Goal: Task Accomplishment & Management: Manage account settings

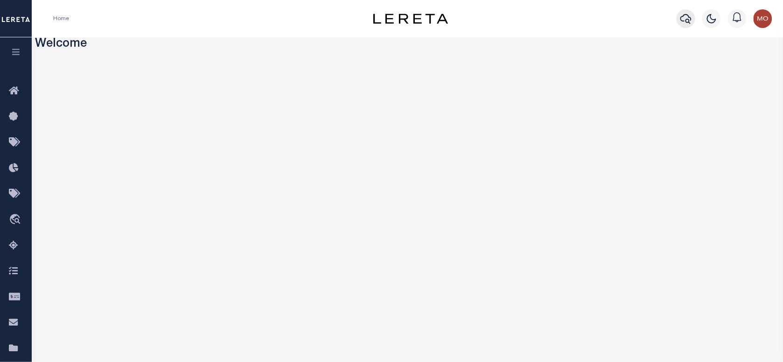
click at [626, 19] on icon "button" at bounding box center [685, 18] width 11 height 11
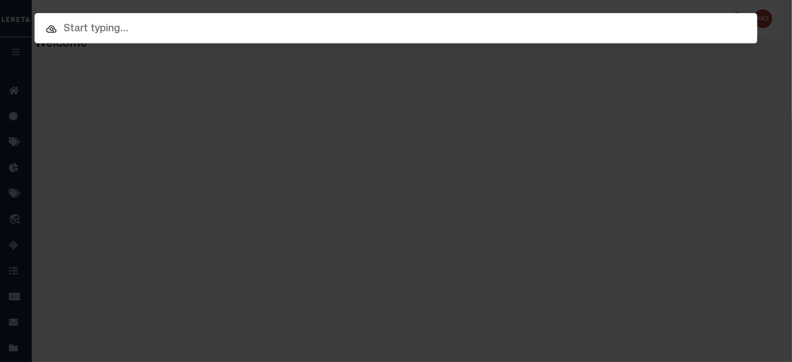
click at [108, 28] on input "text" at bounding box center [396, 29] width 723 height 16
paste input "10050001"
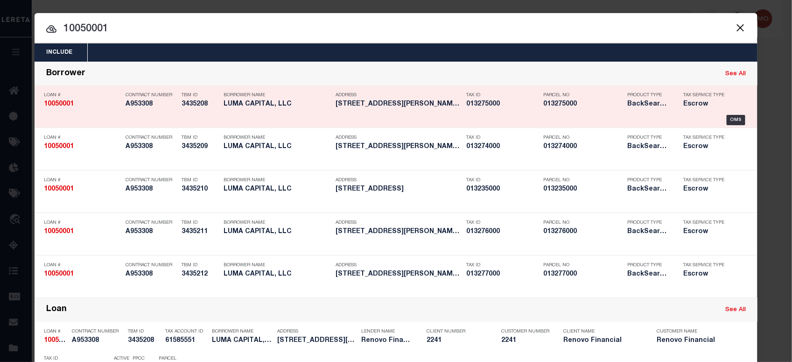
type input "10050001"
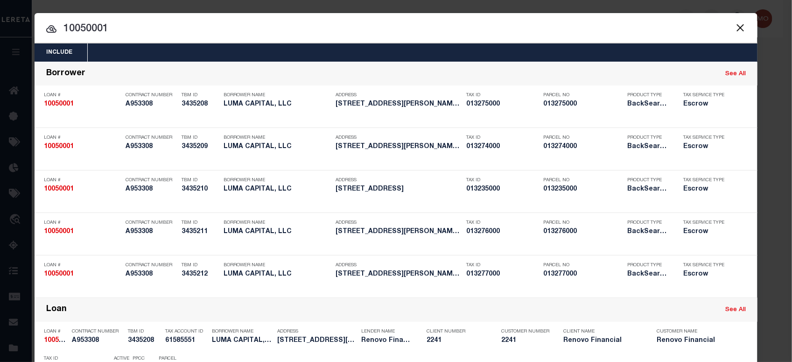
click at [114, 27] on input "10050001" at bounding box center [396, 29] width 723 height 16
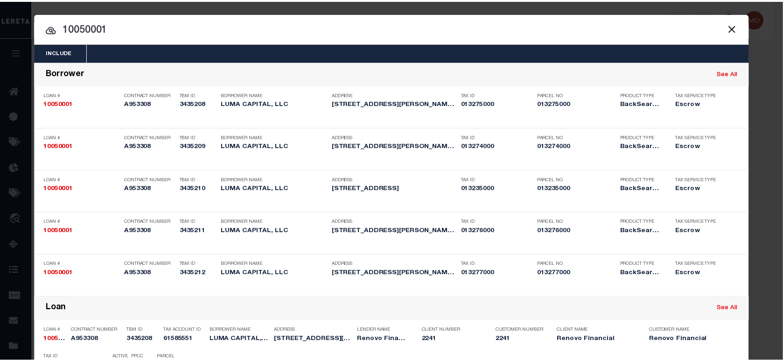
scroll to position [306, 0]
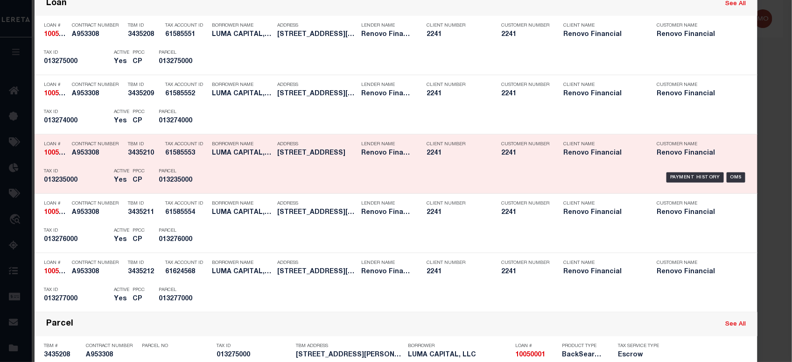
click at [215, 180] on div "Payment History OMS" at bounding box center [481, 177] width 533 height 27
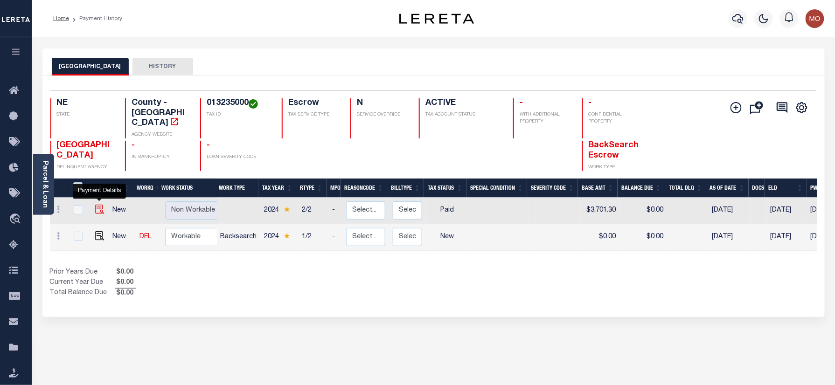
click at [102, 205] on img "" at bounding box center [99, 209] width 9 height 9
checkbox input "true"
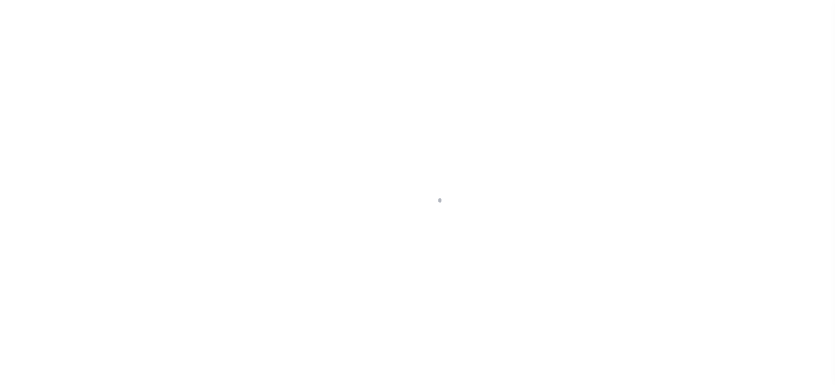
checkbox input "false"
type input "009827"
type input "[DATE]"
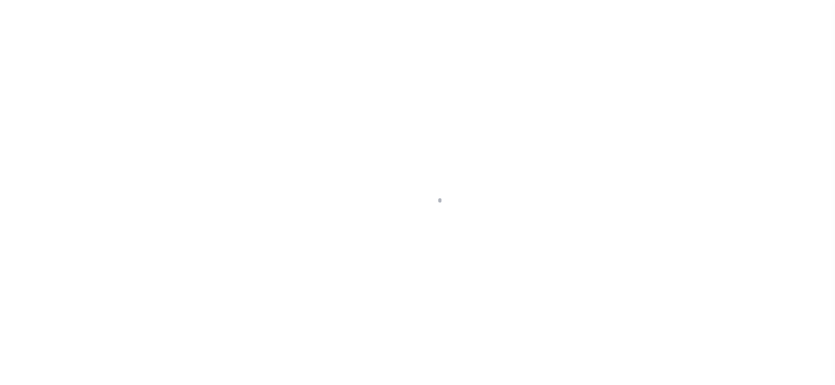
select select "PYD"
type input "$3,701.3"
type input "$0"
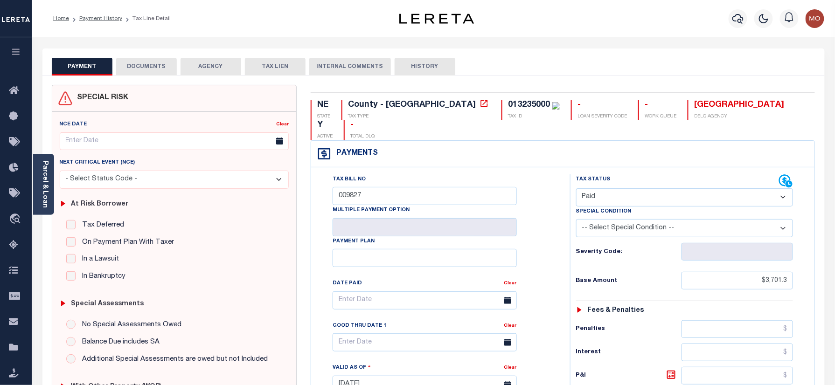
click at [146, 62] on button "DOCUMENTS" at bounding box center [146, 67] width 61 height 18
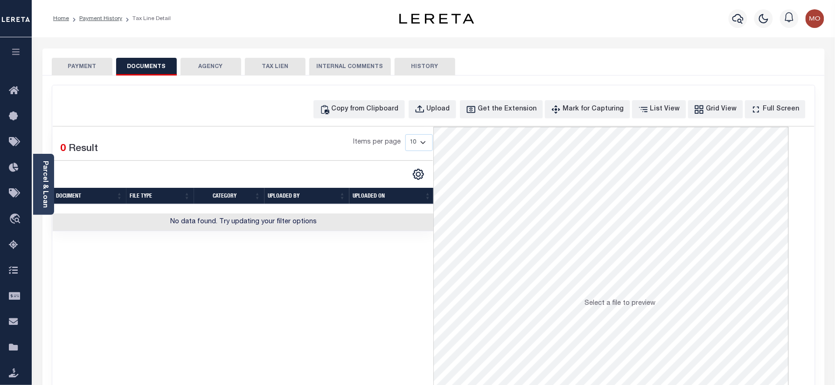
click at [89, 62] on button "PAYMENT" at bounding box center [82, 67] width 61 height 18
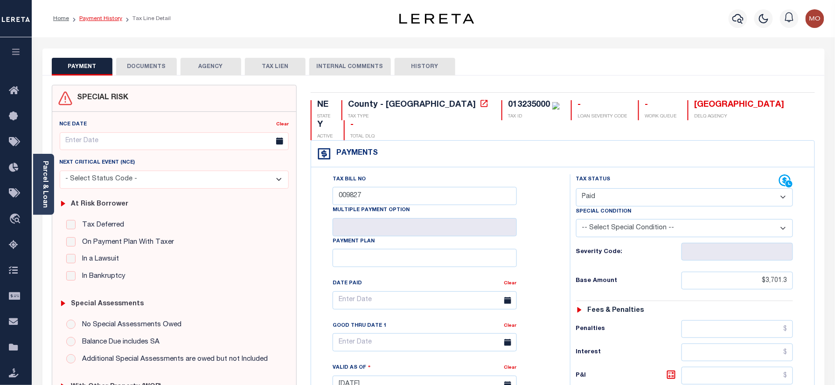
click at [95, 17] on link "Payment History" at bounding box center [100, 19] width 43 height 6
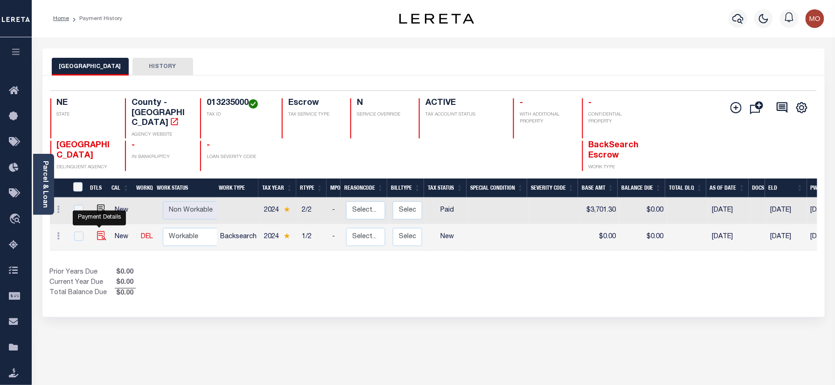
click at [100, 231] on img "" at bounding box center [101, 235] width 9 height 9
checkbox input "true"
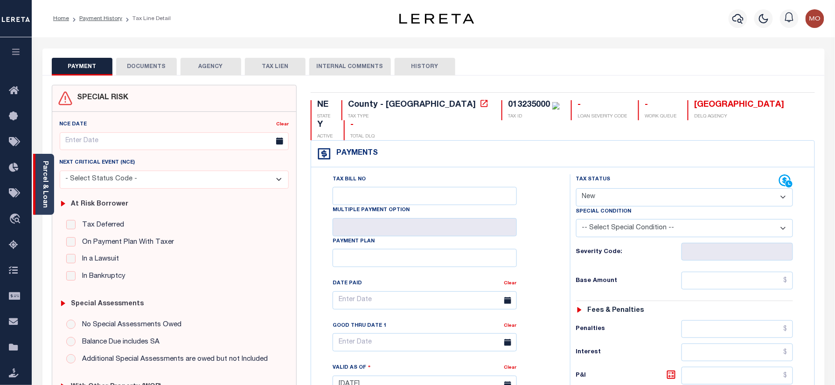
click at [47, 183] on link "Parcel & Loan" at bounding box center [45, 184] width 7 height 47
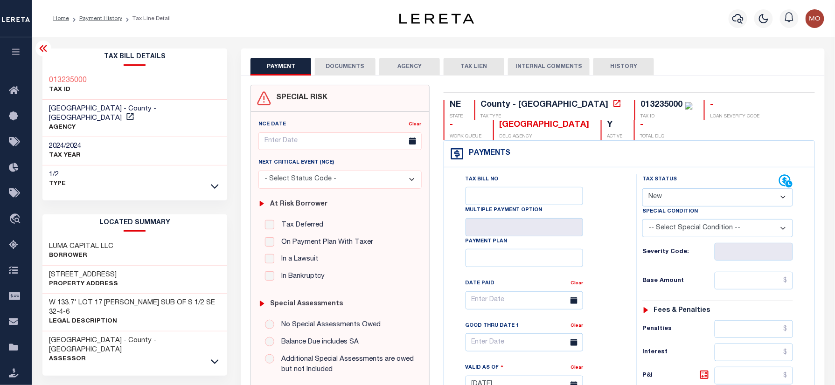
click at [521, 178] on div "Tax Bill No" at bounding box center [525, 189] width 118 height 31
click at [660, 204] on select "- Select Status Code - Open Due/Unpaid Paid Incomplete No Tax Due Internal Refu…" at bounding box center [717, 197] width 151 height 18
select select "PYD"
click at [642, 189] on select "- Select Status Code - Open Due/Unpaid Paid Incomplete No Tax Due Internal Refu…" at bounding box center [717, 197] width 151 height 18
type input "[DATE]"
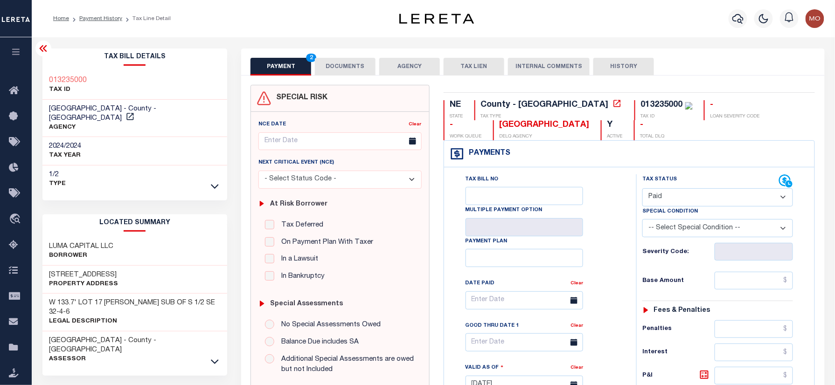
click at [616, 247] on div "Tax Bill No Multiple Payment Option Payment Plan Clear" at bounding box center [537, 305] width 169 height 262
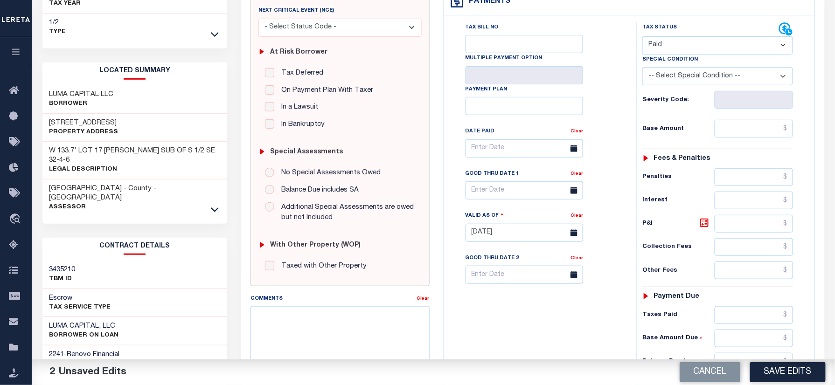
scroll to position [249, 0]
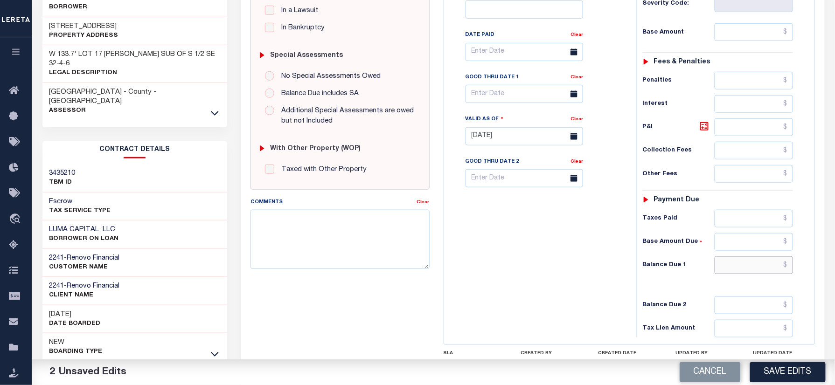
click at [731, 272] on input "text" at bounding box center [754, 266] width 78 height 18
type input "$0.00"
click at [588, 271] on div "Tax Bill No Multiple Payment Option Payment Plan Clear" at bounding box center [537, 132] width 183 height 412
click at [336, 241] on textarea "Comments" at bounding box center [339, 239] width 179 height 59
click at [265, 221] on textarea "Infpr,ation taken verbally" at bounding box center [339, 239] width 179 height 59
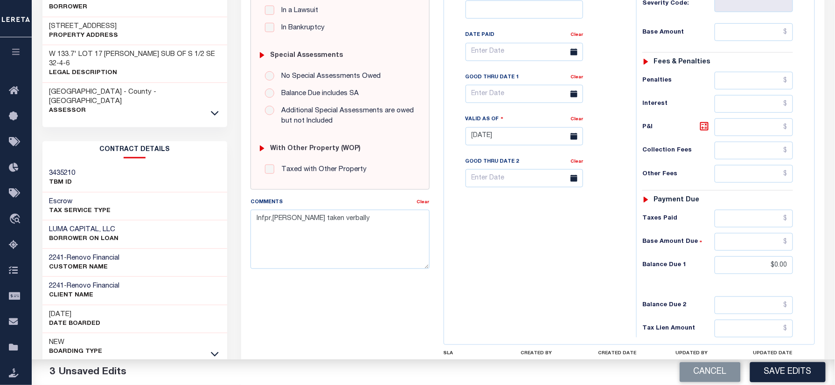
drag, startPoint x: 271, startPoint y: 218, endPoint x: 329, endPoint y: 320, distance: 116.6
click at [331, 329] on div "SPECIAL RISK NCE Date Clear - Select Status Code -" at bounding box center [339, 135] width 193 height 599
drag, startPoint x: 323, startPoint y: 222, endPoint x: 261, endPoint y: 222, distance: 61.6
click at [261, 222] on textarea "Information taken verbally" at bounding box center [339, 239] width 179 height 59
click at [293, 252] on textarea "Information taken verbally" at bounding box center [339, 239] width 179 height 59
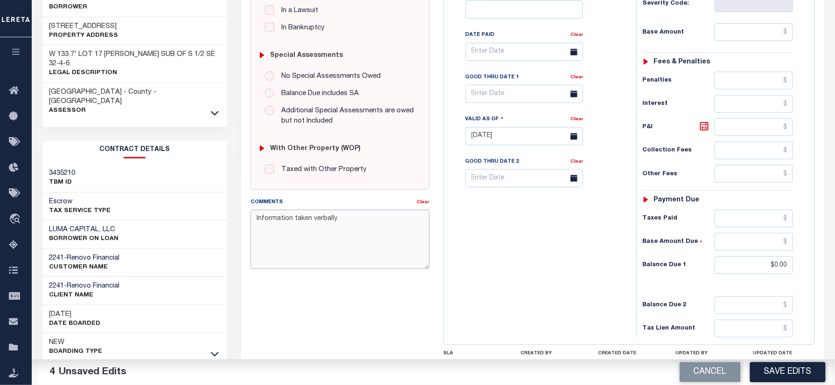
drag, startPoint x: 291, startPoint y: 217, endPoint x: 241, endPoint y: 224, distance: 50.3
click at [241, 224] on div "SPECIAL RISK NCE Date Clear" at bounding box center [532, 135] width 583 height 616
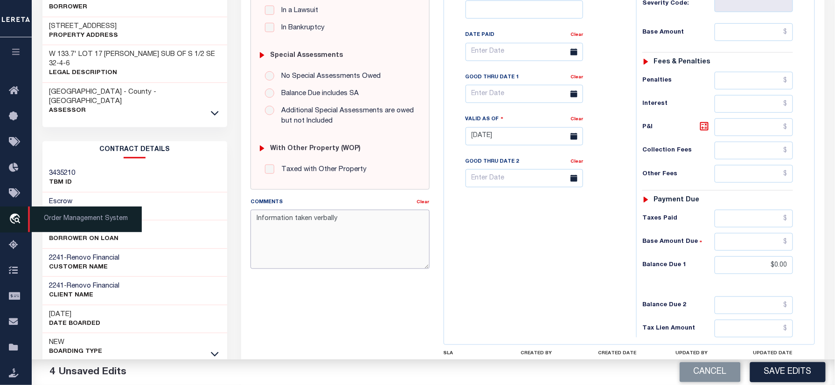
type textarea "Information taken verbally"
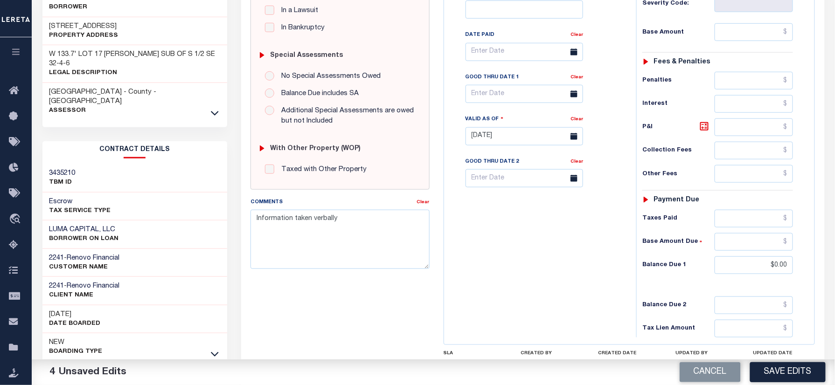
click at [290, 317] on div "SPECIAL RISK NCE Date Clear - Select Status Code -" at bounding box center [339, 135] width 193 height 599
click at [780, 370] on button "Save Edits" at bounding box center [788, 372] width 76 height 20
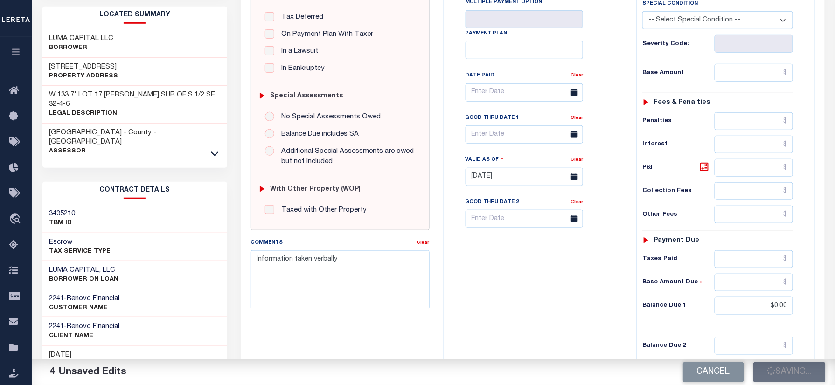
scroll to position [187, 0]
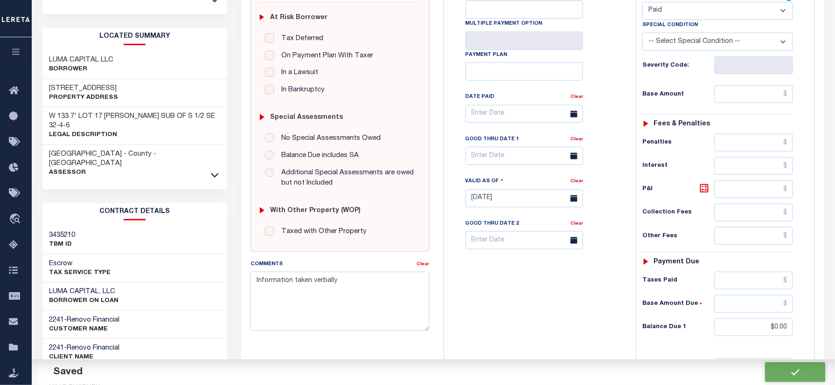
checkbox input "false"
type input "$0"
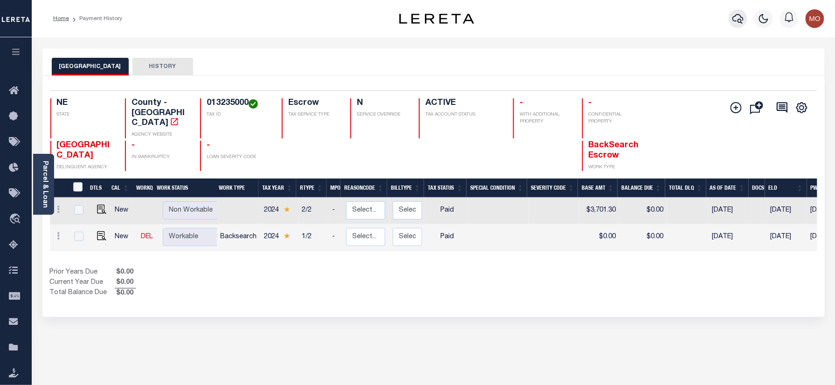
click at [741, 17] on icon "button" at bounding box center [737, 19] width 11 height 10
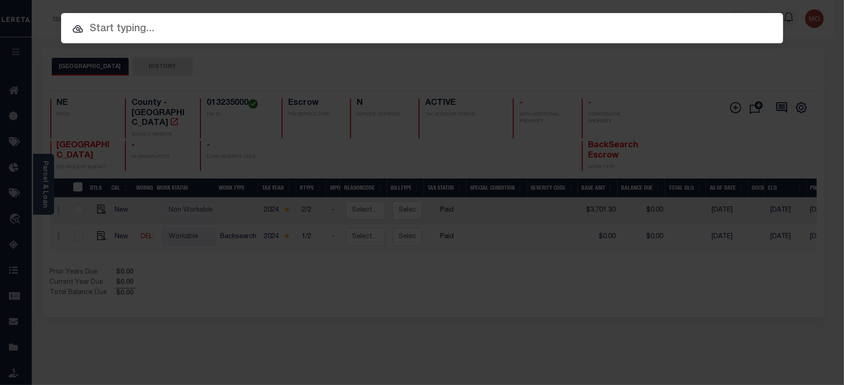
click at [148, 28] on input "text" at bounding box center [422, 29] width 723 height 16
paste input "10050001"
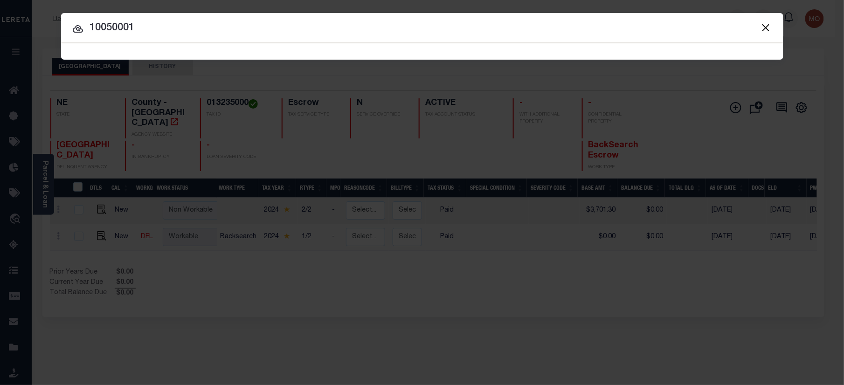
type input "10050001"
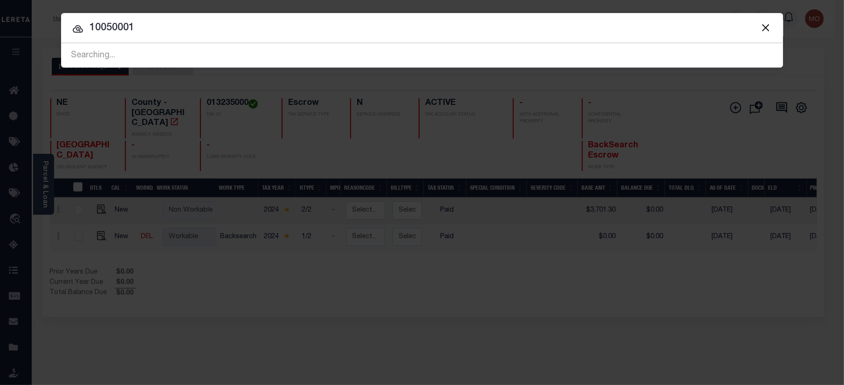
click at [145, 30] on input "10050001" at bounding box center [422, 28] width 723 height 16
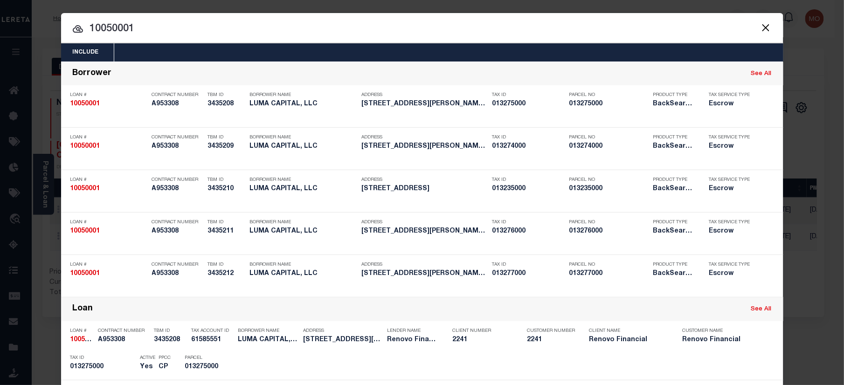
scroll to position [234, 0]
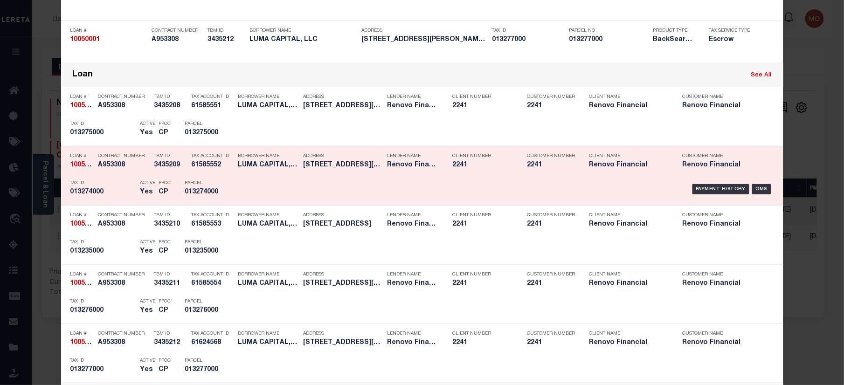
click at [178, 191] on div "Parcel 013274000" at bounding box center [206, 189] width 56 height 27
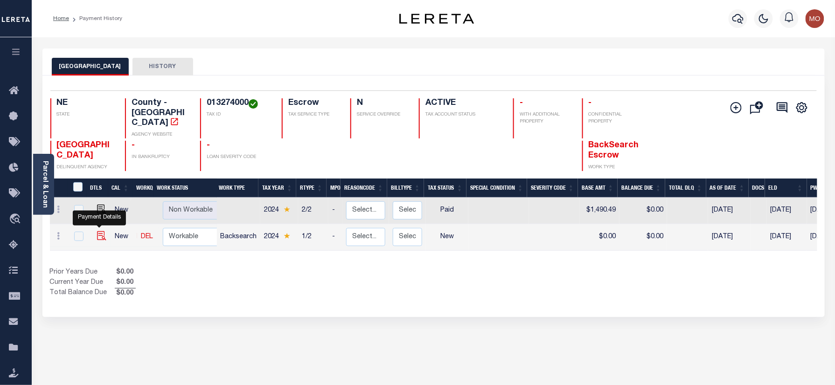
click at [97, 231] on img "" at bounding box center [101, 235] width 9 height 9
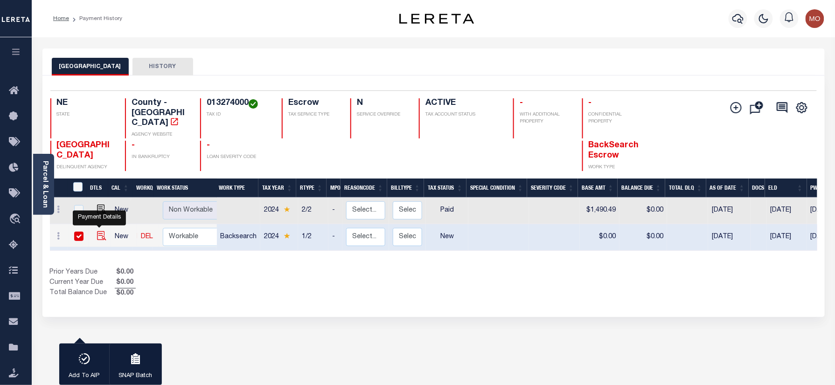
checkbox input "true"
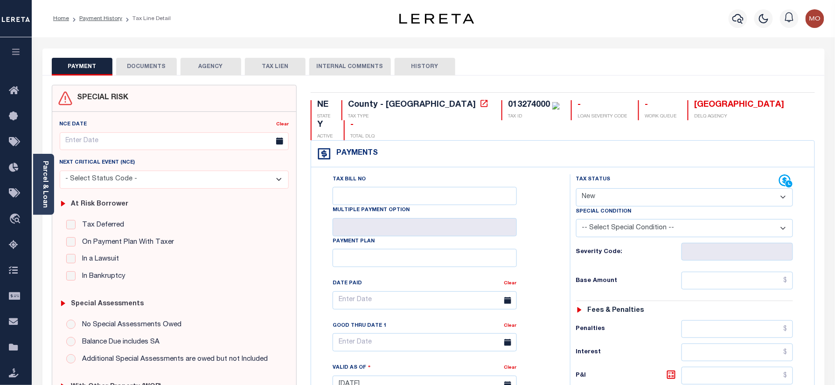
drag, startPoint x: 614, startPoint y: 181, endPoint x: 615, endPoint y: 188, distance: 6.1
click at [614, 188] on select "- Select Status Code - Open Due/Unpaid Paid Incomplete No Tax Due Internal Refu…" at bounding box center [684, 197] width 217 height 18
select select "PYD"
click at [576, 188] on select "- Select Status Code - Open Due/Unpaid Paid Incomplete No Tax Due Internal Refu…" at bounding box center [684, 197] width 217 height 18
type input "[DATE]"
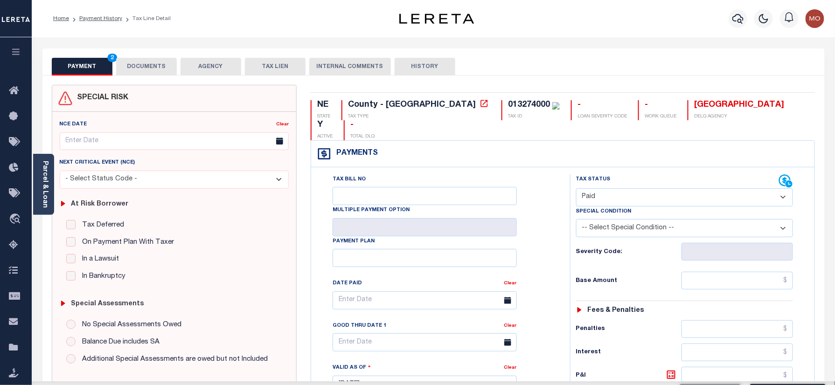
click at [559, 252] on div "Tax Bill No Multiple Payment Option Payment Plan Clear" at bounding box center [438, 380] width 250 height 412
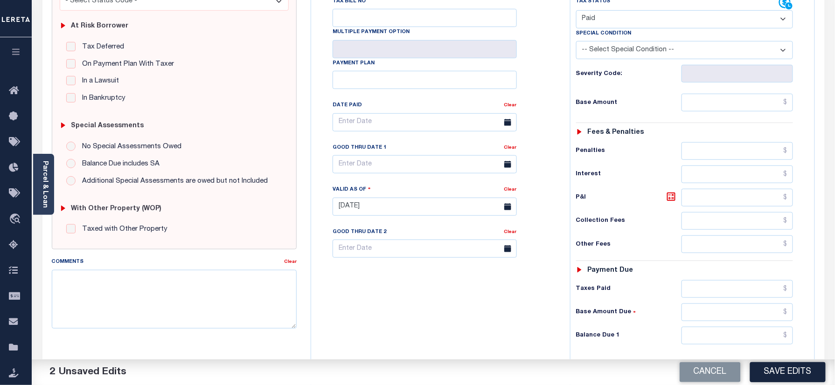
scroll to position [306, 0]
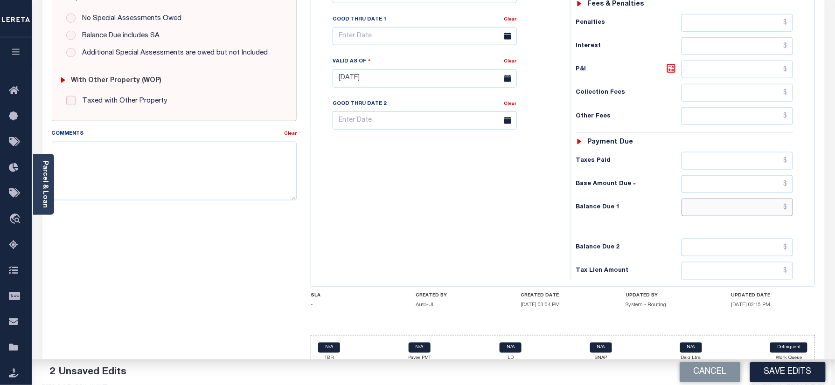
drag, startPoint x: 715, startPoint y: 190, endPoint x: 475, endPoint y: 217, distance: 241.7
click at [715, 199] on input "text" at bounding box center [738, 208] width 112 height 18
type input "$0.00"
click at [475, 217] on div "Tax Bill No Multiple Payment Option Payment Plan Clear" at bounding box center [438, 74] width 250 height 412
click at [208, 187] on textarea "Comments" at bounding box center [174, 171] width 245 height 59
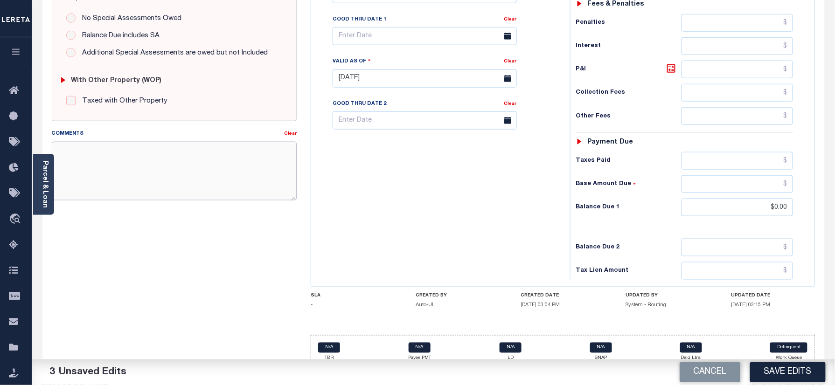
paste textarea "Information taken verbally"
type textarea "Information taken verbally"
click at [770, 370] on button "Save Edits" at bounding box center [788, 372] width 76 height 20
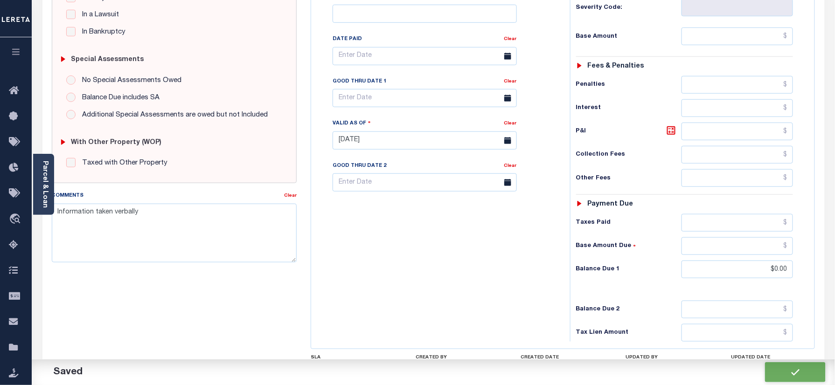
checkbox input "false"
type input "$0"
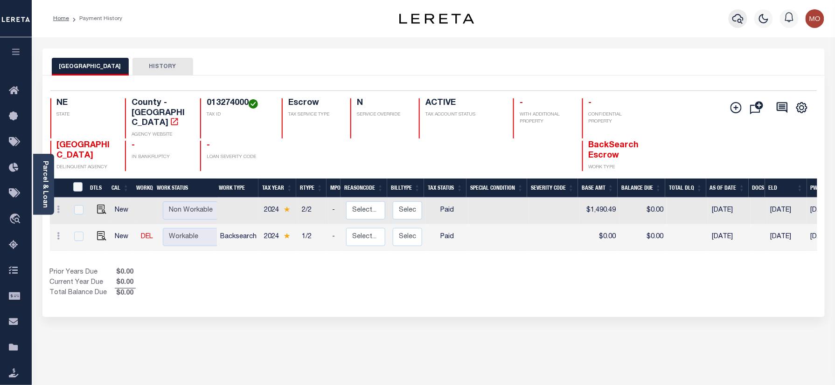
click at [739, 20] on icon "button" at bounding box center [737, 19] width 11 height 10
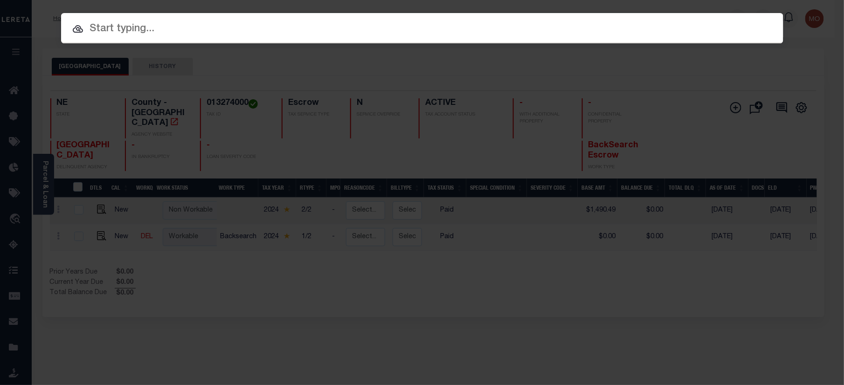
click at [171, 39] on div at bounding box center [422, 28] width 723 height 30
click at [137, 24] on input "text" at bounding box center [422, 29] width 723 height 16
paste input "10050001"
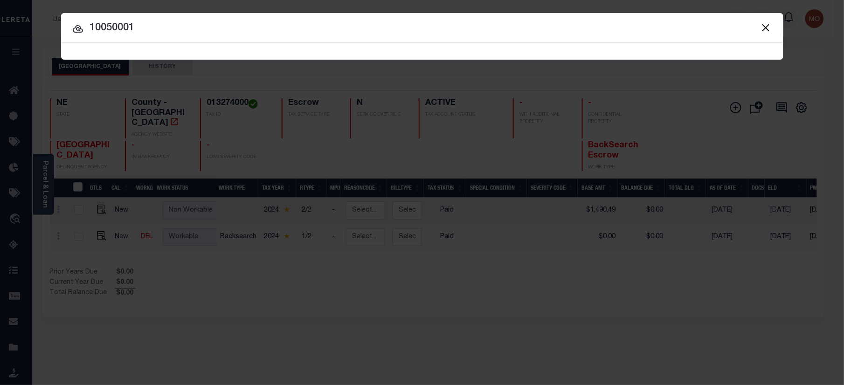
type input "10050001"
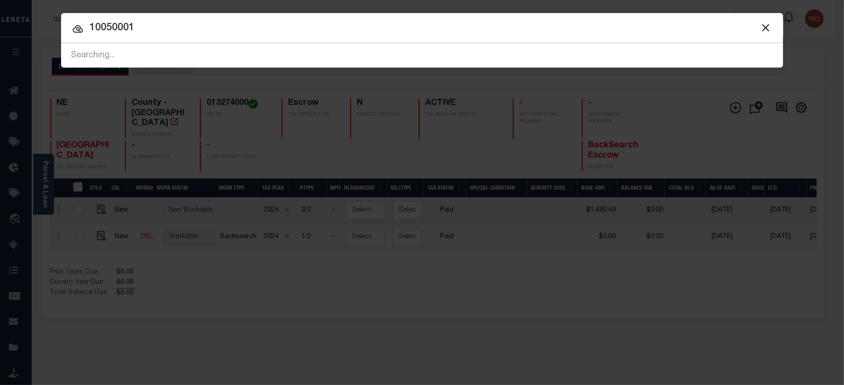
click at [153, 32] on input "10050001" at bounding box center [422, 28] width 723 height 16
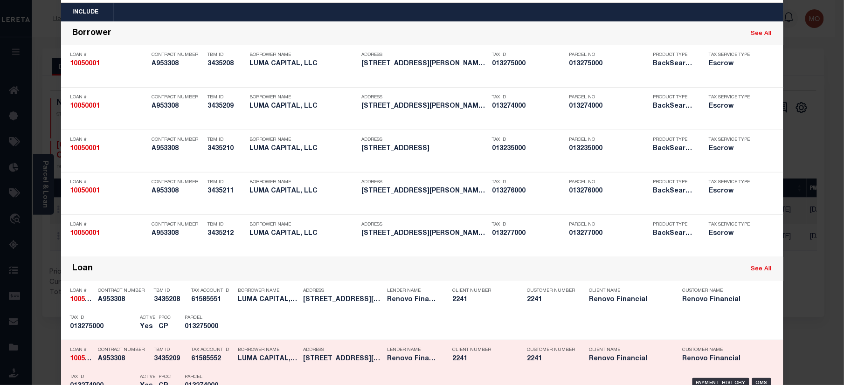
scroll to position [62, 0]
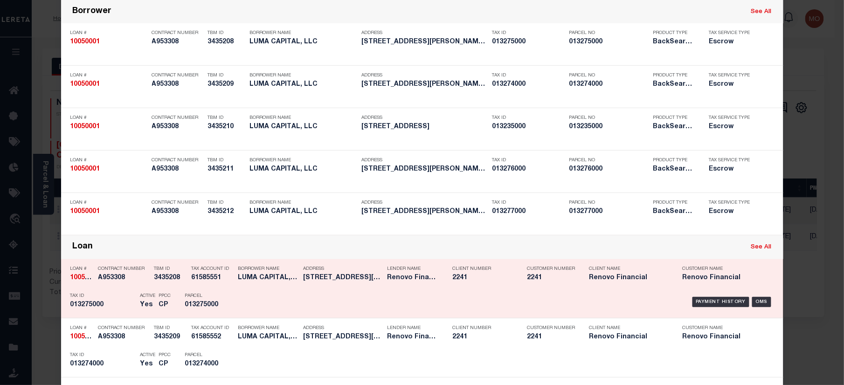
click at [152, 298] on div "PPCC CP" at bounding box center [165, 302] width 26 height 27
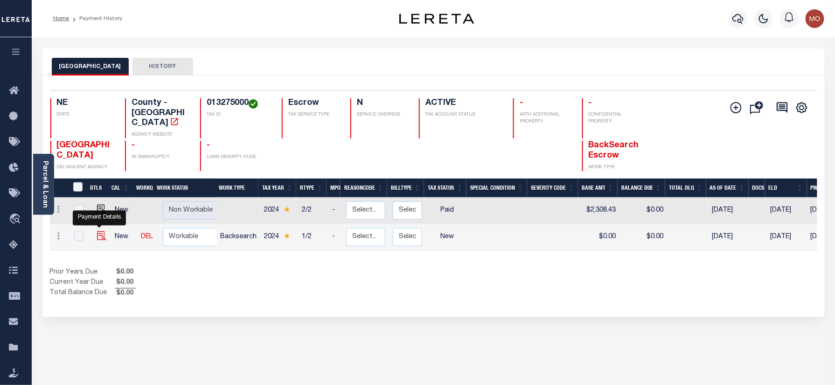
click at [100, 231] on img "" at bounding box center [101, 235] width 9 height 9
checkbox input "true"
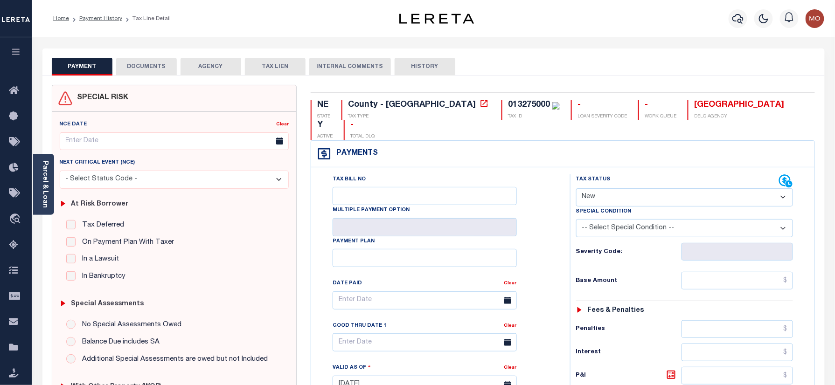
click at [615, 188] on select "- Select Status Code - Open Due/Unpaid Paid Incomplete No Tax Due Internal Refu…" at bounding box center [684, 197] width 217 height 18
select select "PYD"
click at [576, 188] on select "- Select Status Code - Open Due/Unpaid Paid Incomplete No Tax Due Internal Refu…" at bounding box center [684, 197] width 217 height 18
type input "09/05/2025"
click at [560, 241] on div "Tax Bill No Multiple Payment Option Payment Plan Clear" at bounding box center [438, 380] width 250 height 412
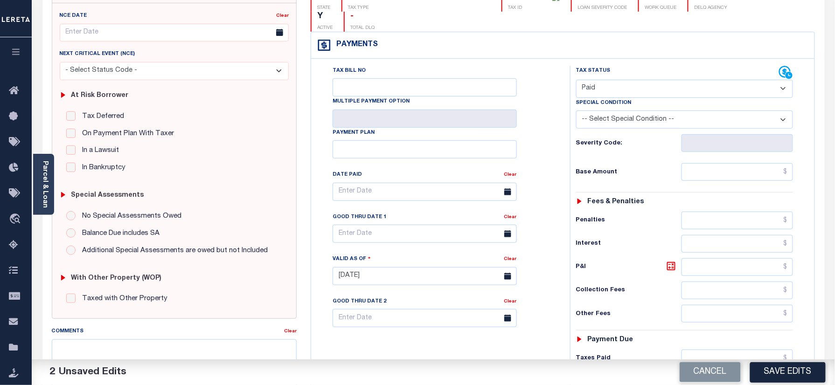
scroll to position [187, 0]
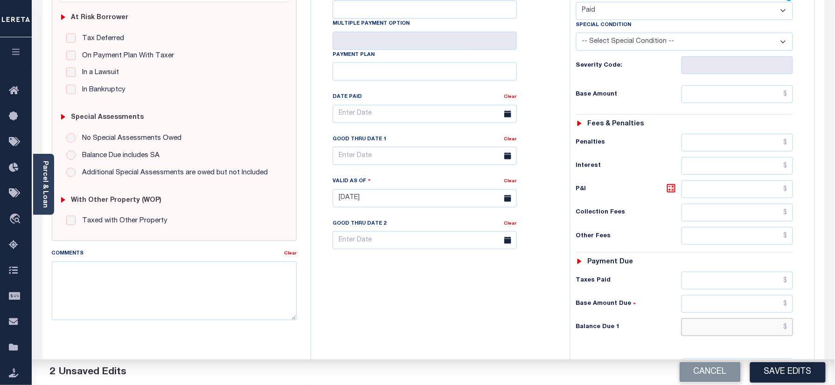
click at [698, 319] on input "text" at bounding box center [738, 328] width 112 height 18
type input "$0.00"
click at [506, 288] on div "Tax Bill No Multiple Payment Option Payment Plan Clear" at bounding box center [438, 194] width 250 height 412
click at [140, 296] on textarea "Comments" at bounding box center [174, 291] width 245 height 59
paste textarea "Information taken verbally"
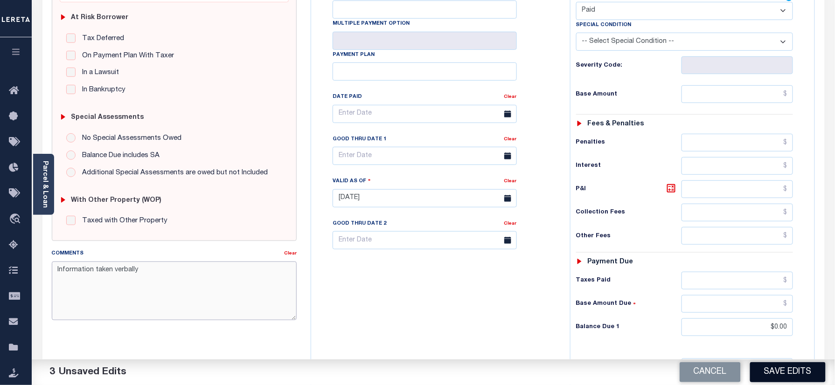
type textarea "Information taken verbally"
click at [767, 369] on button "Save Edits" at bounding box center [788, 372] width 76 height 20
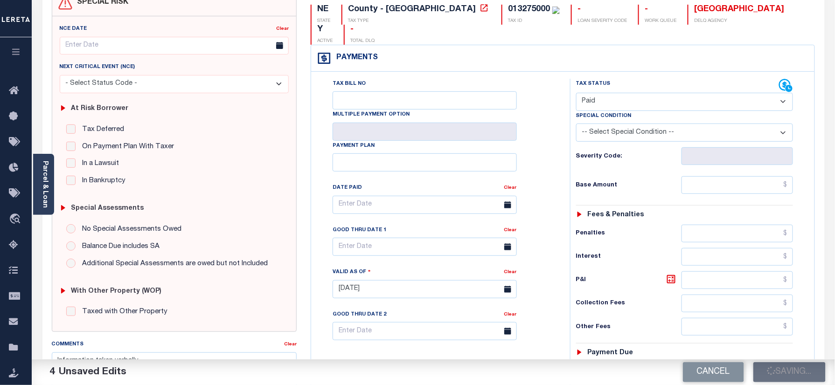
scroll to position [0, 0]
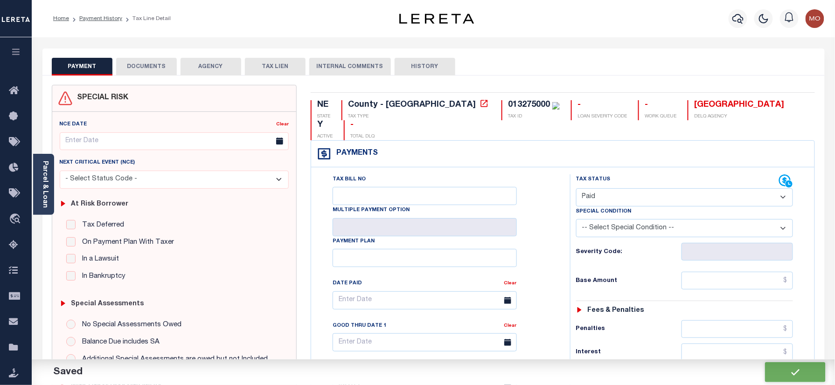
checkbox input "false"
type input "$0"
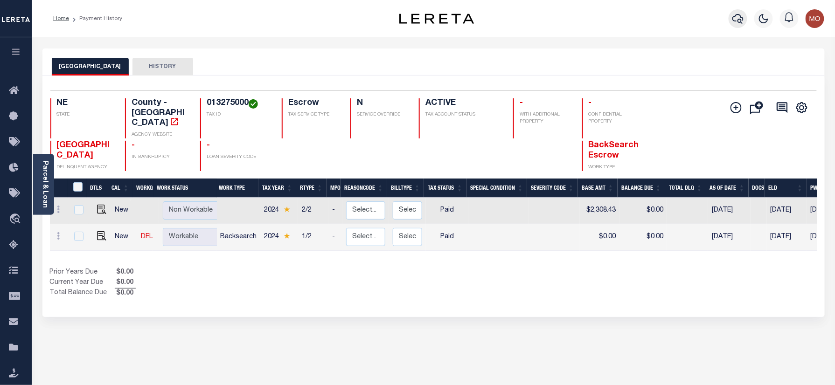
click at [739, 17] on icon "button" at bounding box center [737, 18] width 11 height 11
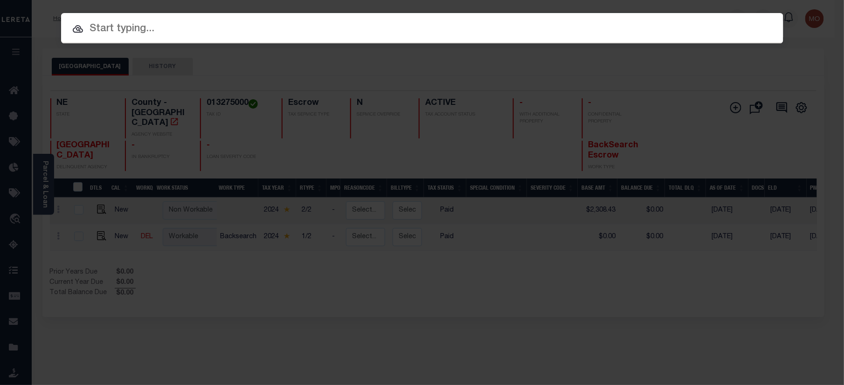
click at [202, 30] on input "text" at bounding box center [422, 29] width 723 height 16
paste input "10050001"
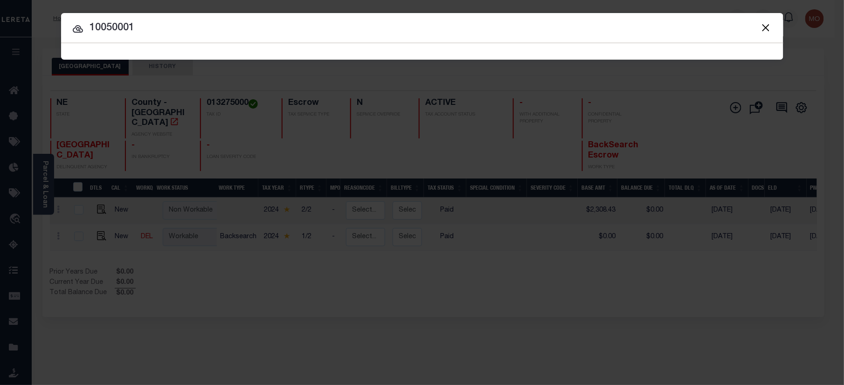
type input "10050001"
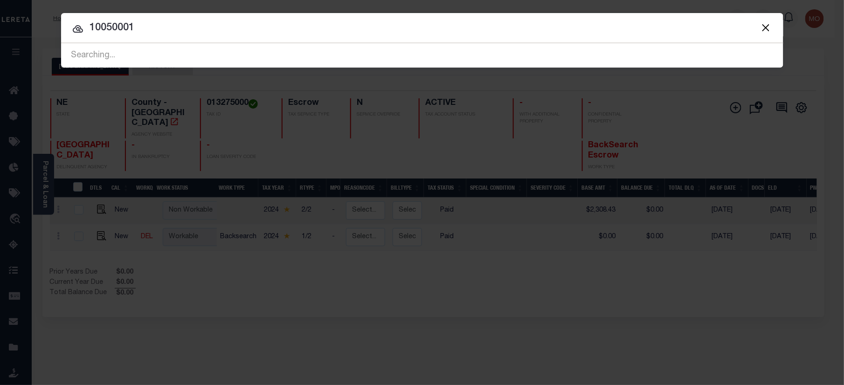
click at [175, 25] on input "10050001" at bounding box center [422, 28] width 723 height 16
click at [153, 29] on input "10050001" at bounding box center [422, 28] width 723 height 16
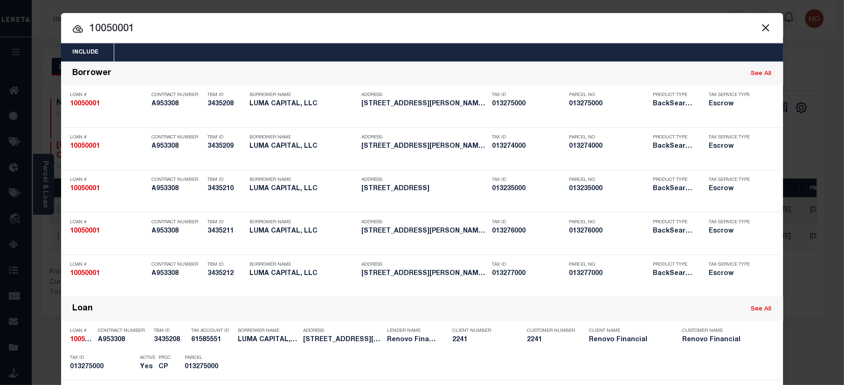
scroll to position [353, 0]
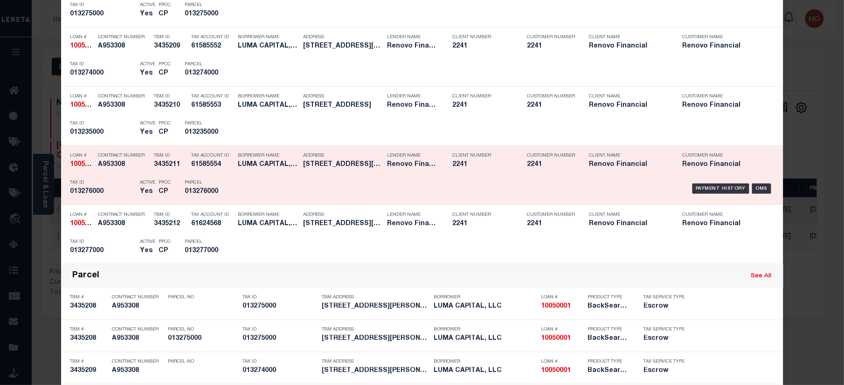
click at [198, 188] on div "Parcel 013276000" at bounding box center [206, 188] width 42 height 27
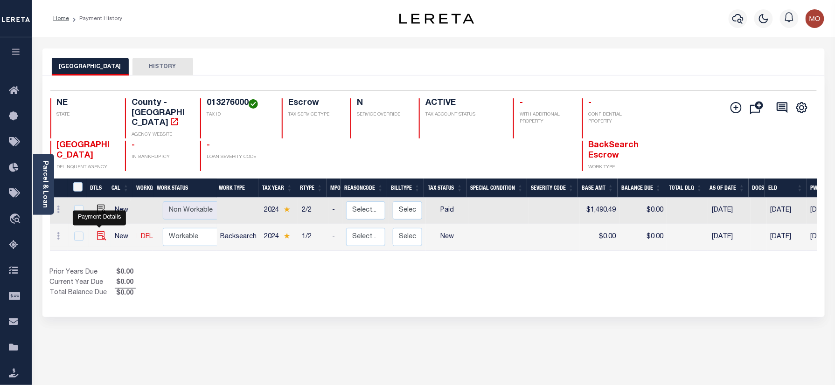
click at [99, 231] on img "" at bounding box center [101, 235] width 9 height 9
checkbox input "true"
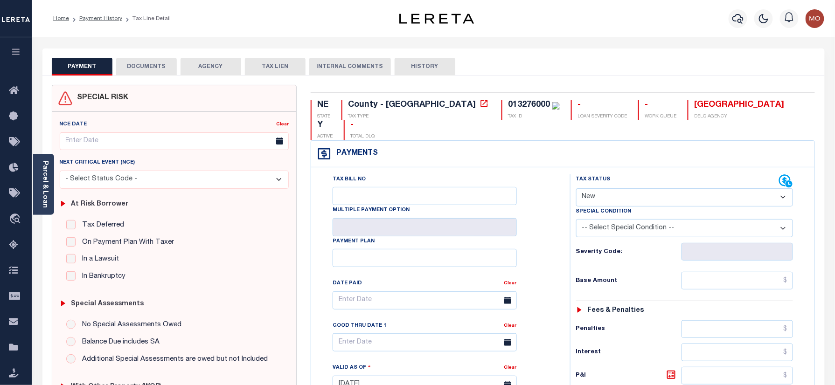
click at [624, 188] on select "- Select Status Code - Open Due/Unpaid Paid Incomplete No Tax Due Internal Refu…" at bounding box center [684, 197] width 217 height 18
click at [574, 242] on div "Severity Code:" at bounding box center [684, 248] width 231 height 23
click at [548, 237] on div "Tax Bill No Multiple Payment Option Payment Plan Clear" at bounding box center [438, 305] width 236 height 262
click at [616, 188] on select "- Select Status Code - Open Due/Unpaid Paid Incomplete No Tax Due Internal Refu…" at bounding box center [684, 197] width 217 height 18
select select "PYD"
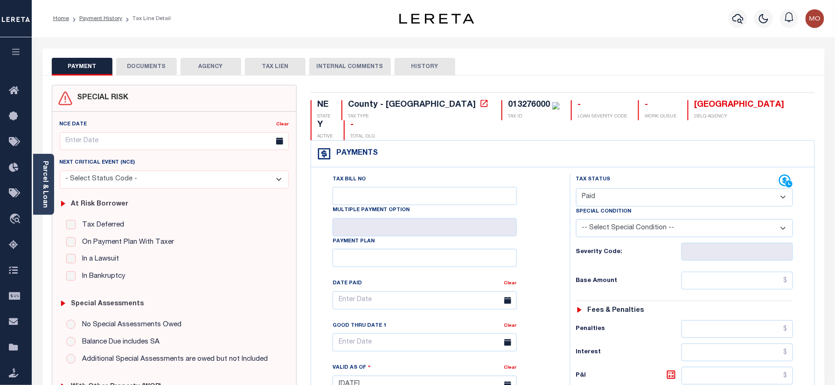
click at [576, 188] on select "- Select Status Code - Open Due/Unpaid Paid Incomplete No Tax Due Internal Refu…" at bounding box center [684, 197] width 217 height 18
type input "[DATE]"
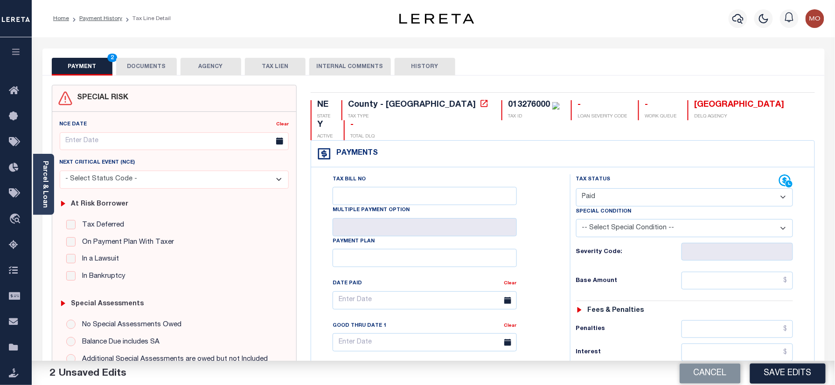
drag, startPoint x: 553, startPoint y: 241, endPoint x: 580, endPoint y: 241, distance: 27.1
click at [554, 241] on div "Tax Bill No Multiple Payment Option Payment Plan Clear" at bounding box center [438, 305] width 236 height 262
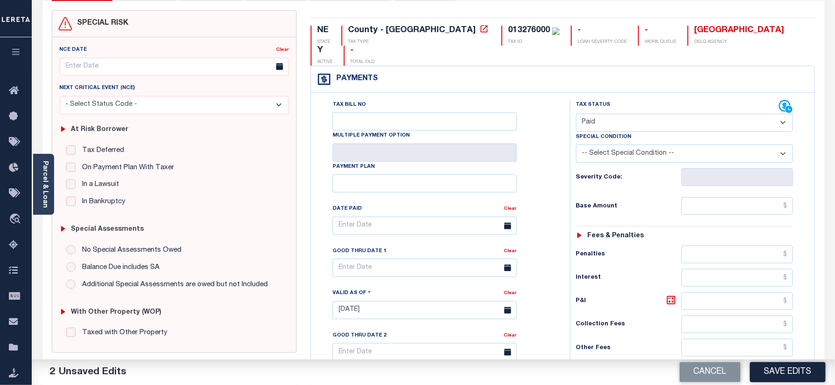
scroll to position [187, 0]
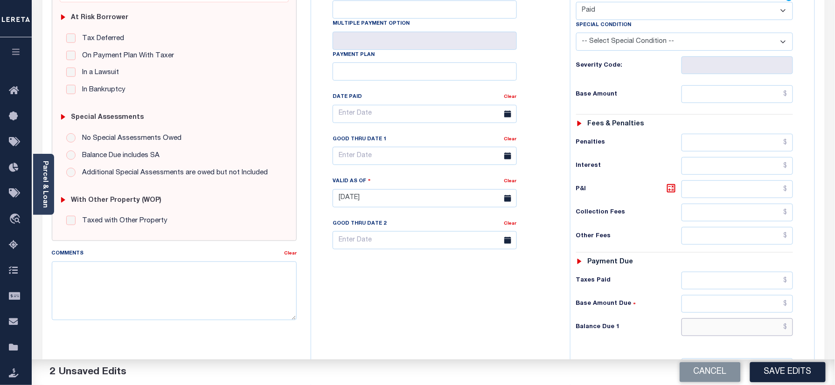
click at [702, 319] on input "text" at bounding box center [738, 328] width 112 height 18
type input "$0.00"
click at [236, 299] on textarea "Comments" at bounding box center [174, 291] width 245 height 59
paste textarea "Information taken verbally"
type textarea "Information taken verbally"
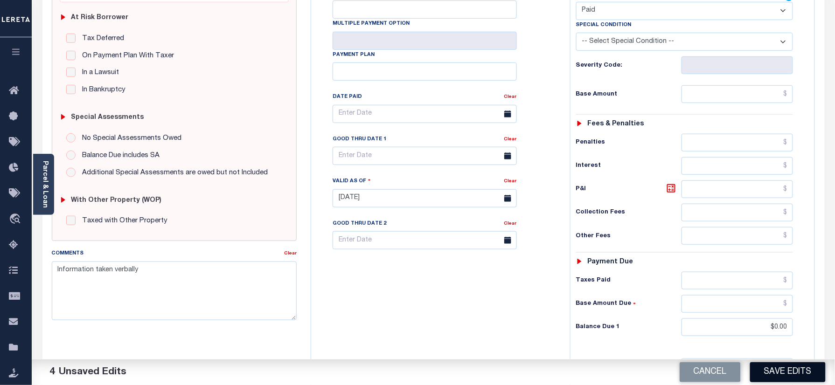
click at [780, 367] on button "Save Edits" at bounding box center [788, 372] width 76 height 20
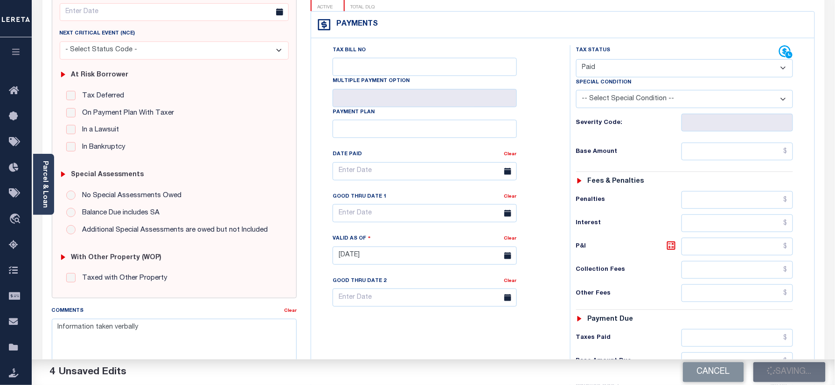
scroll to position [62, 0]
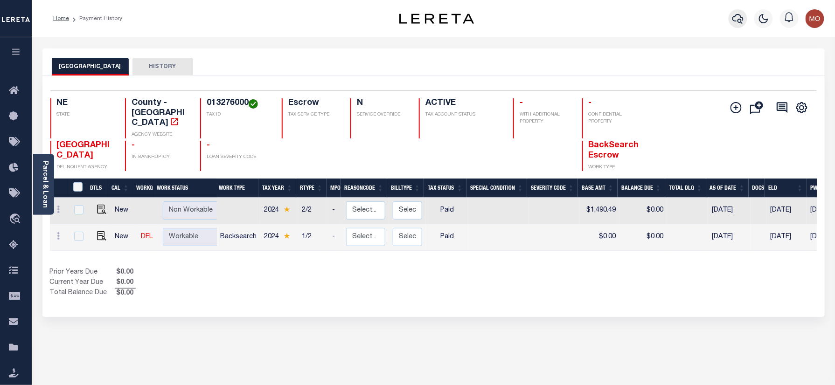
click at [742, 16] on icon "button" at bounding box center [737, 18] width 11 height 11
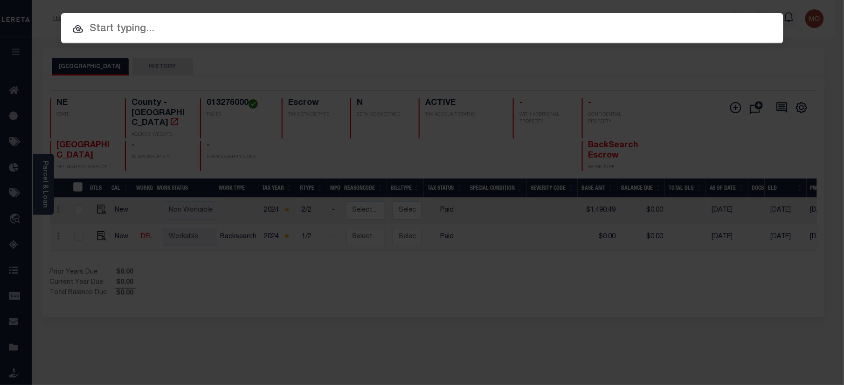
click at [176, 31] on input "text" at bounding box center [422, 29] width 723 height 16
paste input "10050001"
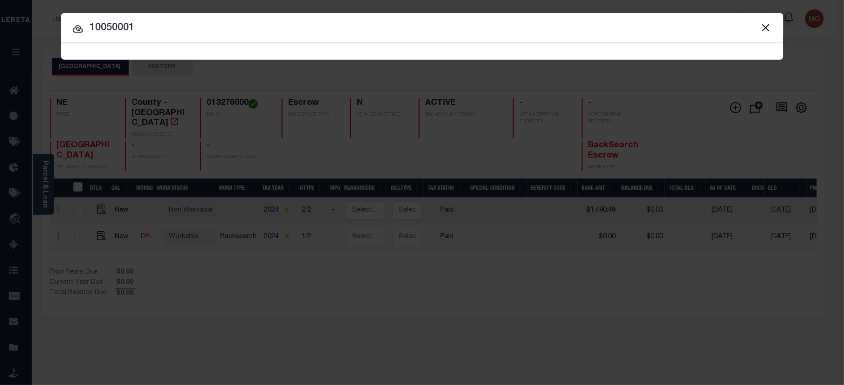
type input "10050001"
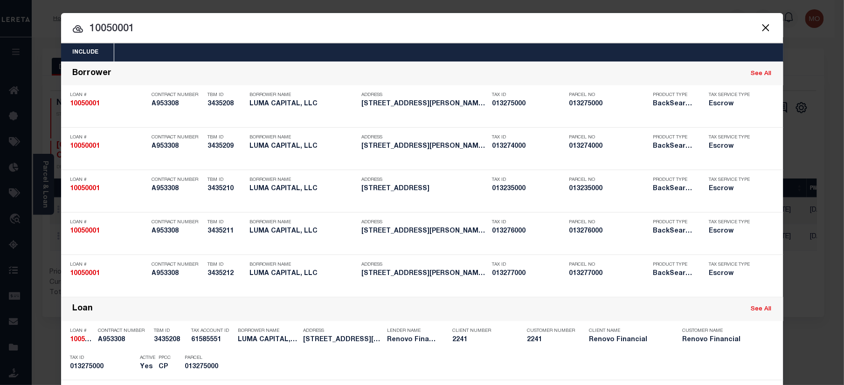
click at [139, 25] on input "10050001" at bounding box center [422, 29] width 723 height 16
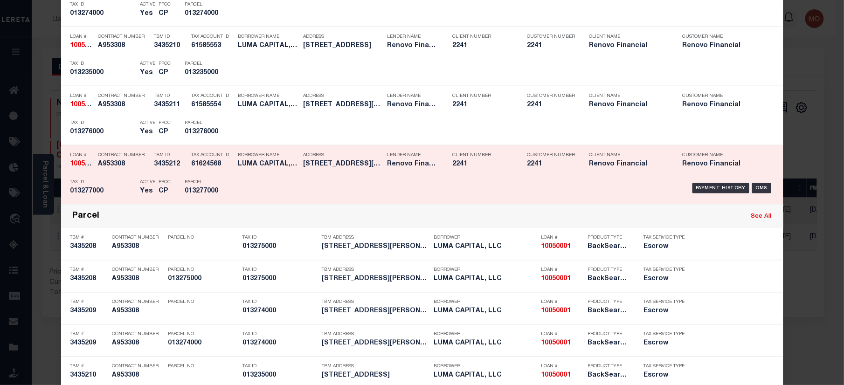
click at [211, 183] on p "Parcel" at bounding box center [206, 183] width 42 height 6
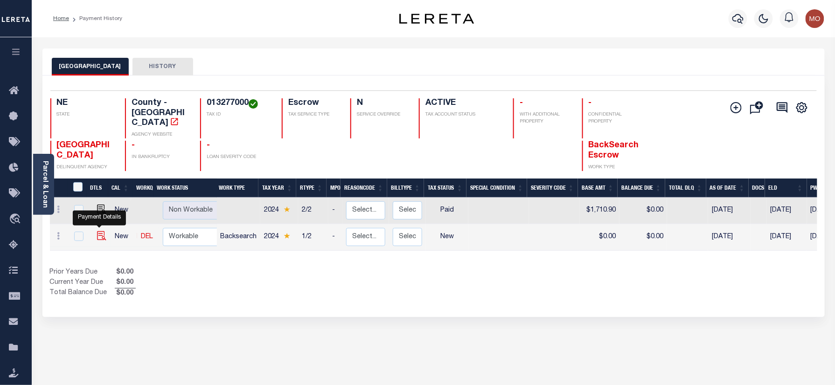
click at [99, 231] on img "" at bounding box center [101, 235] width 9 height 9
checkbox input "true"
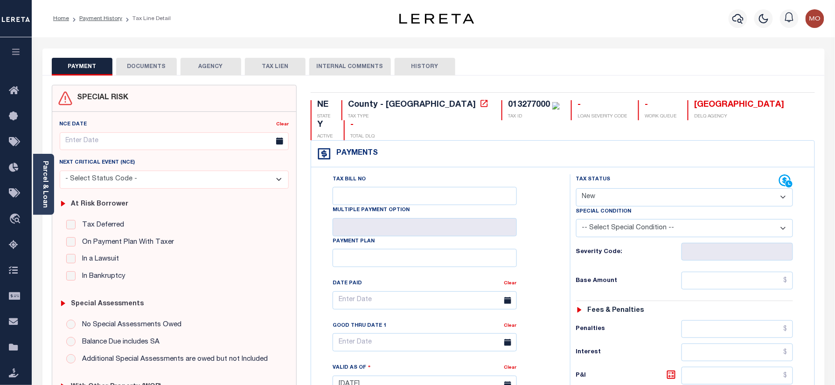
drag, startPoint x: 612, startPoint y: 174, endPoint x: 618, endPoint y: 186, distance: 12.9
click at [612, 188] on select "- Select Status Code - Open Due/Unpaid Paid Incomplete No Tax Due Internal Refu…" at bounding box center [684, 197] width 217 height 18
select select "PYD"
click at [576, 188] on select "- Select Status Code - Open Due/Unpaid Paid Incomplete No Tax Due Internal Refu…" at bounding box center [684, 197] width 217 height 18
type input "[DATE]"
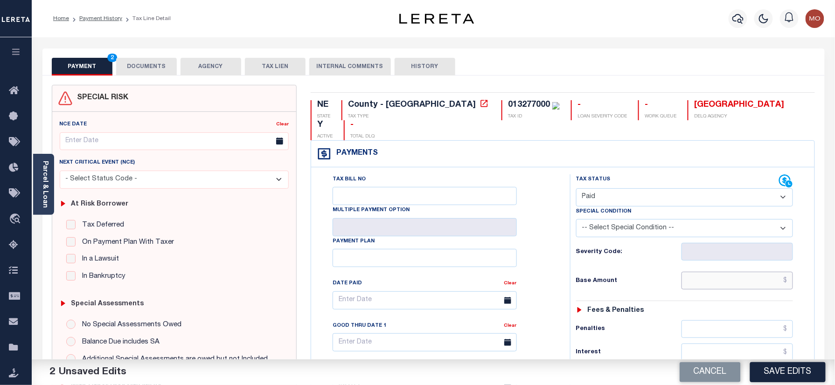
drag, startPoint x: 694, startPoint y: 269, endPoint x: 555, endPoint y: 254, distance: 140.3
click at [675, 272] on div "Base Amount" at bounding box center [684, 281] width 217 height 18
click at [554, 253] on div "Tax Bill No Multiple Payment Option Payment Plan Clear" at bounding box center [438, 305] width 236 height 262
click at [711, 272] on input "text" at bounding box center [738, 281] width 112 height 18
click at [561, 256] on div "Tax Bill No Multiple Payment Option Payment Plan Clear" at bounding box center [438, 380] width 250 height 412
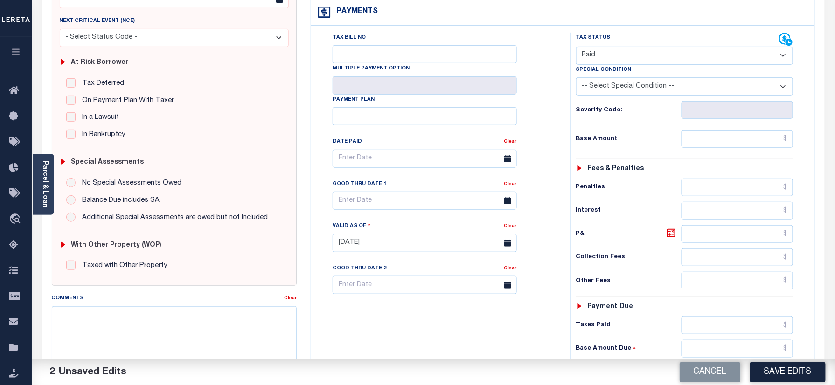
scroll to position [249, 0]
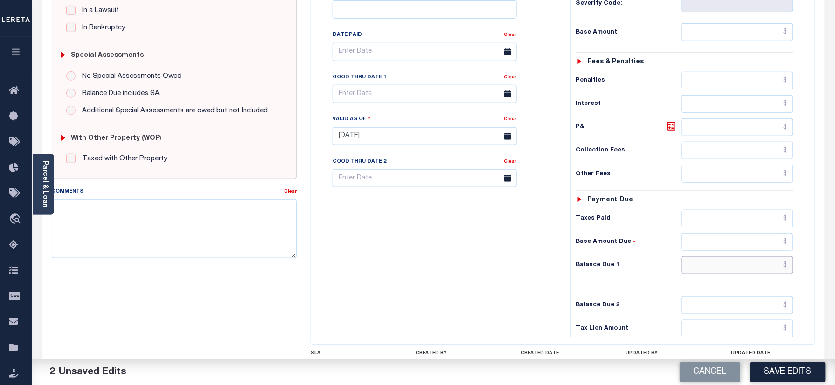
click at [716, 257] on input "text" at bounding box center [738, 266] width 112 height 18
type input "$0.00"
click at [177, 219] on textarea "Comments" at bounding box center [174, 229] width 245 height 59
paste textarea "Information taken verbally"
type textarea "Information taken verbally"
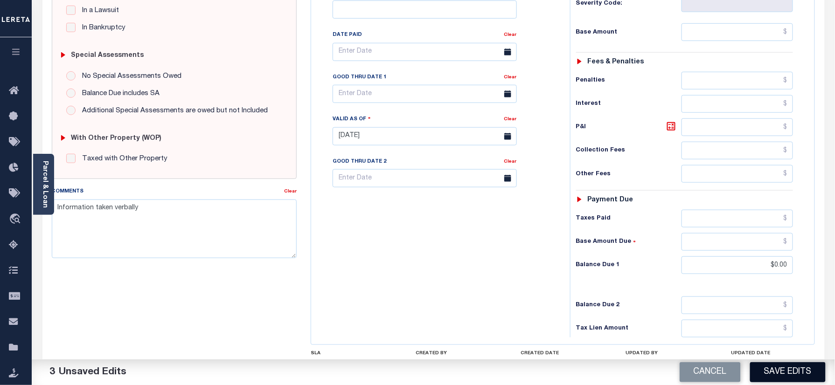
click at [774, 372] on button "Save Edits" at bounding box center [788, 372] width 76 height 20
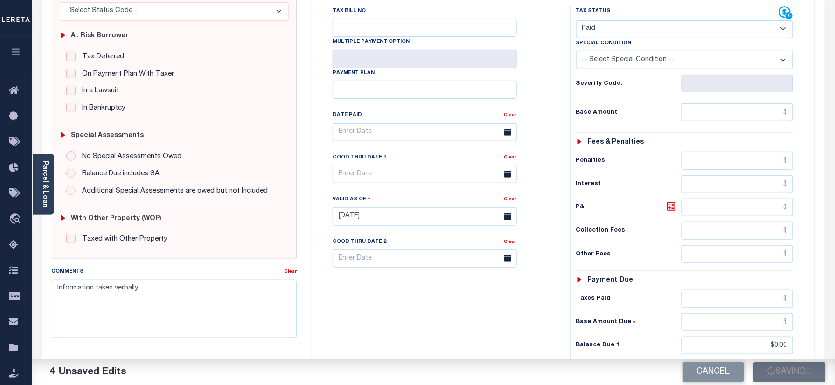
scroll to position [62, 0]
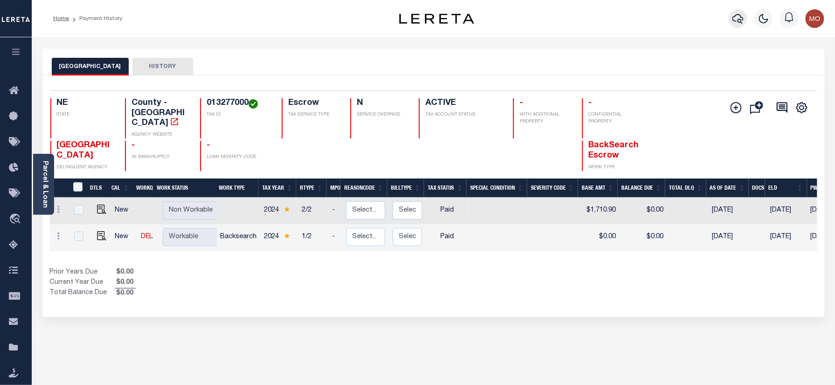
click at [743, 16] on icon "button" at bounding box center [737, 18] width 11 height 11
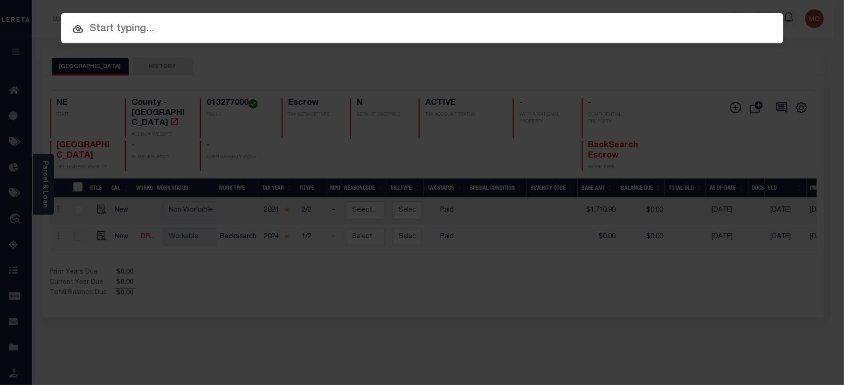
click at [127, 26] on input "text" at bounding box center [422, 29] width 723 height 16
paste input "40005535"
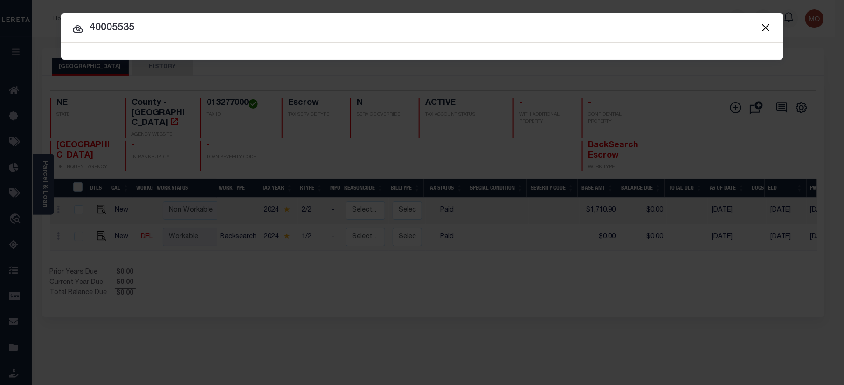
type input "40005535"
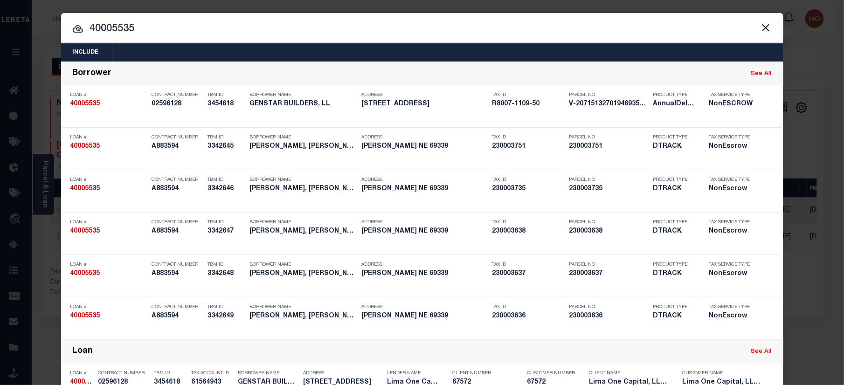
click at [109, 27] on input "40005535" at bounding box center [422, 29] width 723 height 16
click at [148, 24] on input "40005535" at bounding box center [422, 29] width 723 height 16
click at [159, 30] on input "40005535" at bounding box center [422, 29] width 723 height 16
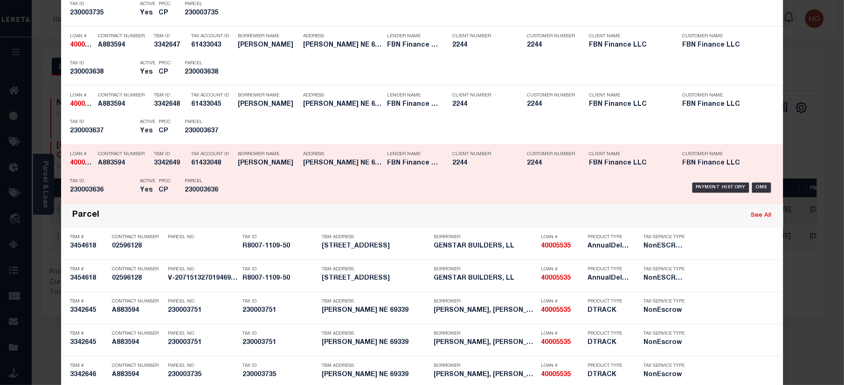
click at [203, 176] on div "Parcel 230003636" at bounding box center [206, 187] width 42 height 27
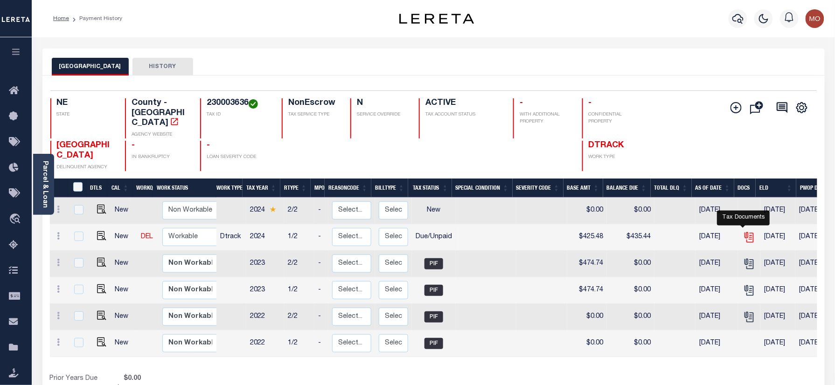
click at [743, 231] on icon "" at bounding box center [749, 237] width 12 height 12
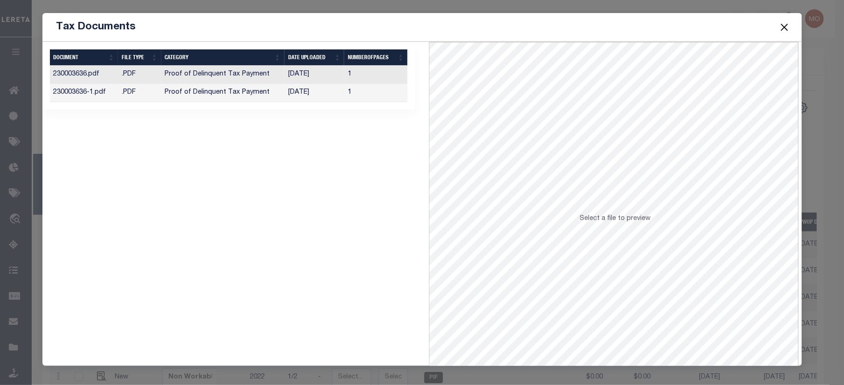
click at [238, 96] on td "Proof of Delinquent Tax Payment" at bounding box center [222, 93] width 123 height 18
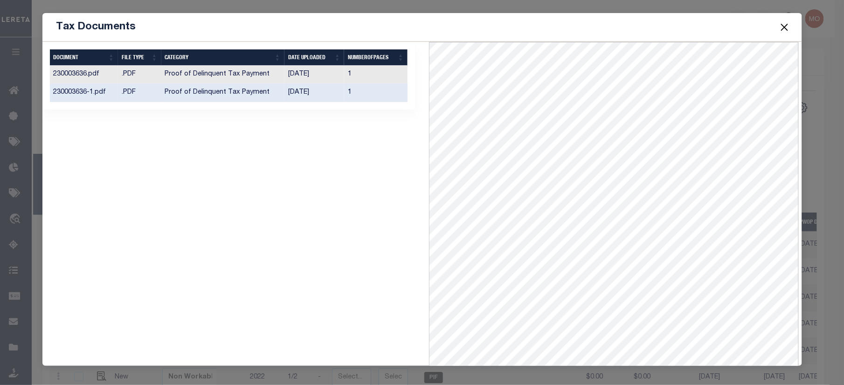
click at [785, 26] on button "Close" at bounding box center [785, 27] width 12 height 12
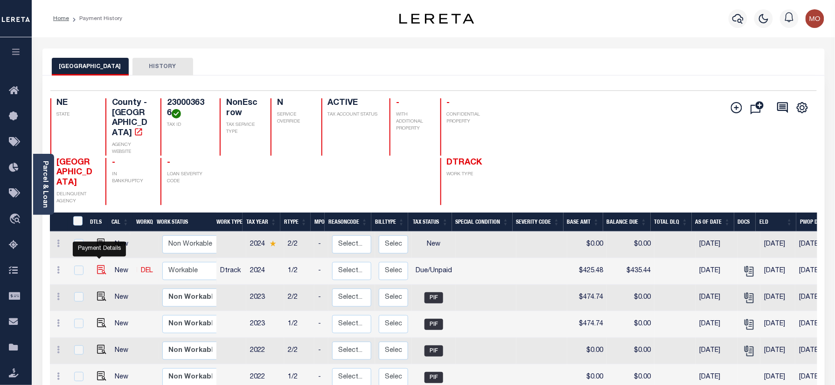
click at [98, 265] on img "" at bounding box center [101, 269] width 9 height 9
checkbox input "true"
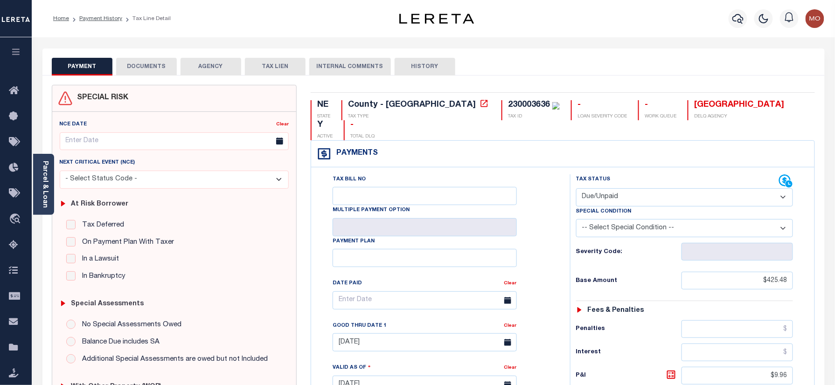
click at [508, 115] on p "TAX ID" at bounding box center [534, 116] width 52 height 7
click at [508, 104] on div "230003636" at bounding box center [529, 105] width 42 height 8
copy div "230003636"
click at [508, 103] on div "230003636" at bounding box center [529, 105] width 42 height 8
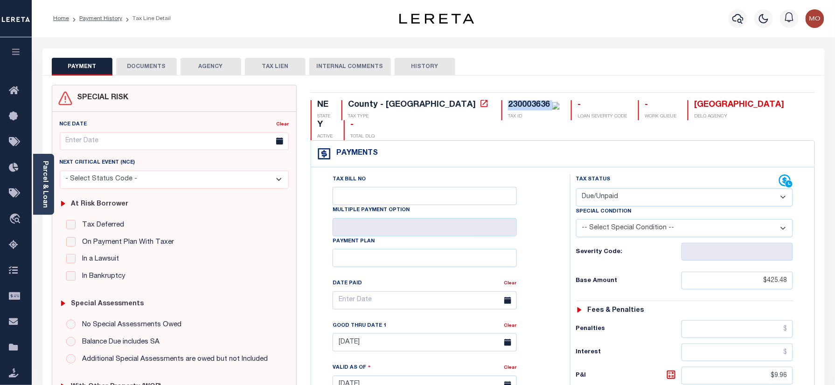
click at [508, 103] on div "230003636" at bounding box center [529, 105] width 42 height 8
click at [610, 188] on select "- Select Status Code - Open Due/Unpaid Paid Incomplete No Tax Due Internal Refu…" at bounding box center [684, 197] width 217 height 18
select select "PYD"
click at [576, 188] on select "- Select Status Code - Open Due/Unpaid Paid Incomplete No Tax Due Internal Refu…" at bounding box center [684, 197] width 217 height 18
type input "[DATE]"
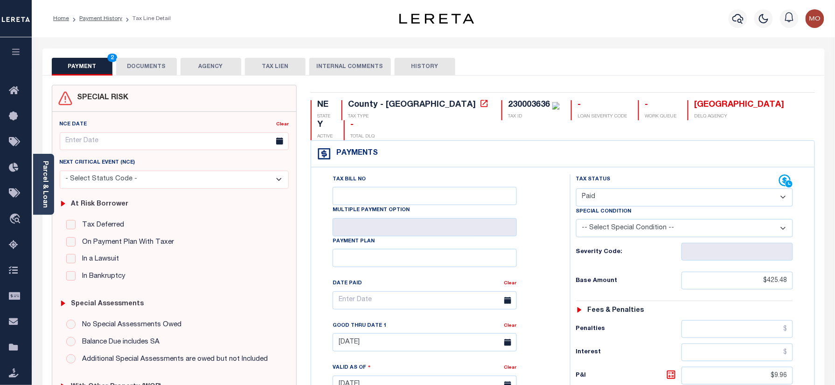
click at [532, 258] on div "Tax Bill No Multiple Payment Option Payment Plan Clear" at bounding box center [438, 305] width 236 height 262
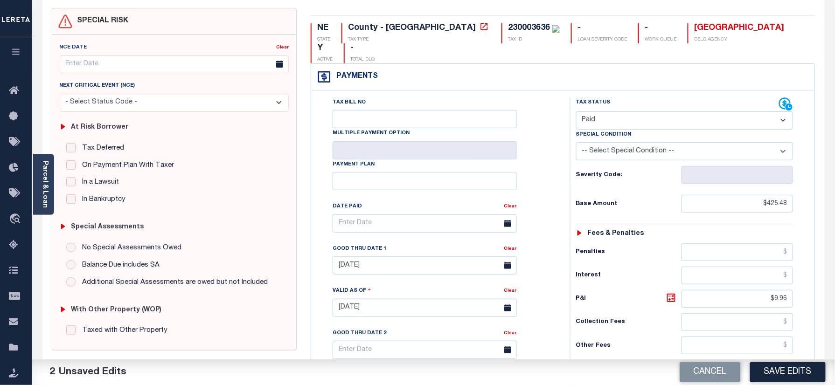
scroll to position [187, 0]
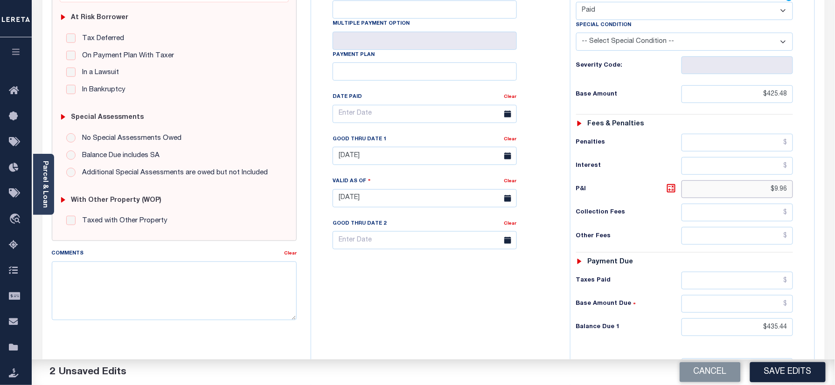
drag, startPoint x: 764, startPoint y: 169, endPoint x: 820, endPoint y: 176, distance: 56.4
click at [820, 176] on div "NE STATE County - NE TAX TYPE 230003636 TAX ID - LOAN SEVERITY CODE - WORK QUEU…" at bounding box center [563, 198] width 518 height 601
drag, startPoint x: 774, startPoint y: 314, endPoint x: 795, endPoint y: 314, distance: 20.5
click at [795, 314] on div "Tax Status Status - Select Status Code -" at bounding box center [688, 194] width 236 height 412
type input "$0.00"
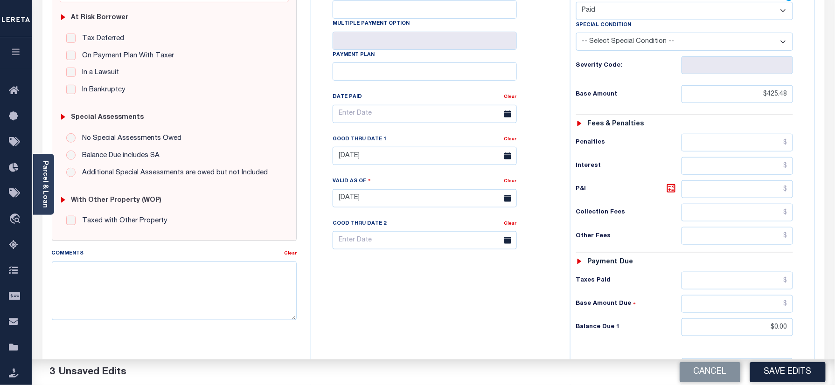
click at [482, 338] on div "Tax Bill No Multiple Payment Option Payment Plan Clear" at bounding box center [438, 194] width 250 height 412
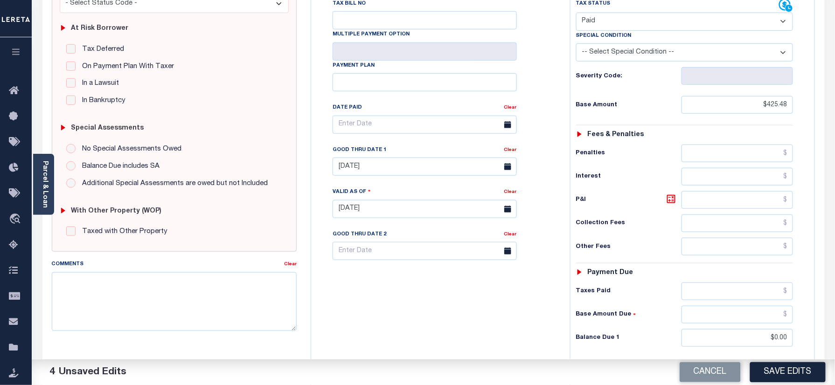
scroll to position [124, 0]
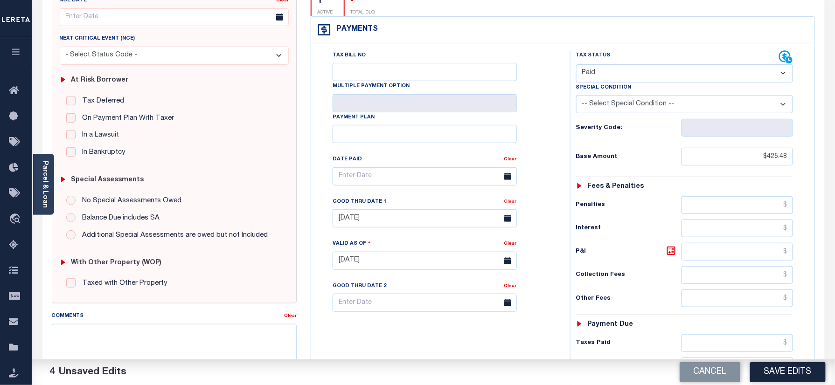
click at [507, 200] on link "Clear" at bounding box center [510, 202] width 13 height 5
drag, startPoint x: 528, startPoint y: 188, endPoint x: 537, endPoint y: 216, distance: 30.4
click at [529, 188] on div "Tax Bill No Multiple Payment Option Payment Plan Clear" at bounding box center [438, 181] width 236 height 262
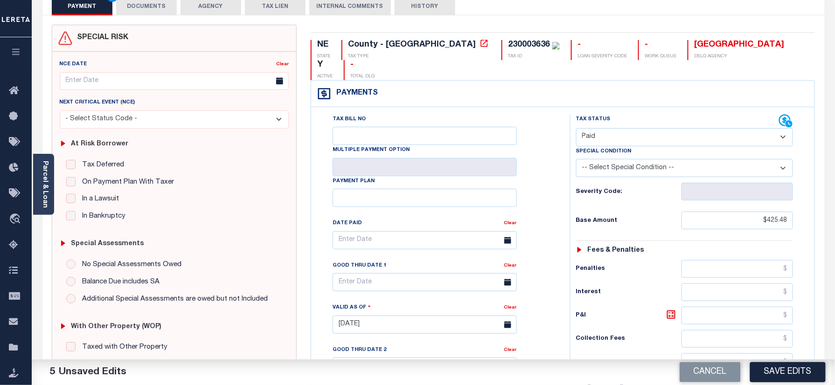
scroll to position [0, 0]
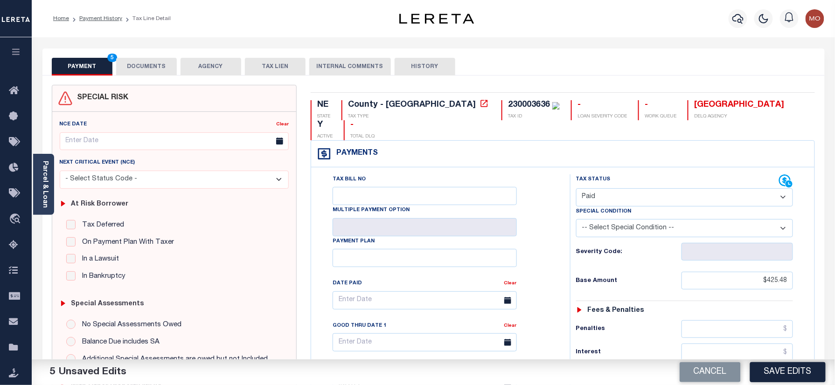
click at [444, 99] on div "NE STATE County - NE TAX TYPE 230003636 TAX ID - LOAN SEVERITY CODE - WORK QUEU…" at bounding box center [563, 385] width 518 height 601
copy div "230003636"
click at [143, 65] on button "DOCUMENTS" at bounding box center [146, 67] width 61 height 18
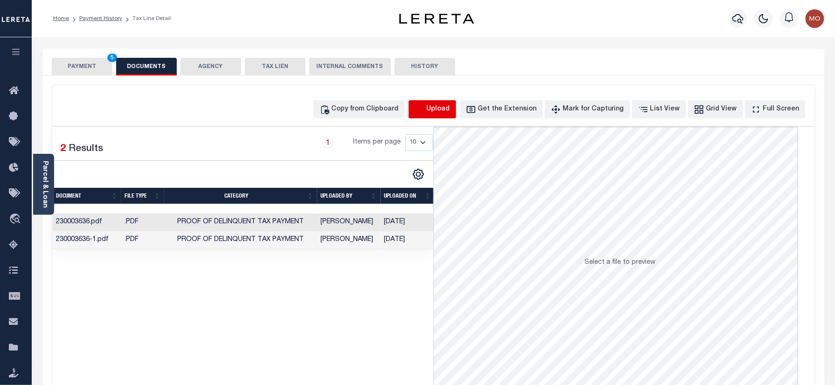
click at [425, 111] on icon "button" at bounding box center [420, 109] width 10 height 10
select select "POP"
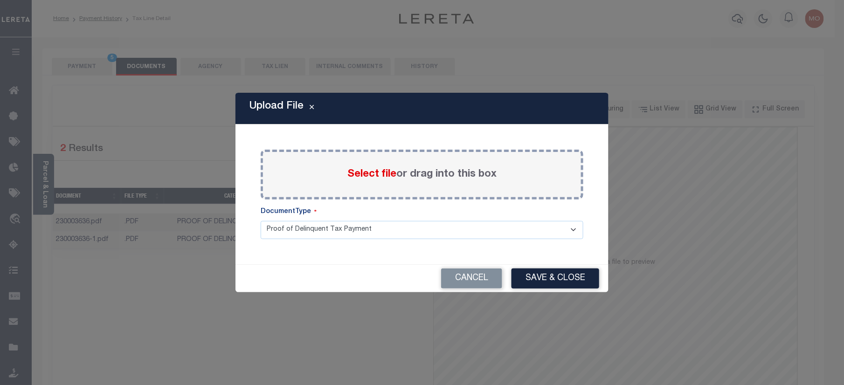
click at [356, 174] on span "Select file" at bounding box center [372, 174] width 49 height 10
click at [0, 0] on input "Select file or drag into this box" at bounding box center [0, 0] width 0 height 0
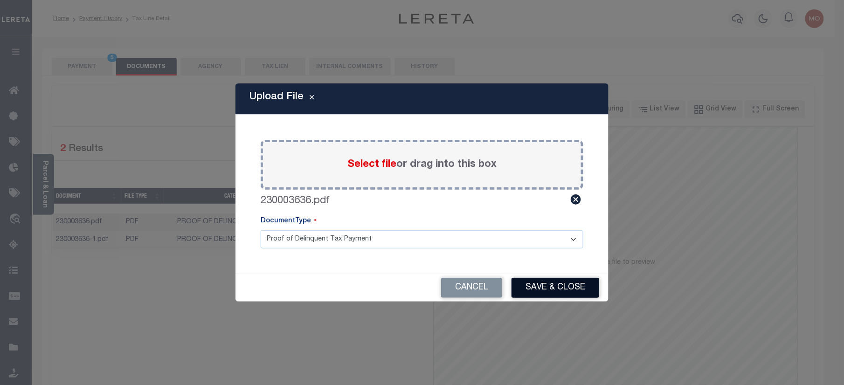
click at [560, 286] on button "Save & Close" at bounding box center [556, 288] width 88 height 20
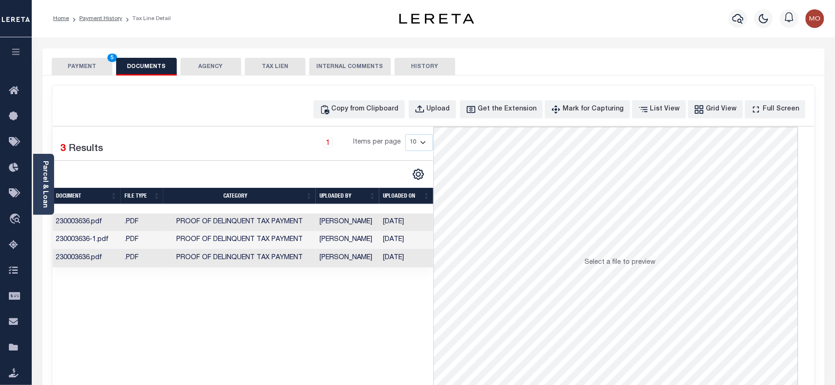
drag, startPoint x: 83, startPoint y: 66, endPoint x: 103, endPoint y: 101, distance: 40.1
click at [84, 65] on button "PAYMENT 5" at bounding box center [82, 67] width 61 height 18
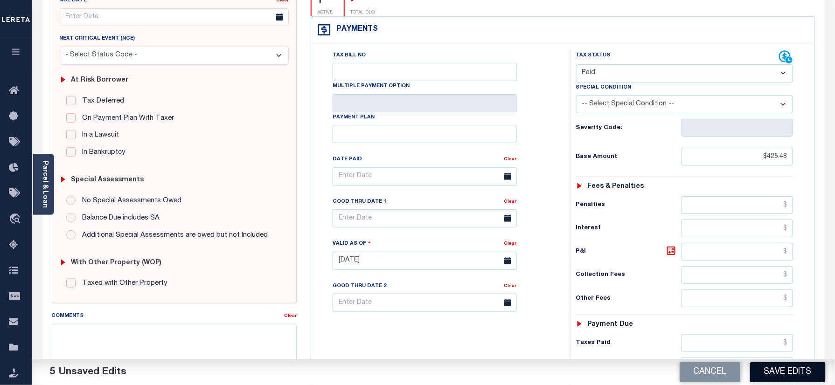
click at [774, 369] on button "Save Edits" at bounding box center [788, 372] width 76 height 20
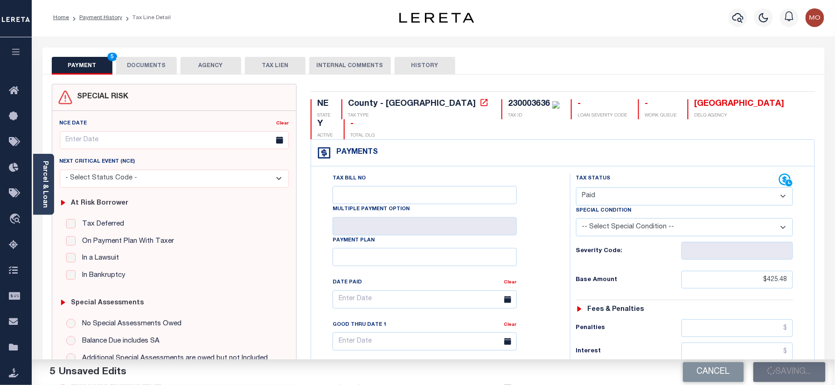
scroll to position [124, 0]
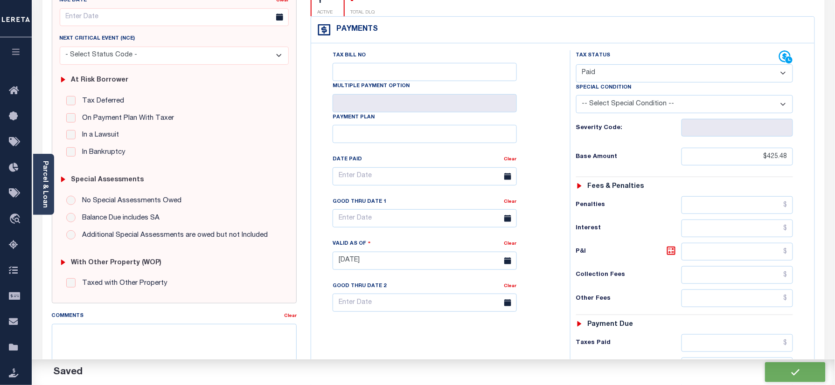
checkbox input "false"
type input "$425.48"
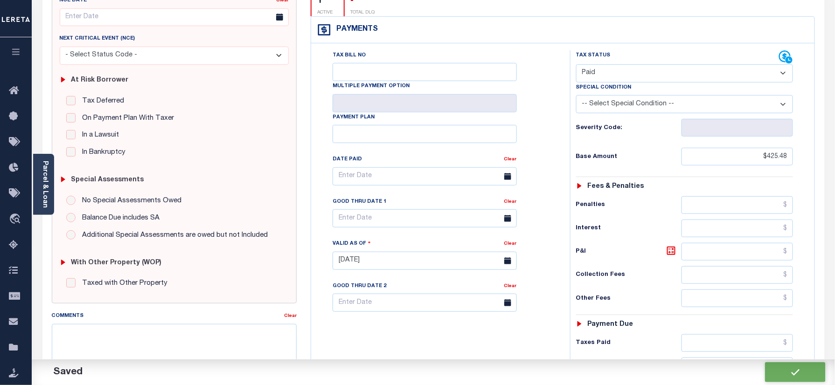
type input "$0"
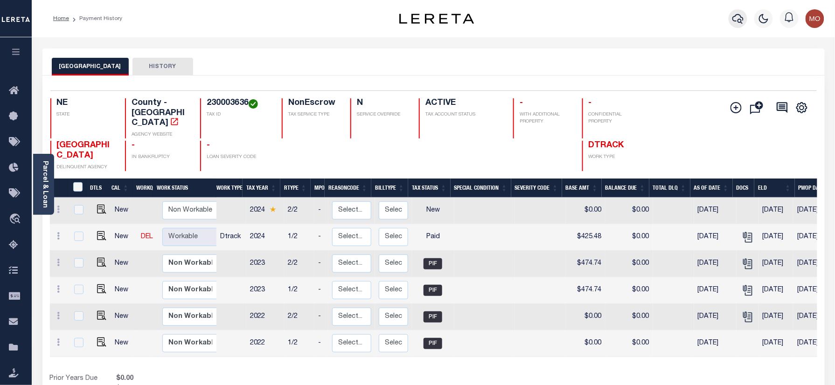
click at [738, 14] on icon "button" at bounding box center [737, 18] width 11 height 11
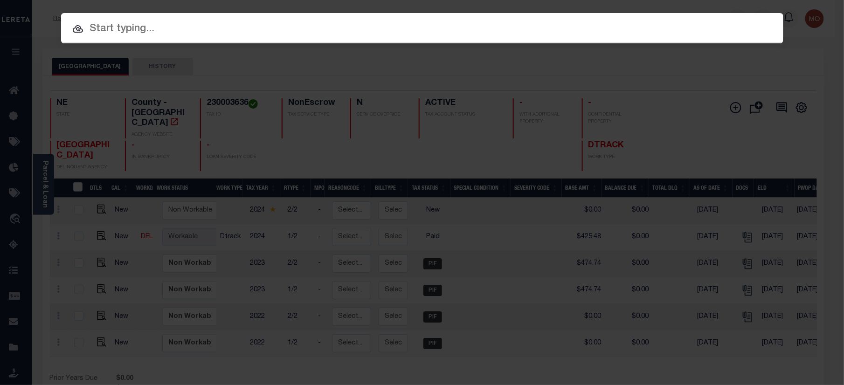
click at [125, 27] on input "text" at bounding box center [422, 29] width 723 height 16
paste input "40005535"
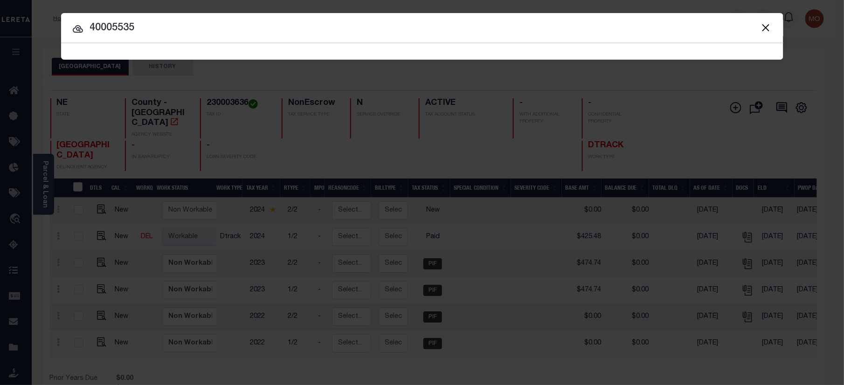
type input "40005535"
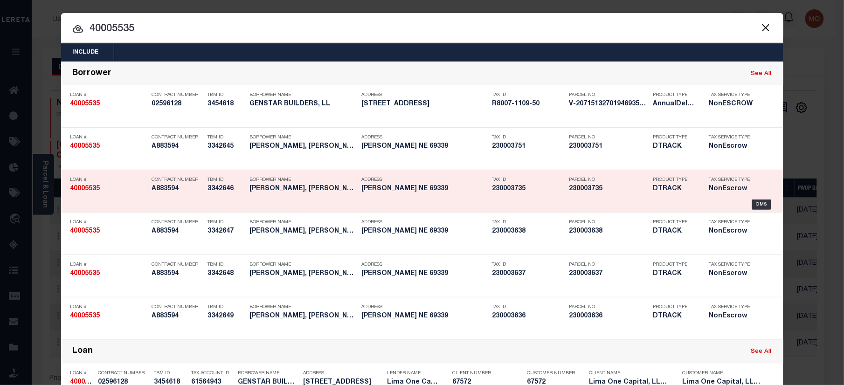
scroll to position [455, 0]
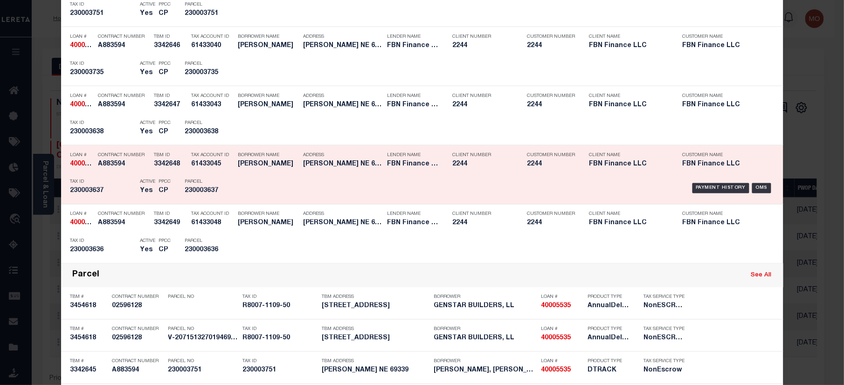
click at [169, 182] on div "PPCC CP" at bounding box center [165, 188] width 26 height 27
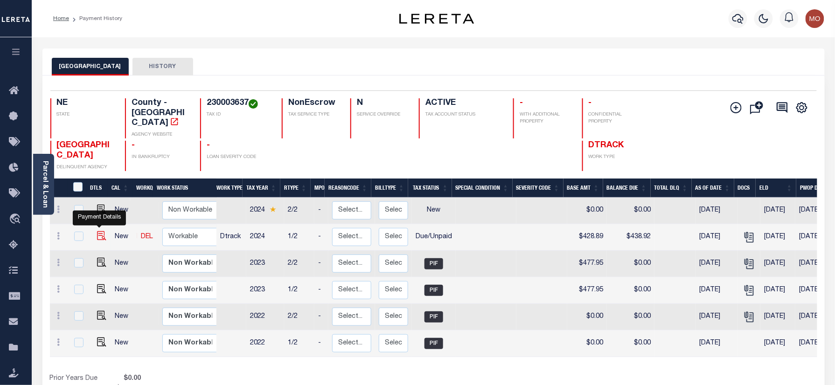
click at [98, 231] on img "" at bounding box center [101, 235] width 9 height 9
checkbox input "true"
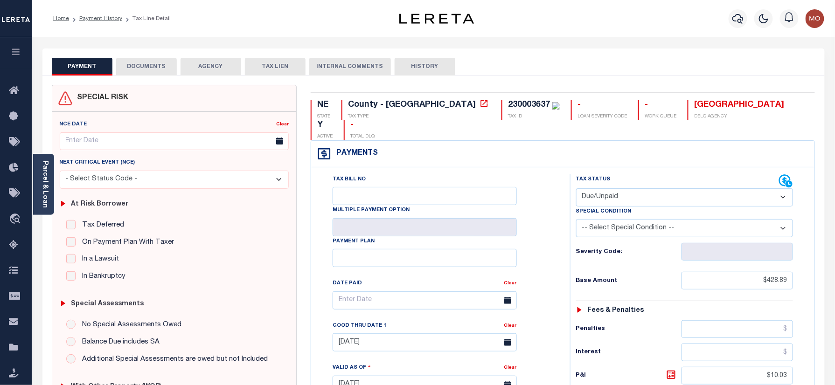
click at [614, 188] on select "- Select Status Code - Open Due/Unpaid Paid Incomplete No Tax Due Internal Refu…" at bounding box center [684, 197] width 217 height 18
select select "PYD"
click at [576, 188] on select "- Select Status Code - Open Due/Unpaid Paid Incomplete No Tax Due Internal Refu…" at bounding box center [684, 197] width 217 height 18
type input "[DATE]"
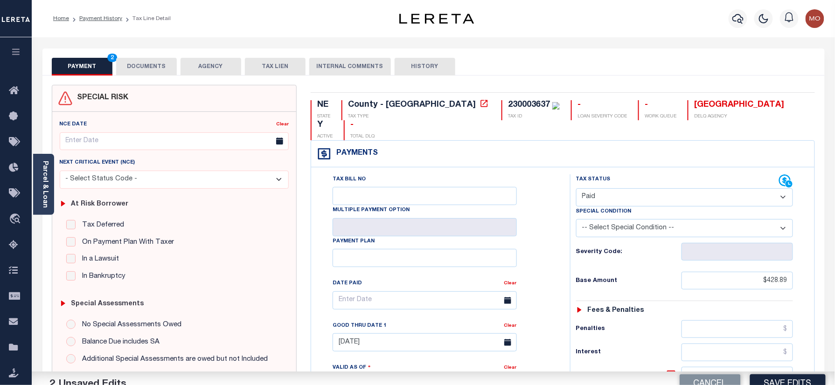
click at [531, 243] on div "Tax Bill No Multiple Payment Option Payment Plan Clear" at bounding box center [438, 305] width 236 height 262
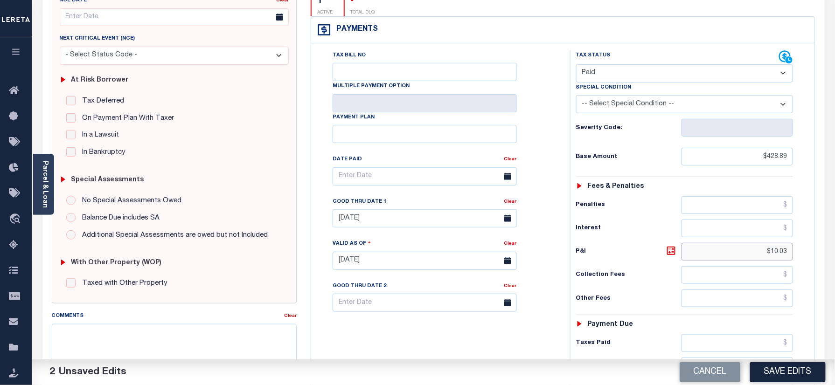
drag, startPoint x: 781, startPoint y: 238, endPoint x: 805, endPoint y: 242, distance: 24.5
click at [828, 237] on div "PAYMENT 2 DOCUMENTS AGENCY DELINQUENT PAYEE" at bounding box center [433, 253] width 796 height 659
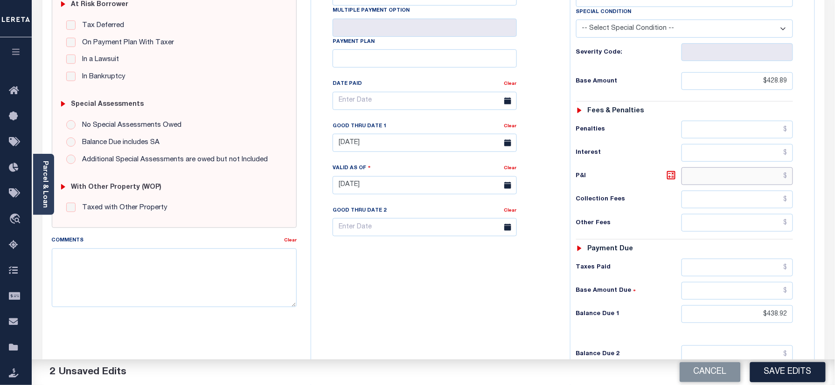
scroll to position [308, 0]
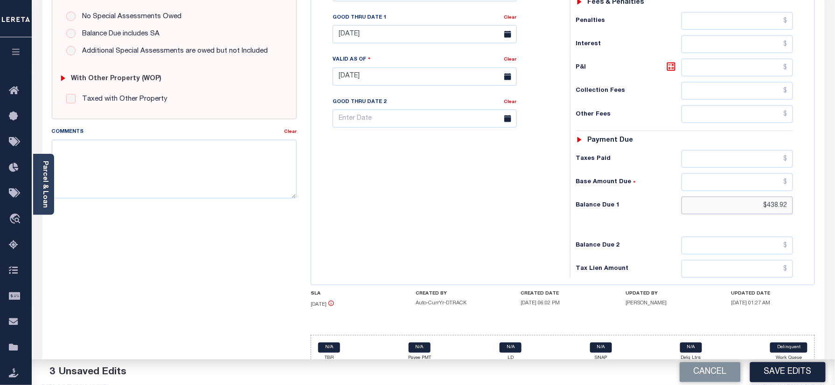
drag, startPoint x: 798, startPoint y: 201, endPoint x: 814, endPoint y: 198, distance: 16.5
click at [814, 198] on div "Tax Bill No Multiple Payment Option Payment Plan" at bounding box center [562, 72] width 503 height 426
type input "$0.00"
drag, startPoint x: 452, startPoint y: 224, endPoint x: 459, endPoint y: 234, distance: 13.0
click at [452, 226] on div "Tax Bill No Multiple Payment Option Payment Plan Clear" at bounding box center [438, 72] width 250 height 412
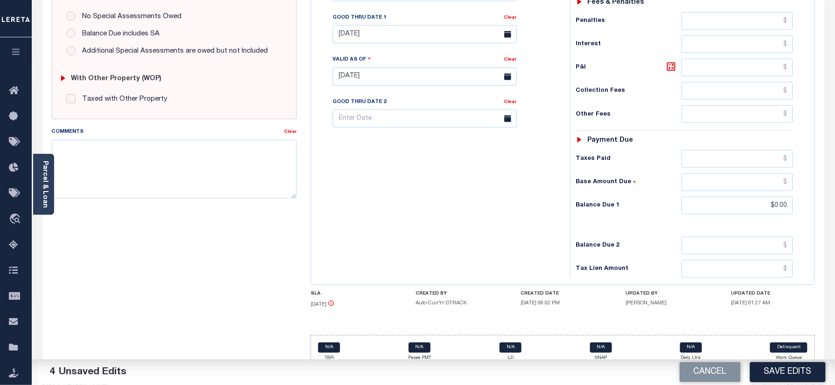
scroll to position [184, 0]
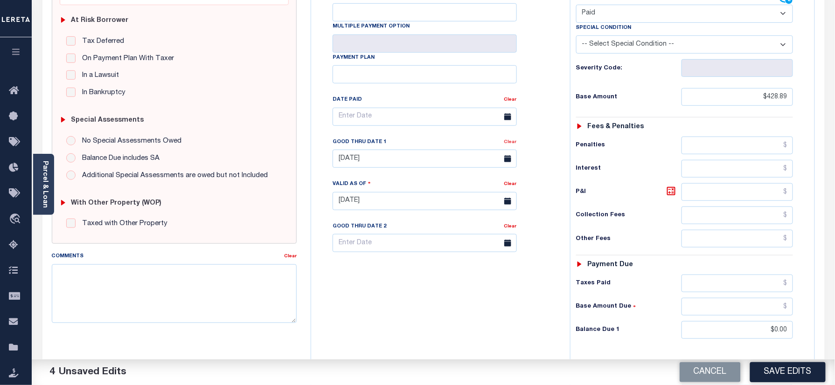
click at [510, 140] on link "Clear" at bounding box center [510, 142] width 13 height 5
click at [536, 134] on div "Tax Bill No Multiple Payment Option Payment Plan Clear" at bounding box center [438, 122] width 236 height 262
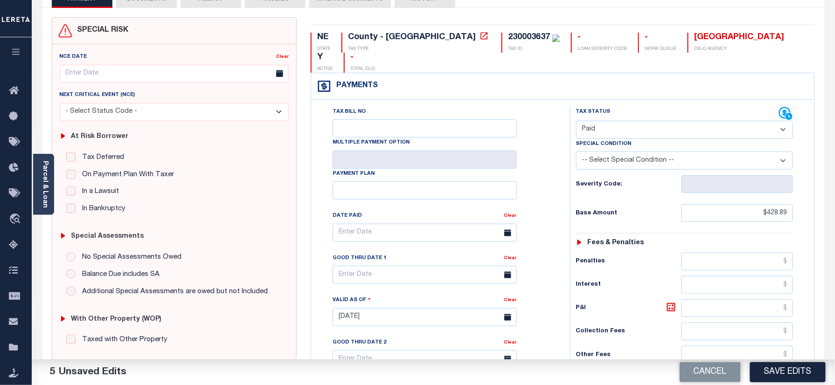
scroll to position [0, 0]
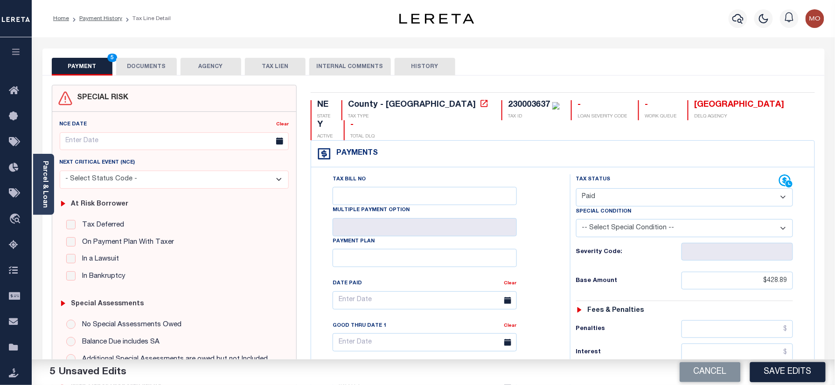
click at [508, 102] on div "230003637" at bounding box center [529, 105] width 42 height 8
copy div "230003637"
click at [153, 64] on button "DOCUMENTS" at bounding box center [146, 67] width 61 height 18
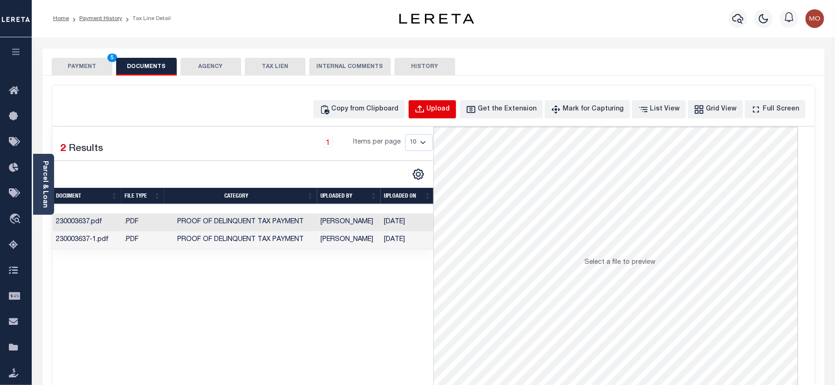
click at [446, 112] on div "Upload" at bounding box center [438, 109] width 23 height 10
select select "POP"
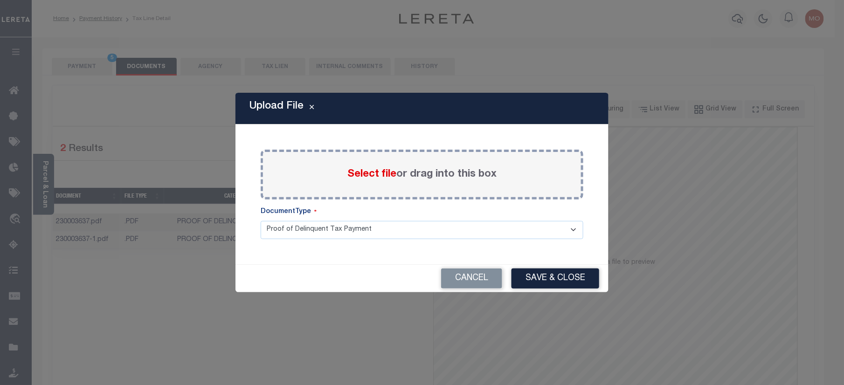
click at [363, 169] on span "Select file" at bounding box center [372, 174] width 49 height 10
click at [0, 0] on input "Select file or drag into this box" at bounding box center [0, 0] width 0 height 0
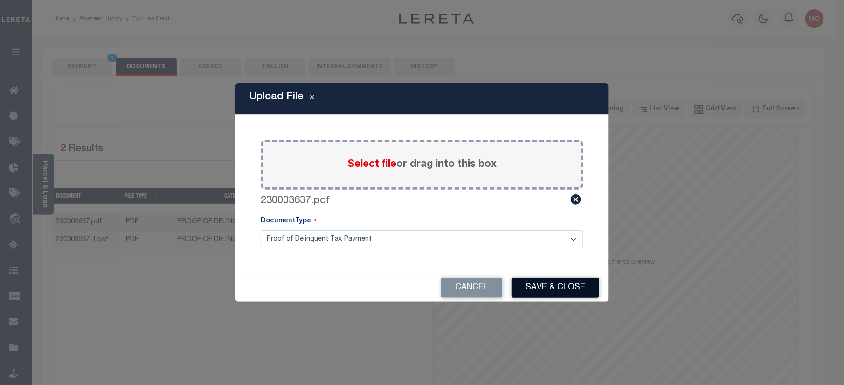
click at [548, 279] on button "Save & Close" at bounding box center [556, 288] width 88 height 20
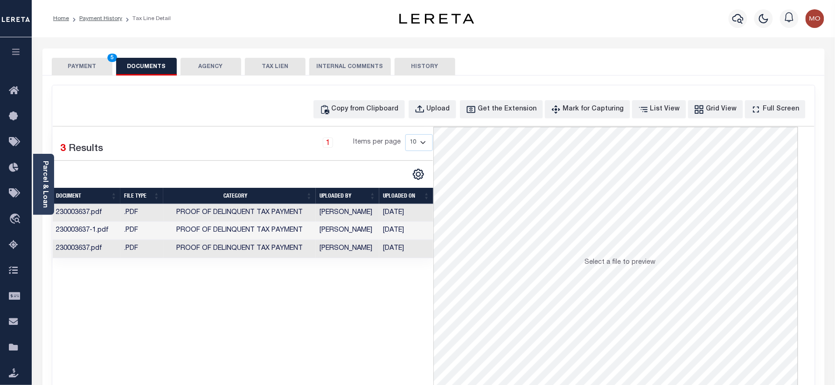
drag, startPoint x: 84, startPoint y: 66, endPoint x: 316, endPoint y: 151, distance: 247.1
click at [84, 65] on button "PAYMENT 5" at bounding box center [82, 67] width 61 height 18
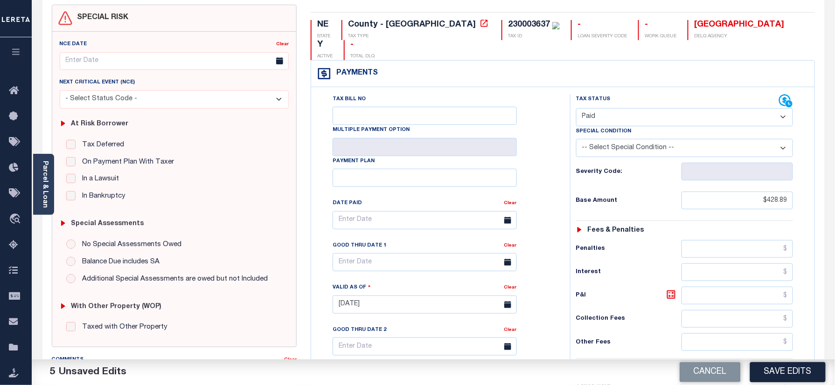
scroll to position [124, 0]
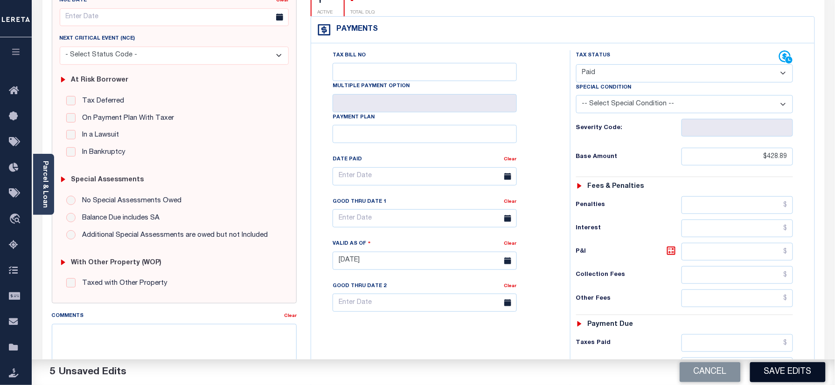
click at [786, 375] on button "Save Edits" at bounding box center [788, 372] width 76 height 20
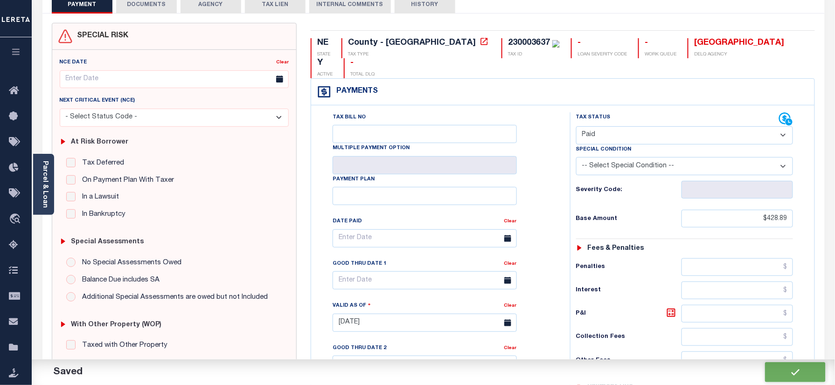
checkbox input "false"
type input "$428.89"
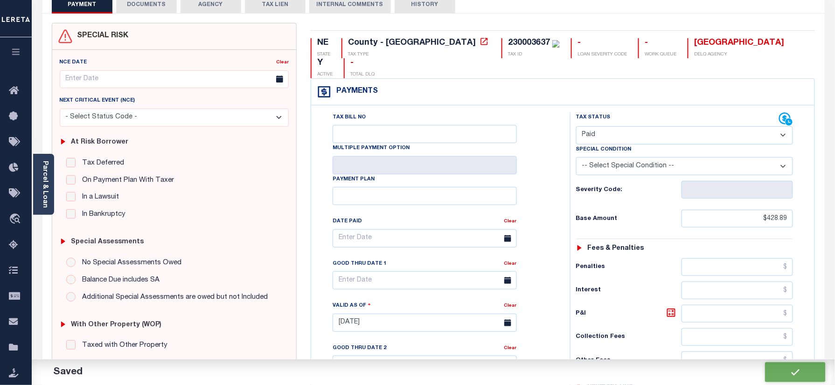
type input "$0"
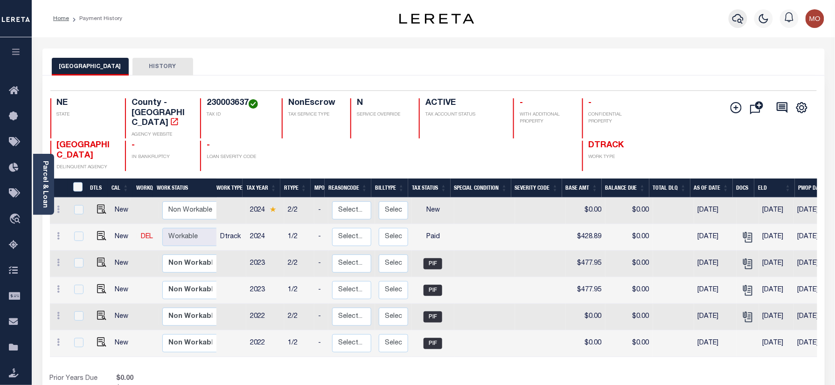
click at [736, 19] on icon "button" at bounding box center [737, 18] width 11 height 11
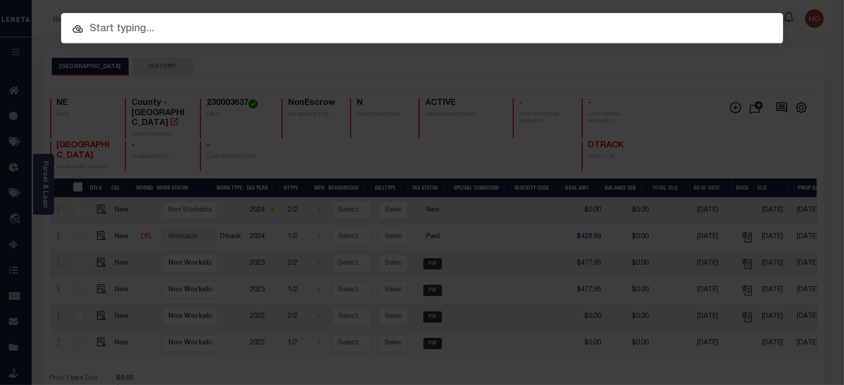
click at [168, 33] on input "text" at bounding box center [422, 29] width 723 height 16
paste input "40005535"
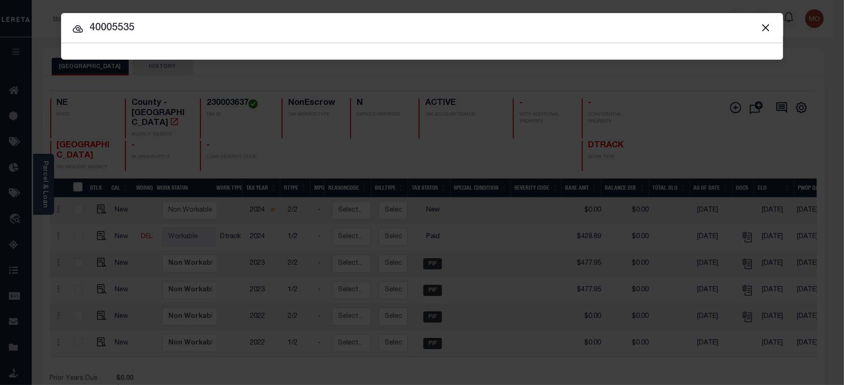
type input "40005535"
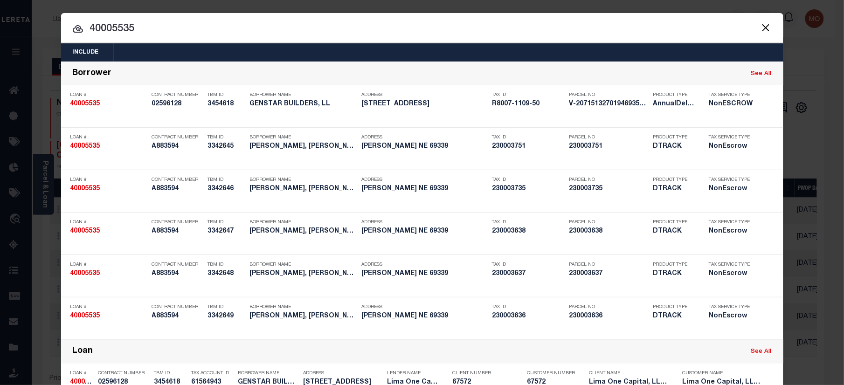
click at [129, 28] on input "40005535" at bounding box center [422, 29] width 723 height 16
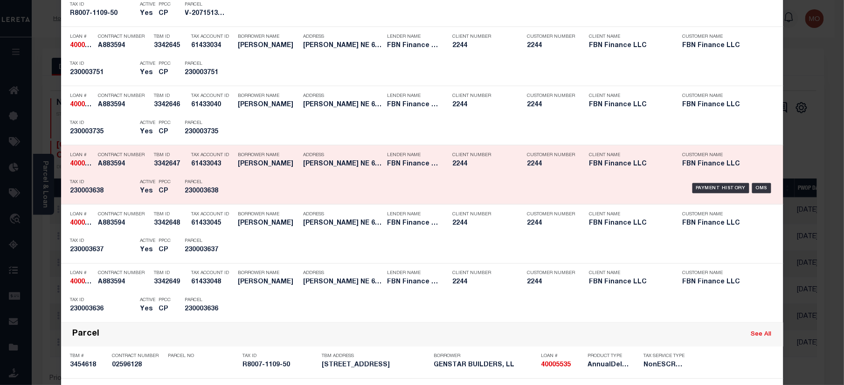
click at [189, 183] on p "Parcel" at bounding box center [206, 183] width 42 height 6
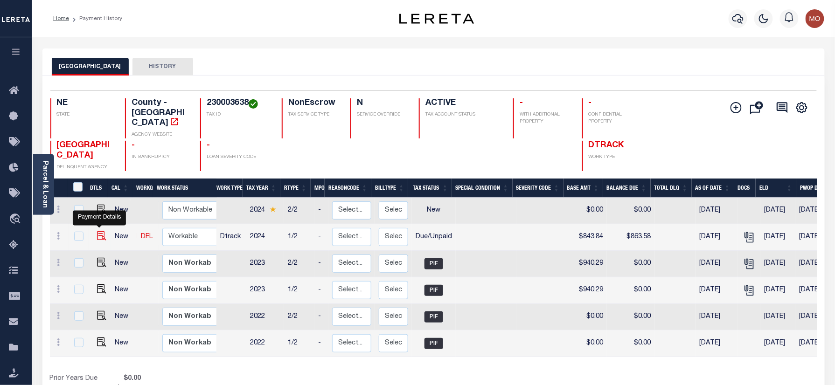
click at [97, 231] on img "" at bounding box center [101, 235] width 9 height 9
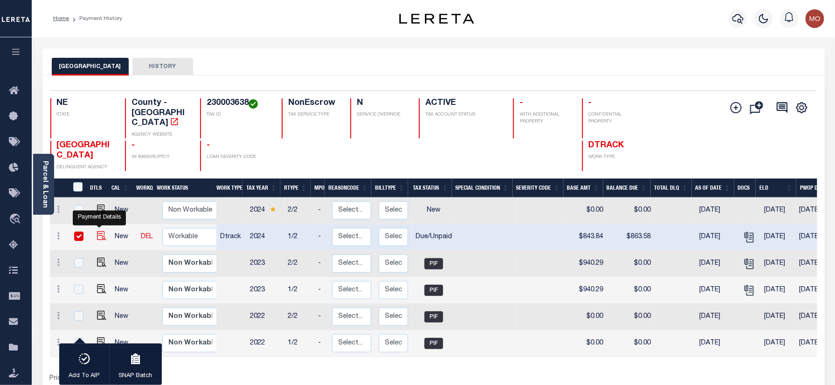
checkbox input "true"
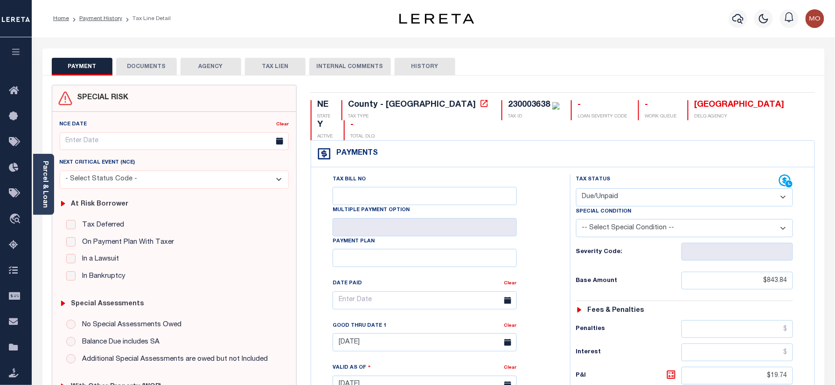
drag, startPoint x: 619, startPoint y: 178, endPoint x: 621, endPoint y: 188, distance: 10.6
click at [619, 188] on select "- Select Status Code - Open Due/Unpaid Paid Incomplete No Tax Due Internal Refu…" at bounding box center [684, 197] width 217 height 18
select select "PYD"
click at [576, 188] on select "- Select Status Code - Open Due/Unpaid Paid Incomplete No Tax Due Internal Refu…" at bounding box center [684, 197] width 217 height 18
type input "[DATE]"
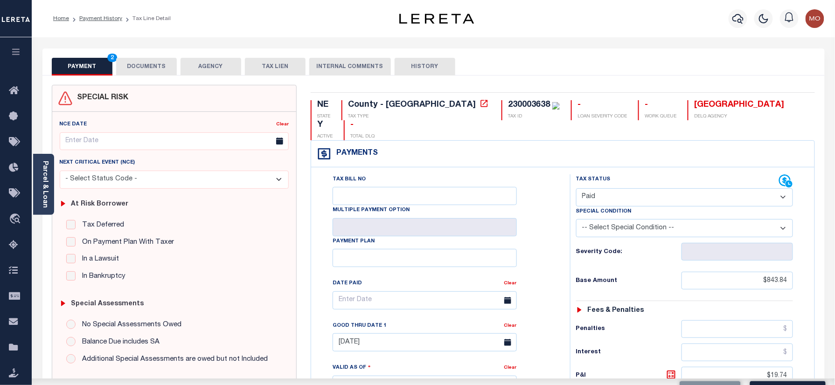
click at [564, 244] on div "Tax Status Status" at bounding box center [688, 380] width 250 height 412
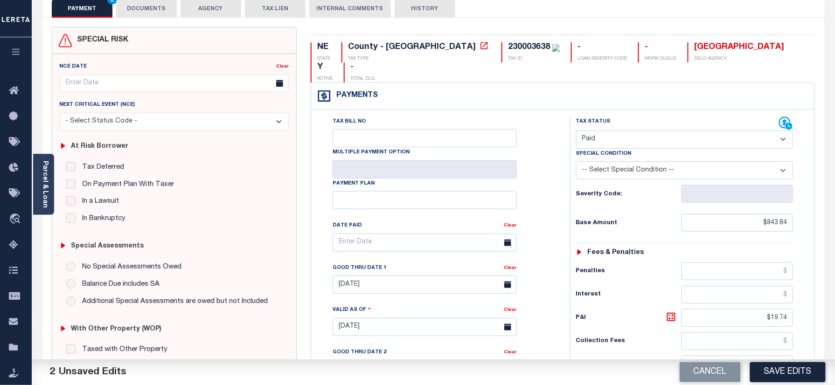
scroll to position [124, 0]
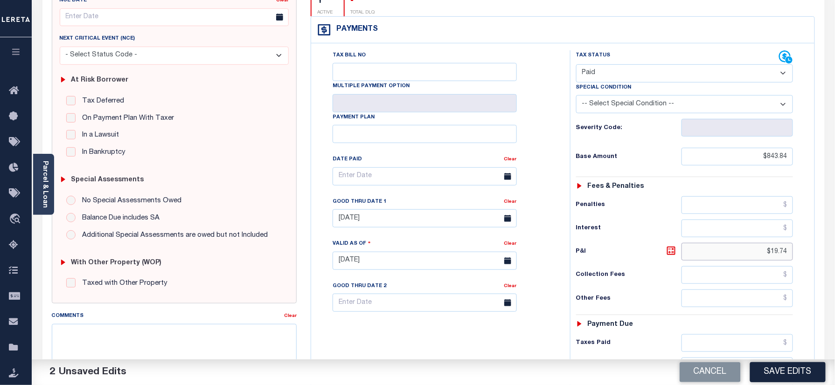
drag, startPoint x: 754, startPoint y: 239, endPoint x: 825, endPoint y: 228, distance: 71.9
click at [829, 232] on div "PAYMENT 2 DOCUMENTS AGENCY DELINQUENT PAYEE" at bounding box center [433, 253] width 796 height 659
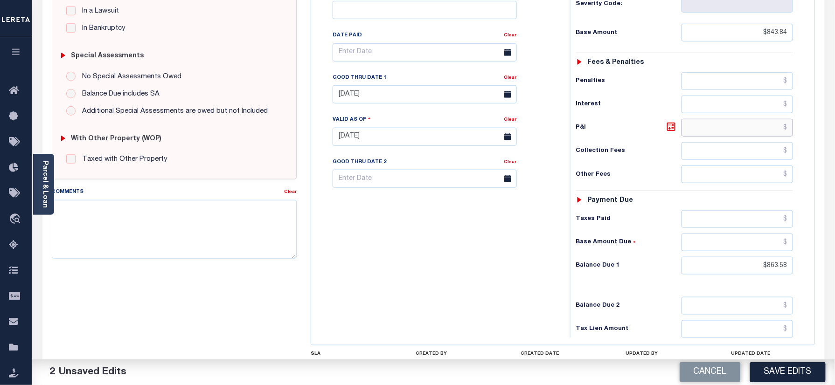
scroll to position [249, 0]
click at [799, 250] on div "Tax Status Status - Select Status Code -" at bounding box center [688, 132] width 236 height 412
type input "$0.00"
click at [482, 289] on div "Tax Bill No Multiple Payment Option Payment Plan Clear" at bounding box center [438, 132] width 250 height 412
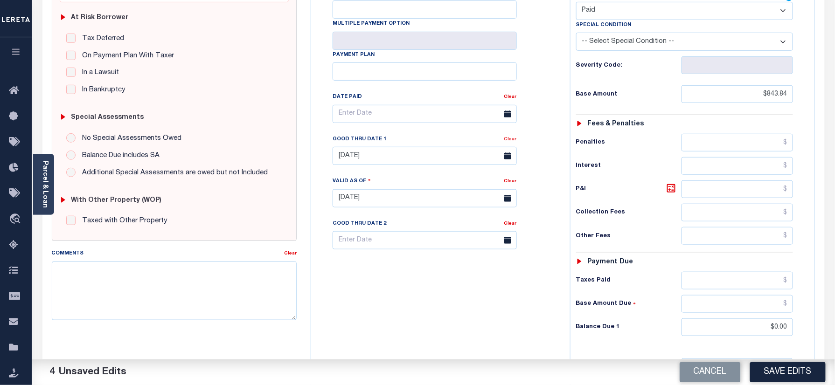
click at [508, 137] on link "Clear" at bounding box center [510, 139] width 13 height 5
click at [533, 125] on div "Tax Bill No Multiple Payment Option Payment Plan Clear" at bounding box center [438, 119] width 236 height 262
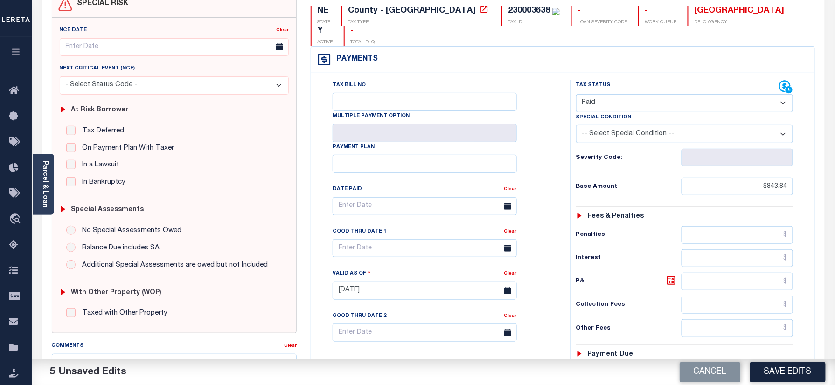
scroll to position [0, 0]
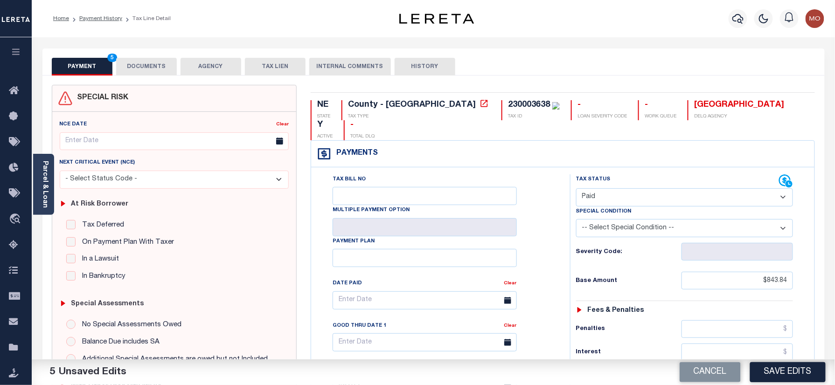
click at [508, 102] on div "230003638" at bounding box center [529, 105] width 42 height 8
copy div "230003638"
click at [144, 66] on button "DOCUMENTS" at bounding box center [146, 67] width 61 height 18
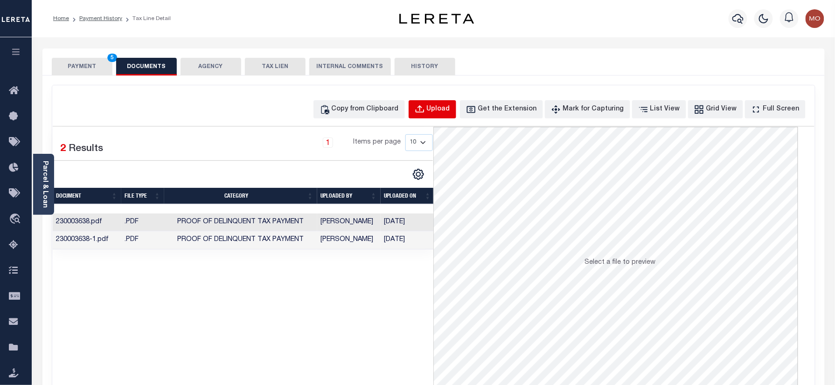
click at [444, 109] on div "Upload" at bounding box center [438, 109] width 23 height 10
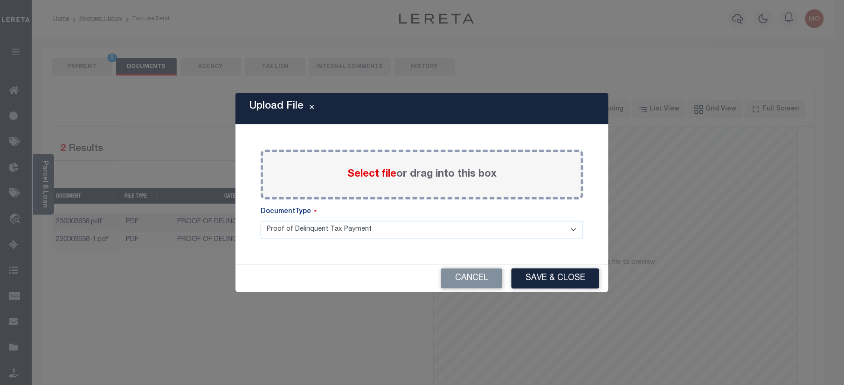
click at [366, 170] on span "Select file" at bounding box center [372, 174] width 49 height 10
click at [0, 0] on input "Select file or drag into this box" at bounding box center [0, 0] width 0 height 0
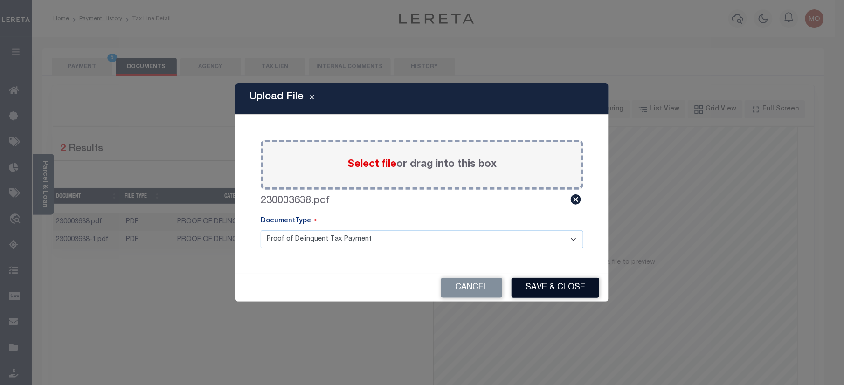
click at [547, 290] on button "Save & Close" at bounding box center [556, 288] width 88 height 20
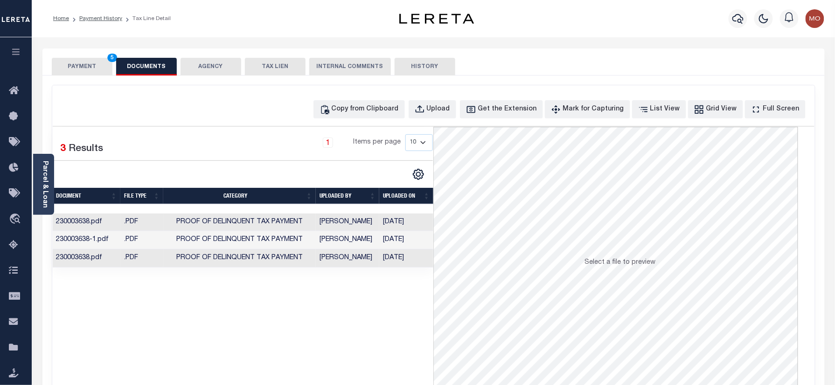
click at [90, 68] on button "PAYMENT 5" at bounding box center [82, 67] width 61 height 18
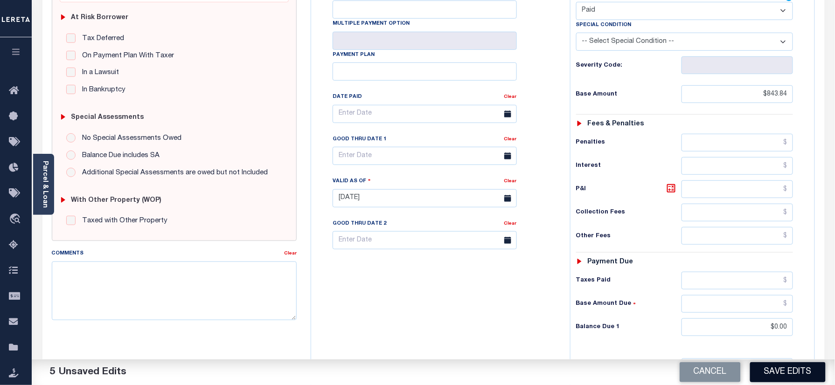
click at [782, 370] on button "Save Edits" at bounding box center [788, 372] width 76 height 20
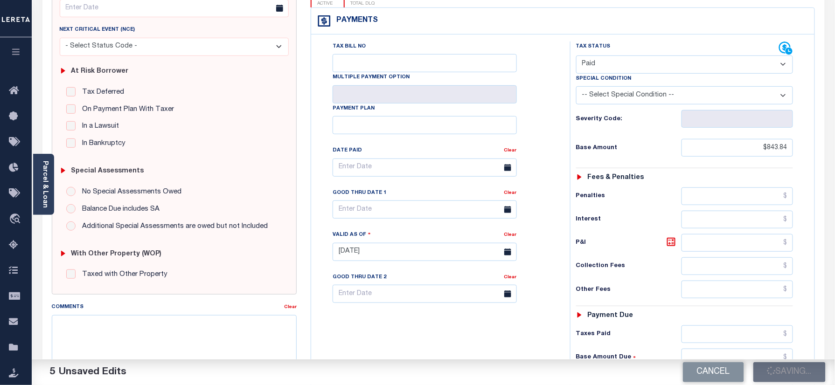
scroll to position [62, 0]
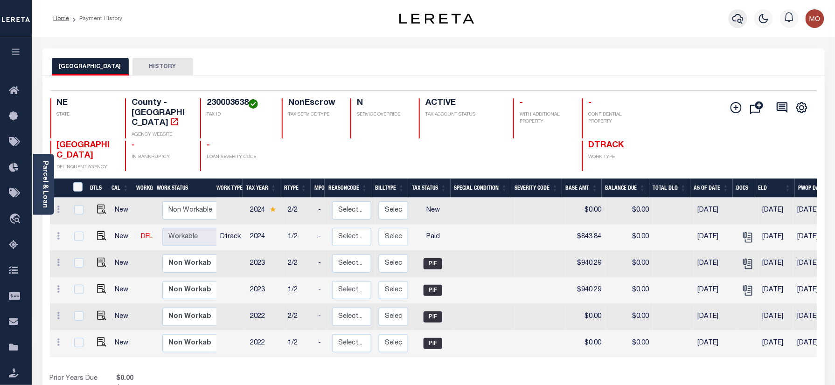
click at [734, 16] on icon "button" at bounding box center [737, 18] width 11 height 11
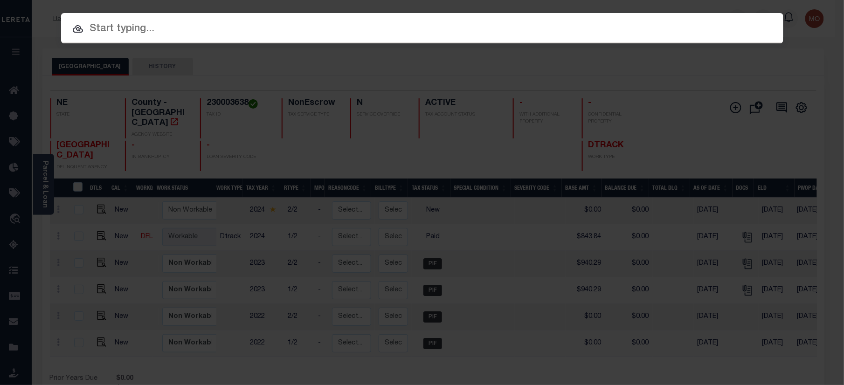
click at [190, 27] on input "text" at bounding box center [422, 29] width 723 height 16
paste input "40005535"
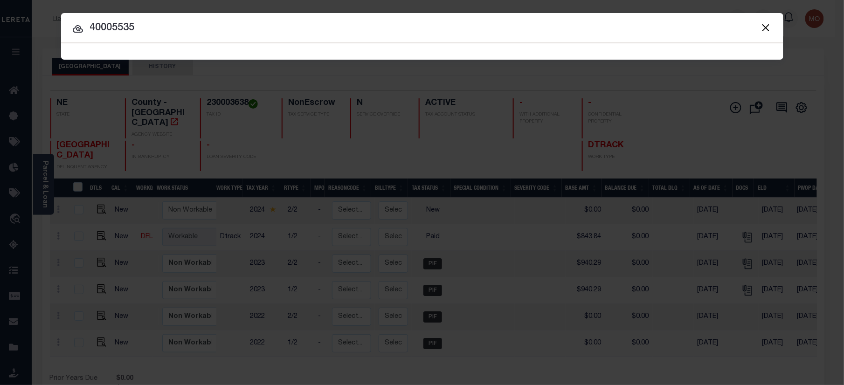
type input "40005535"
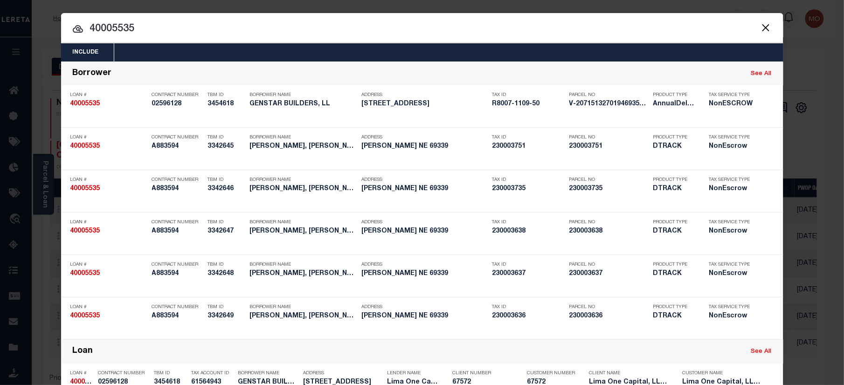
click at [153, 35] on input "40005535" at bounding box center [422, 29] width 723 height 16
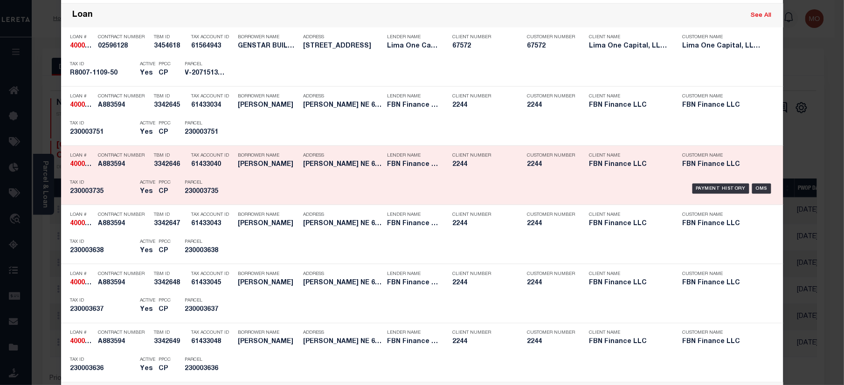
click at [212, 178] on div "Parcel 230003735" at bounding box center [206, 188] width 42 height 27
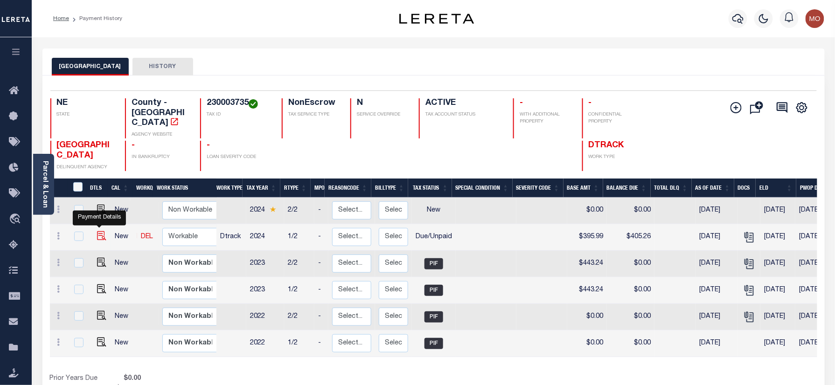
click at [98, 231] on img "" at bounding box center [101, 235] width 9 height 9
checkbox input "true"
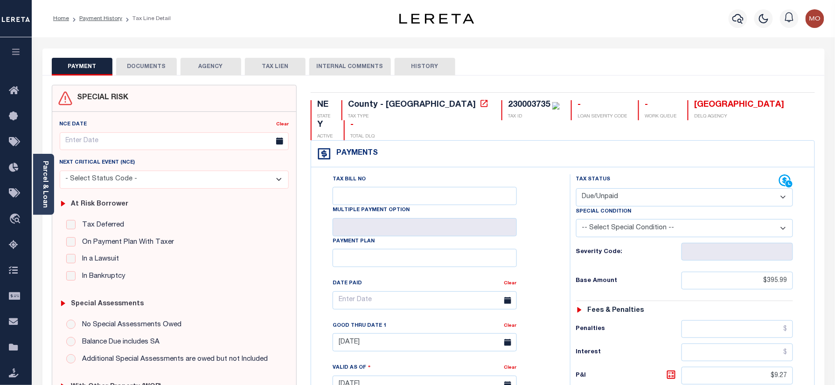
click at [603, 188] on select "- Select Status Code - Open Due/Unpaid Paid Incomplete No Tax Due Internal Refu…" at bounding box center [684, 197] width 217 height 18
select select "INC"
click at [576, 188] on select "- Select Status Code - Open Due/Unpaid Paid Incomplete No Tax Due Internal Refu…" at bounding box center [684, 197] width 217 height 18
type input "[DATE]"
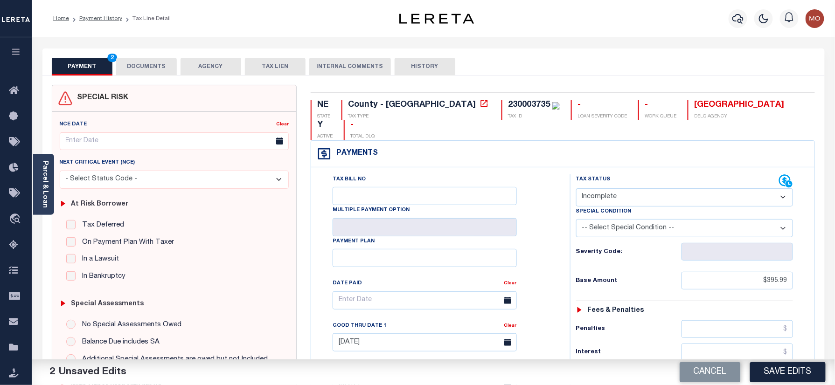
click at [599, 188] on select "- Select Status Code - Open Due/Unpaid Paid Incomplete No Tax Due Internal Refu…" at bounding box center [684, 197] width 217 height 18
click at [600, 188] on select "- Select Status Code - Open Due/Unpaid Paid Incomplete No Tax Due Internal Refu…" at bounding box center [684, 197] width 217 height 18
click at [597, 188] on select "- Select Status Code - Open Due/Unpaid Paid Incomplete No Tax Due Internal Refu…" at bounding box center [684, 197] width 217 height 18
select select "PYD"
click at [576, 188] on select "- Select Status Code - Open Due/Unpaid Paid Incomplete No Tax Due Internal Refu…" at bounding box center [684, 197] width 217 height 18
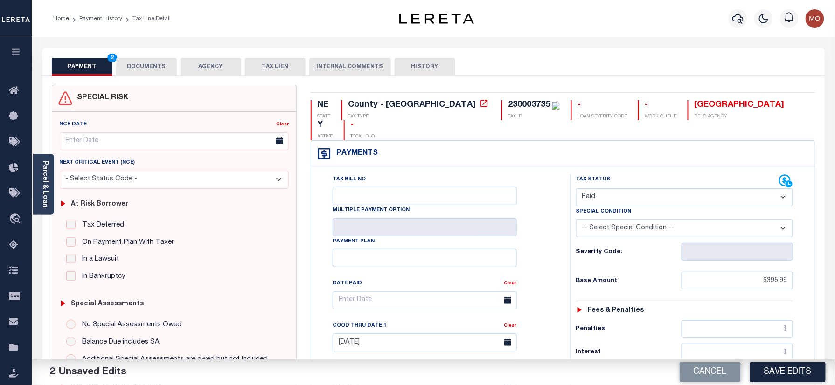
drag, startPoint x: 563, startPoint y: 236, endPoint x: 617, endPoint y: 243, distance: 54.6
click at [564, 236] on div "Tax Status Status" at bounding box center [688, 380] width 250 height 412
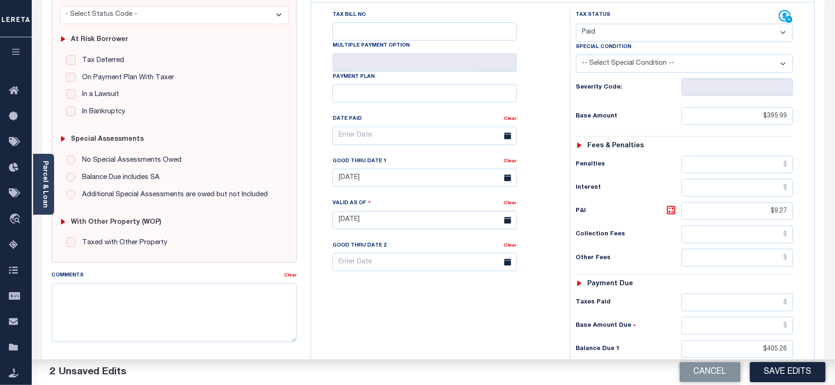
scroll to position [187, 0]
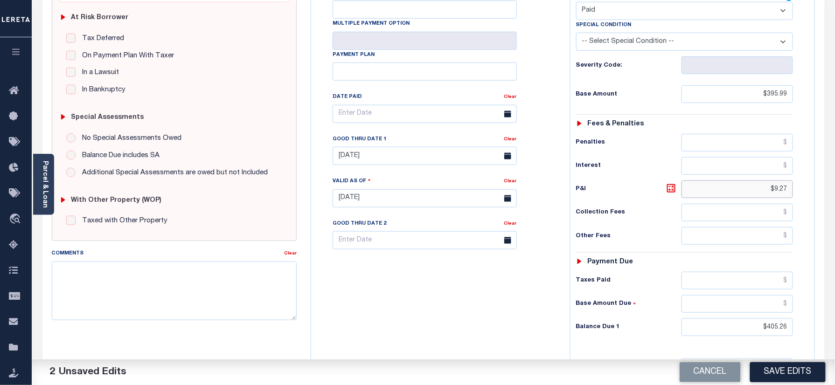
click at [835, 184] on html "Home Payment History Tax Line Detail" at bounding box center [417, 166] width 835 height 707
drag, startPoint x: 756, startPoint y: 310, endPoint x: 817, endPoint y: 304, distance: 61.9
click at [835, 310] on html "Home Payment History Tax Line Detail" at bounding box center [417, 166] width 835 height 707
click at [547, 339] on div "Tax Bill No Multiple Payment Option Payment Plan Clear" at bounding box center [438, 194] width 250 height 412
type input "$0.00"
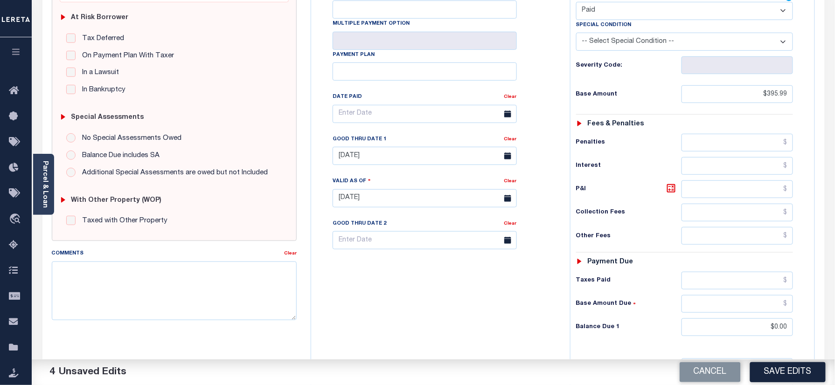
click at [547, 339] on div "Tax Bill No Multiple Payment Option Payment Plan Clear" at bounding box center [438, 194] width 250 height 412
click at [510, 137] on link "Clear" at bounding box center [510, 139] width 13 height 5
click at [561, 133] on div "Tax Bill No Multiple Payment Option Payment Plan Clear" at bounding box center [438, 194] width 250 height 412
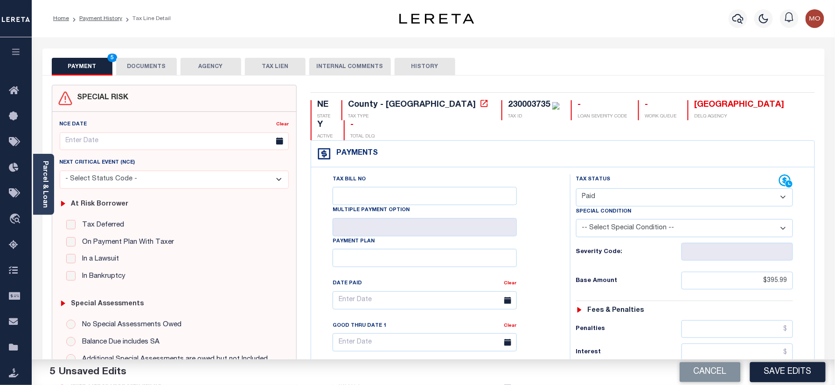
click at [508, 103] on div "230003735" at bounding box center [529, 105] width 42 height 8
copy div "230003735"
click at [142, 71] on button "DOCUMENTS" at bounding box center [146, 67] width 61 height 18
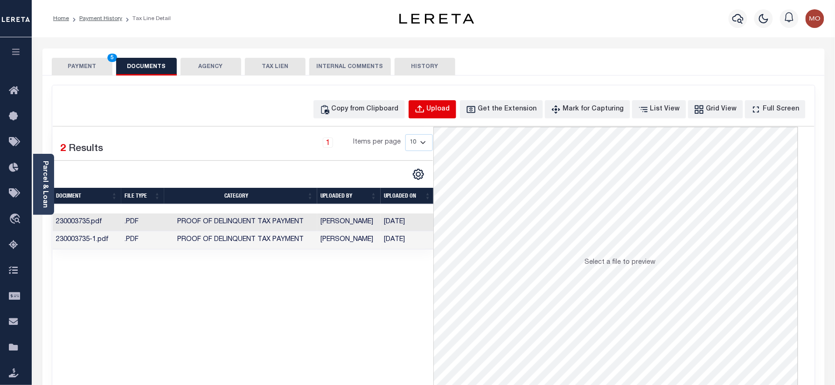
click at [443, 107] on button "Upload" at bounding box center [433, 109] width 48 height 18
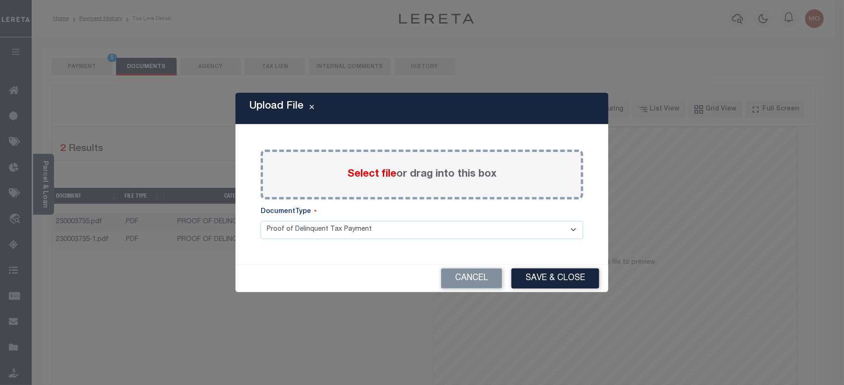
click at [352, 180] on span "Select file" at bounding box center [372, 174] width 49 height 10
click at [0, 0] on input "Select file or drag into this box" at bounding box center [0, 0] width 0 height 0
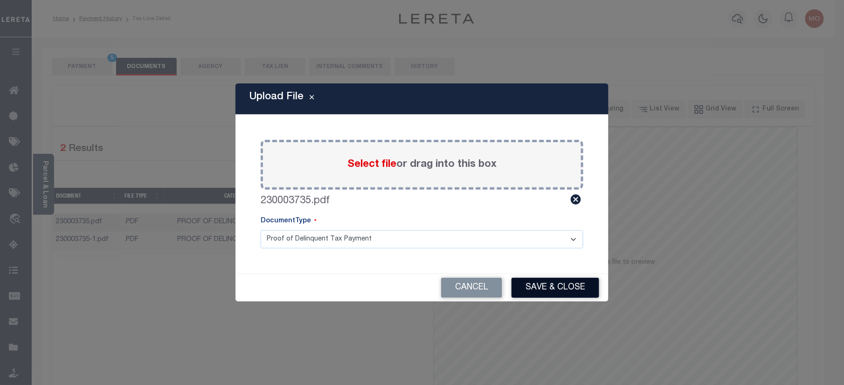
click at [537, 292] on button "Save & Close" at bounding box center [556, 288] width 88 height 20
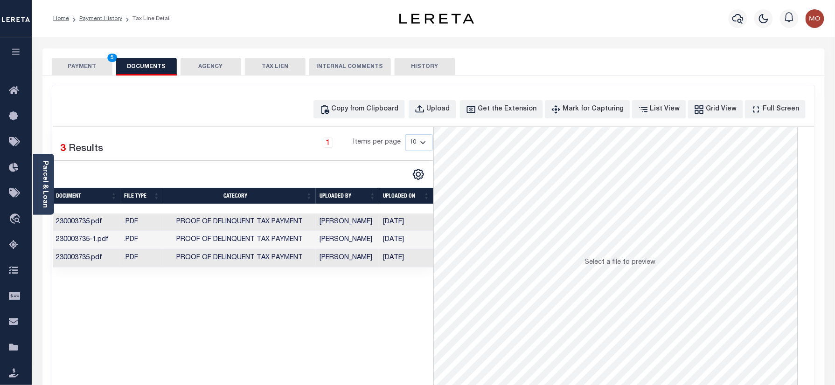
click at [92, 60] on button "PAYMENT 5" at bounding box center [82, 67] width 61 height 18
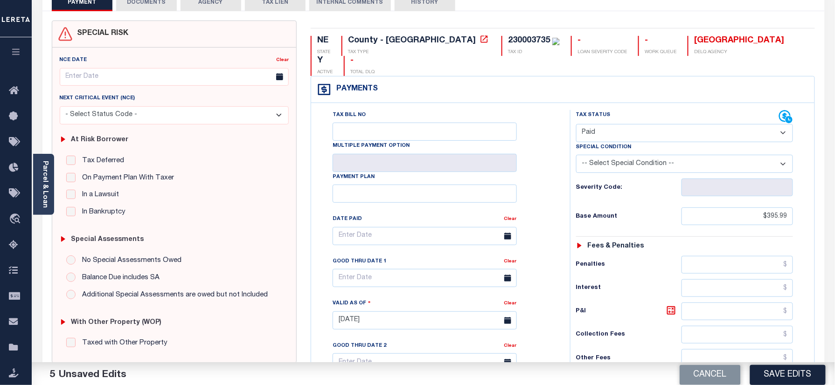
scroll to position [124, 0]
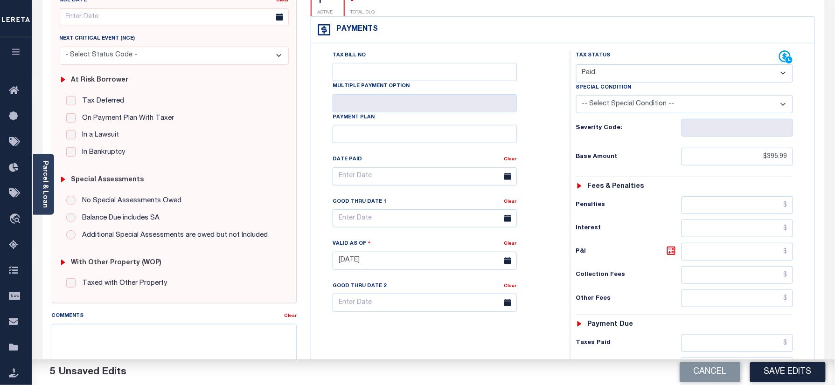
click at [773, 368] on button "Save Edits" at bounding box center [788, 372] width 76 height 20
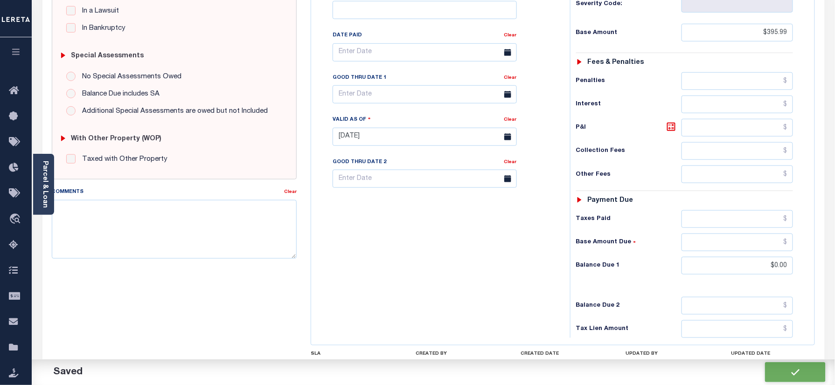
checkbox input "false"
type input "$395.99"
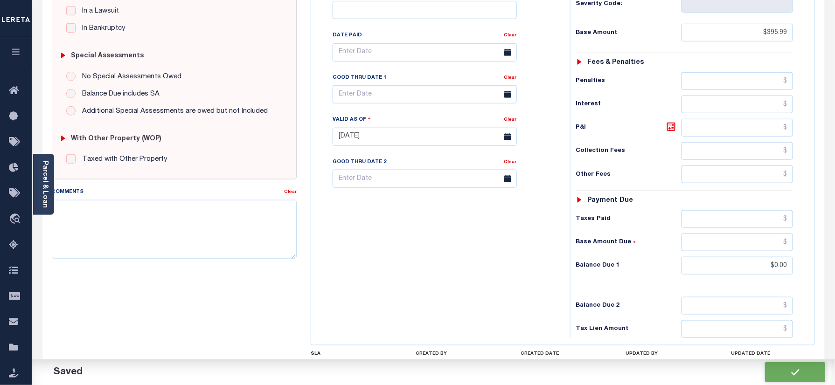
type input "$0"
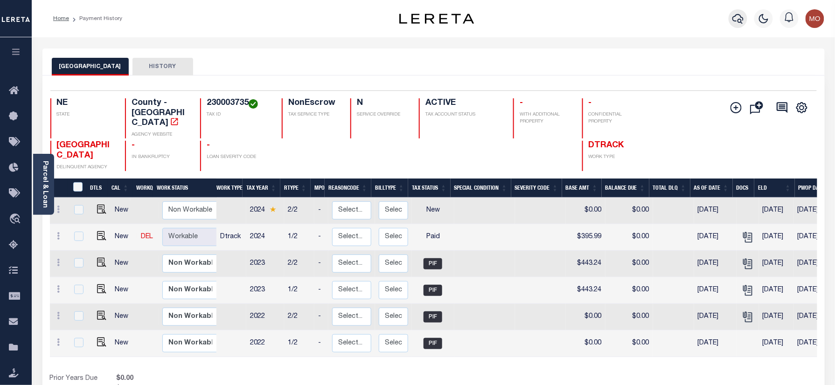
click at [734, 17] on icon "button" at bounding box center [737, 19] width 11 height 10
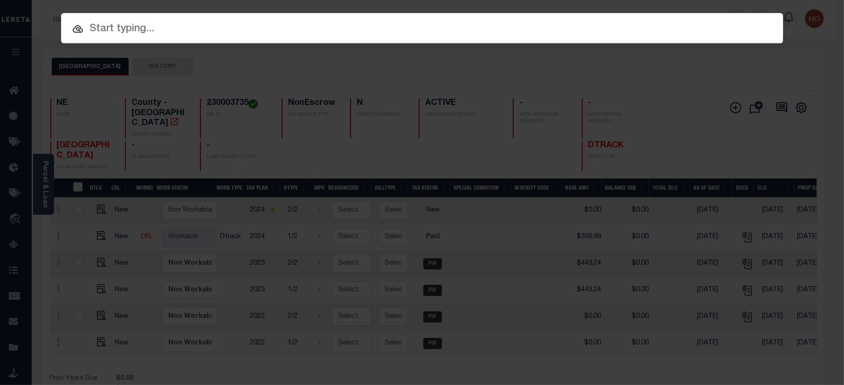
click at [148, 27] on input "text" at bounding box center [422, 29] width 723 height 16
paste input "40005535"
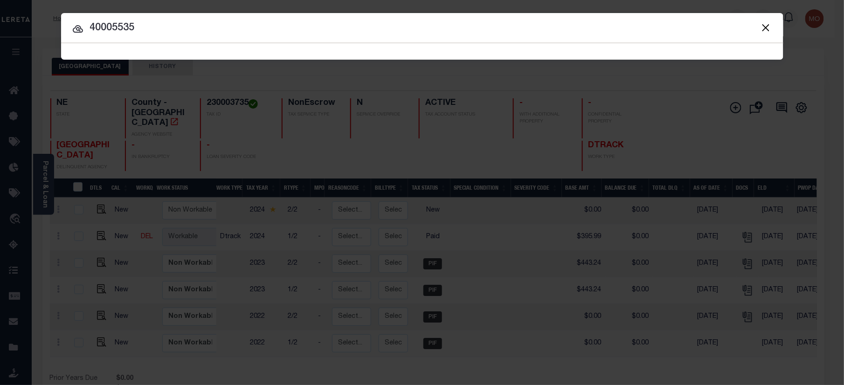
type input "40005535"
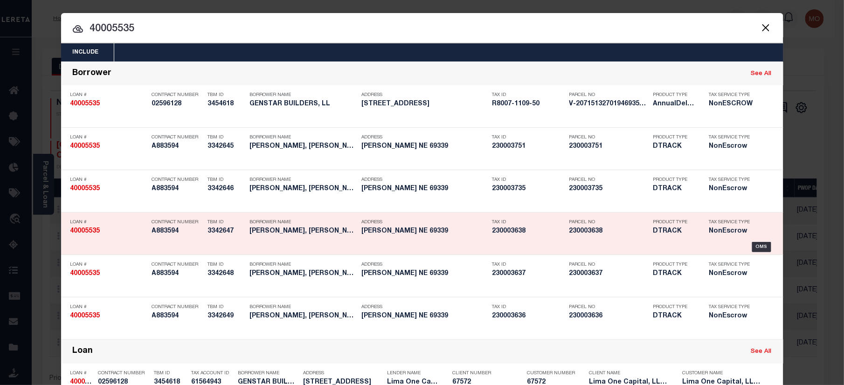
scroll to position [277, 0]
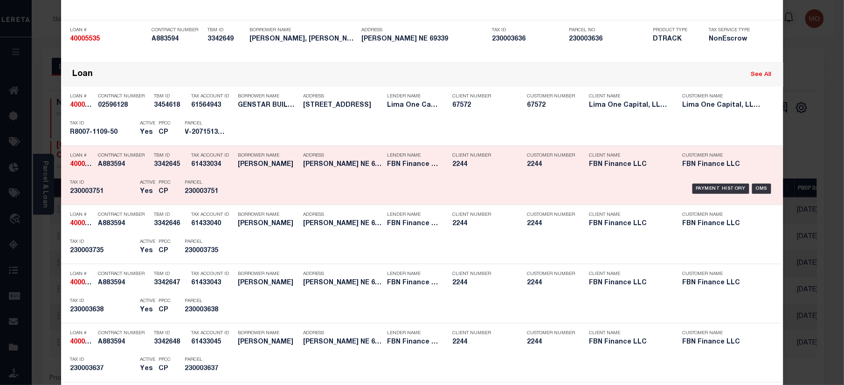
click at [168, 190] on div "PPCC CP" at bounding box center [165, 188] width 26 height 27
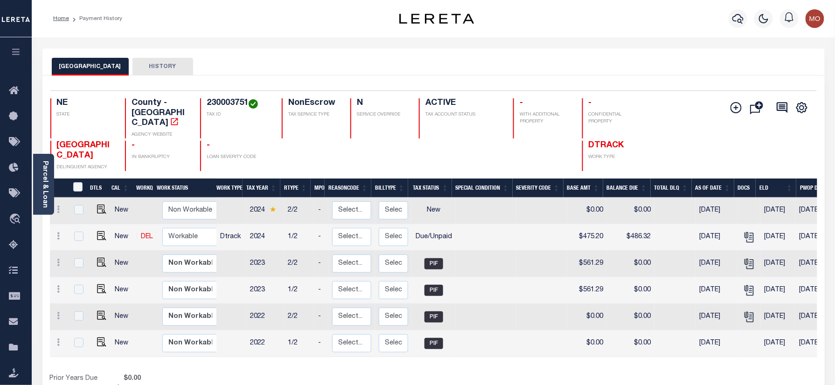
click at [94, 234] on link at bounding box center [99, 237] width 14 height 7
checkbox input "true"
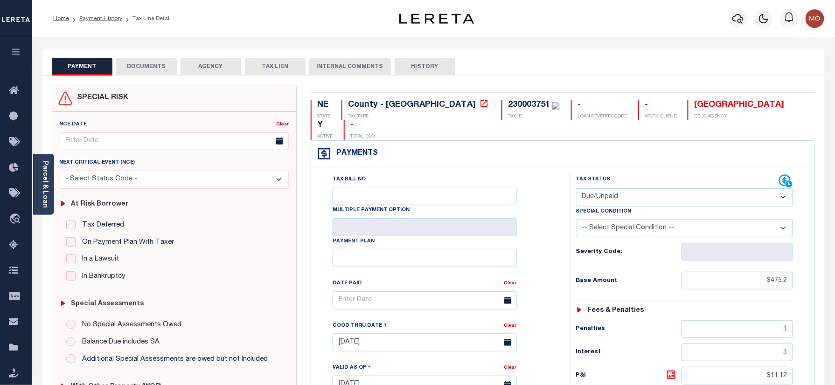
click at [617, 188] on select "- Select Status Code - Open Due/Unpaid Paid Incomplete No Tax Due Internal Refu…" at bounding box center [684, 197] width 217 height 18
select select "PYD"
click at [576, 188] on select "- Select Status Code - Open Due/Unpaid Paid Incomplete No Tax Due Internal Refu…" at bounding box center [684, 197] width 217 height 18
type input "[DATE]"
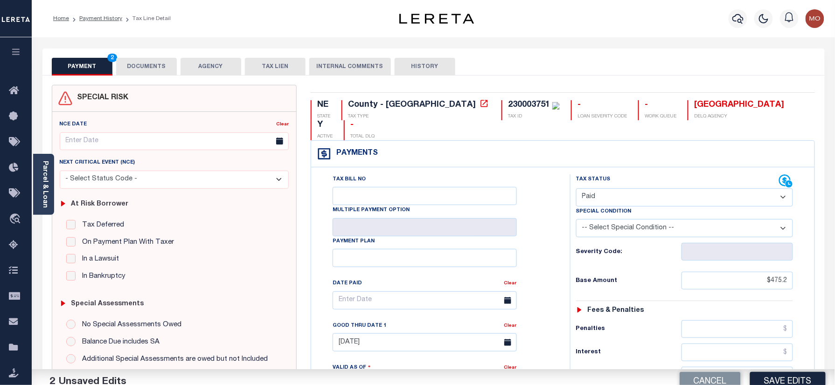
click at [556, 243] on div "Tax Bill No Multiple Payment Option Payment Plan Clear" at bounding box center [438, 305] width 236 height 262
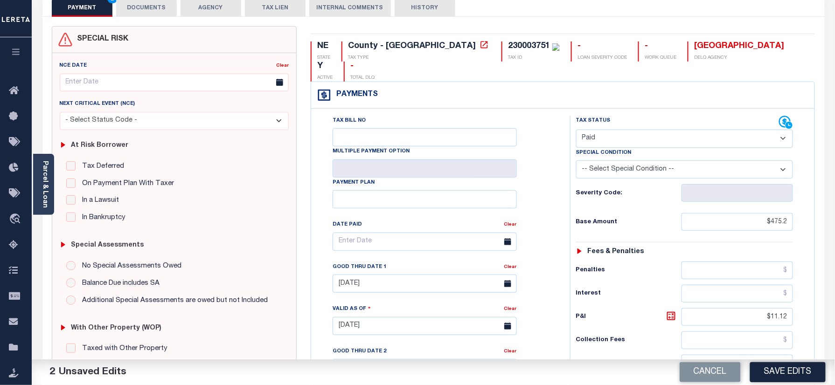
scroll to position [124, 0]
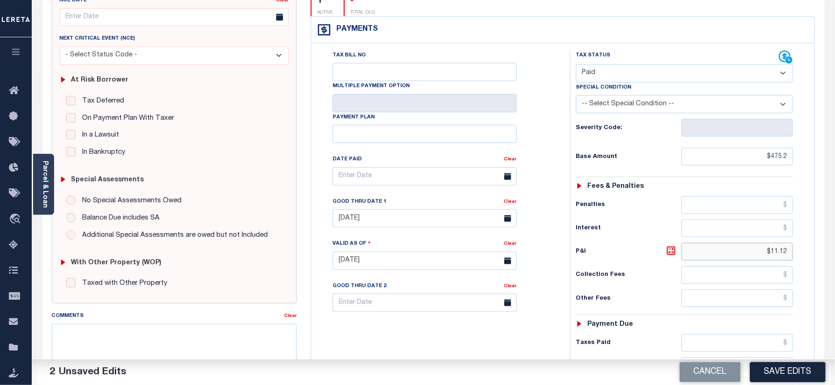
drag, startPoint x: 799, startPoint y: 243, endPoint x: 808, endPoint y: 243, distance: 9.8
click at [818, 243] on div "NE STATE County - NE TAX TYPE 230003751 TAX ID - LOAN SEVERITY CODE - WORK QUEU…" at bounding box center [563, 261] width 518 height 601
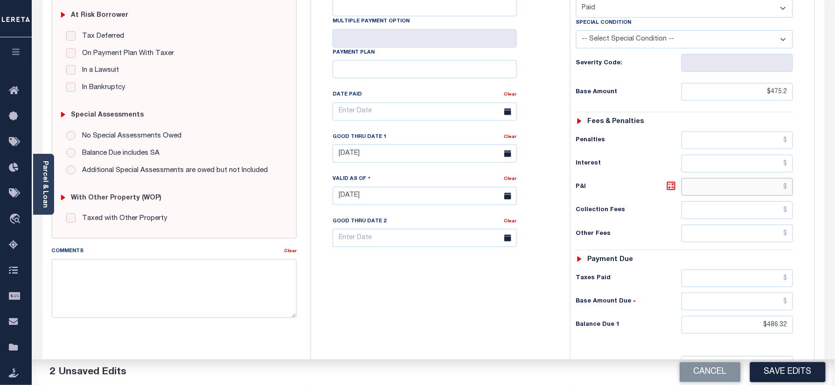
scroll to position [249, 0]
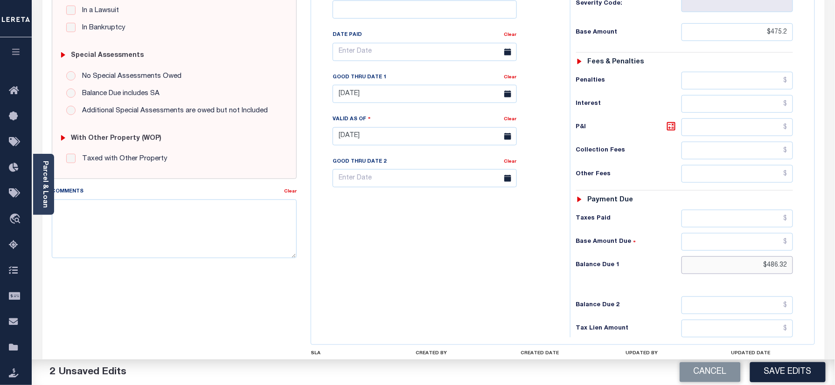
drag, startPoint x: 756, startPoint y: 246, endPoint x: 772, endPoint y: 247, distance: 15.9
click at [805, 249] on div "Tax Status Status - Select Status Code -" at bounding box center [688, 132] width 236 height 412
type input "$0.00"
click at [499, 278] on div "Tax Bill No Multiple Payment Option Payment Plan Clear" at bounding box center [438, 132] width 250 height 412
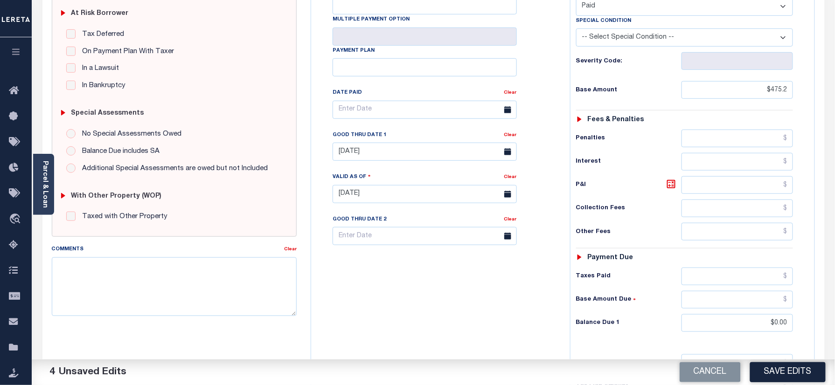
scroll to position [124, 0]
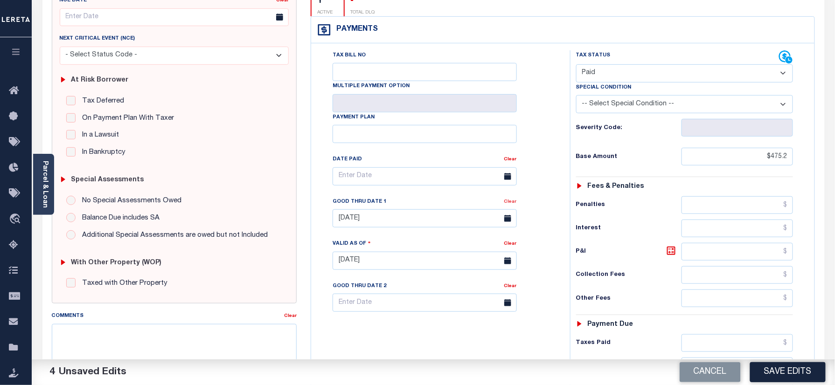
click at [510, 200] on link "Clear" at bounding box center [510, 202] width 13 height 5
drag, startPoint x: 543, startPoint y: 184, endPoint x: 547, endPoint y: 215, distance: 31.5
click at [543, 184] on div "Tax Bill No Multiple Payment Option Payment Plan Clear" at bounding box center [438, 181] width 236 height 262
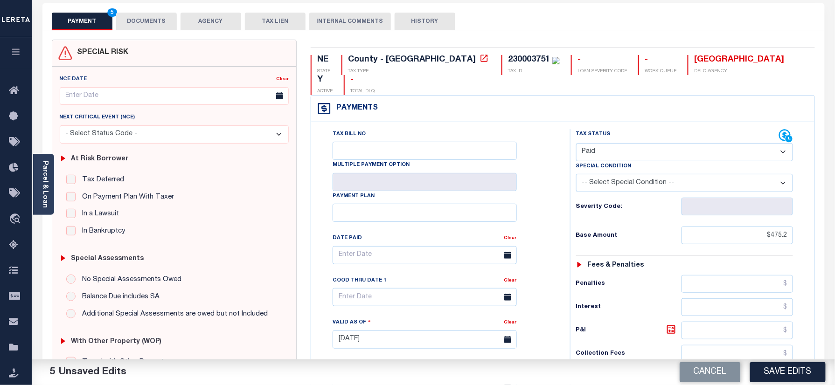
scroll to position [0, 0]
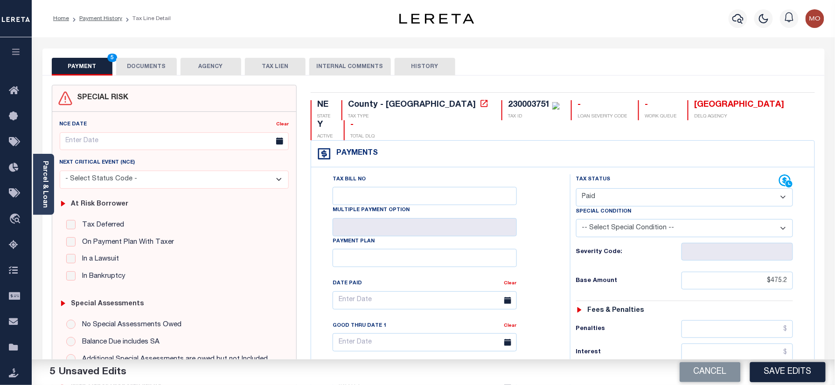
click at [508, 103] on div "230003751" at bounding box center [529, 105] width 42 height 8
copy div "230003751"
click at [139, 64] on button "DOCUMENTS" at bounding box center [146, 67] width 61 height 18
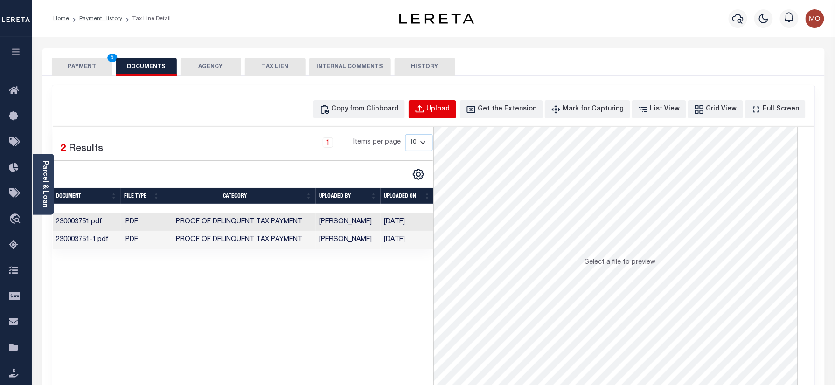
click at [451, 102] on button "Upload" at bounding box center [433, 109] width 48 height 18
select select "POP"
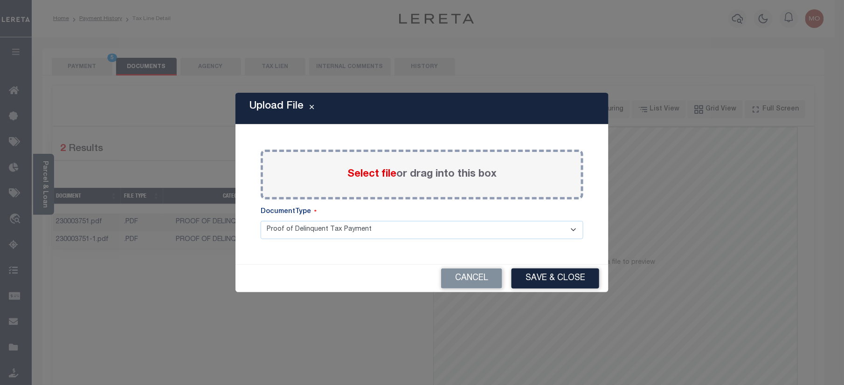
click at [361, 174] on span "Select file" at bounding box center [372, 174] width 49 height 10
click at [0, 0] on input "Select file or drag into this box" at bounding box center [0, 0] width 0 height 0
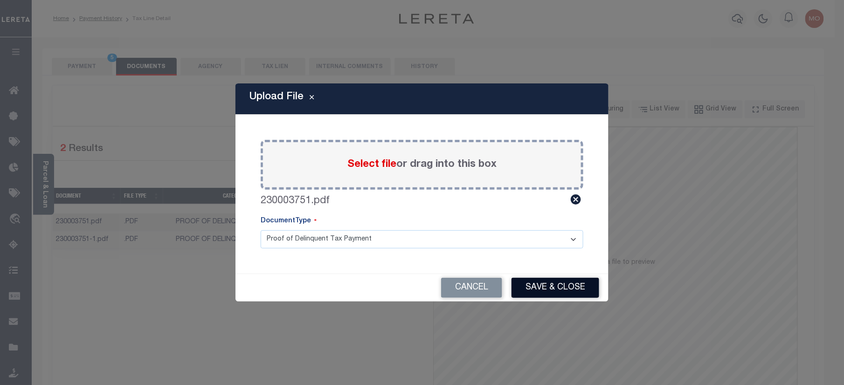
click at [544, 288] on button "Save & Close" at bounding box center [556, 288] width 88 height 20
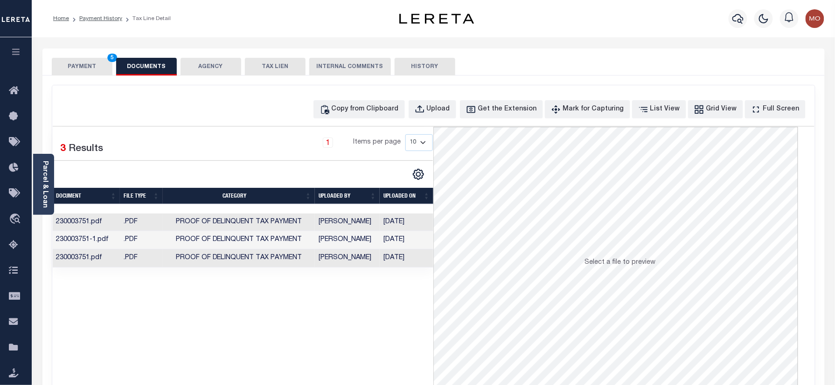
click at [75, 67] on button "PAYMENT 5" at bounding box center [82, 67] width 61 height 18
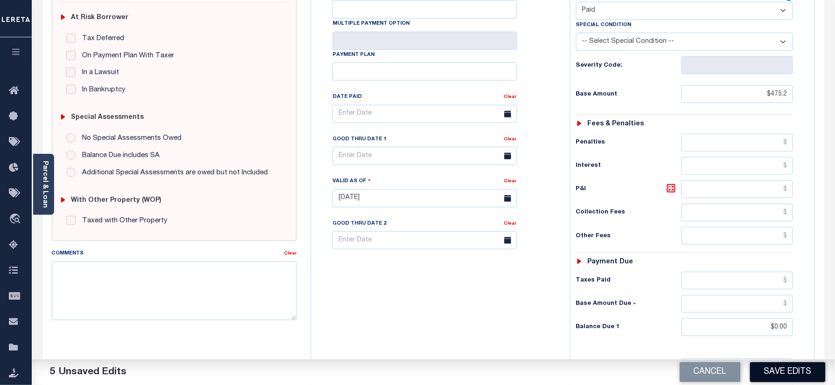
click at [771, 374] on button "Save Edits" at bounding box center [788, 372] width 76 height 20
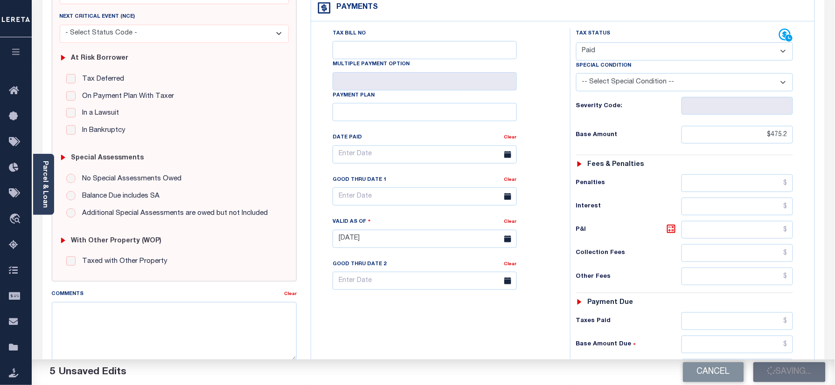
scroll to position [124, 0]
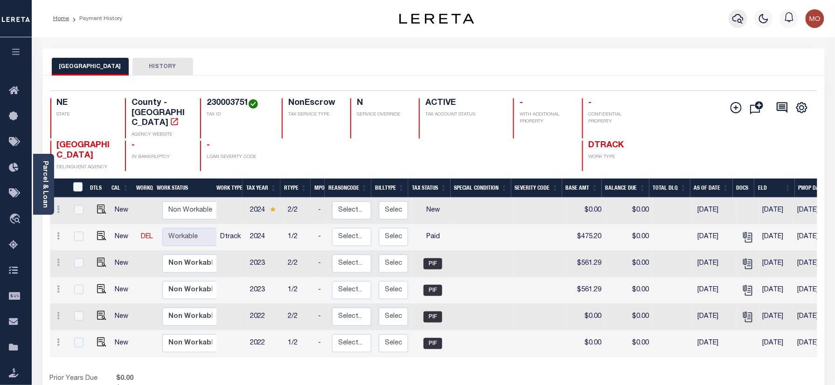
click at [736, 20] on icon "button" at bounding box center [737, 18] width 11 height 11
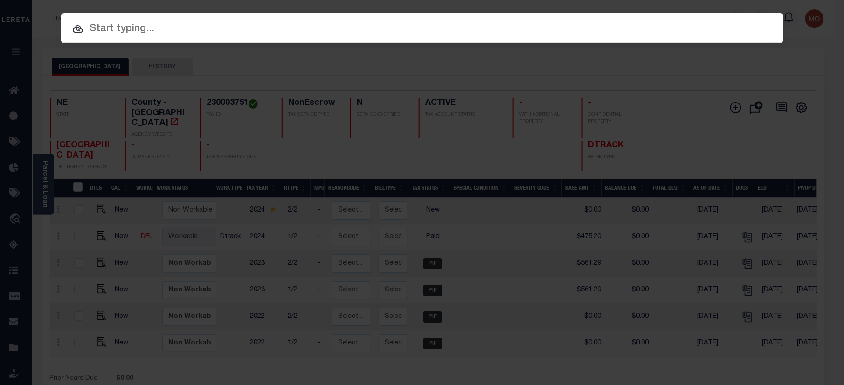
paste input "7915285200"
type input "7915285200"
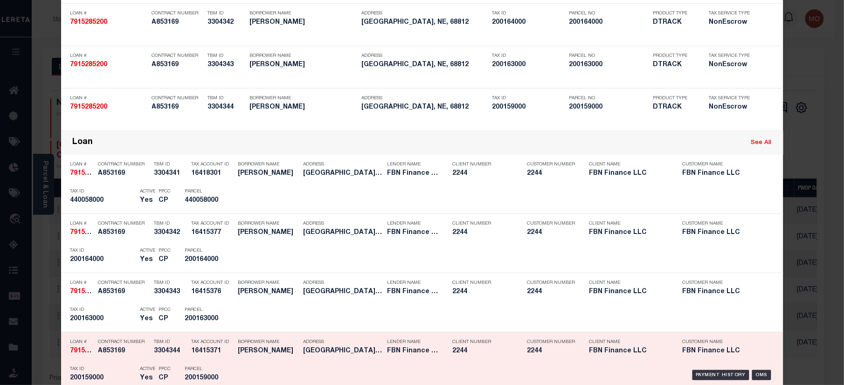
scroll to position [187, 0]
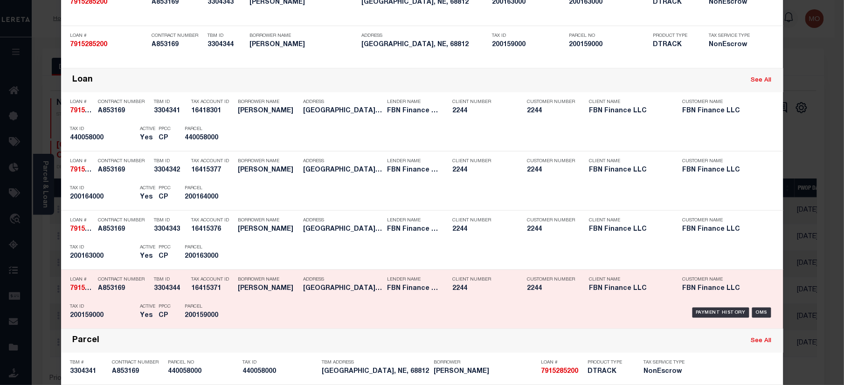
click at [103, 303] on div "Tax ID 200159000" at bounding box center [102, 312] width 65 height 27
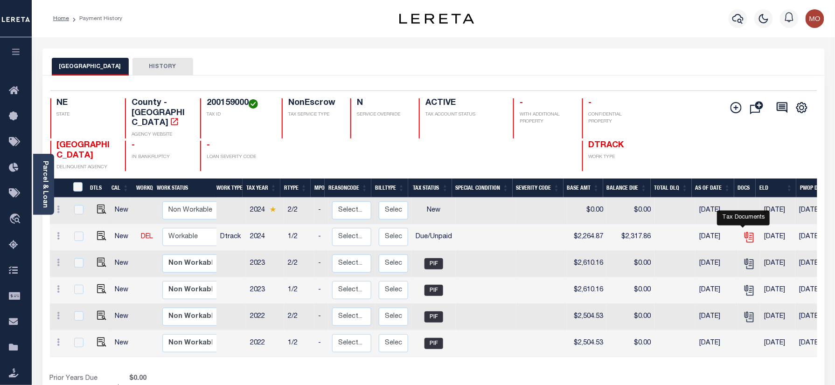
click at [746, 231] on icon "" at bounding box center [749, 237] width 12 height 12
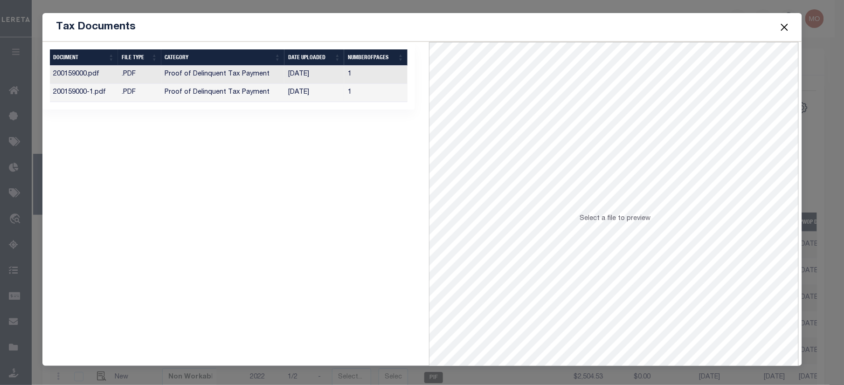
click at [301, 92] on td "[DATE]" at bounding box center [315, 93] width 60 height 18
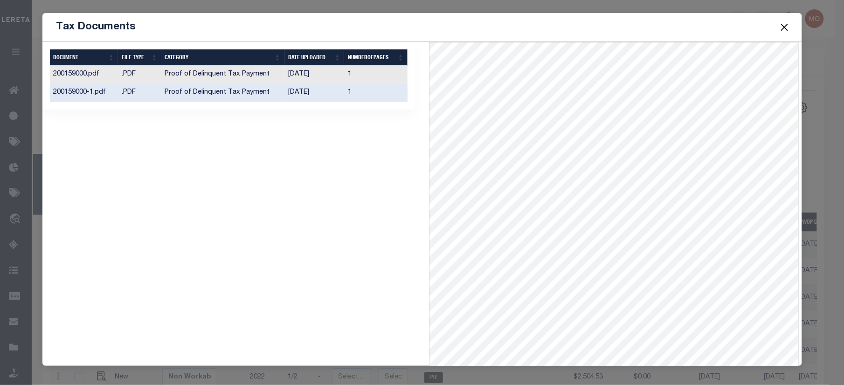
click at [787, 24] on button "Close" at bounding box center [785, 27] width 12 height 12
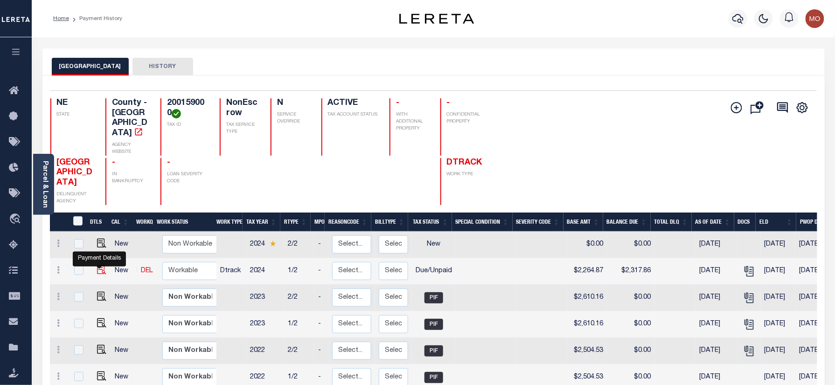
click at [99, 271] on img "" at bounding box center [101, 269] width 9 height 9
checkbox input "true"
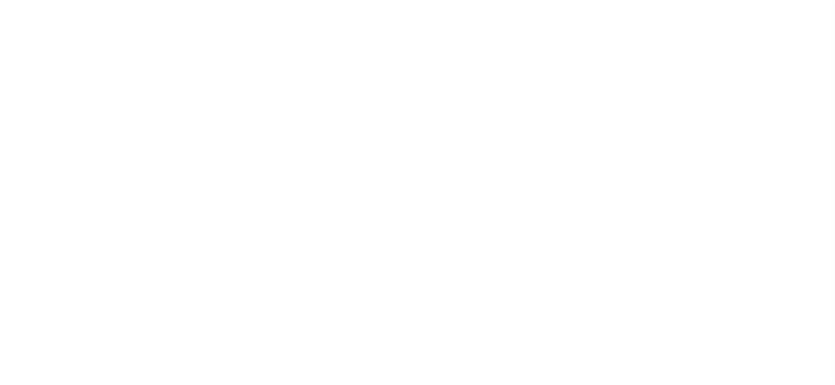
select select "DUE"
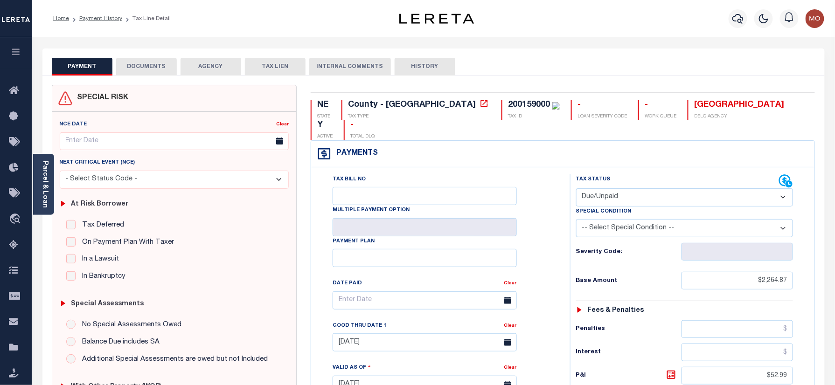
click at [508, 105] on div "200159000" at bounding box center [529, 105] width 42 height 8
copy div "200159000"
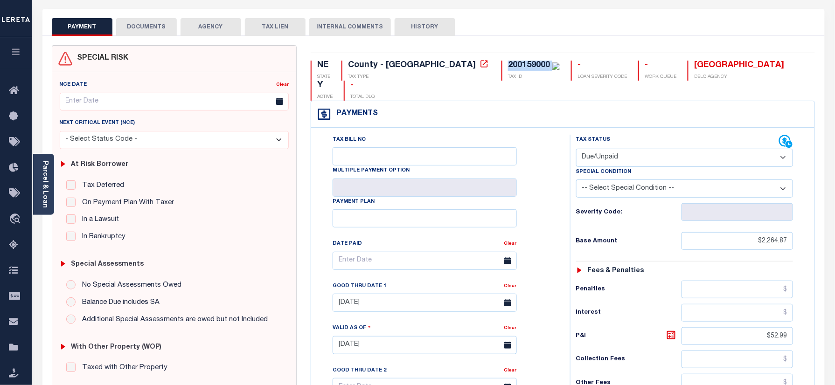
scroll to position [187, 0]
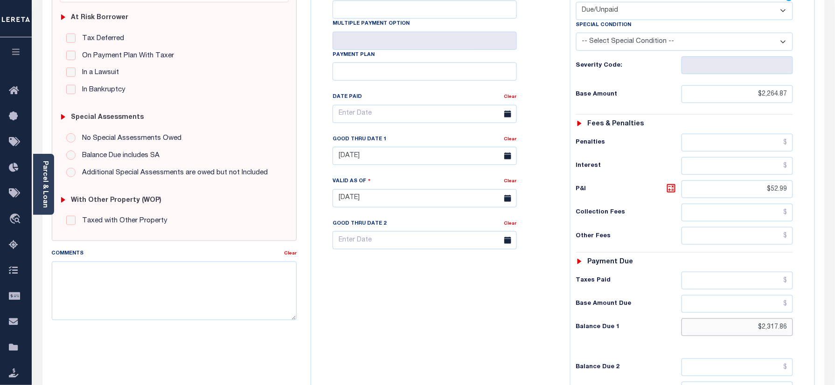
drag, startPoint x: 745, startPoint y: 310, endPoint x: 844, endPoint y: 308, distance: 98.5
click at [835, 312] on html "Home Payment History Tax Line Detail" at bounding box center [417, 166] width 835 height 707
paste input "2,376.07"
type input "$2,376.07"
type input "[DATE]"
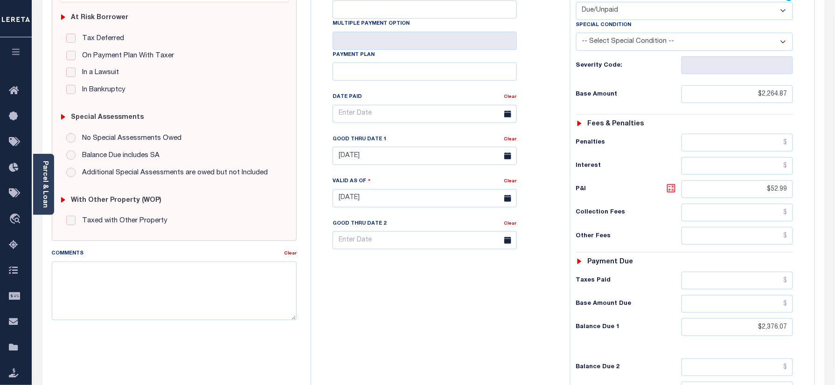
click at [670, 183] on icon at bounding box center [671, 188] width 11 height 11
type input "$111.20"
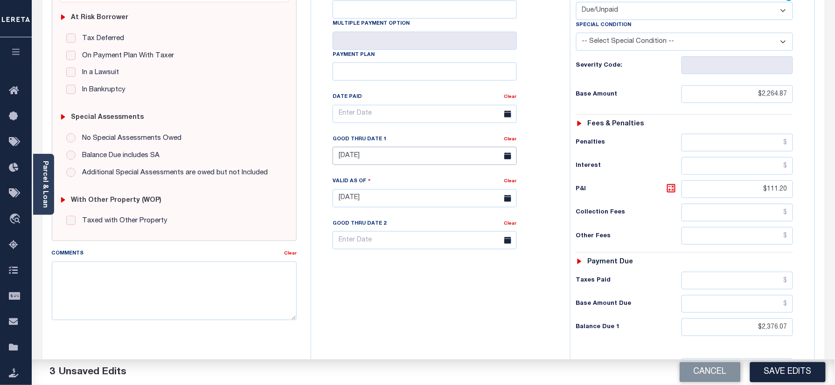
click at [413, 147] on input "06/30/2025" at bounding box center [425, 156] width 184 height 18
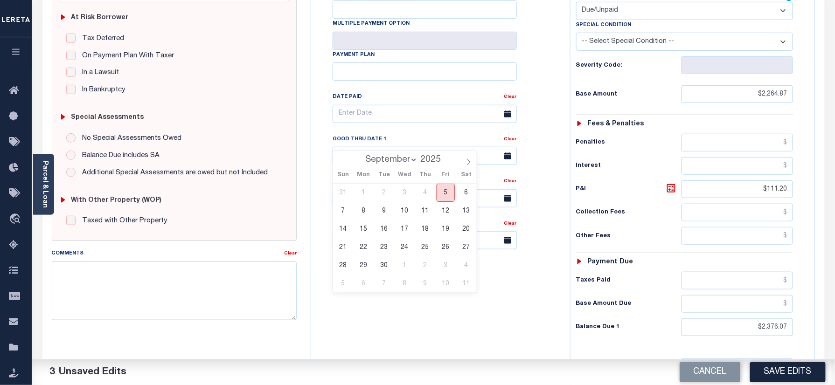
click at [448, 198] on span "5" at bounding box center [446, 193] width 18 height 18
type input "[DATE]"
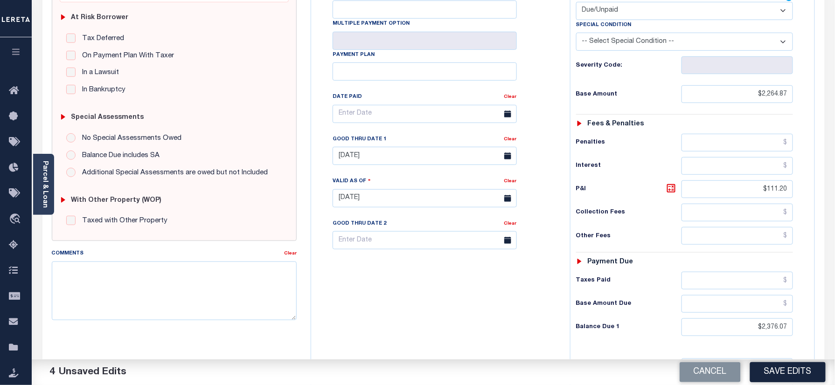
click at [434, 299] on div "Tax Bill No Multiple Payment Option Payment Plan Clear" at bounding box center [438, 194] width 250 height 412
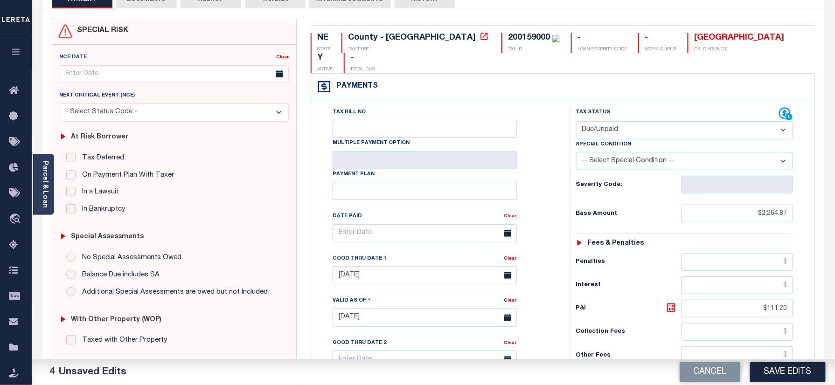
scroll to position [0, 0]
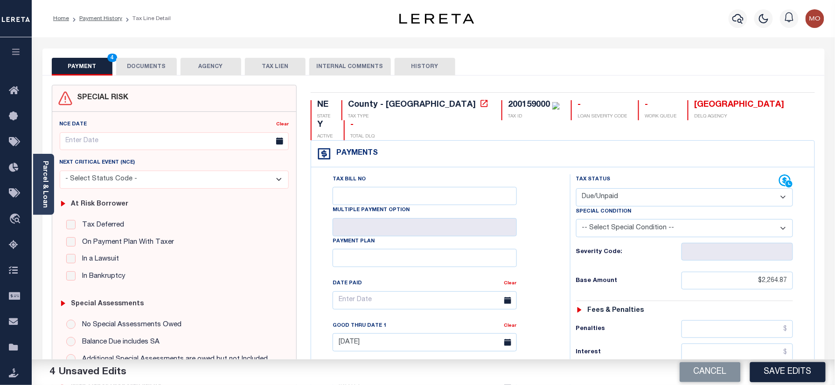
click at [508, 103] on div "200159000" at bounding box center [529, 105] width 42 height 8
copy div "200159000"
click at [155, 68] on button "DOCUMENTS" at bounding box center [146, 67] width 61 height 18
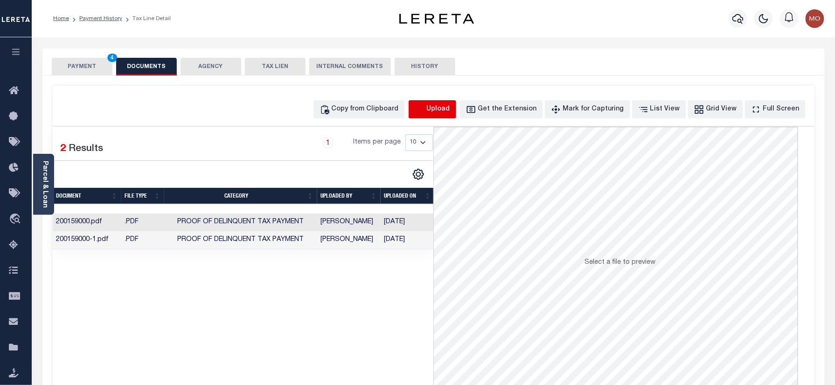
click at [425, 109] on icon "button" at bounding box center [420, 109] width 10 height 10
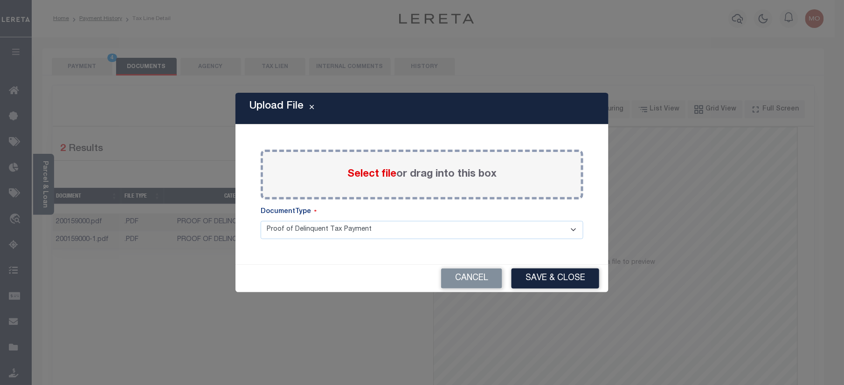
click at [368, 176] on span "Select file" at bounding box center [372, 174] width 49 height 10
click at [0, 0] on input "Select file or drag into this box" at bounding box center [0, 0] width 0 height 0
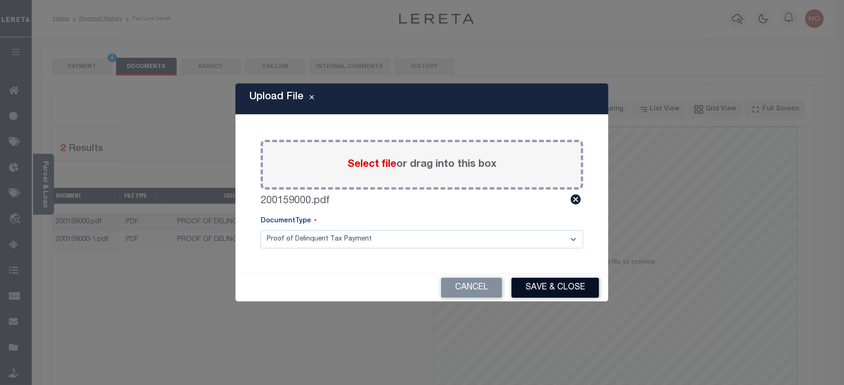
drag, startPoint x: 568, startPoint y: 291, endPoint x: 567, endPoint y: 303, distance: 12.2
click at [567, 291] on button "Save & Close" at bounding box center [556, 288] width 88 height 20
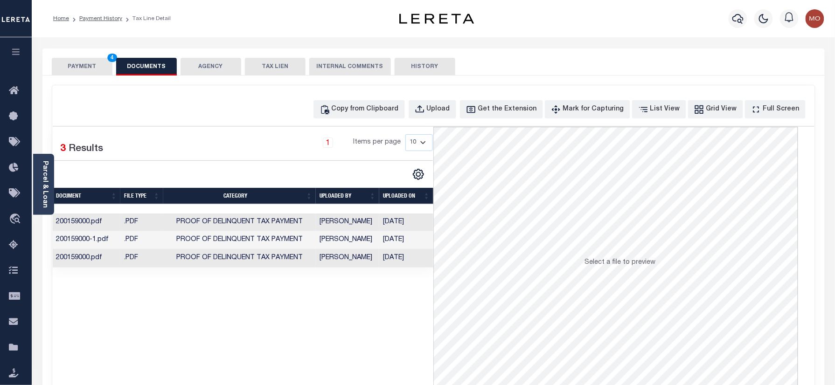
click at [90, 71] on button "PAYMENT 4" at bounding box center [82, 67] width 61 height 18
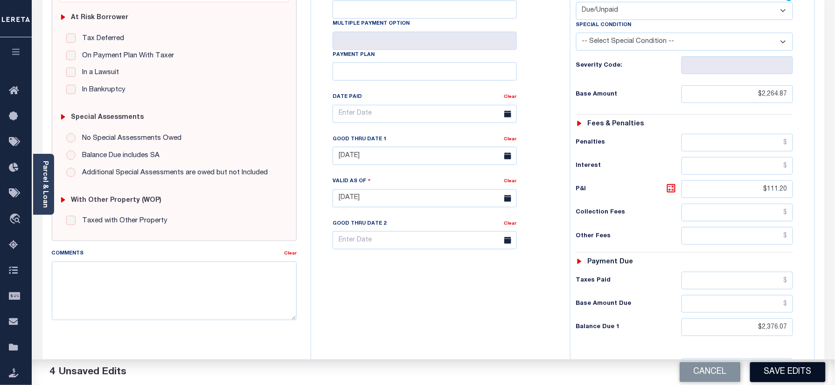
click at [777, 369] on button "Save Edits" at bounding box center [788, 372] width 76 height 20
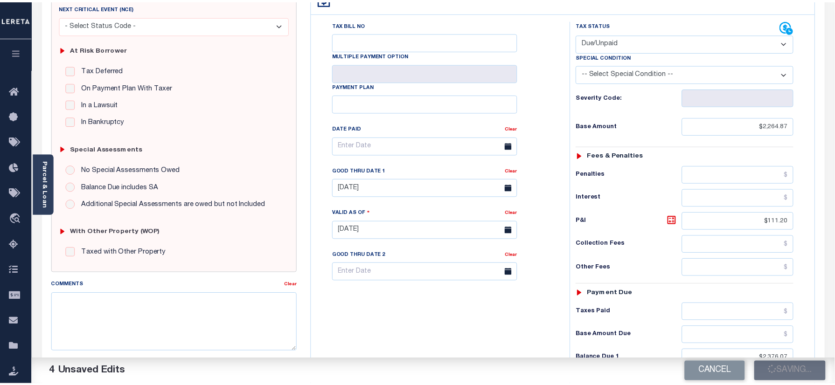
scroll to position [124, 0]
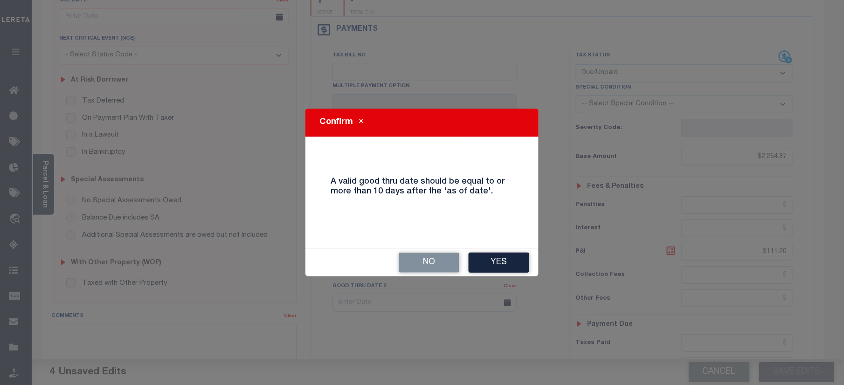
click at [502, 275] on div "No Yes" at bounding box center [422, 263] width 233 height 28
click at [500, 265] on button "Yes" at bounding box center [499, 263] width 61 height 20
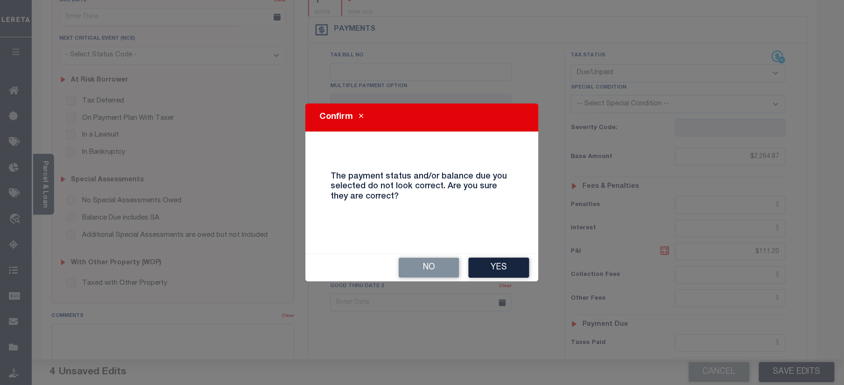
click at [500, 265] on button "Yes" at bounding box center [499, 268] width 61 height 20
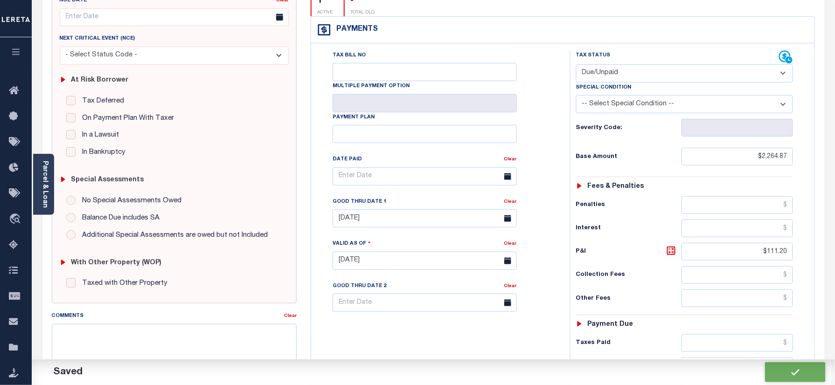
checkbox input "false"
type input "$2,264.87"
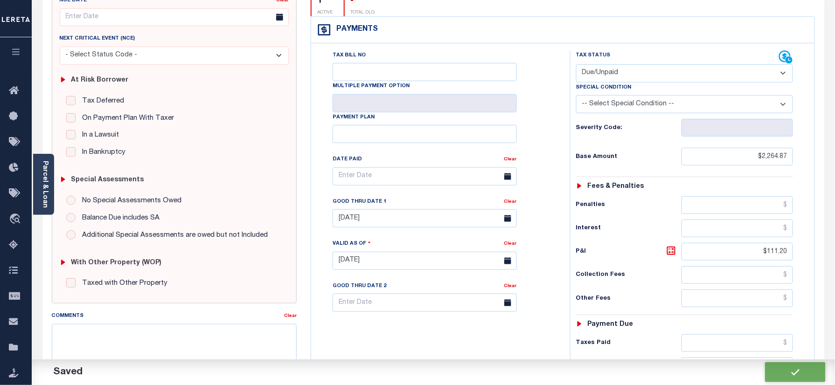
type input "$111.2"
type input "$2,376.07"
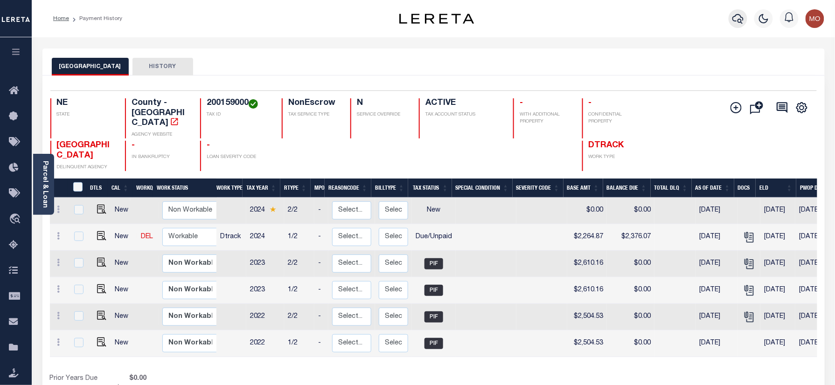
click at [736, 21] on icon "button" at bounding box center [737, 18] width 11 height 11
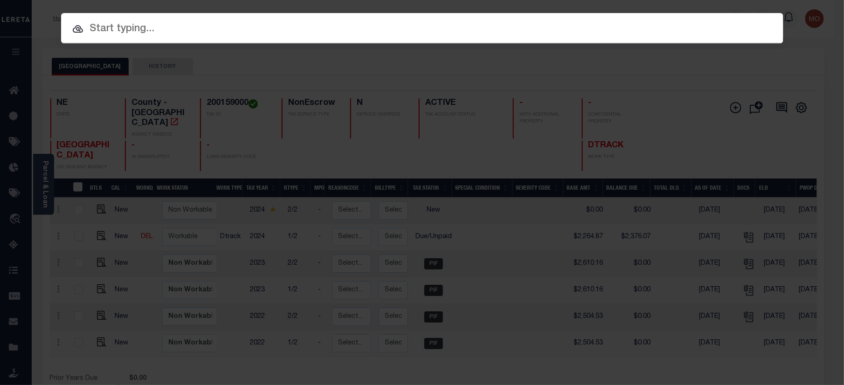
click at [138, 26] on input "text" at bounding box center [422, 29] width 723 height 16
paste input "7915285200"
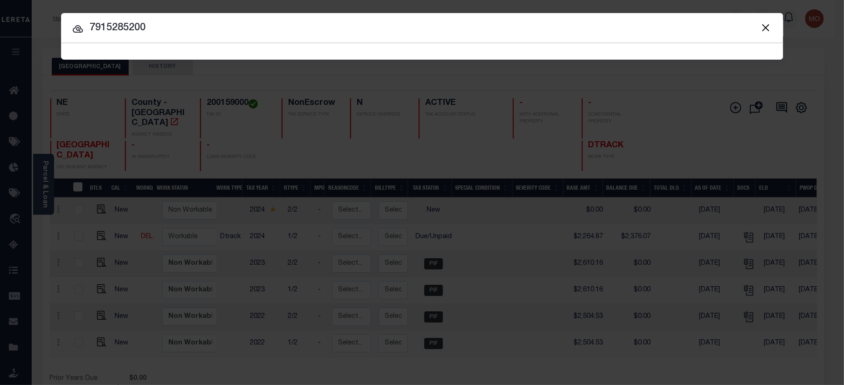
type input "7915285200"
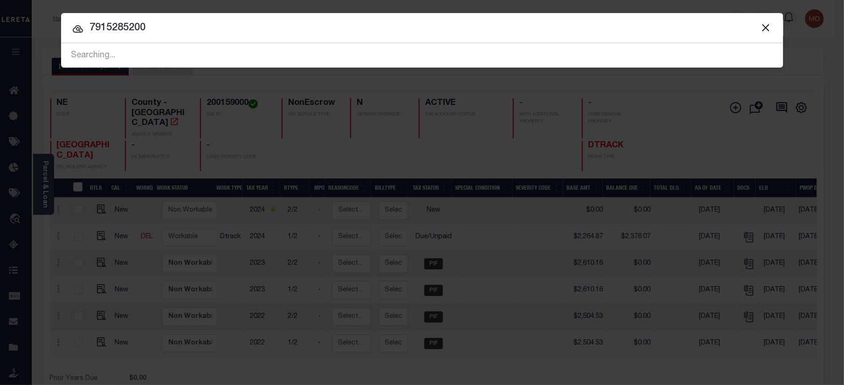
click at [170, 30] on input "7915285200" at bounding box center [422, 28] width 723 height 16
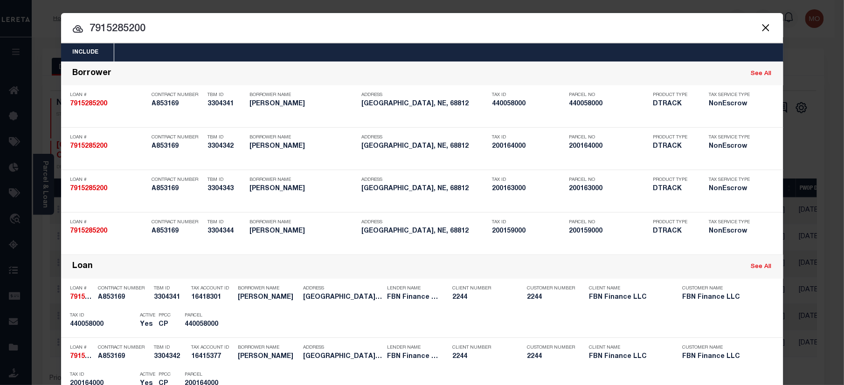
click at [150, 34] on input "7915285200" at bounding box center [422, 29] width 723 height 16
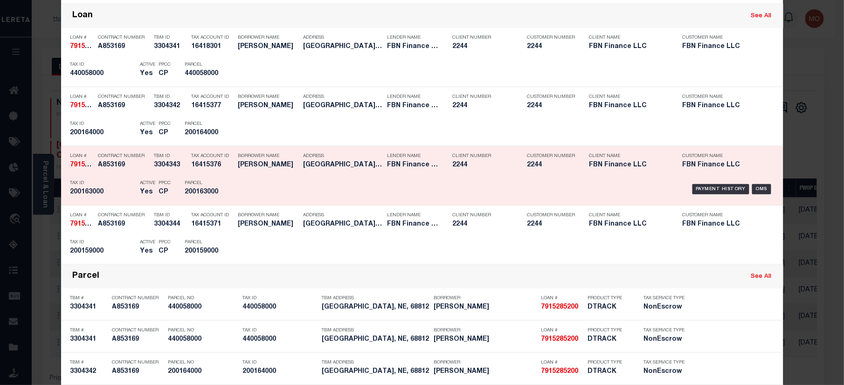
click at [202, 177] on div "Parcel 200163000" at bounding box center [206, 189] width 42 height 27
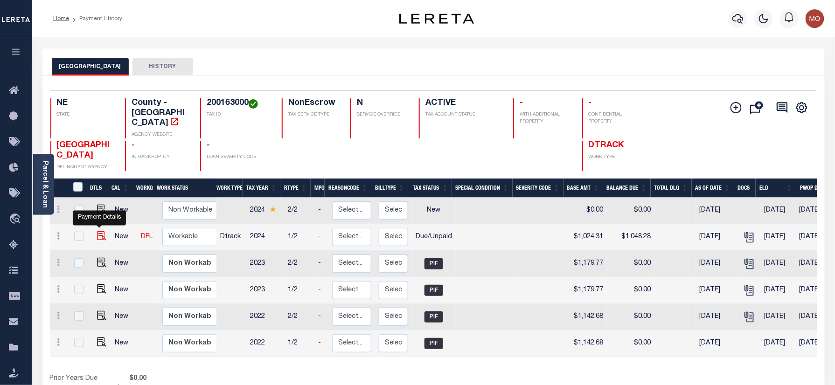
click at [97, 231] on img "" at bounding box center [101, 235] width 9 height 9
checkbox input "true"
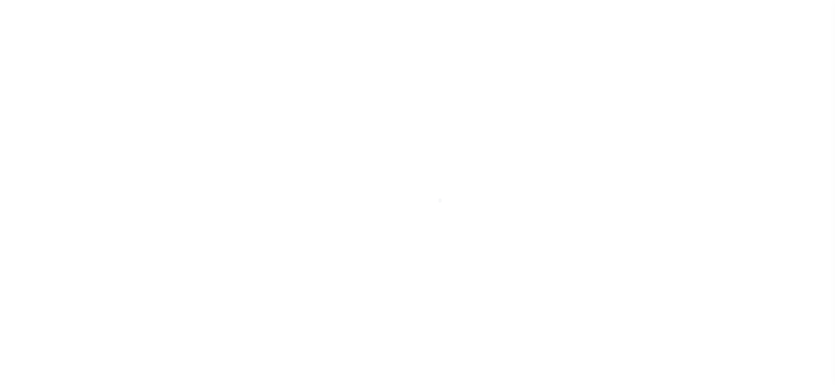
select select "DUE"
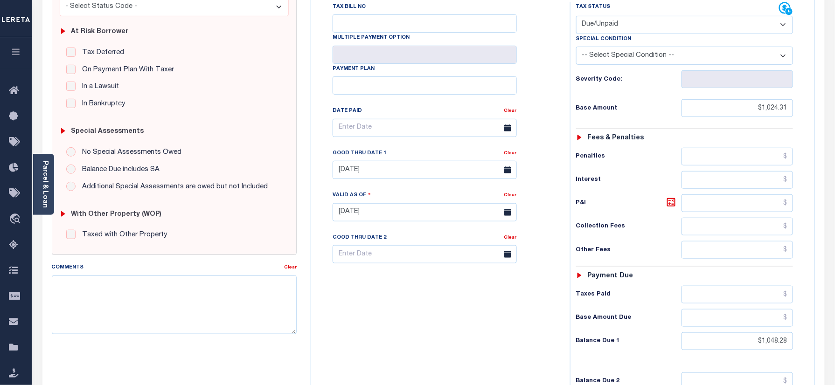
scroll to position [187, 0]
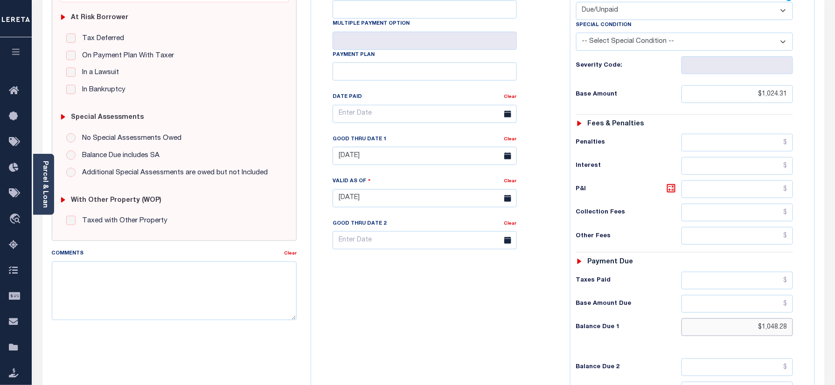
drag, startPoint x: 750, startPoint y: 310, endPoint x: 835, endPoint y: 313, distance: 84.9
click at [835, 313] on html "Home Payment History Tax Line Detail" at bounding box center [417, 166] width 835 height 707
paste input "1,074.60"
type input "$1,074.60"
type input "09/05/2025"
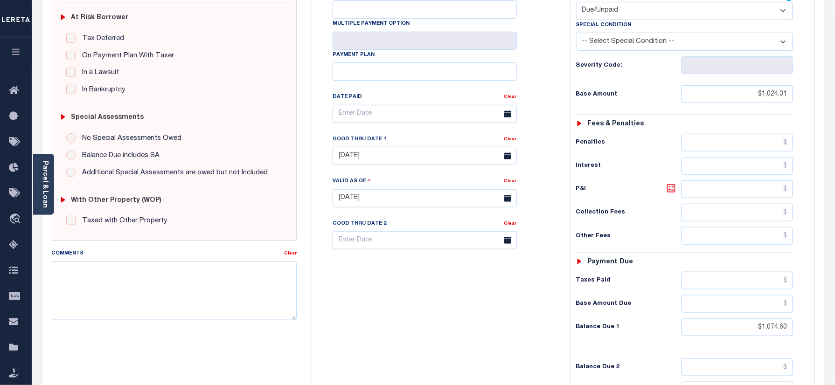
click at [671, 183] on icon at bounding box center [671, 188] width 11 height 11
type input "$50.29"
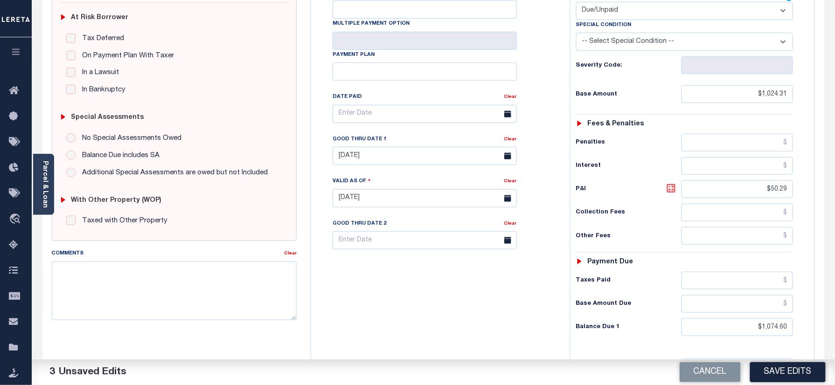
click at [668, 184] on icon at bounding box center [671, 188] width 8 height 8
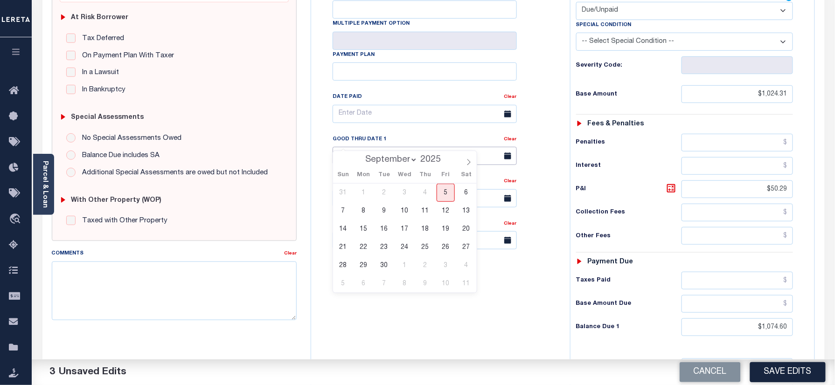
click at [393, 147] on input "06/30/2025" at bounding box center [425, 156] width 184 height 18
drag, startPoint x: 442, startPoint y: 194, endPoint x: 424, endPoint y: 262, distance: 70.0
click at [443, 193] on span "5" at bounding box center [446, 193] width 18 height 18
type input "09/05/2025"
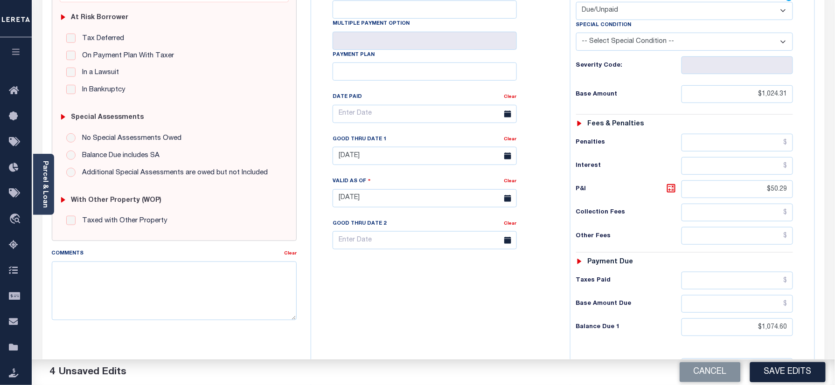
click at [418, 338] on div "Tax Bill No Multiple Payment Option Payment Plan Clear" at bounding box center [438, 194] width 250 height 412
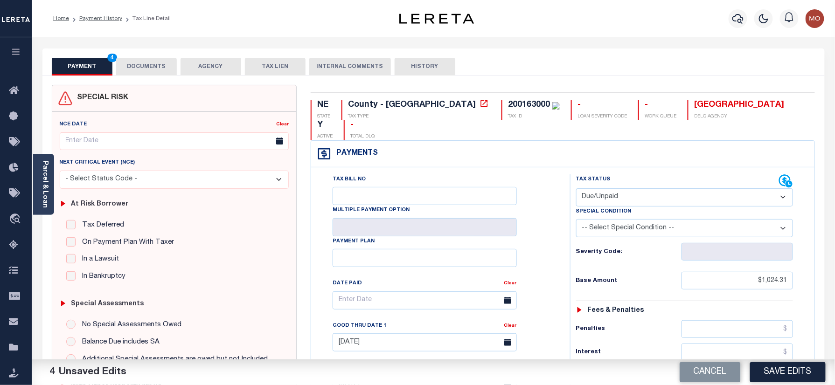
click at [508, 105] on div "200163000" at bounding box center [529, 105] width 42 height 8
copy div "200163000"
click at [132, 62] on button "DOCUMENTS" at bounding box center [146, 67] width 61 height 18
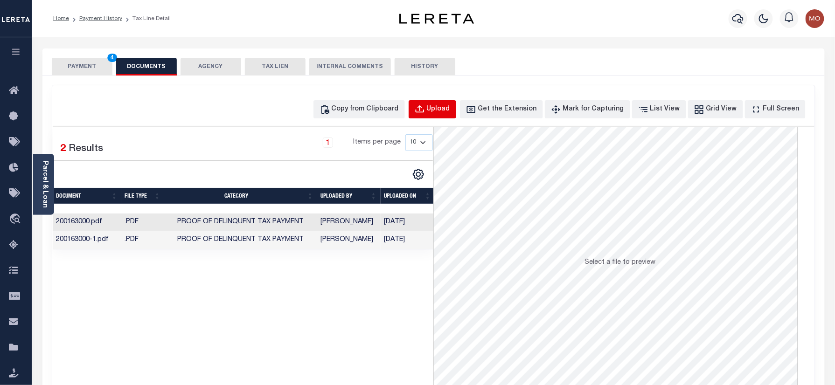
click at [450, 109] on div "Upload" at bounding box center [438, 109] width 23 height 10
select select "POP"
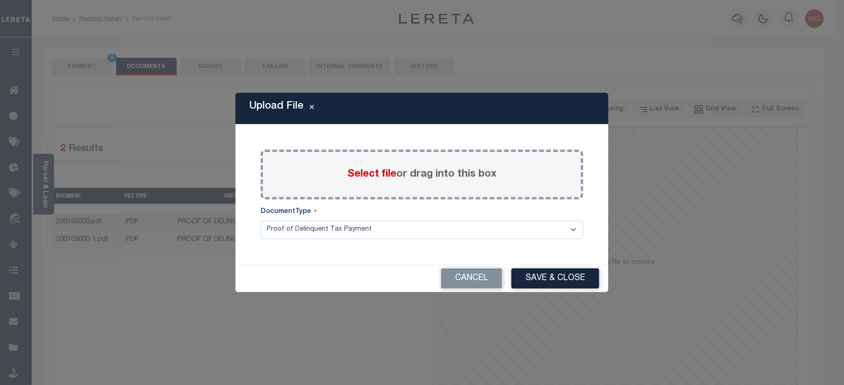
click at [370, 171] on span "Select file" at bounding box center [372, 174] width 49 height 10
click at [0, 0] on input "Select file or drag into this box" at bounding box center [0, 0] width 0 height 0
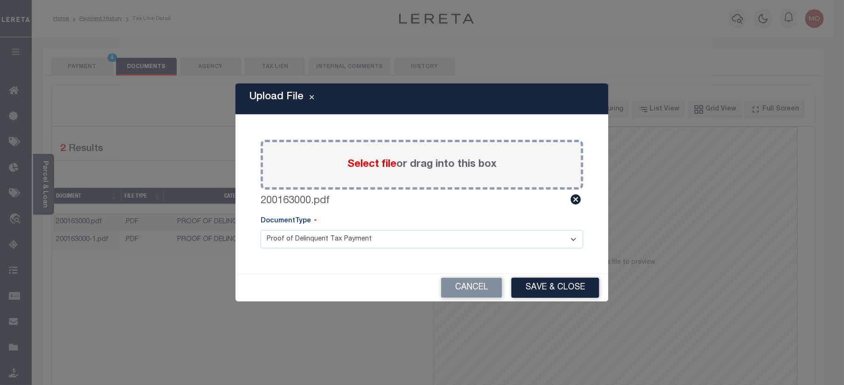
click at [559, 286] on button "Save & Close" at bounding box center [556, 288] width 88 height 20
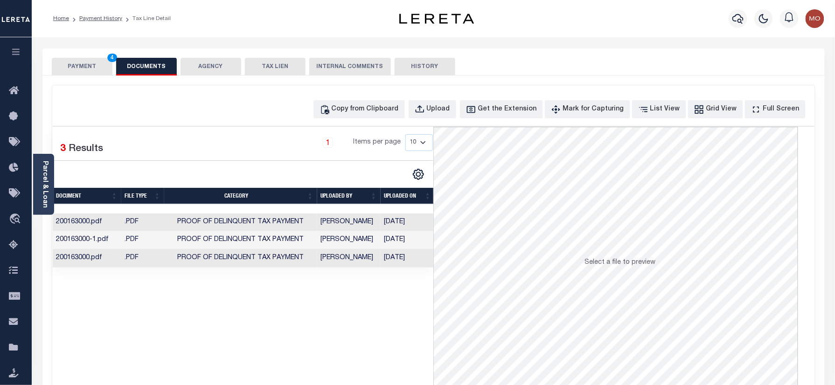
click at [95, 67] on button "PAYMENT 4" at bounding box center [82, 67] width 61 height 18
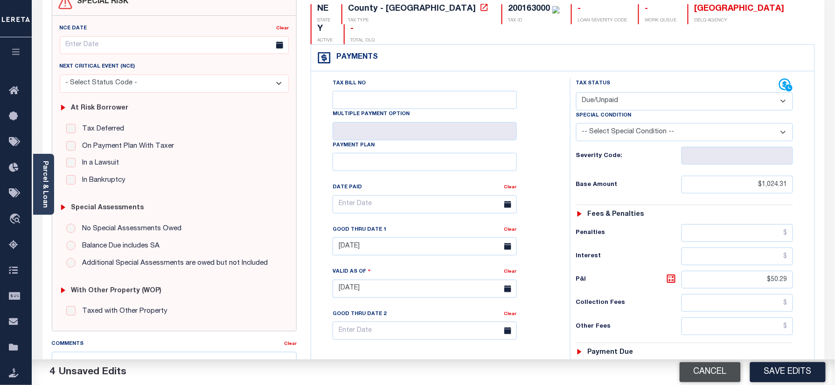
scroll to position [187, 0]
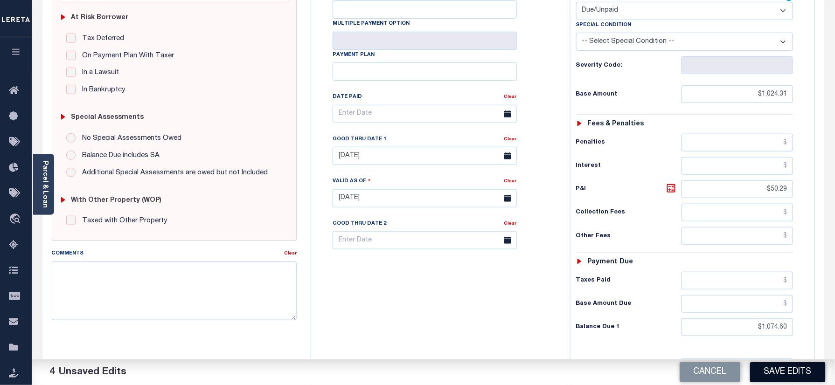
click at [774, 369] on button "Save Edits" at bounding box center [788, 372] width 76 height 20
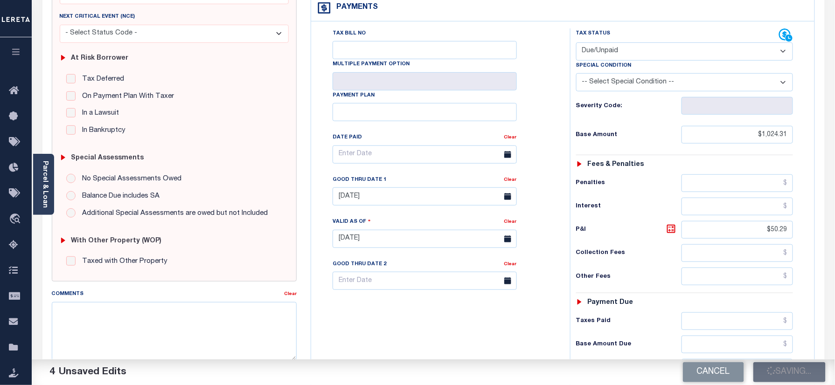
scroll to position [124, 0]
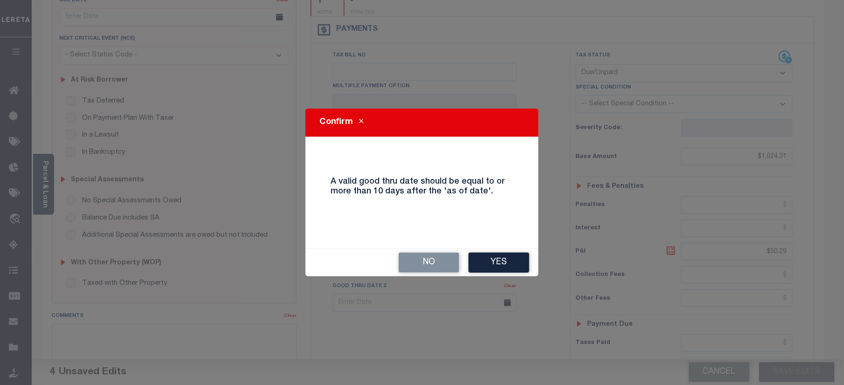
drag, startPoint x: 469, startPoint y: 262, endPoint x: 486, endPoint y: 260, distance: 16.4
click at [473, 261] on button "Yes" at bounding box center [499, 263] width 61 height 20
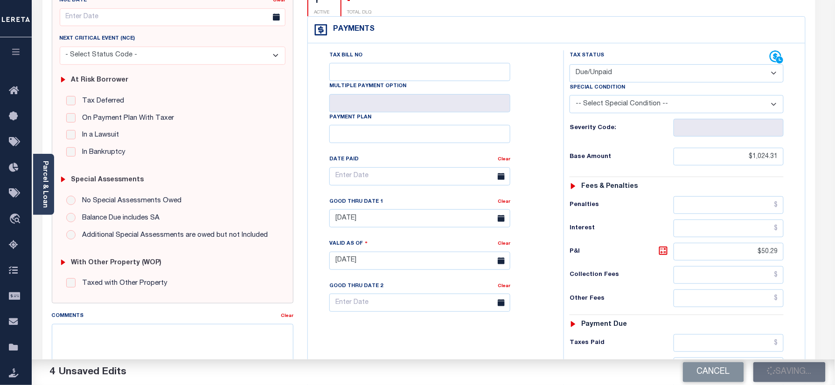
click at [486, 260] on body "Home Payment History Tax Line Detail" at bounding box center [417, 228] width 835 height 704
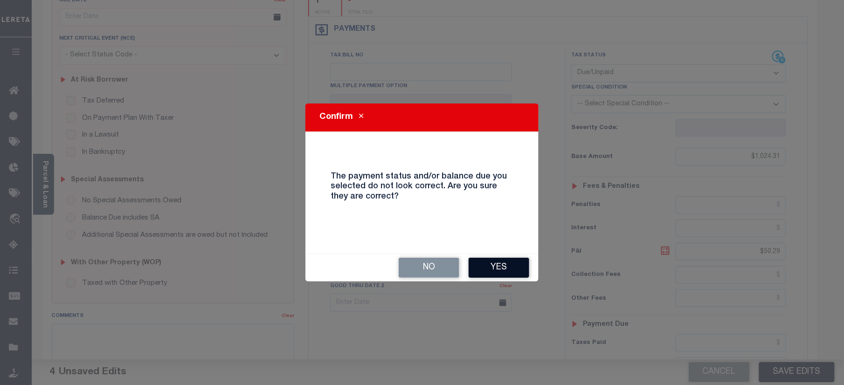
click at [486, 262] on button "Yes" at bounding box center [499, 268] width 61 height 20
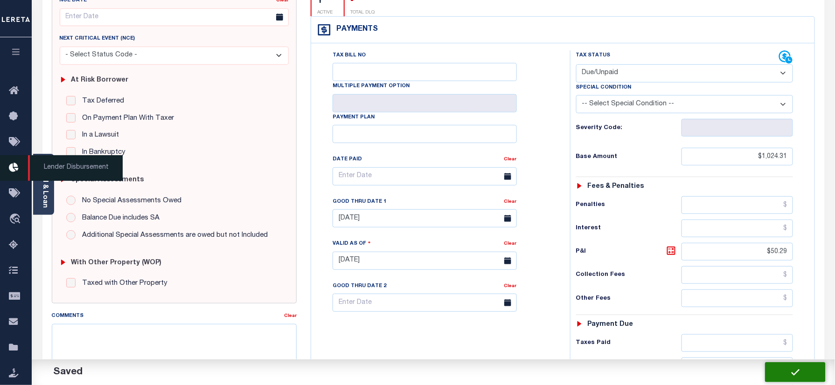
checkbox input "false"
type input "$1,024.31"
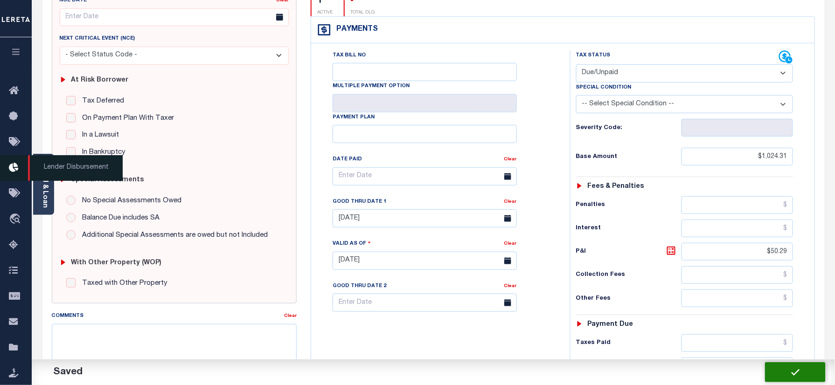
type input "$50.29"
type input "$1,074.6"
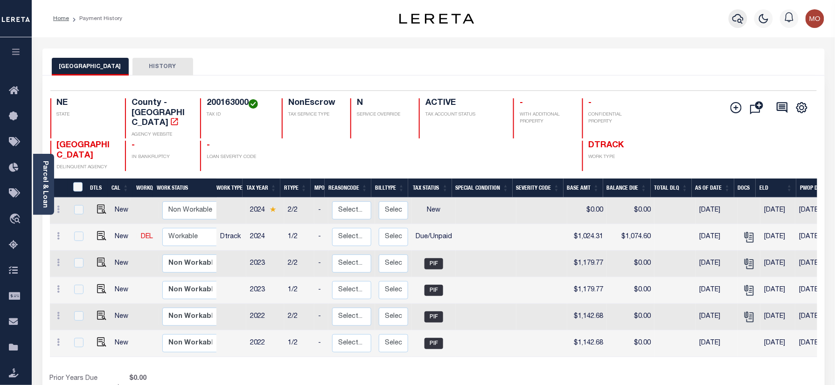
click at [734, 12] on button "button" at bounding box center [738, 18] width 19 height 19
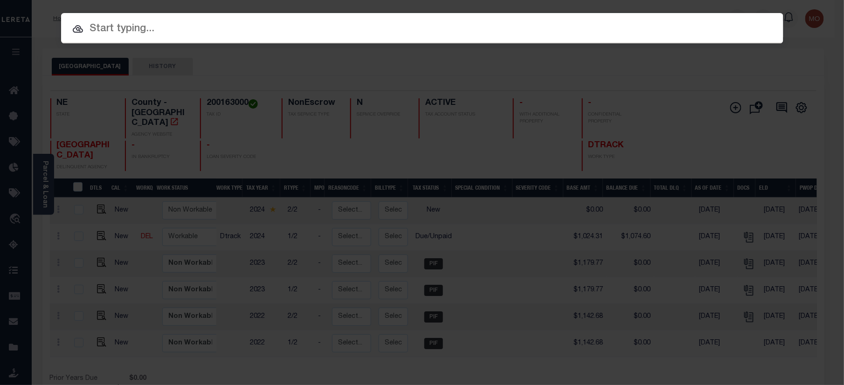
click at [148, 28] on input "text" at bounding box center [422, 29] width 723 height 16
paste input "7915285200"
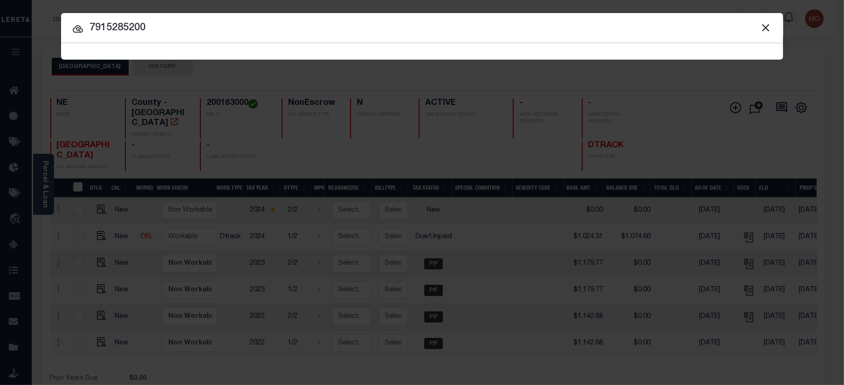
type input "7915285200"
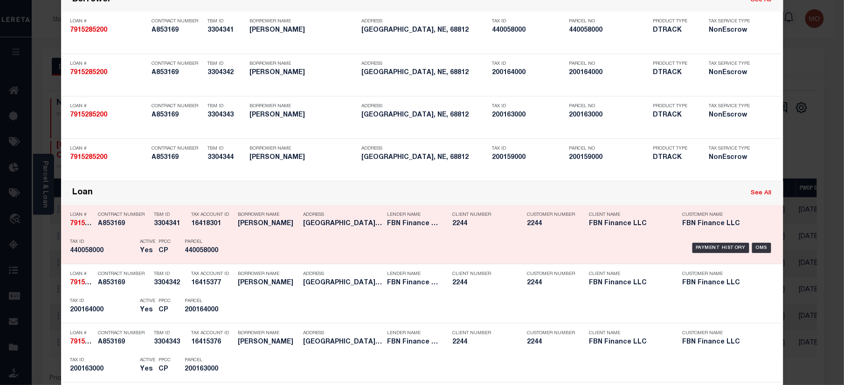
scroll to position [187, 0]
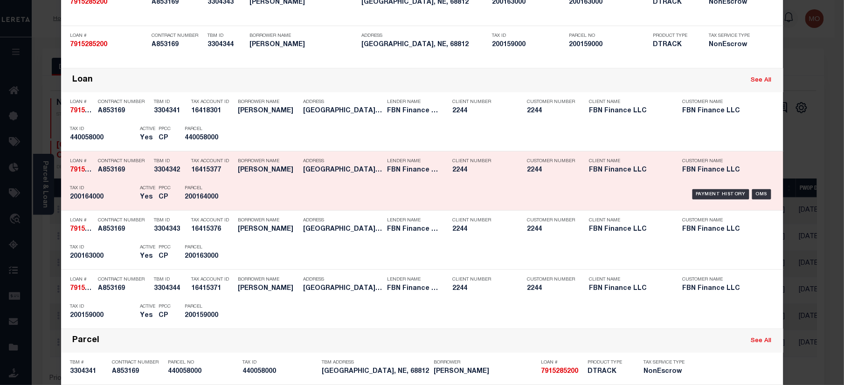
click at [70, 185] on div "Tax ID 200164000" at bounding box center [102, 194] width 65 height 27
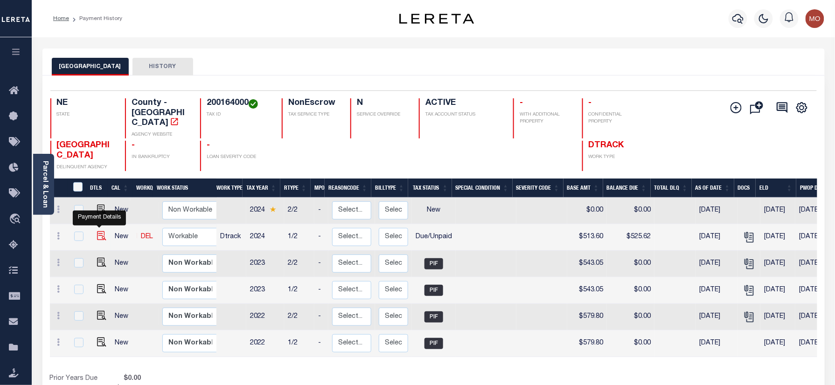
click at [101, 231] on img "" at bounding box center [101, 235] width 9 height 9
checkbox input "true"
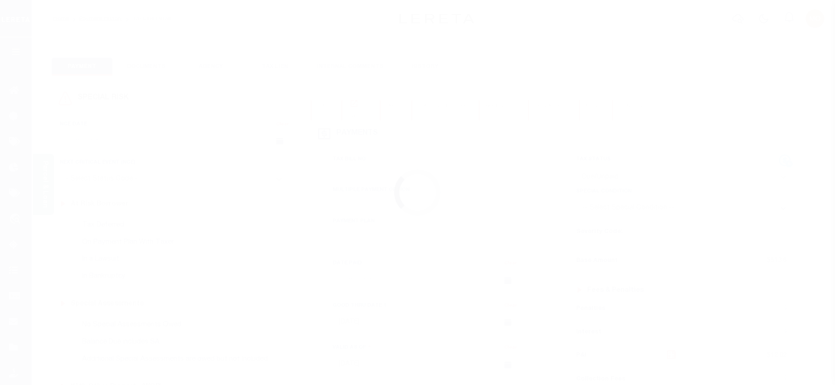
select select "DUE"
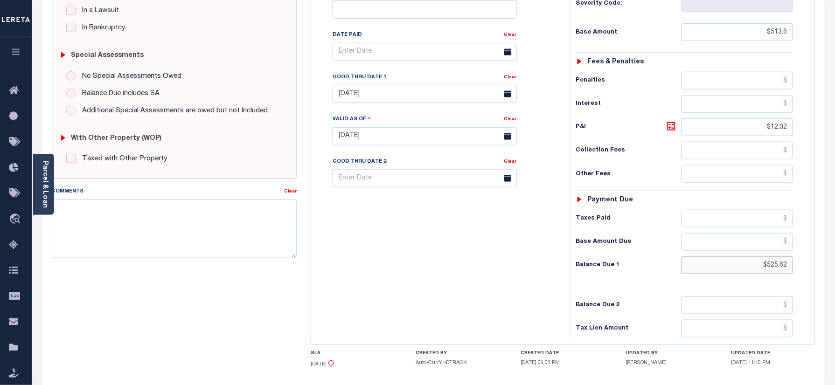
drag, startPoint x: 749, startPoint y: 245, endPoint x: 844, endPoint y: 243, distance: 95.2
click at [835, 243] on html "Home Payment History Tax Line Detail" at bounding box center [417, 104] width 835 height 707
paste input "538.8"
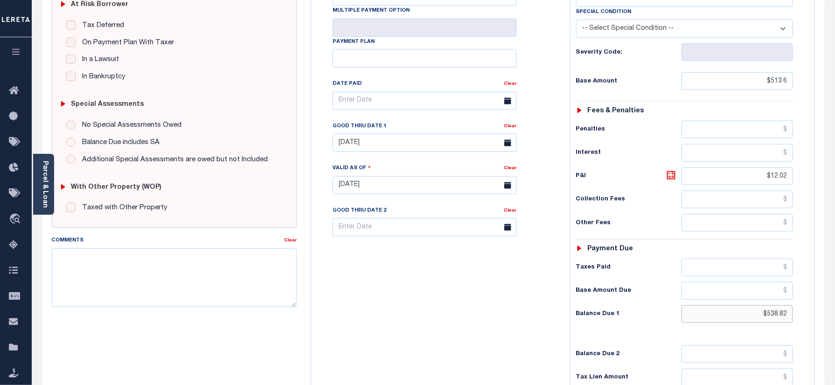
scroll to position [124, 0]
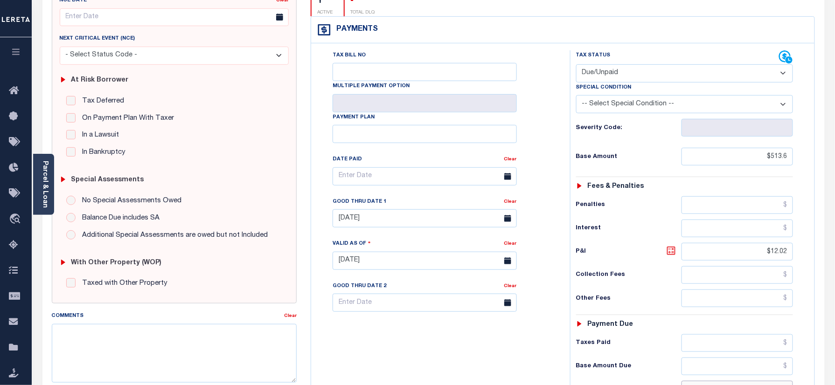
type input "$538.82"
type input "[DATE]"
click at [672, 248] on icon at bounding box center [671, 251] width 6 height 6
type input "$25.22"
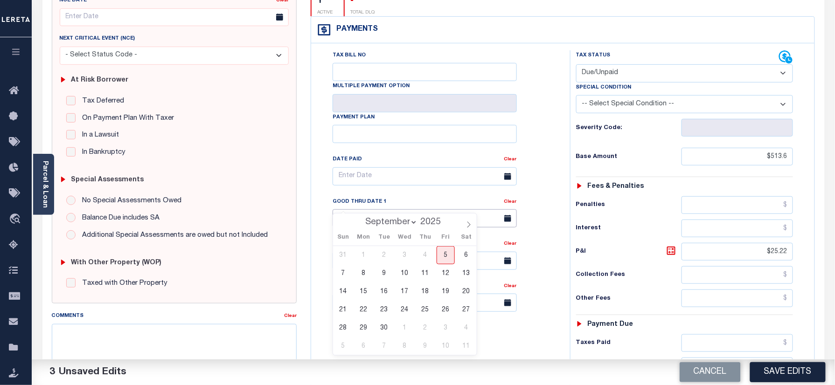
click at [362, 210] on body "Home Payment History Tax Line Detail" at bounding box center [417, 229] width 835 height 707
click at [451, 254] on span "5" at bounding box center [446, 255] width 18 height 18
type input "[DATE]"
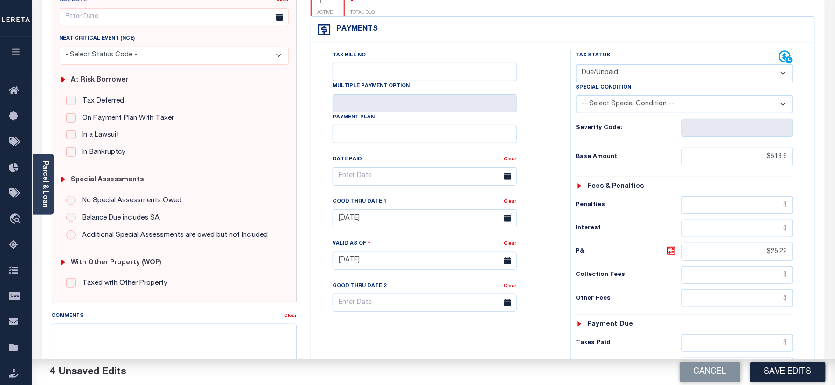
click at [502, 336] on div "Tax Bill No Multiple Payment Option Payment Plan Clear" at bounding box center [438, 256] width 250 height 412
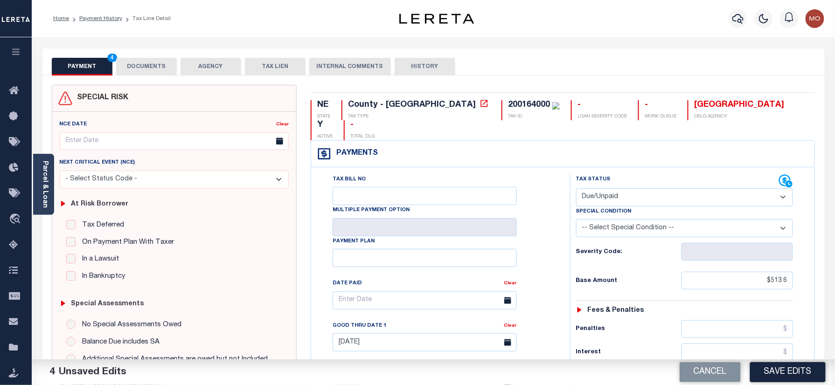
click at [508, 104] on div "200164000" at bounding box center [529, 105] width 42 height 8
copy div "200164000"
click at [140, 64] on button "DOCUMENTS" at bounding box center [146, 67] width 61 height 18
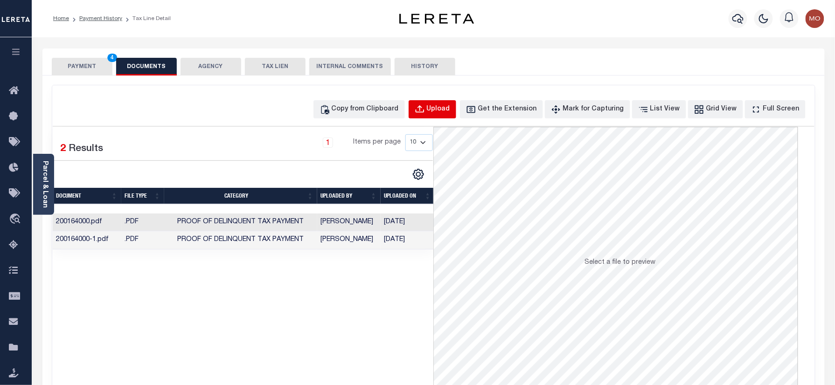
click at [443, 112] on button "Upload" at bounding box center [433, 109] width 48 height 18
select select "POP"
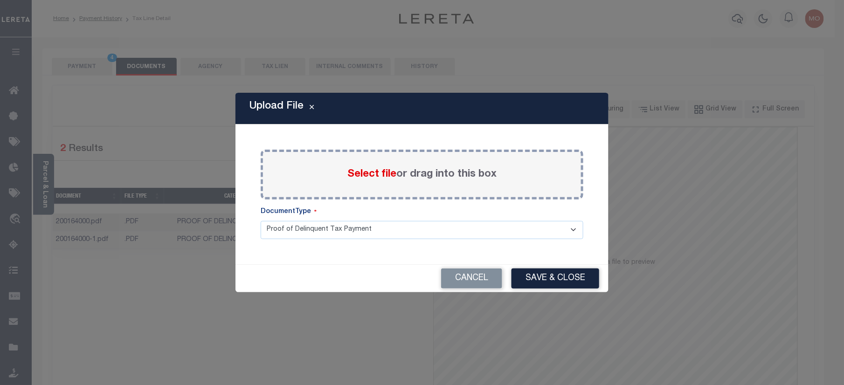
click at [368, 174] on span "Select file" at bounding box center [372, 174] width 49 height 10
click at [0, 0] on input "Select file or drag into this box" at bounding box center [0, 0] width 0 height 0
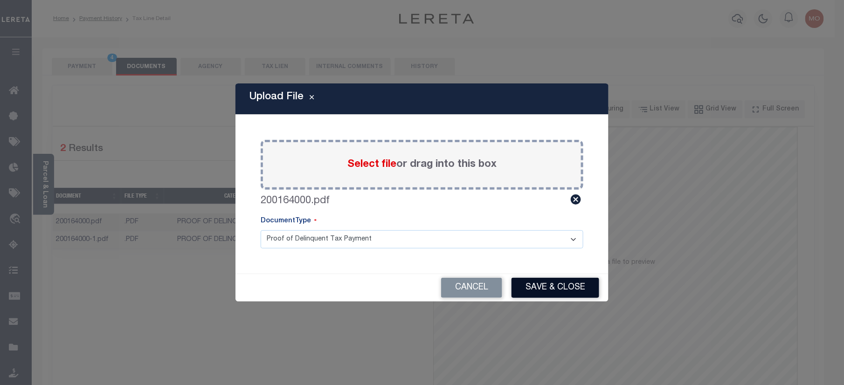
click at [530, 291] on button "Save & Close" at bounding box center [556, 288] width 88 height 20
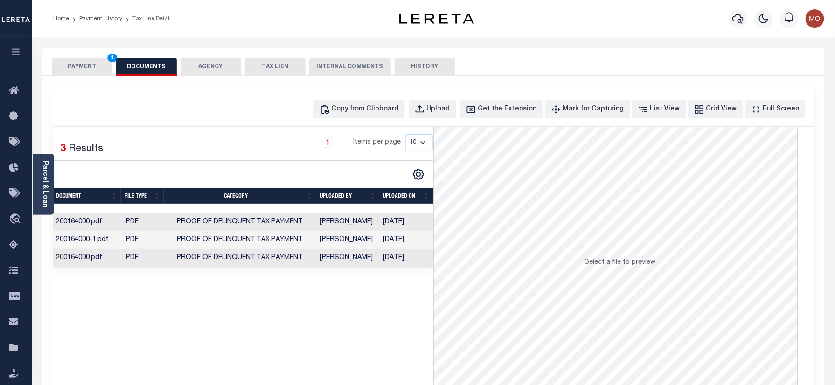
click at [86, 64] on button "PAYMENT 4" at bounding box center [82, 67] width 61 height 18
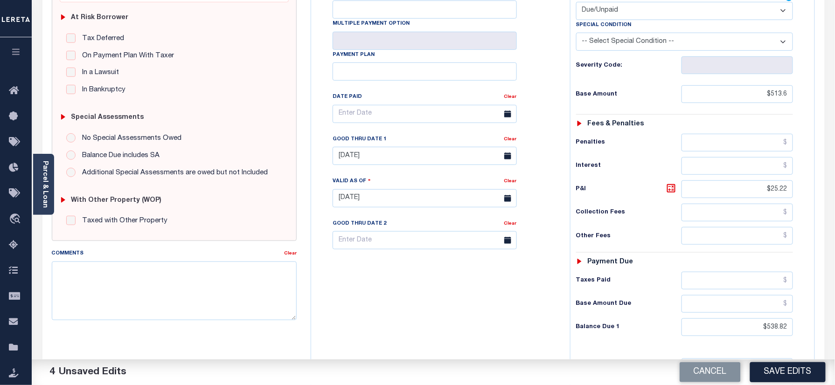
click at [768, 365] on button "Save Edits" at bounding box center [788, 372] width 76 height 20
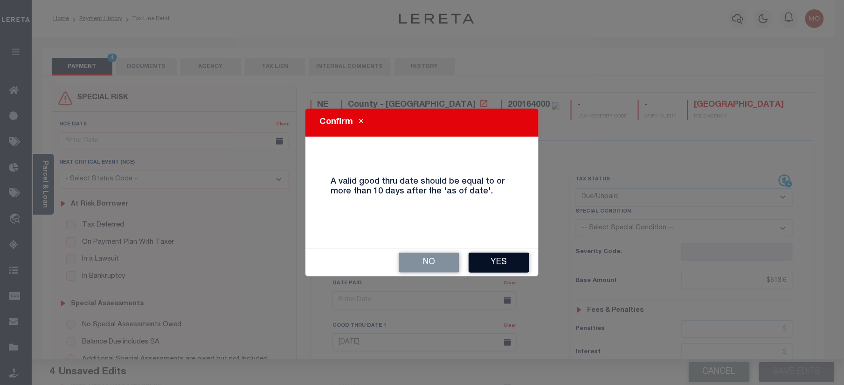
click at [510, 256] on button "Yes" at bounding box center [499, 263] width 61 height 20
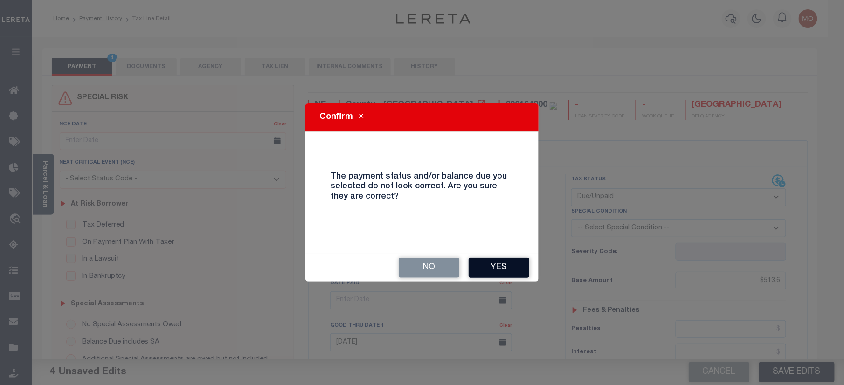
click at [510, 272] on button "Yes" at bounding box center [499, 268] width 61 height 20
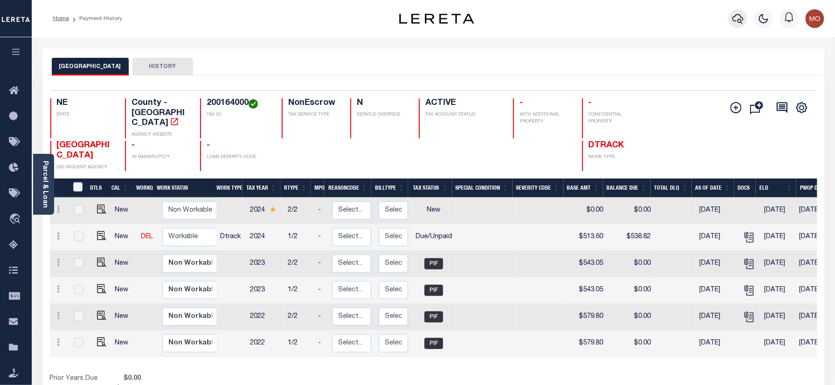
click at [731, 17] on button "button" at bounding box center [738, 18] width 19 height 19
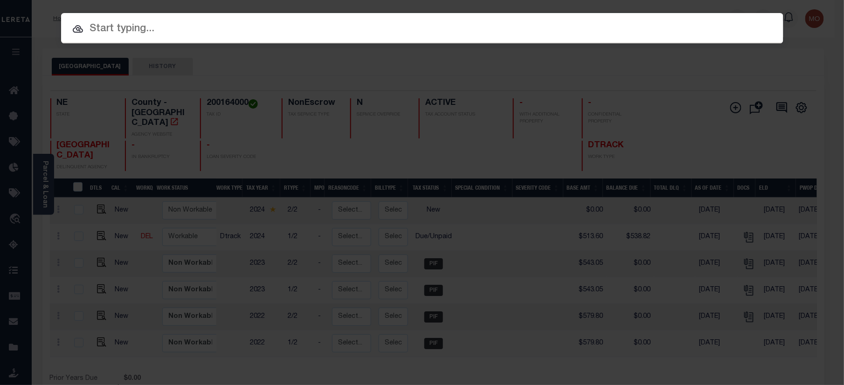
click at [170, 33] on input "text" at bounding box center [422, 29] width 723 height 16
paste input "7915285200"
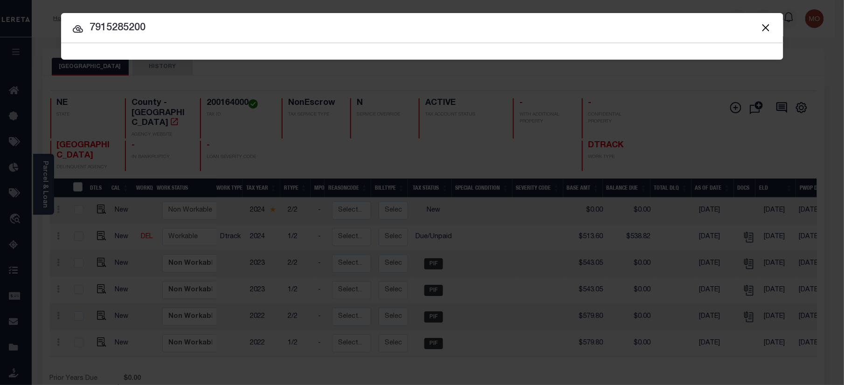
type input "7915285200"
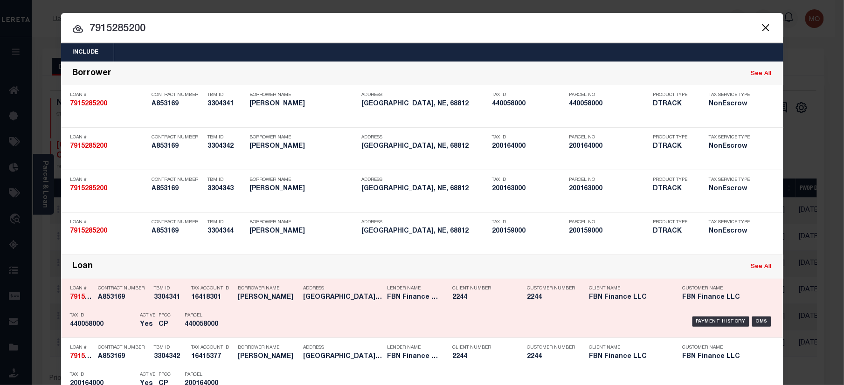
click at [164, 313] on div "PPCC CP" at bounding box center [165, 321] width 12 height 27
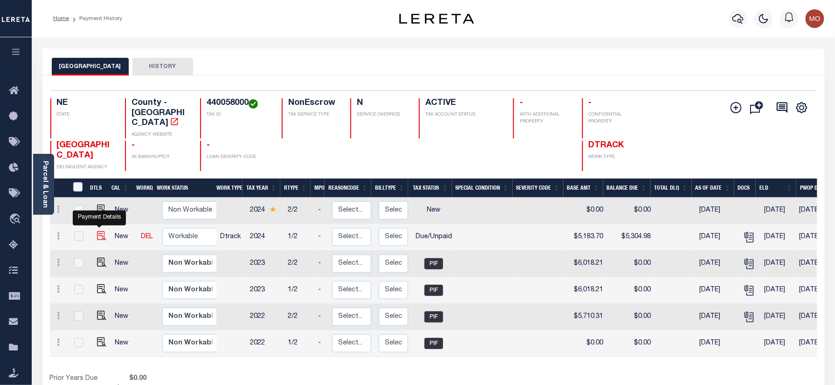
click at [98, 231] on img "" at bounding box center [101, 235] width 9 height 9
checkbox input "true"
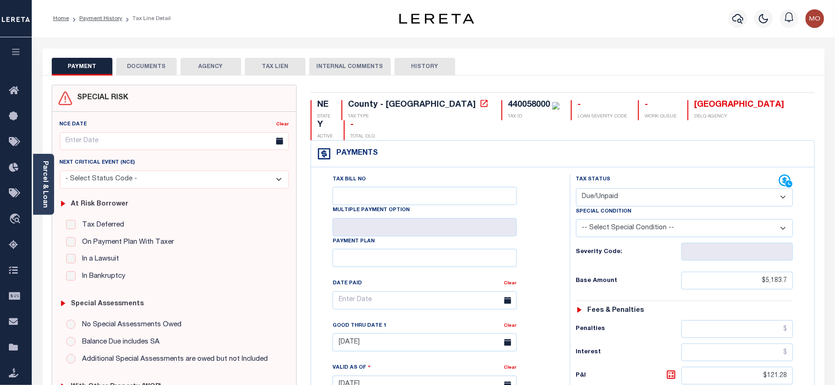
click at [616, 188] on select "- Select Status Code - Open Due/Unpaid Paid Incomplete No Tax Due Internal Refu…" at bounding box center [684, 197] width 217 height 18
select select "PYD"
click at [576, 188] on select "- Select Status Code - Open Due/Unpaid Paid Incomplete No Tax Due Internal Refu…" at bounding box center [684, 197] width 217 height 18
type input "[DATE]"
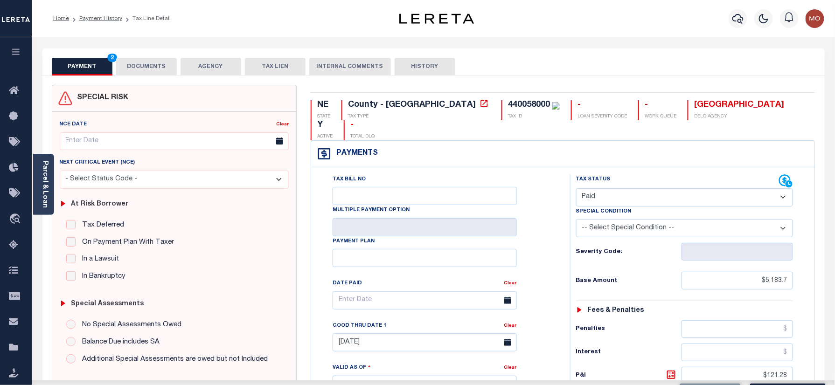
drag, startPoint x: 551, startPoint y: 242, endPoint x: 582, endPoint y: 249, distance: 31.7
click at [552, 242] on div "Tax Bill No Multiple Payment Option Payment Plan Clear" at bounding box center [438, 305] width 236 height 262
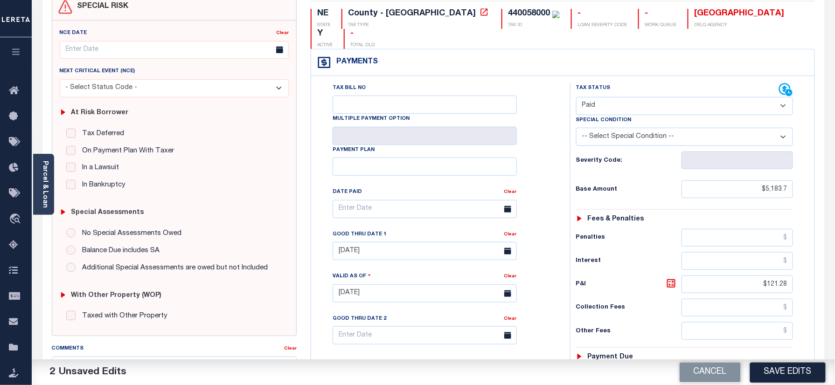
scroll to position [187, 0]
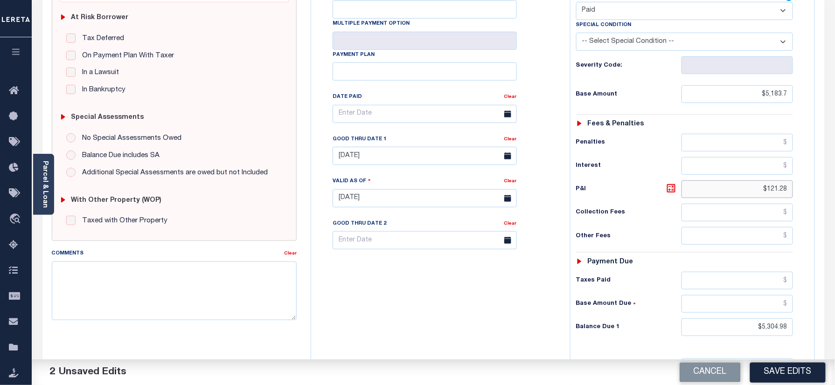
drag, startPoint x: 807, startPoint y: 183, endPoint x: 777, endPoint y: 263, distance: 85.6
click at [835, 180] on html "Home Payment History Tax Line Detail" at bounding box center [417, 166] width 835 height 707
drag, startPoint x: 754, startPoint y: 314, endPoint x: 792, endPoint y: 306, distance: 38.6
click at [833, 310] on div "Parcel & Loan Tax Bill Details 440058000" at bounding box center [433, 186] width 803 height 670
type input "$0.00"
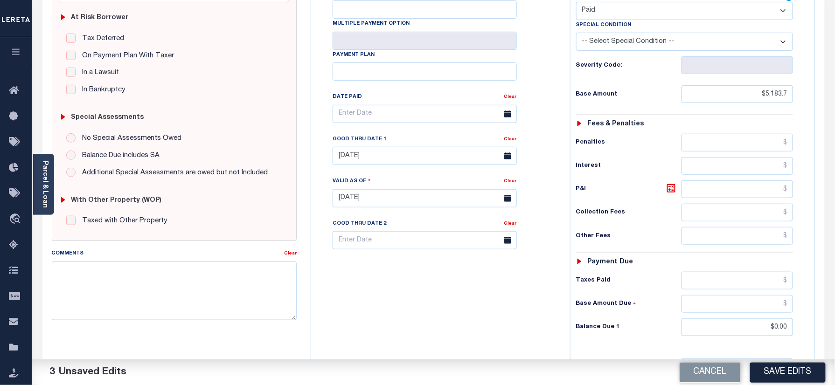
click at [430, 334] on div "Tax Bill No Multiple Payment Option Payment Plan Clear" at bounding box center [438, 194] width 250 height 412
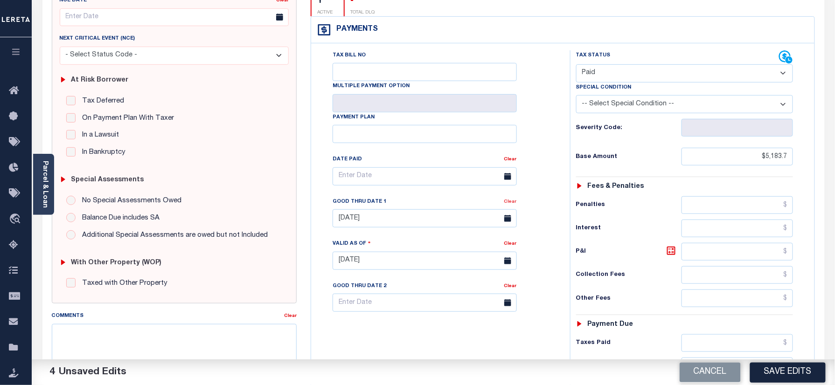
click at [508, 200] on link "Clear" at bounding box center [510, 202] width 13 height 5
click at [530, 187] on div "Tax Bill No Multiple Payment Option Payment Plan Clear" at bounding box center [438, 181] width 236 height 262
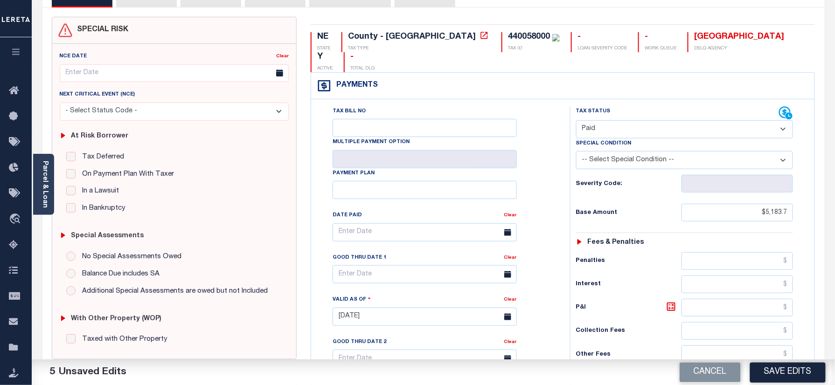
scroll to position [0, 0]
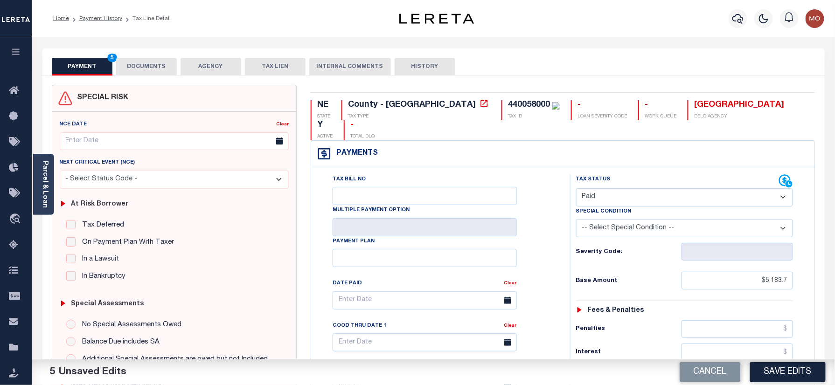
click at [508, 103] on div "440058000" at bounding box center [529, 105] width 42 height 8
copy div "440058000"
click at [153, 62] on button "DOCUMENTS" at bounding box center [146, 67] width 61 height 18
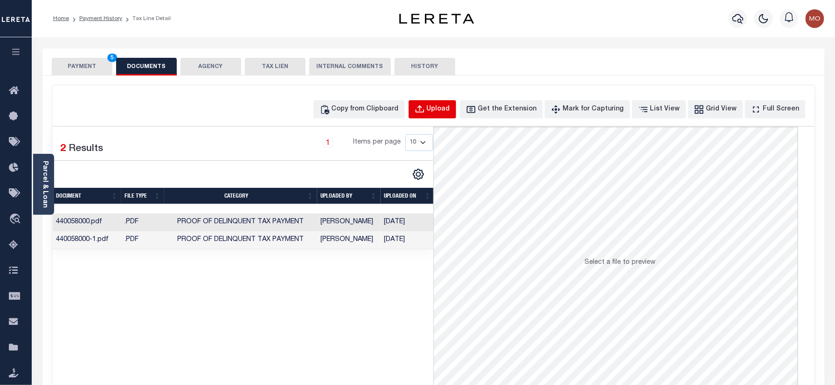
click at [445, 109] on div "Upload" at bounding box center [438, 109] width 23 height 10
select select "POP"
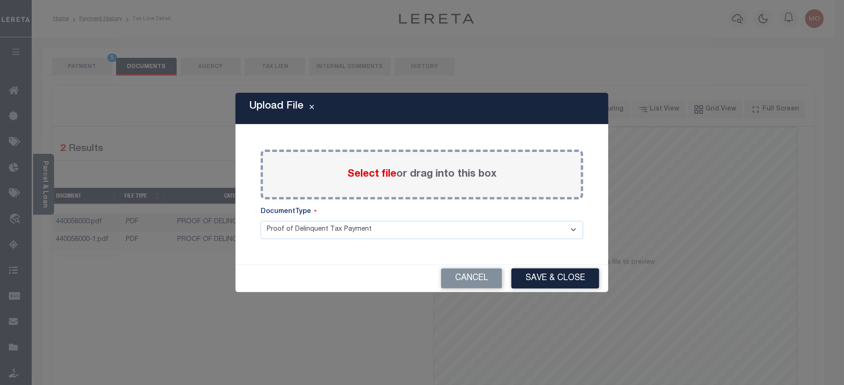
click at [364, 171] on span "Select file" at bounding box center [372, 174] width 49 height 10
click at [0, 0] on input "Select file or drag into this box" at bounding box center [0, 0] width 0 height 0
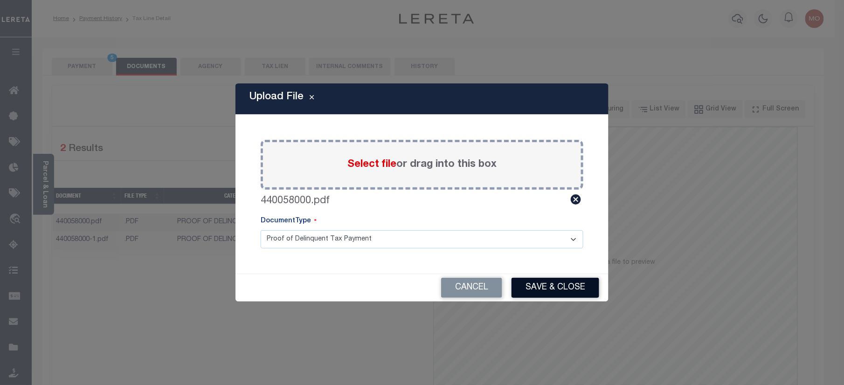
click at [547, 287] on button "Save & Close" at bounding box center [556, 288] width 88 height 20
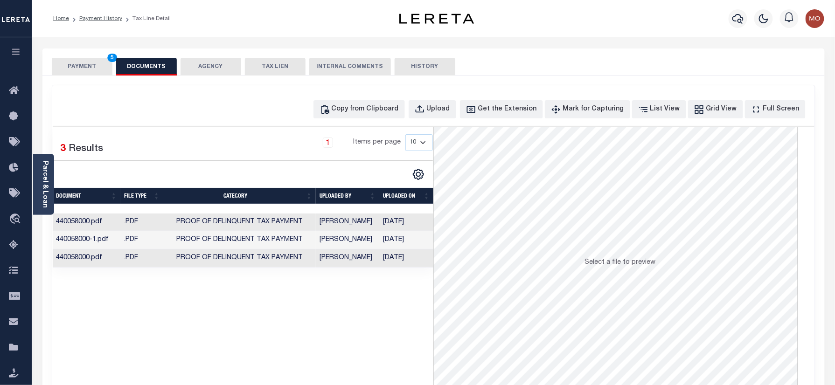
click at [94, 67] on button "PAYMENT 5" at bounding box center [82, 67] width 61 height 18
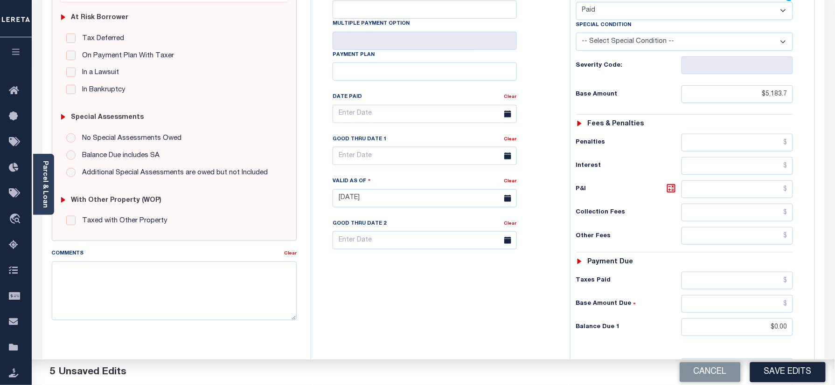
click at [783, 368] on button "Save Edits" at bounding box center [788, 372] width 76 height 20
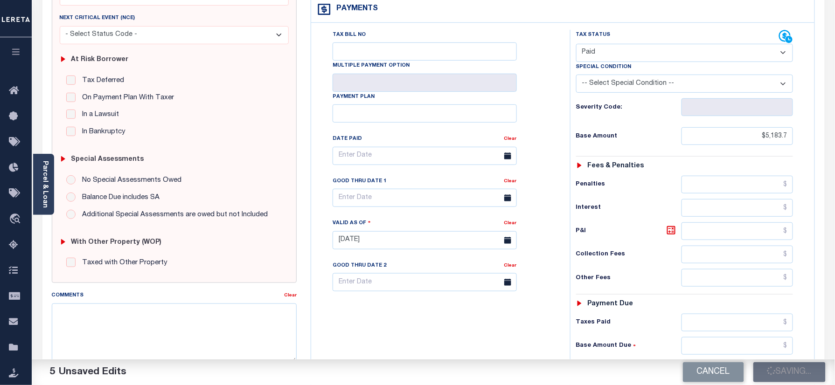
scroll to position [124, 0]
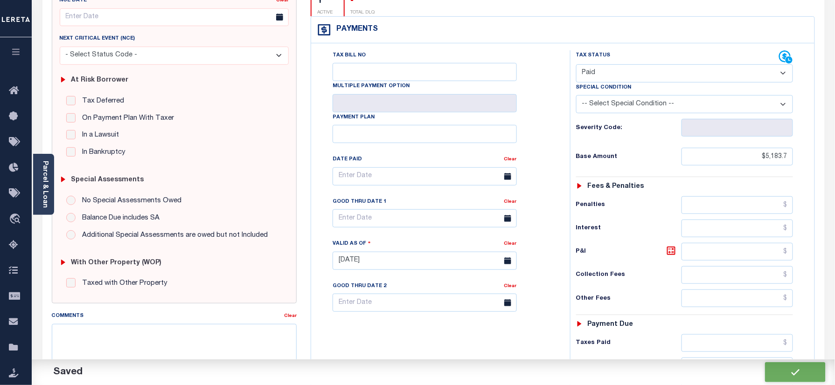
checkbox input "false"
type input "$5,183.7"
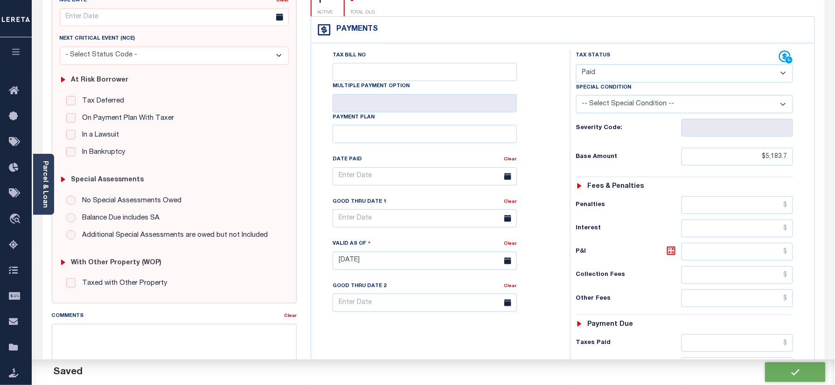
type input "$0"
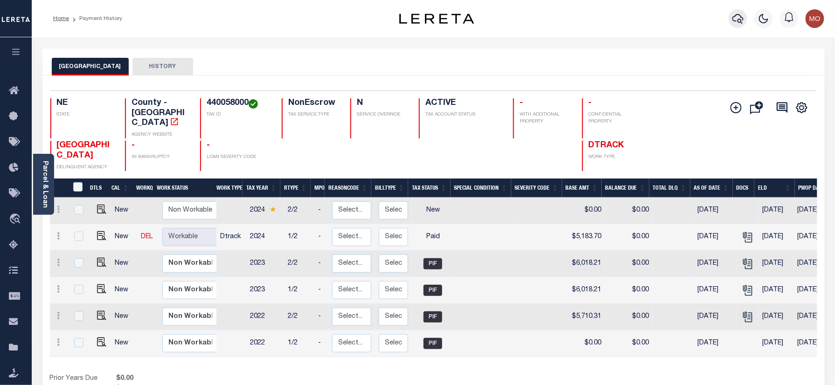
click at [742, 17] on icon "button" at bounding box center [737, 18] width 11 height 11
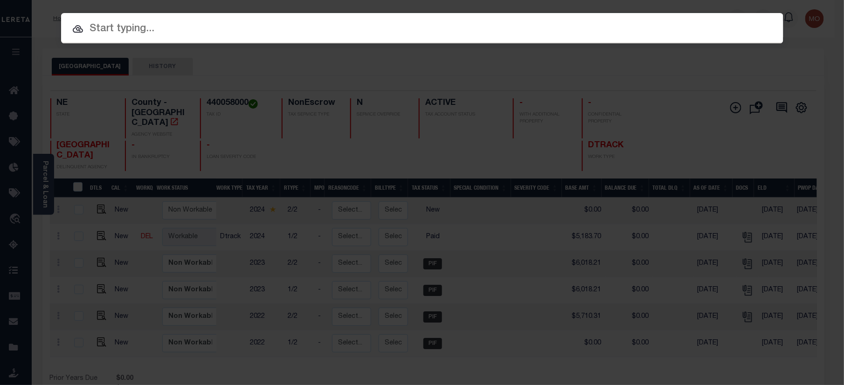
click at [135, 26] on input "text" at bounding box center [422, 29] width 723 height 16
paste input "2759591"
type input "2759591"
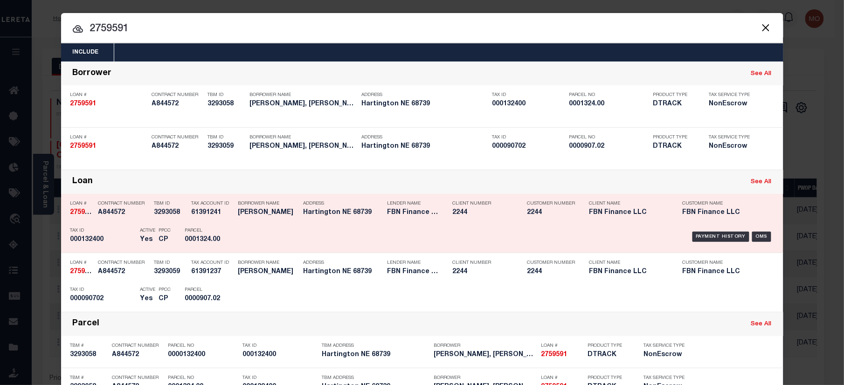
click at [115, 239] on h5 "000132400" at bounding box center [102, 240] width 65 height 8
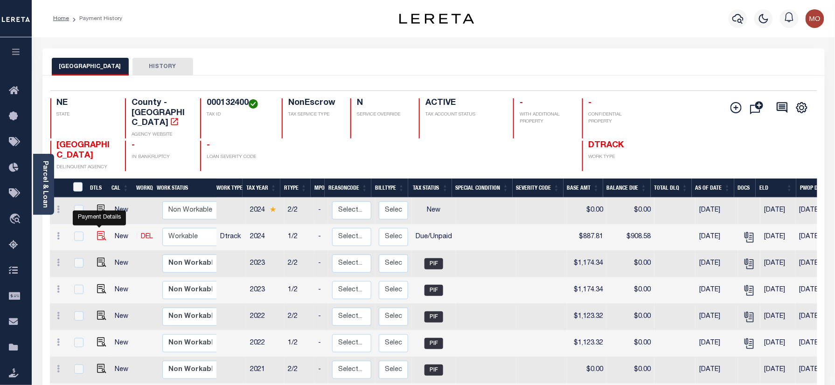
click at [101, 231] on img "" at bounding box center [101, 235] width 9 height 9
checkbox input "true"
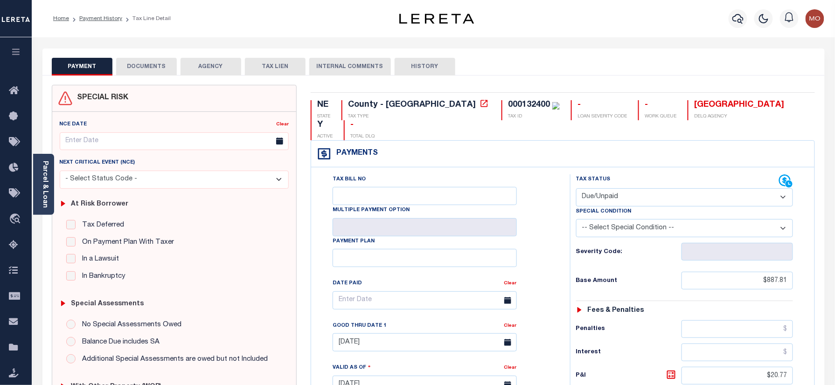
click at [508, 104] on div "000132400" at bounding box center [529, 105] width 42 height 8
copy div "000132400"
drag, startPoint x: 626, startPoint y: 180, endPoint x: 633, endPoint y: 186, distance: 9.6
click at [626, 188] on select "- Select Status Code - Open Due/Unpaid Paid Incomplete No Tax Due Internal Refu…" at bounding box center [684, 197] width 217 height 18
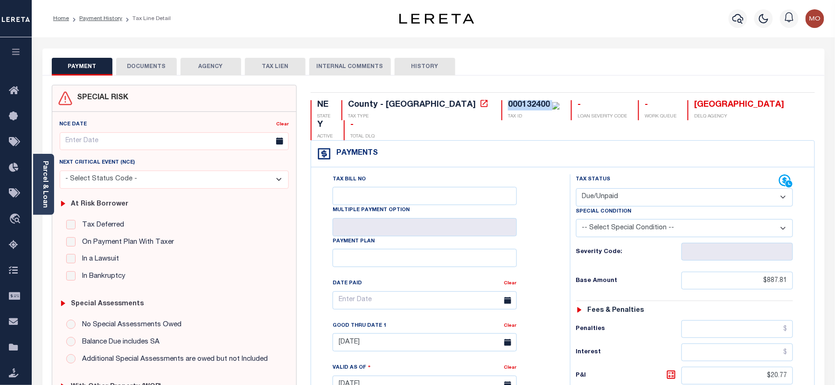
select select "PYD"
click at [576, 188] on select "- Select Status Code - Open Due/Unpaid Paid Incomplete No Tax Due Internal Refu…" at bounding box center [684, 197] width 217 height 18
type input "[DATE]"
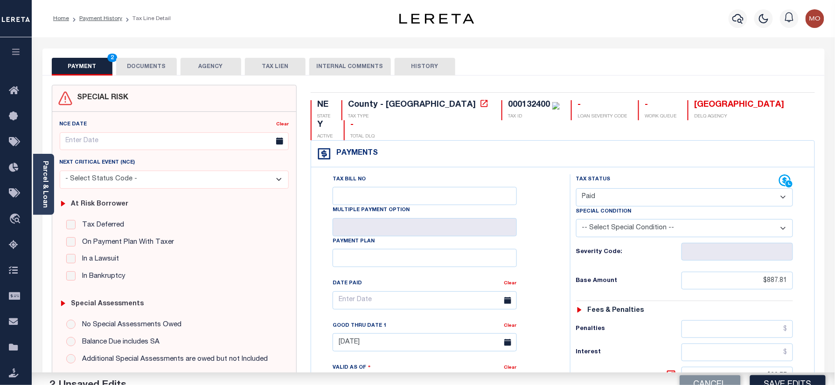
drag, startPoint x: 539, startPoint y: 244, endPoint x: 592, endPoint y: 243, distance: 53.2
click at [545, 243] on div "Tax Bill No Multiple Payment Option Payment Plan Clear" at bounding box center [438, 305] width 236 height 262
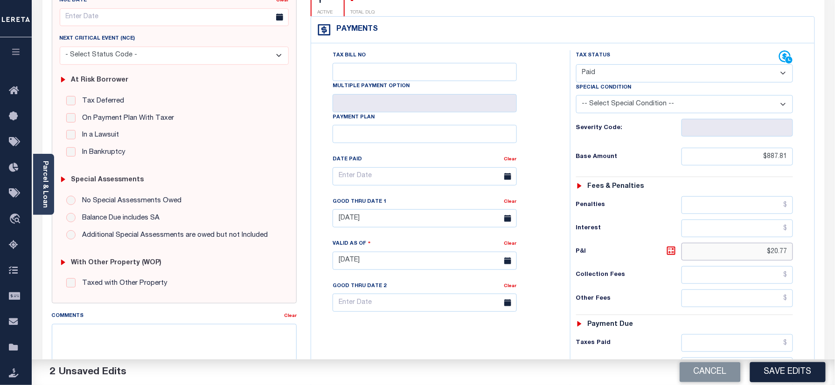
drag, startPoint x: 755, startPoint y: 239, endPoint x: 836, endPoint y: 247, distance: 82.1
click at [835, 249] on html "Home Payment History Tax Line Detail" at bounding box center [417, 229] width 835 height 707
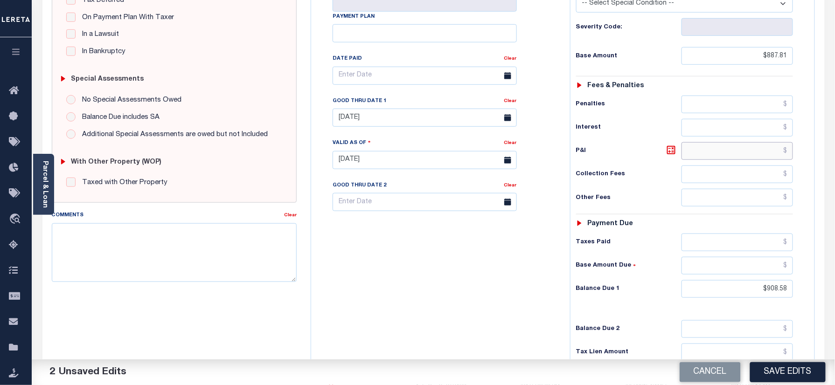
scroll to position [308, 0]
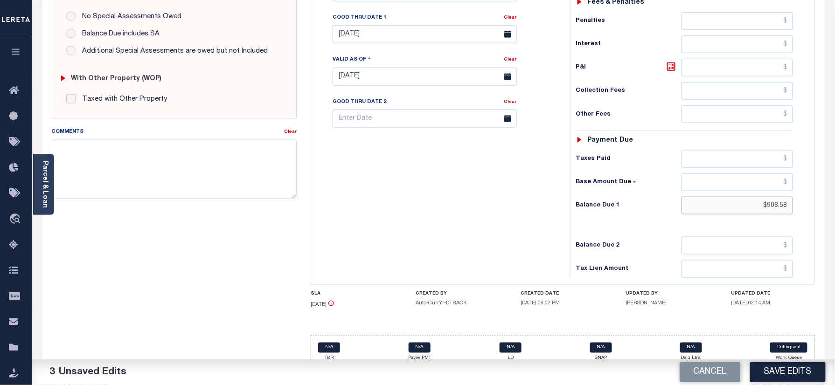
drag, startPoint x: 755, startPoint y: 194, endPoint x: 792, endPoint y: 196, distance: 37.4
click at [792, 197] on input "$908.58" at bounding box center [738, 206] width 112 height 18
type input "$0.00"
click at [424, 232] on div "Tax Bill No Multiple Payment Option Payment Plan Clear" at bounding box center [438, 72] width 250 height 412
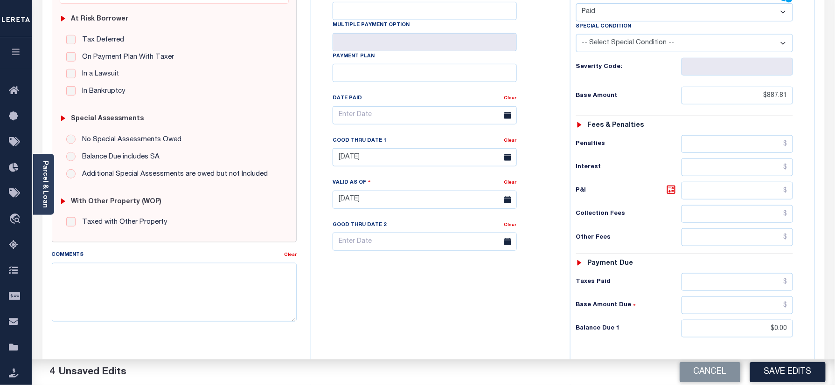
scroll to position [184, 0]
click at [512, 140] on link "Clear" at bounding box center [510, 142] width 13 height 5
click at [525, 129] on div "Tax Bill No Multiple Payment Option Payment Plan Clear" at bounding box center [438, 122] width 236 height 262
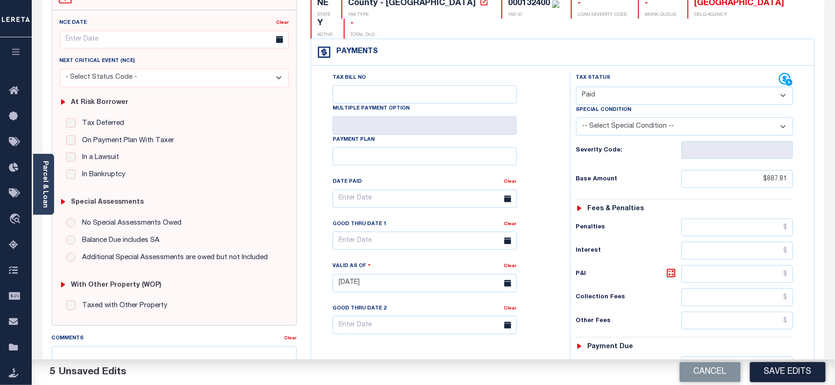
scroll to position [0, 0]
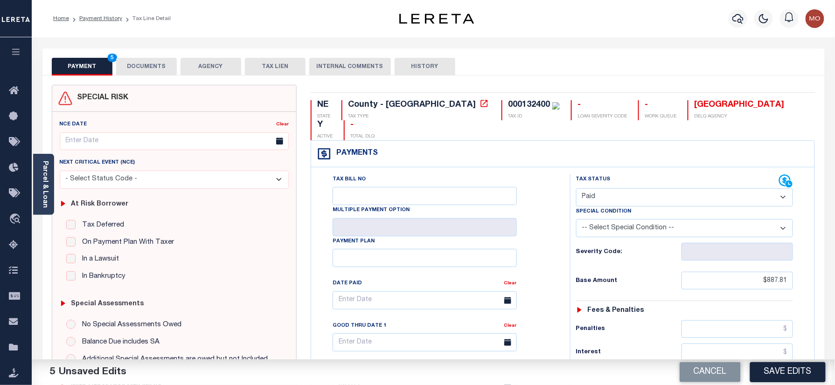
click at [508, 102] on div "000132400" at bounding box center [529, 105] width 42 height 8
copy div "000132400"
click at [139, 62] on button "DOCUMENTS" at bounding box center [146, 67] width 61 height 18
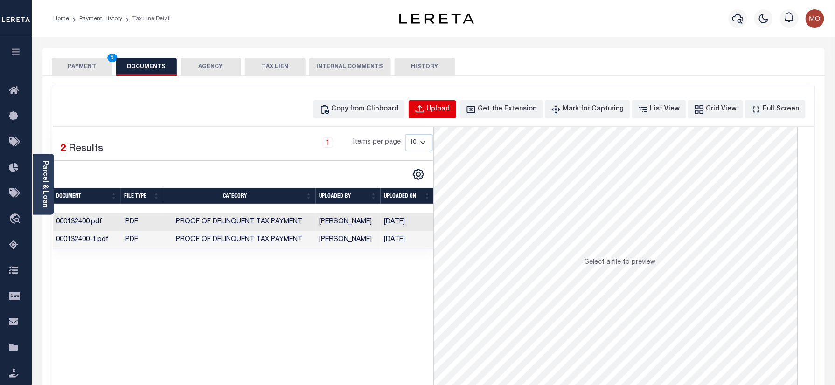
click at [444, 113] on div "Upload" at bounding box center [438, 109] width 23 height 10
select select "POP"
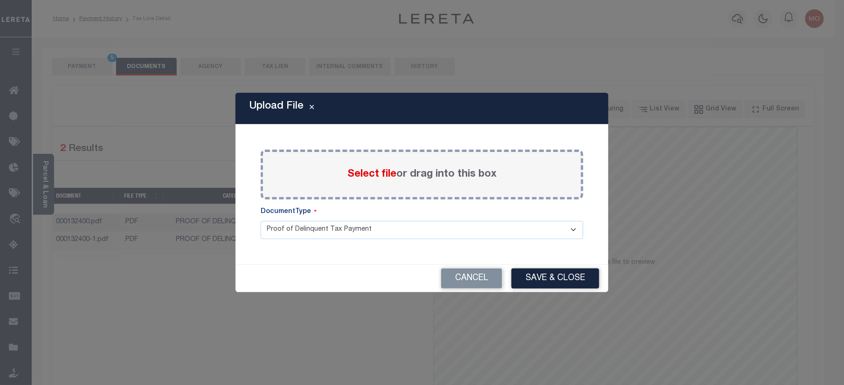
click at [366, 176] on span "Select file" at bounding box center [372, 174] width 49 height 10
click at [0, 0] on input "Select file or drag into this box" at bounding box center [0, 0] width 0 height 0
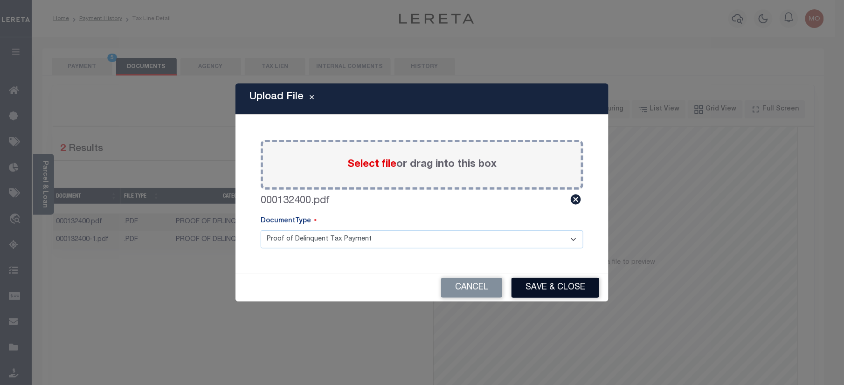
click at [519, 290] on button "Save & Close" at bounding box center [556, 288] width 88 height 20
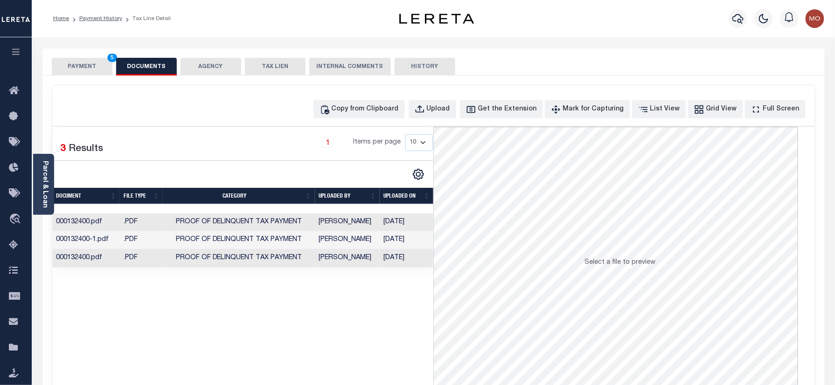
click at [65, 67] on button "PAYMENT 5" at bounding box center [82, 67] width 61 height 18
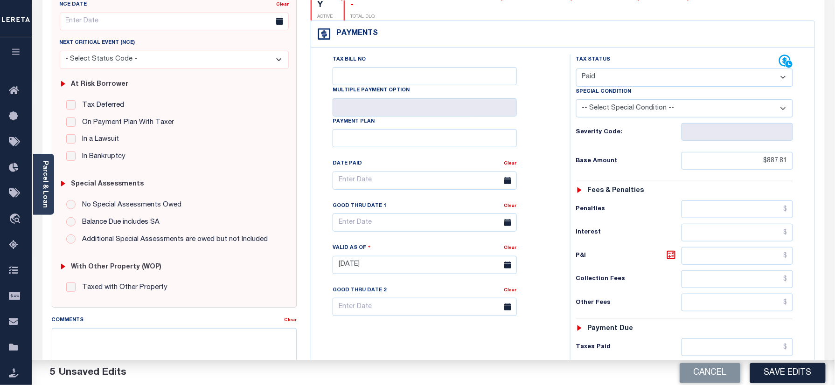
scroll to position [187, 0]
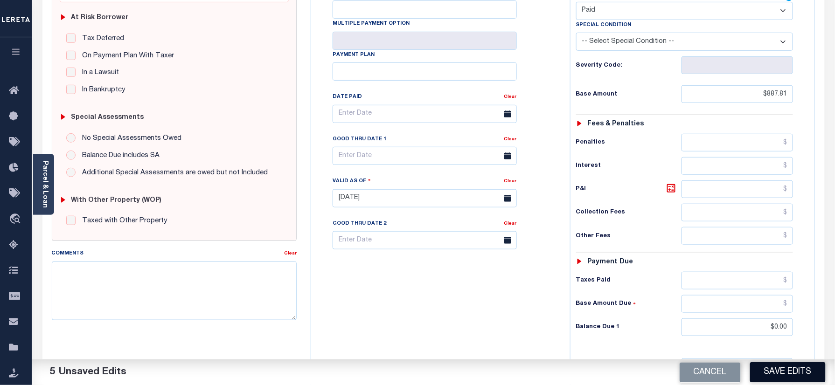
click at [790, 371] on button "Save Edits" at bounding box center [788, 372] width 76 height 20
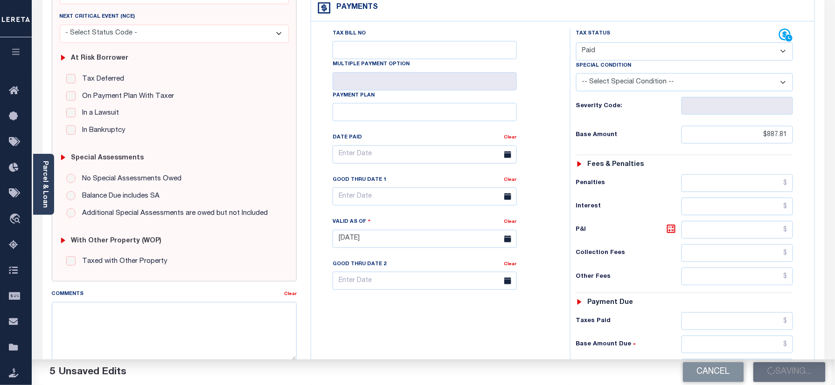
scroll to position [124, 0]
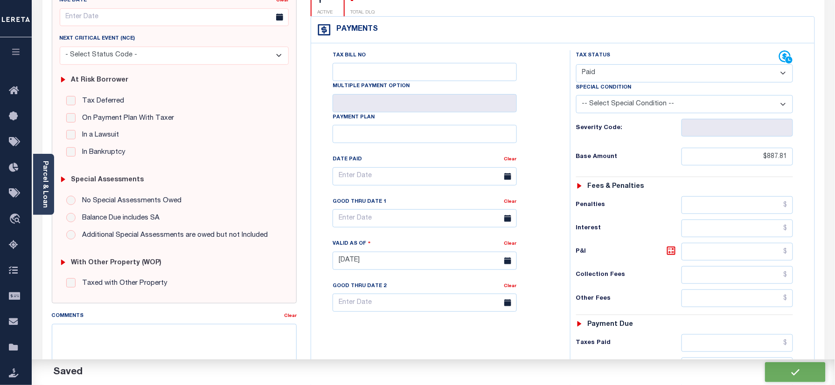
checkbox input "false"
type input "$887.81"
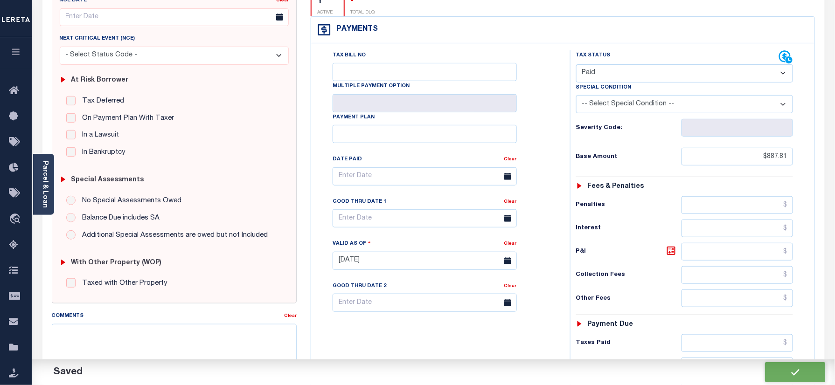
type input "$0"
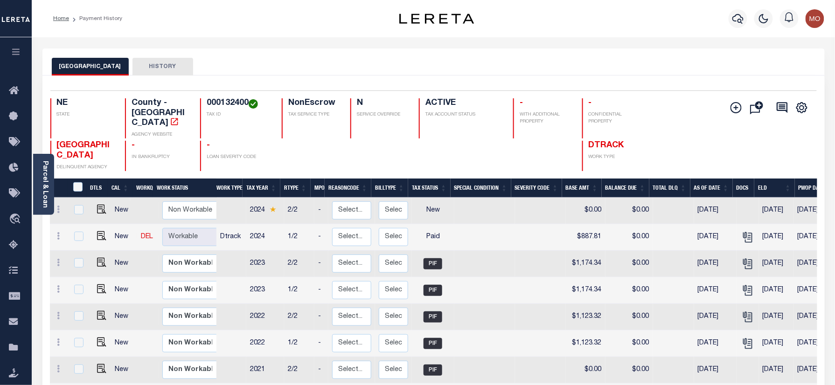
click at [726, 21] on div at bounding box center [738, 18] width 26 height 33
click at [738, 15] on icon "button" at bounding box center [737, 18] width 11 height 11
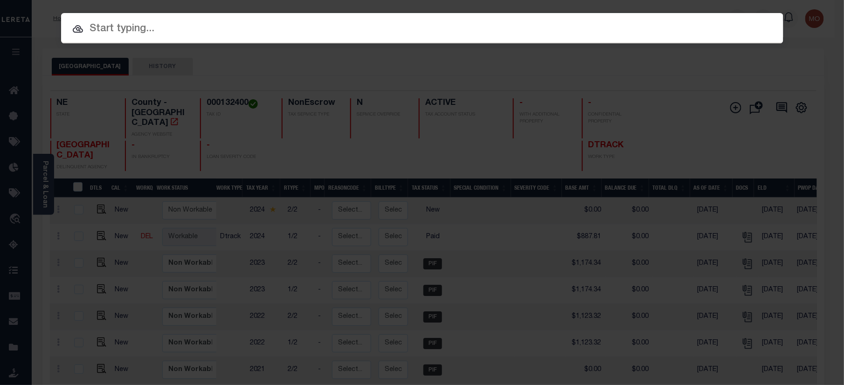
click at [152, 34] on input "text" at bounding box center [422, 29] width 723 height 16
paste input "11594291"
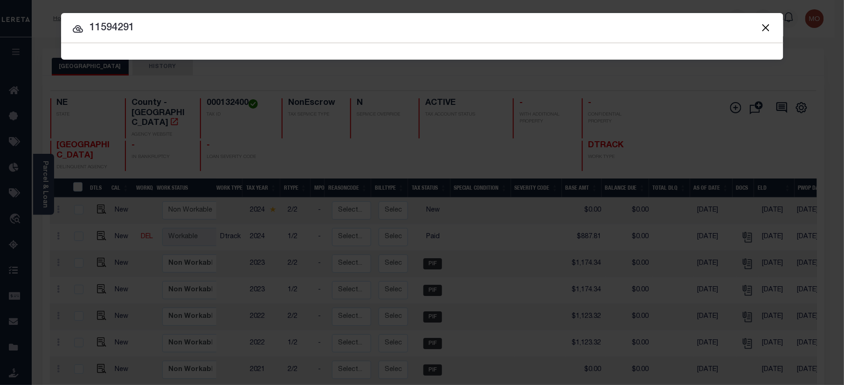
type input "11594291"
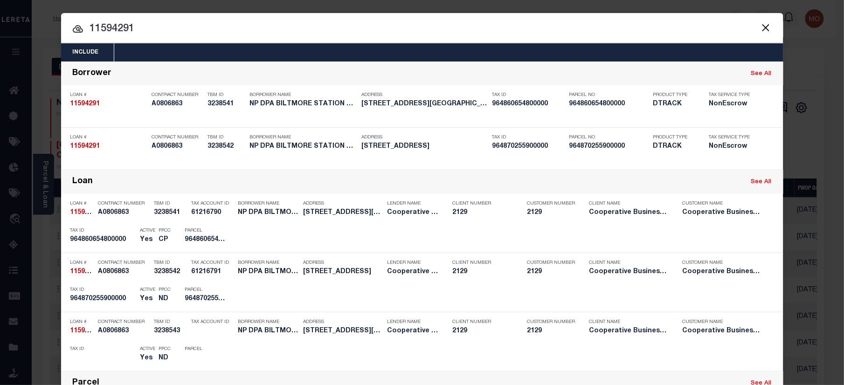
click at [142, 37] on input "11594291" at bounding box center [422, 29] width 723 height 16
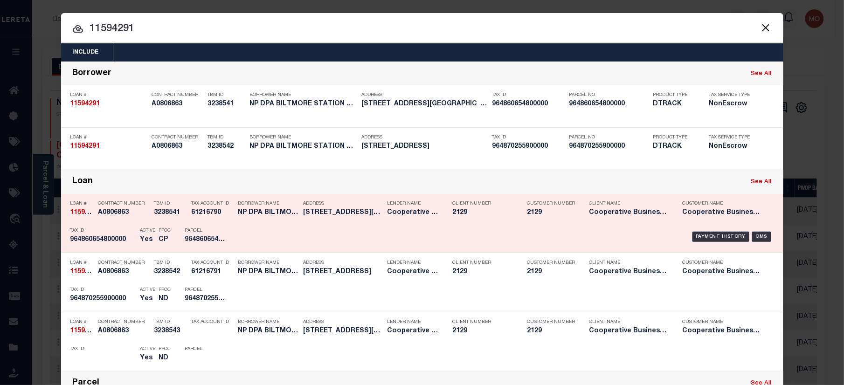
click at [185, 230] on p "Parcel" at bounding box center [206, 231] width 42 height 6
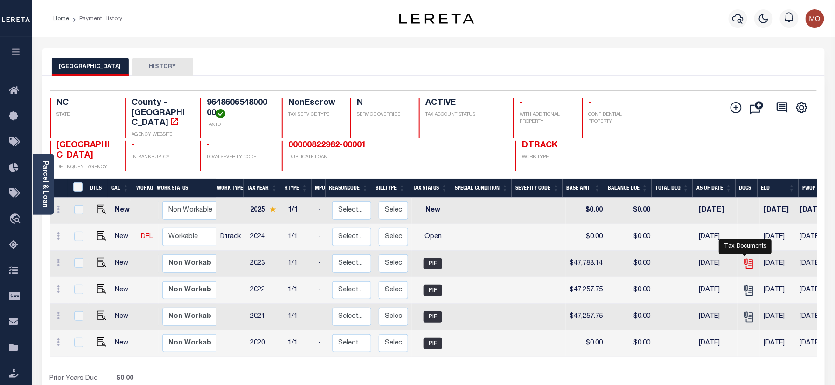
click at [747, 258] on icon "" at bounding box center [749, 264] width 12 height 12
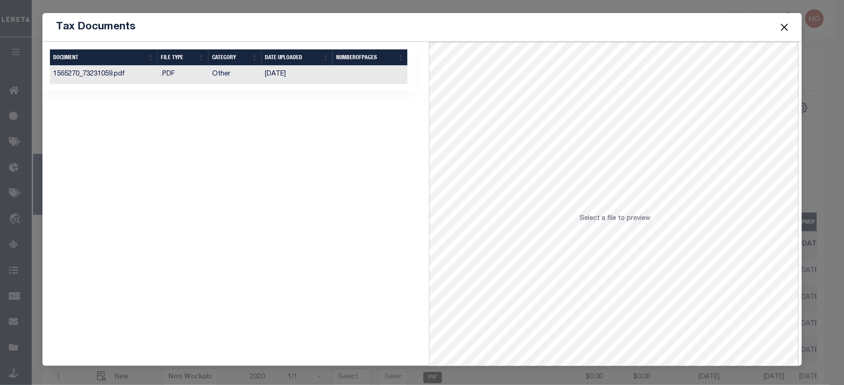
click at [250, 77] on td "Other" at bounding box center [235, 75] width 53 height 18
click at [786, 22] on button "Close" at bounding box center [785, 27] width 12 height 12
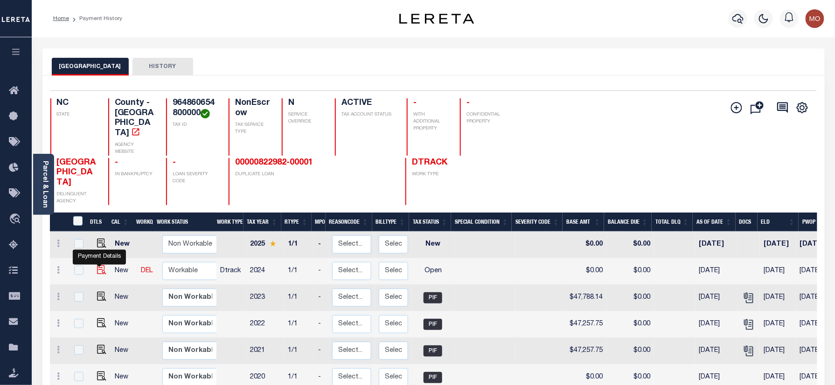
click at [99, 265] on img "" at bounding box center [101, 269] width 9 height 9
checkbox input "true"
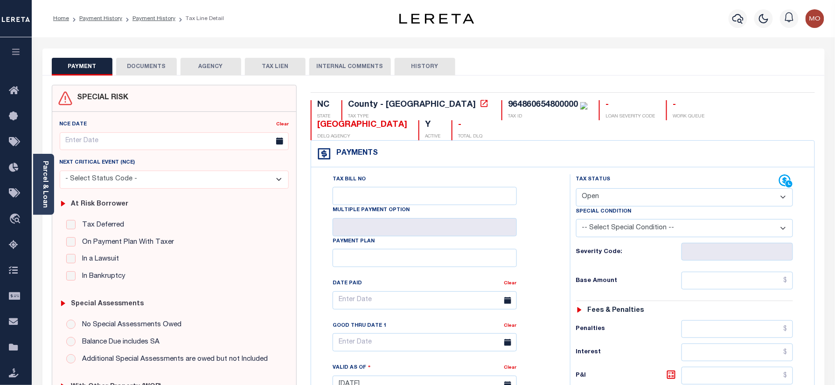
click at [46, 183] on link "Parcel & Loan" at bounding box center [45, 184] width 7 height 47
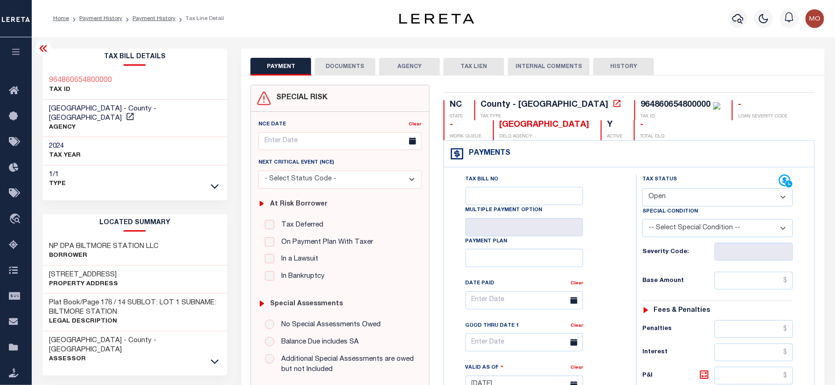
click at [680, 193] on select "- Select Status Code - Open Due/Unpaid Paid Incomplete No Tax Due Internal Refu…" at bounding box center [717, 197] width 151 height 18
select select "PYD"
click at [642, 189] on select "- Select Status Code - Open Due/Unpaid Paid Incomplete No Tax Due Internal Refu…" at bounding box center [717, 197] width 151 height 18
type input "[DATE]"
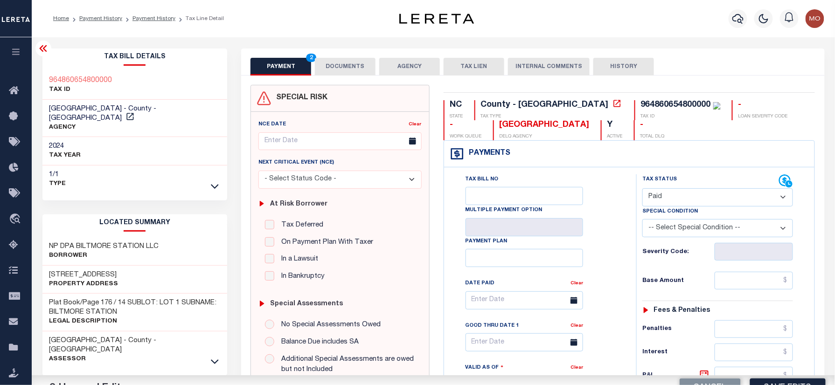
click at [604, 262] on div "Tax Bill No Multiple Payment Option Payment Plan Clear" at bounding box center [537, 305] width 169 height 262
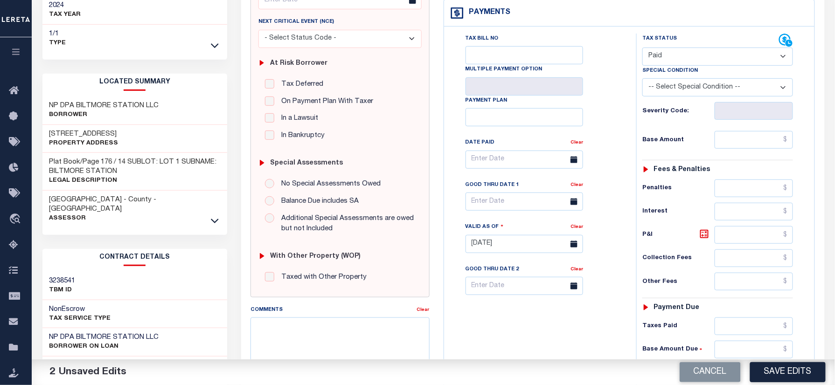
scroll to position [124, 0]
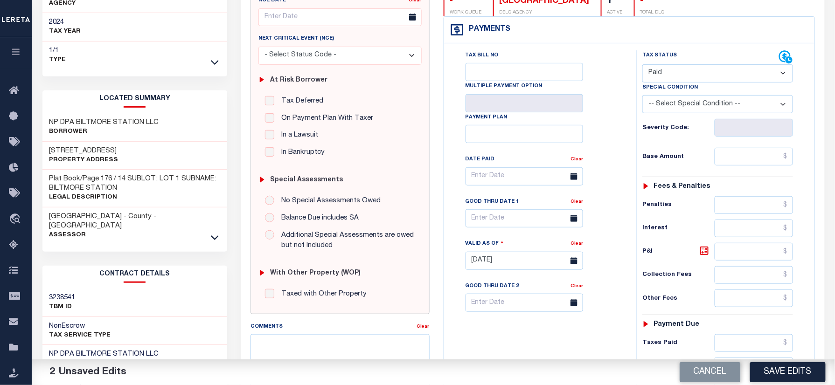
click at [605, 156] on div "Tax Bill No Multiple Payment Option Payment Plan Clear" at bounding box center [537, 181] width 169 height 262
click at [728, 161] on input "text" at bounding box center [754, 157] width 78 height 18
click at [741, 155] on input "text" at bounding box center [754, 157] width 78 height 18
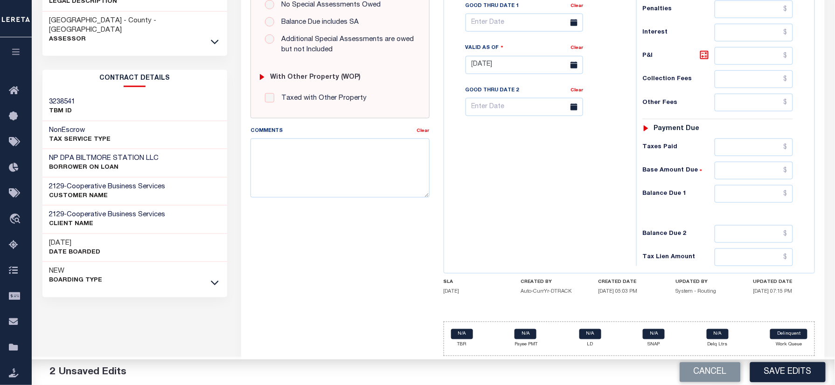
type input "$49,161.85"
click at [733, 196] on input "text" at bounding box center [754, 194] width 78 height 18
type input "$0.00"
click at [299, 160] on textarea "Comments" at bounding box center [339, 168] width 179 height 59
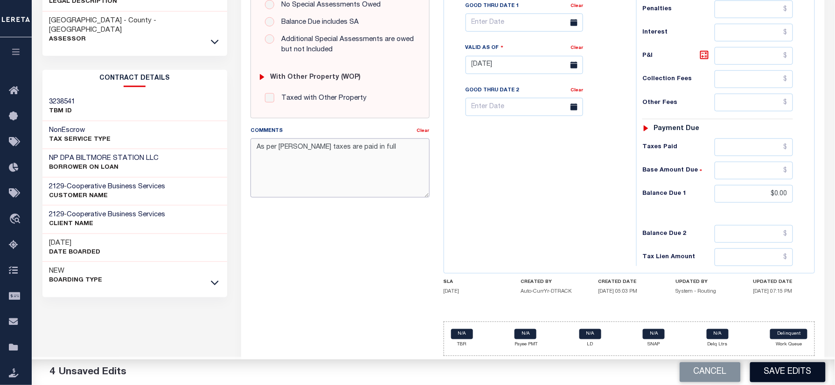
type textarea "As per Michelle taxes are paid in full"
click at [779, 372] on button "Save Edits" at bounding box center [788, 372] width 76 height 20
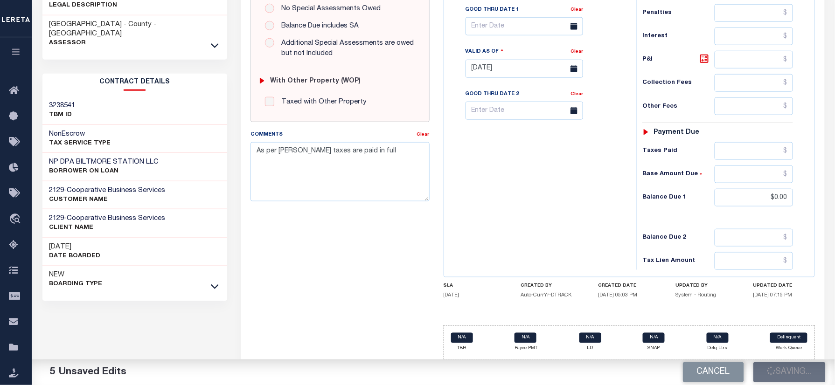
scroll to position [140, 0]
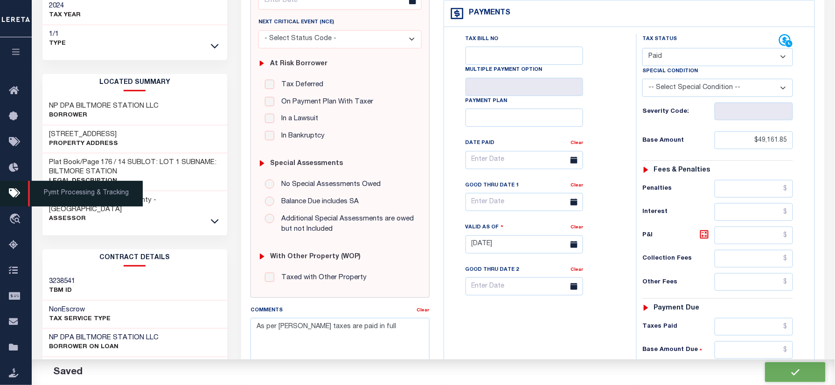
checkbox input "false"
type input "$49,161.85"
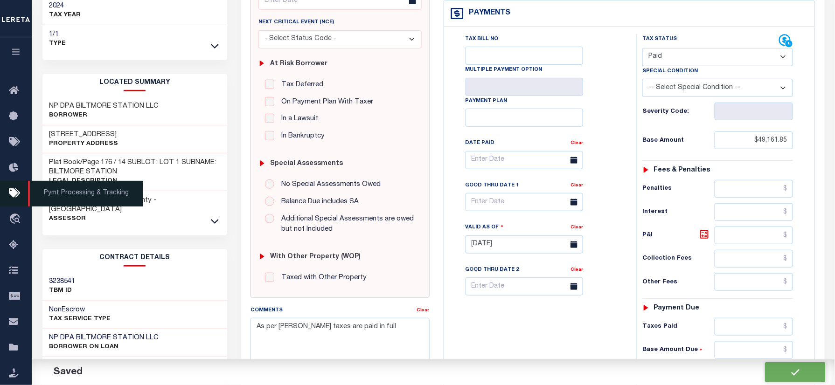
type input "$0"
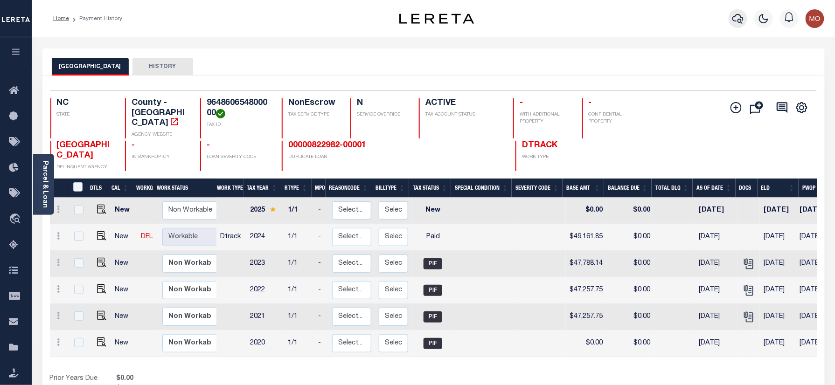
click at [743, 19] on icon "button" at bounding box center [737, 18] width 11 height 11
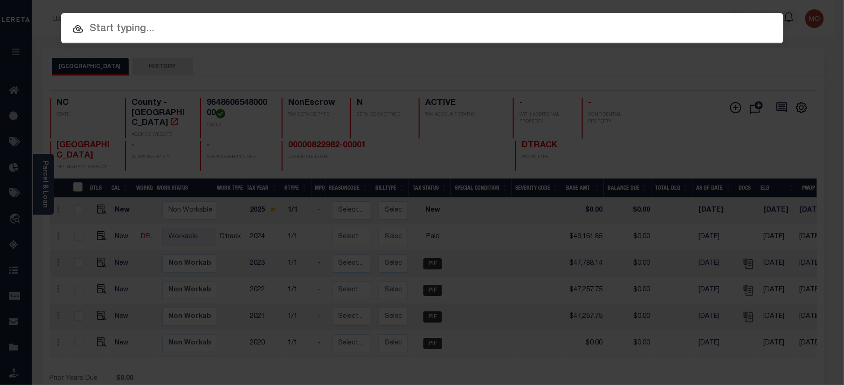
click at [166, 32] on input "text" at bounding box center [422, 29] width 723 height 16
paste input "22301081"
type input "22301081"
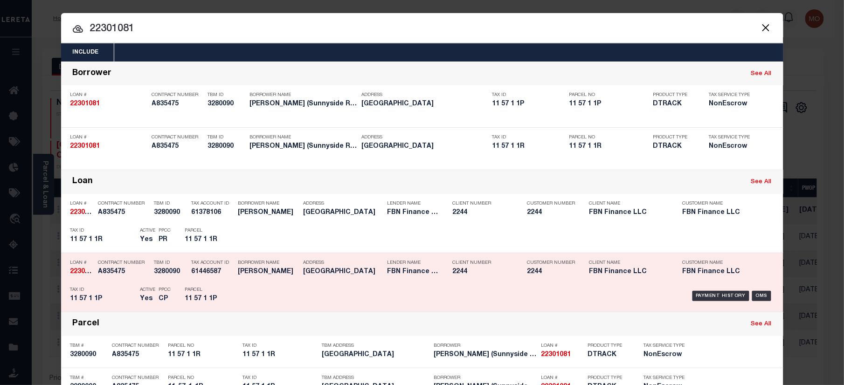
click at [148, 282] on div "TBM ID 3280090" at bounding box center [165, 269] width 37 height 27
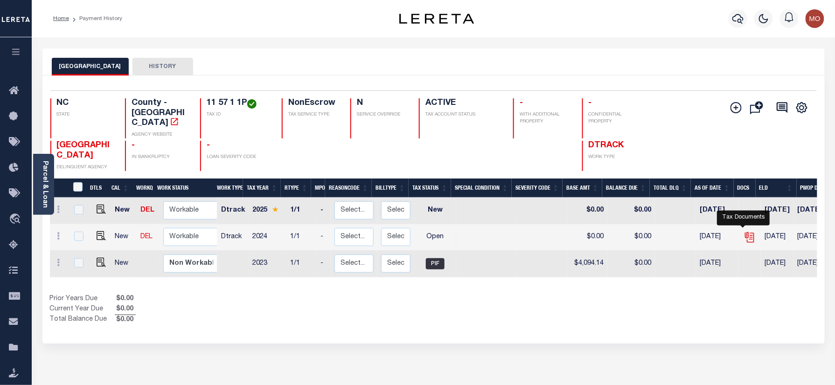
click at [744, 231] on icon "" at bounding box center [750, 237] width 12 height 12
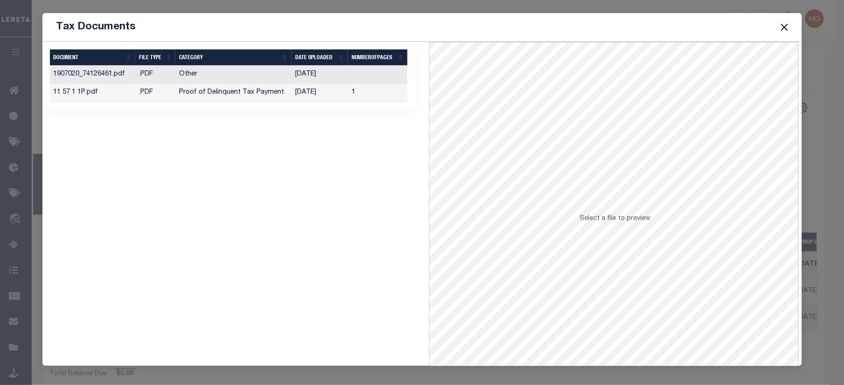
click at [249, 95] on td "Proof of Delinquent Tax Payment" at bounding box center [233, 93] width 116 height 18
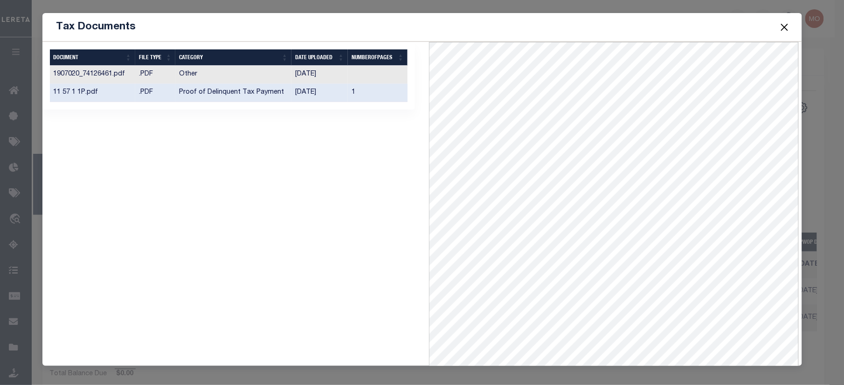
click at [784, 23] on button "Close" at bounding box center [785, 27] width 12 height 12
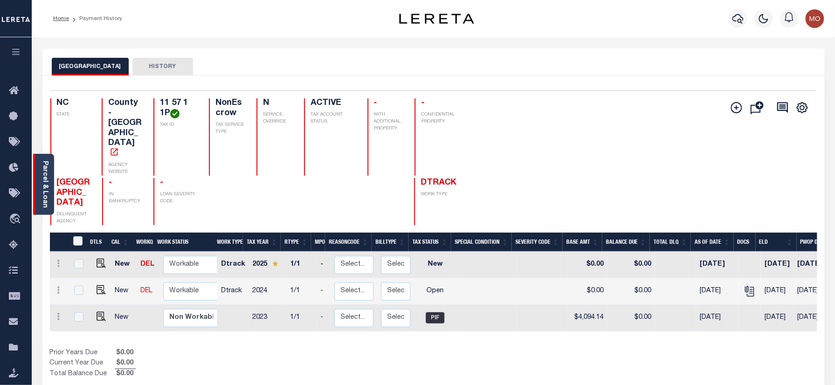
click at [43, 189] on link "Parcel & Loan" at bounding box center [45, 184] width 7 height 47
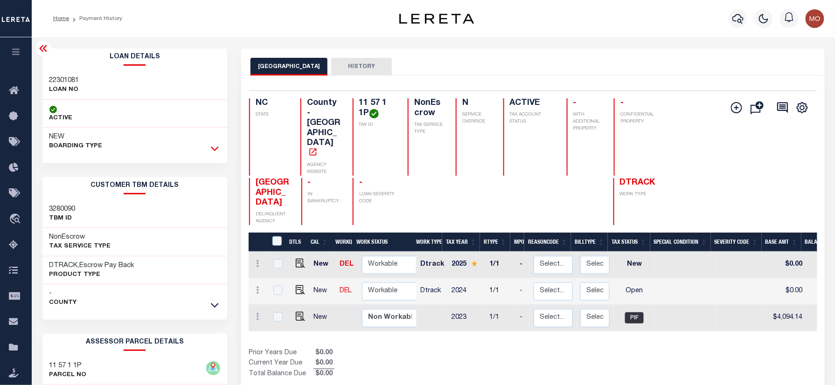
click at [216, 153] on icon at bounding box center [215, 149] width 8 height 10
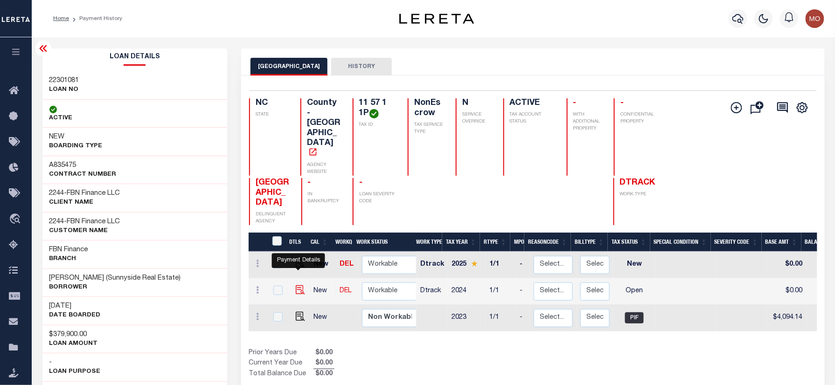
click at [299, 285] on img "" at bounding box center [300, 289] width 9 height 9
checkbox input "true"
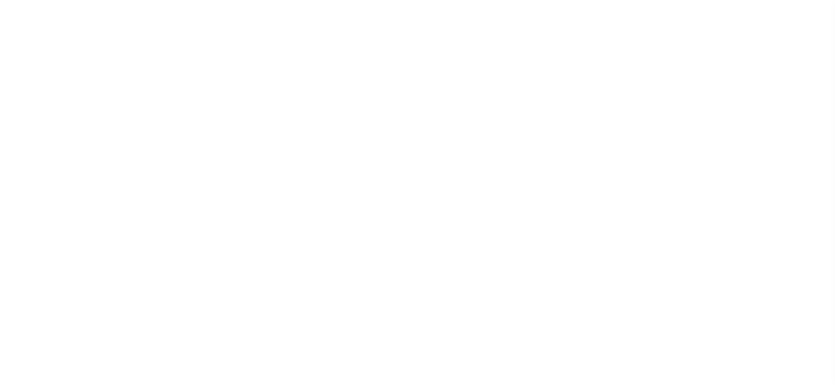
select select "OP2"
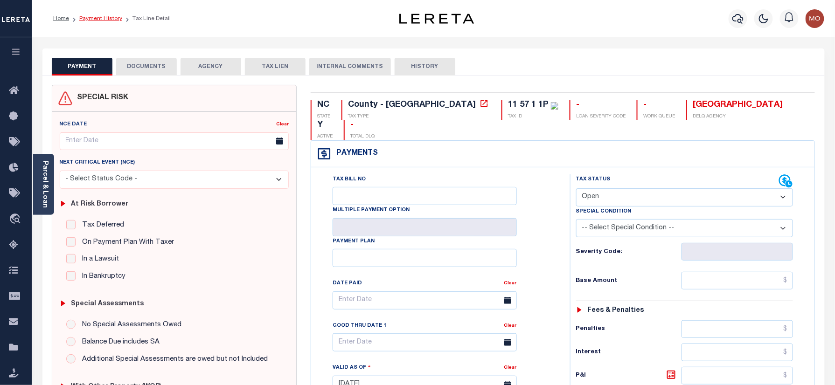
click at [103, 16] on link "Payment History" at bounding box center [100, 19] width 43 height 6
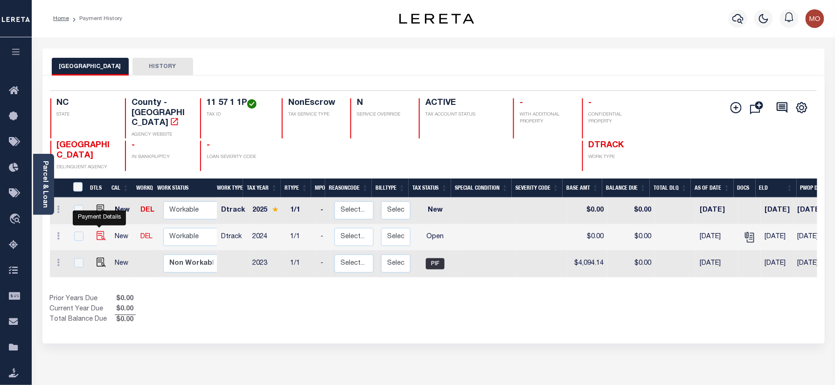
click at [97, 231] on img "" at bounding box center [101, 235] width 9 height 9
checkbox input "true"
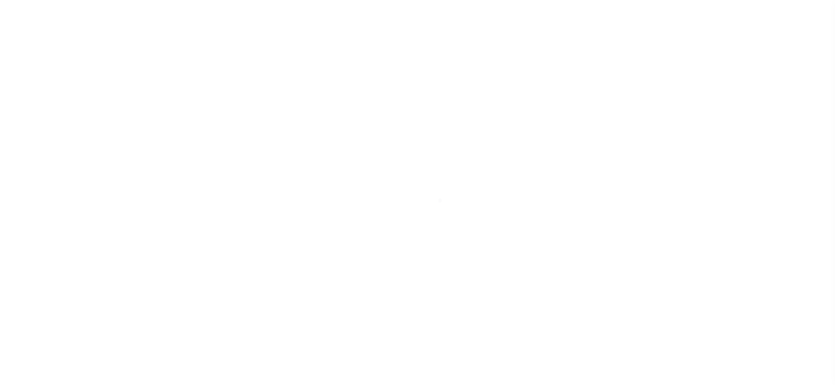
select select "OP2"
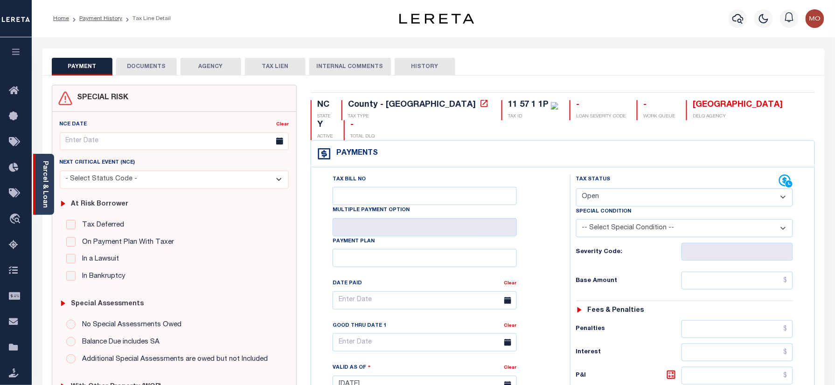
click at [45, 183] on link "Parcel & Loan" at bounding box center [45, 184] width 7 height 47
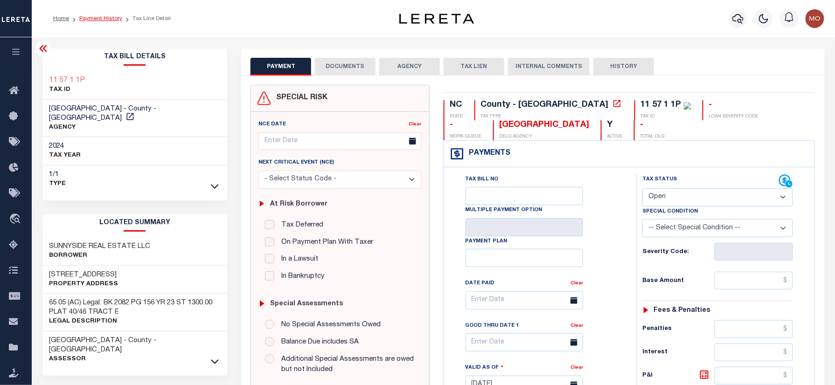
click at [102, 21] on link "Payment History" at bounding box center [100, 19] width 43 height 6
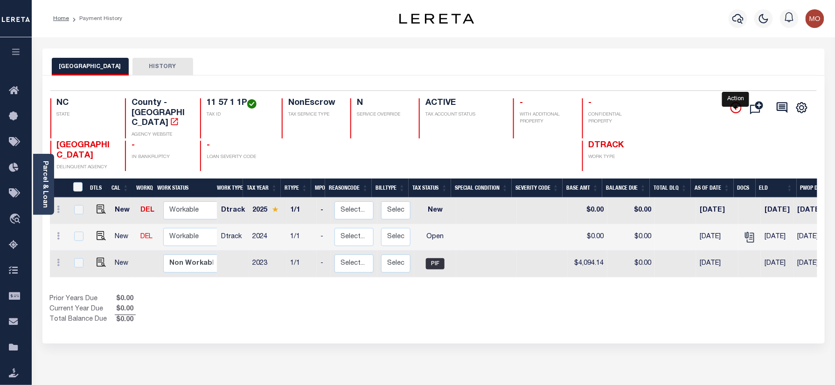
click at [736, 110] on icon "" at bounding box center [736, 107] width 5 height 5
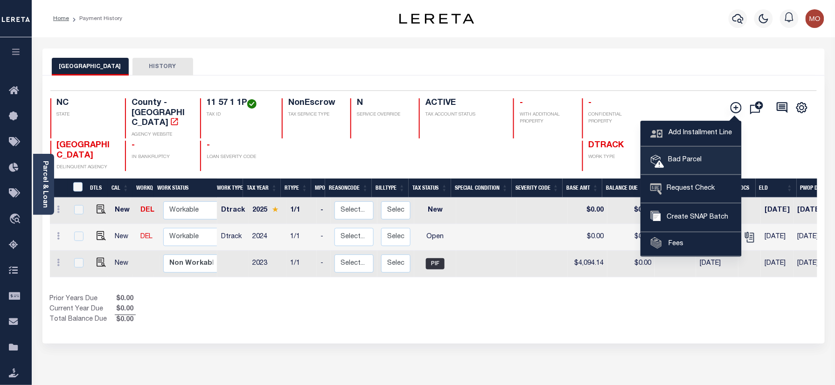
click at [678, 160] on span "Bad Parcel" at bounding box center [682, 160] width 37 height 10
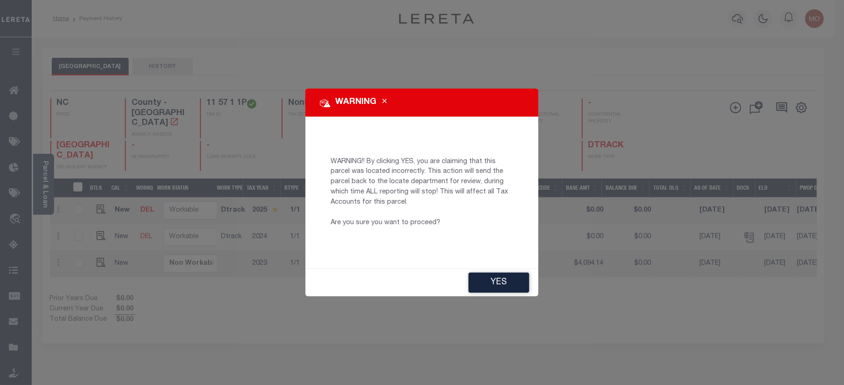
click at [496, 279] on button "YES" at bounding box center [499, 283] width 61 height 20
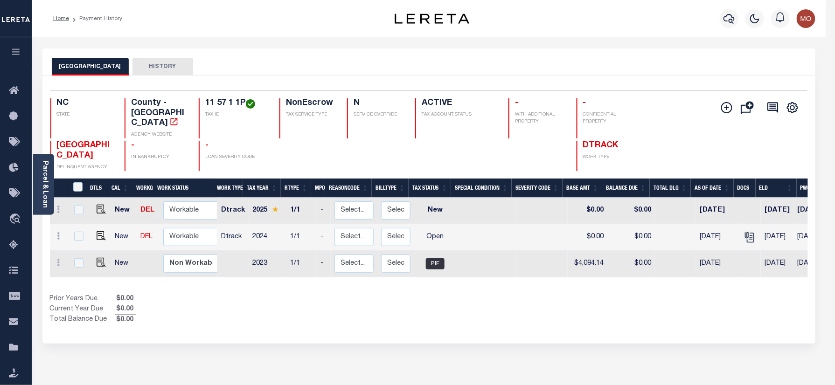
type input "Mohan.Nagaraju@accumatch.com"
type input "09/05/2025"
type input "CP"
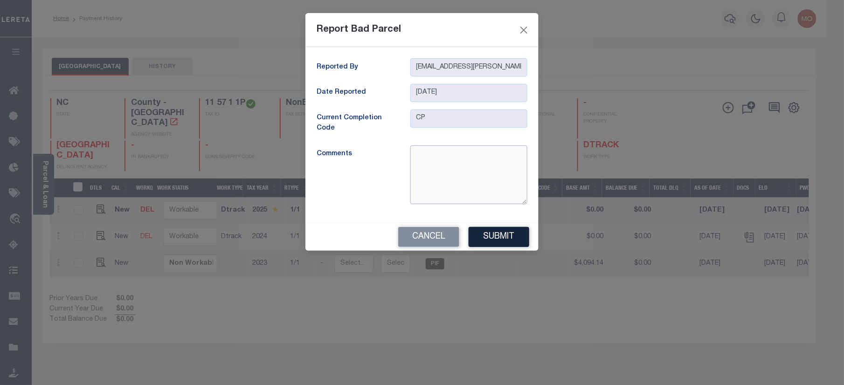
click at [445, 174] on textarea at bounding box center [468, 175] width 117 height 59
type textarea "Incorrect parcel number"
click at [495, 240] on button "Submit" at bounding box center [499, 237] width 61 height 20
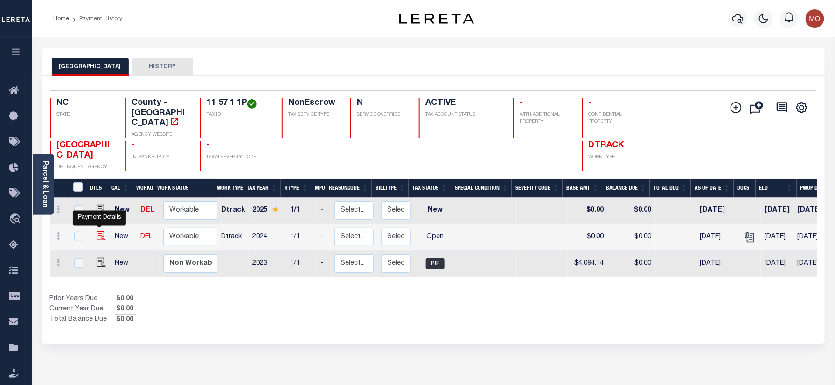
click at [98, 231] on img "" at bounding box center [101, 235] width 9 height 9
checkbox input "true"
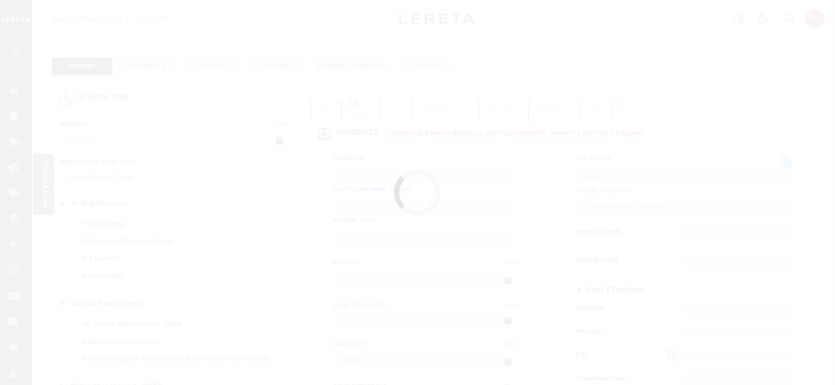
select select "OP2"
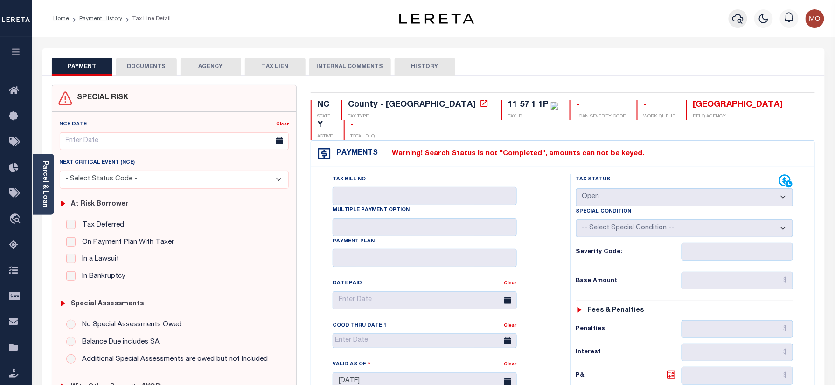
click at [739, 17] on icon "button" at bounding box center [737, 18] width 11 height 11
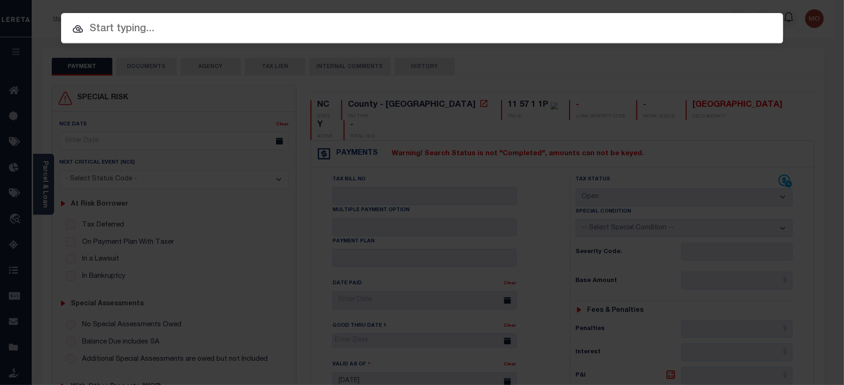
click at [139, 21] on input "text" at bounding box center [422, 29] width 723 height 16
paste input "20213655667313"
type input "20213655667313"
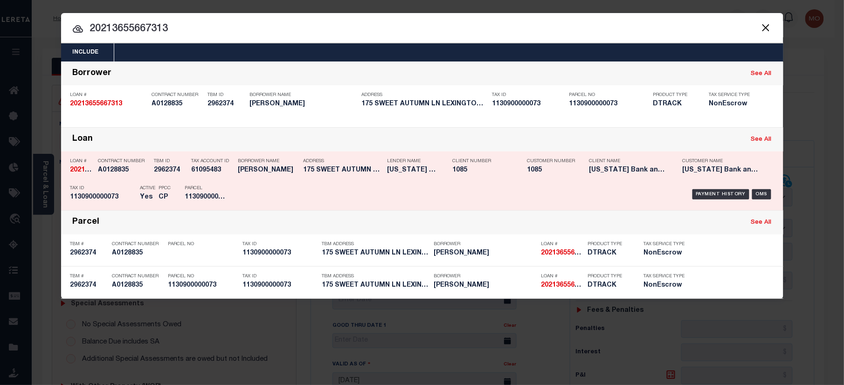
click at [146, 192] on div "Active Yes" at bounding box center [147, 194] width 15 height 27
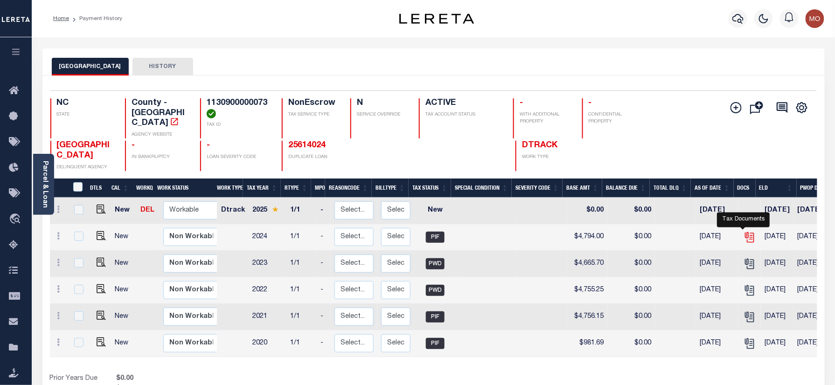
click at [745, 232] on icon "" at bounding box center [748, 235] width 7 height 7
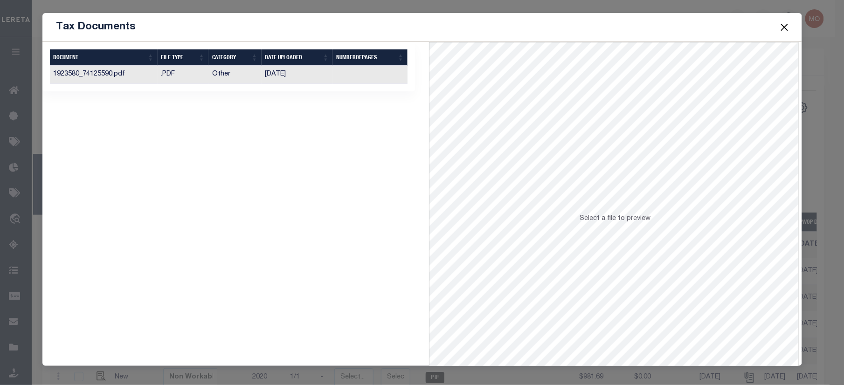
click at [299, 81] on td "[DATE]" at bounding box center [297, 75] width 71 height 18
drag, startPoint x: 784, startPoint y: 21, endPoint x: 730, endPoint y: 23, distance: 54.6
click at [785, 22] on button "Close" at bounding box center [785, 27] width 12 height 12
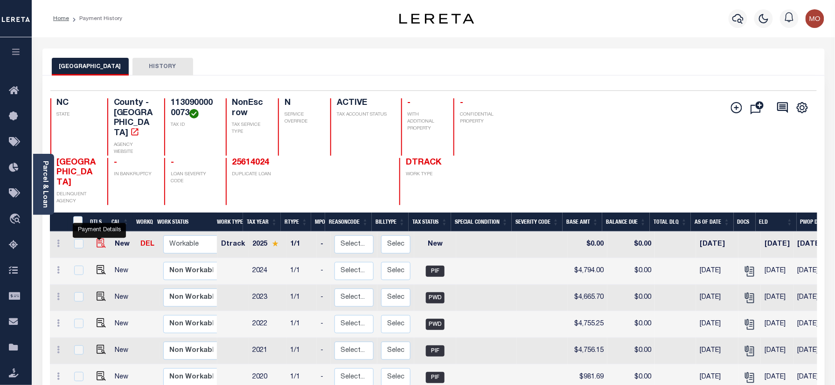
click at [98, 239] on img "" at bounding box center [101, 243] width 9 height 9
checkbox input "true"
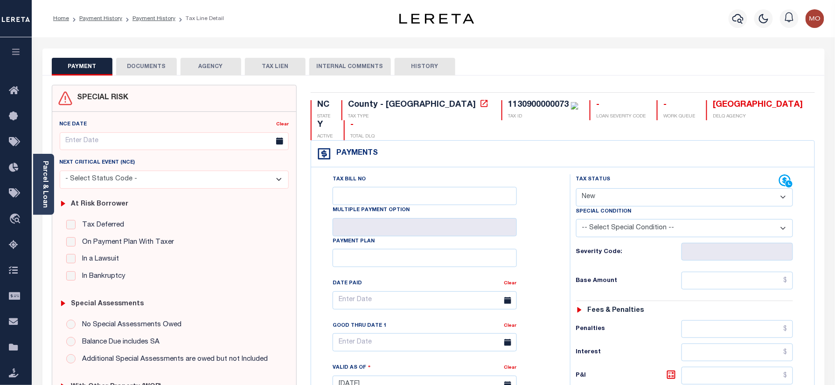
click at [458, 96] on div "NC STATE County - NC TAX TYPE 1130900000073 TAX ID - LOAN SEVERITY CODE - WORK …" at bounding box center [563, 387] width 518 height 605
copy div "1130900000073"
click at [40, 175] on div "Parcel & Loan" at bounding box center [43, 184] width 21 height 61
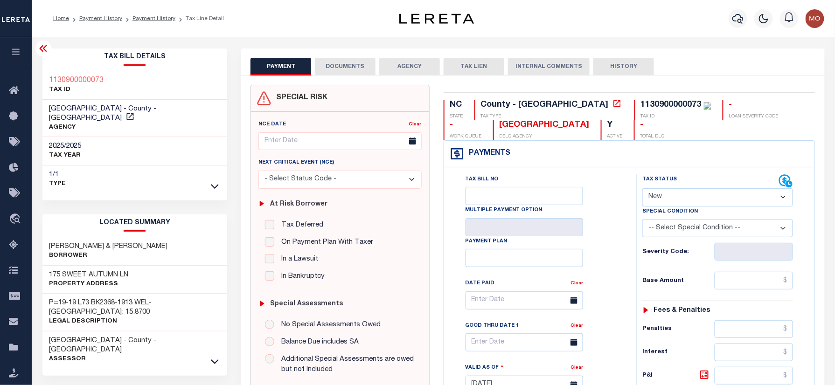
drag, startPoint x: 215, startPoint y: 344, endPoint x: 211, endPoint y: 324, distance: 20.4
click at [216, 357] on icon at bounding box center [215, 362] width 8 height 10
click at [686, 71] on div "PAYMENT DOCUMENTS AGENCY DELINQUENT PAYEE TAX LIEN HISTORY" at bounding box center [532, 66] width 564 height 17
click at [672, 198] on select "- Select Status Code - Open Due/Unpaid Paid Incomplete No Tax Due Internal Refu…" at bounding box center [717, 197] width 151 height 18
select select "PYD"
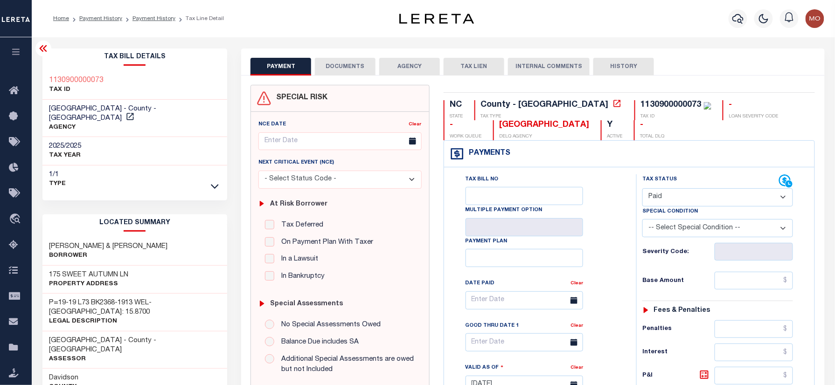
click at [642, 189] on select "- Select Status Code - Open Due/Unpaid Paid Incomplete No Tax Due Internal Refu…" at bounding box center [717, 197] width 151 height 18
type input "09/05/2025"
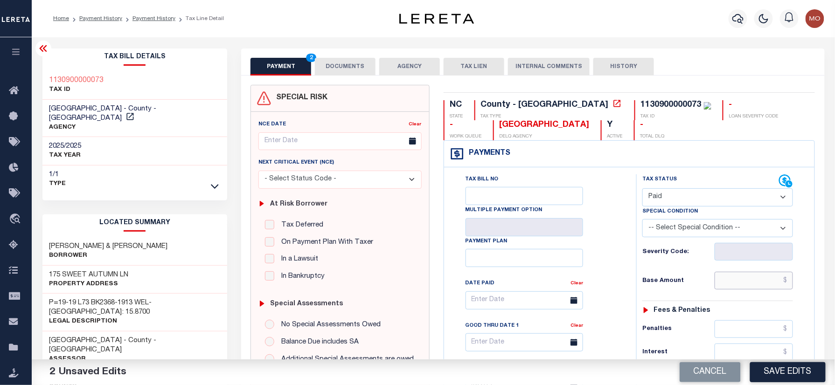
click at [732, 282] on input "text" at bounding box center [754, 281] width 78 height 18
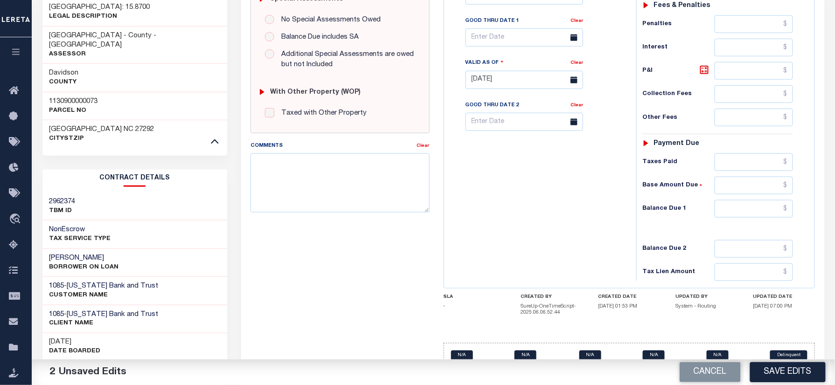
scroll to position [311, 0]
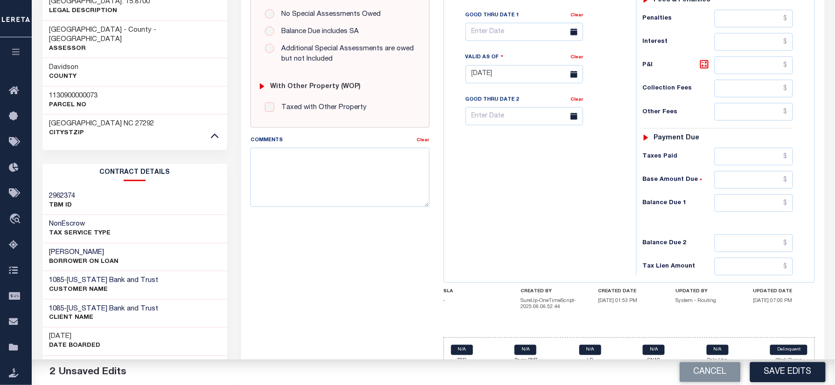
type input "$4,665.70"
click at [747, 206] on input "text" at bounding box center [754, 204] width 78 height 18
type input "$0.00"
click at [308, 174] on textarea "Comments" at bounding box center [339, 177] width 179 height 59
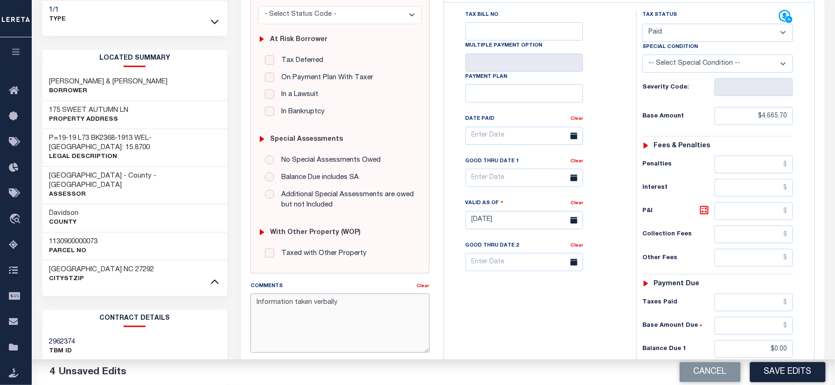
scroll to position [187, 0]
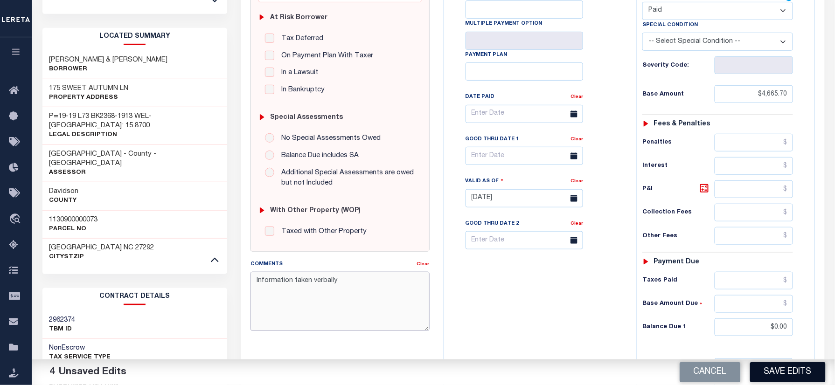
type textarea "Information taken verbally"
click at [777, 372] on button "Save Edits" at bounding box center [788, 372] width 76 height 20
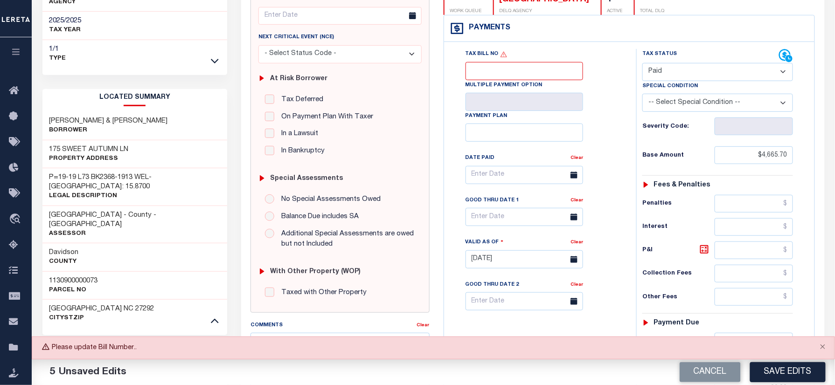
scroll to position [124, 0]
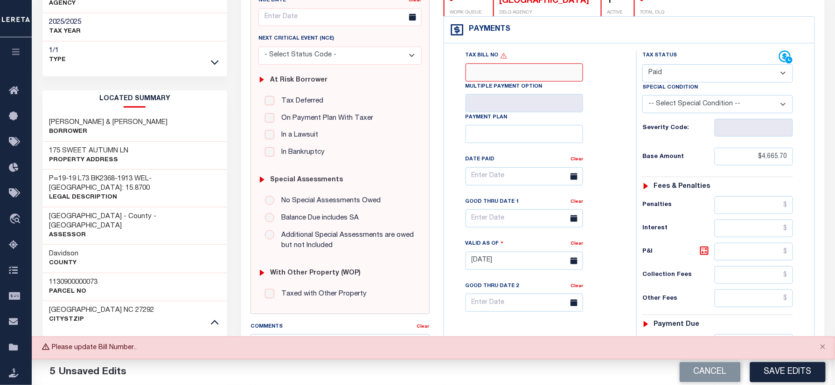
click at [492, 78] on input "Tax Bill No" at bounding box center [525, 72] width 118 height 18
drag, startPoint x: 758, startPoint y: 157, endPoint x: 820, endPoint y: 159, distance: 62.1
click at [820, 159] on div "NC STATE County - NC TAX TYPE 1130900000073 TAX ID - LOAN SEVERITY CODE - WORK …" at bounding box center [630, 263] width 386 height 605
click at [711, 370] on button "Cancel" at bounding box center [710, 372] width 61 height 20
type input "[DATE]"
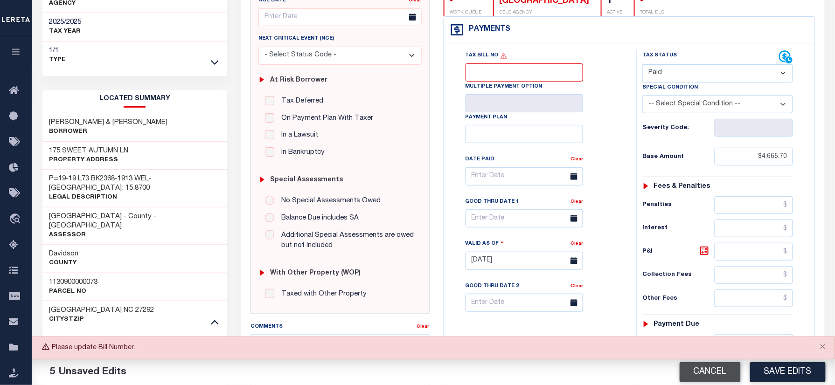
select select "NW2"
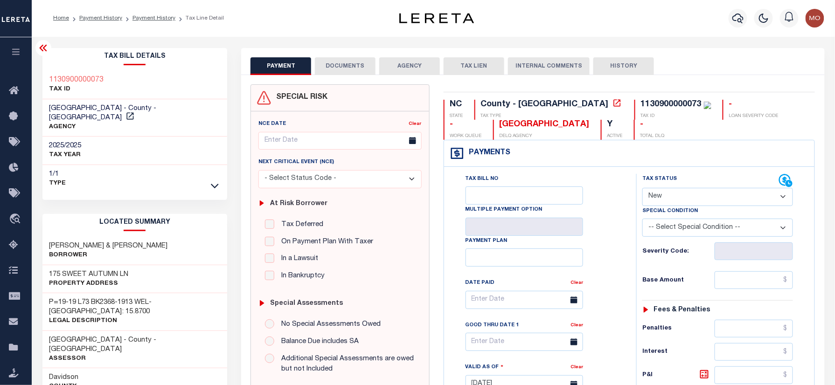
scroll to position [0, 0]
click at [150, 19] on link "Payment History" at bounding box center [153, 19] width 43 height 6
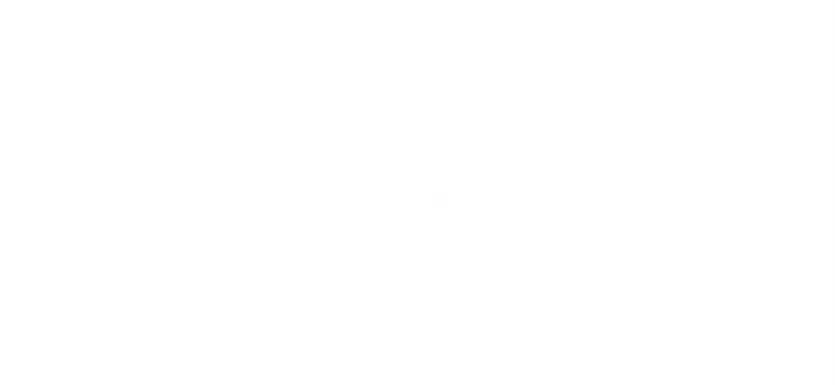
select select "PIF"
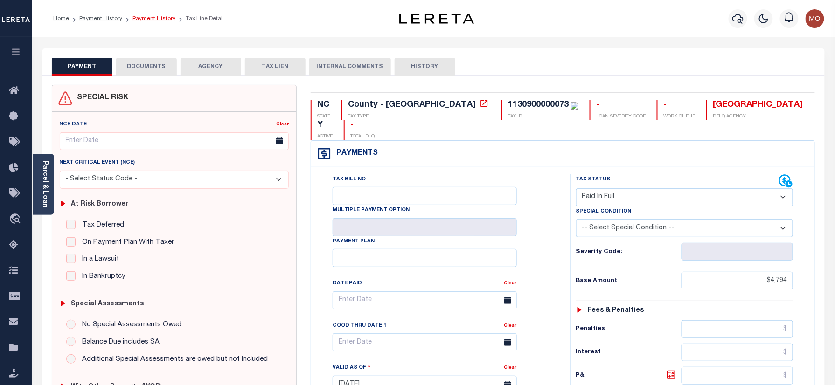
click at [154, 19] on link "Payment History" at bounding box center [153, 19] width 43 height 6
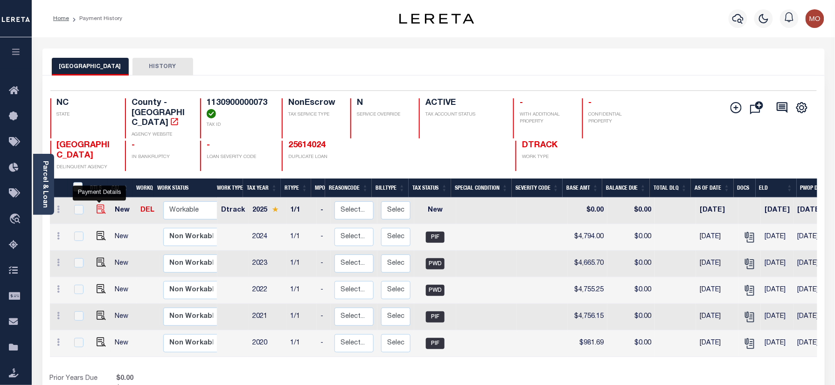
click at [100, 205] on img "" at bounding box center [101, 209] width 9 height 9
checkbox input "true"
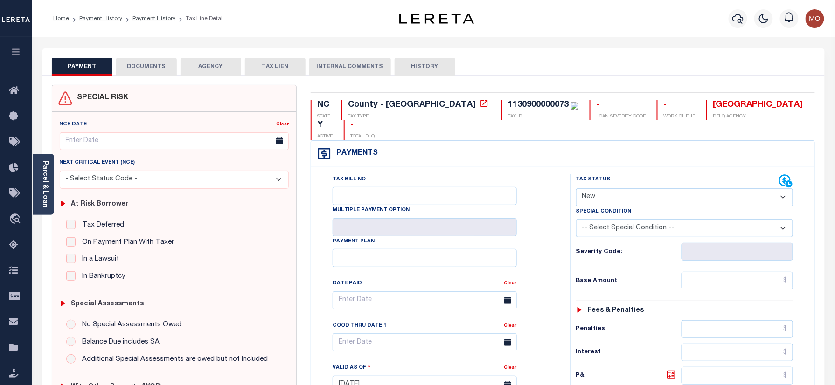
click at [609, 188] on select "- Select Status Code - Open Due/Unpaid Paid Incomplete No Tax Due Internal Refu…" at bounding box center [684, 197] width 217 height 18
select select "PYD"
click at [576, 188] on select "- Select Status Code - Open Due/Unpaid Paid Incomplete No Tax Due Internal Refu…" at bounding box center [684, 197] width 217 height 18
type input "09/05/2025"
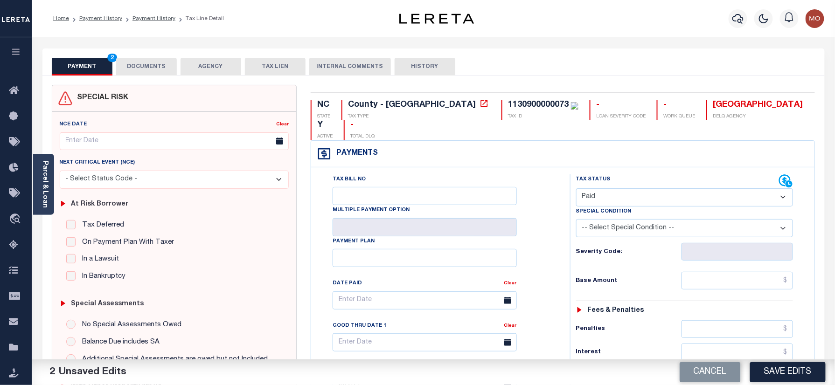
drag, startPoint x: 697, startPoint y: 57, endPoint x: 699, endPoint y: 77, distance: 19.7
click at [697, 57] on div "PAYMENT 2 DOCUMENTS AGENCY DELINQUENT PAYEE TAX LIEN" at bounding box center [433, 62] width 782 height 27
click at [702, 272] on input "text" at bounding box center [738, 281] width 112 height 18
paste input "4,665.70"
type input "$4,665.70"
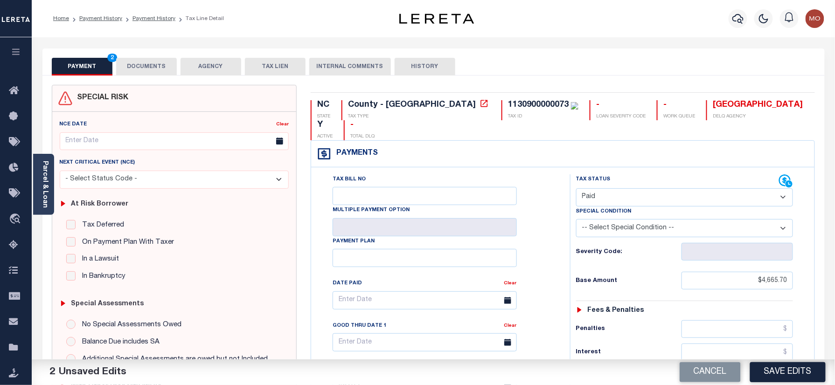
click at [582, 243] on div "Severity Code:" at bounding box center [684, 252] width 217 height 18
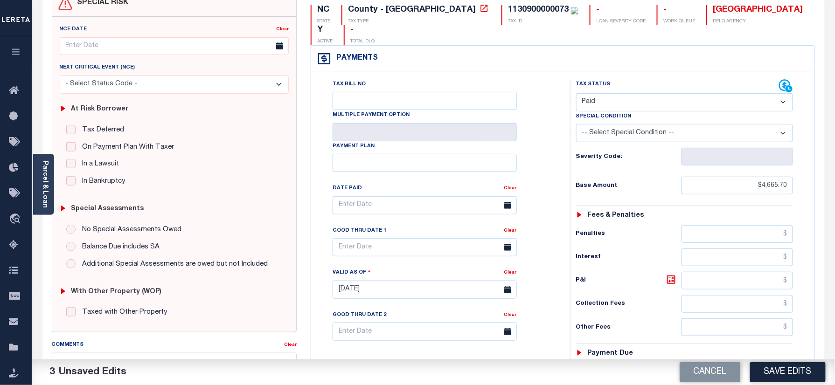
scroll to position [187, 0]
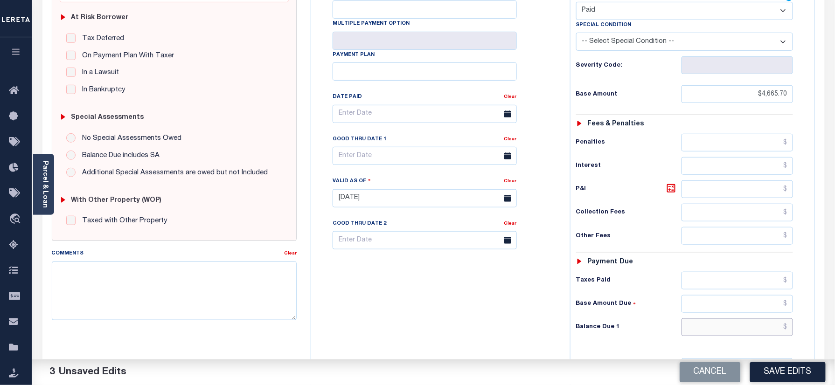
click at [723, 319] on input "text" at bounding box center [738, 328] width 112 height 18
type input "$0.00"
click at [801, 383] on button "Save Edits" at bounding box center [788, 372] width 76 height 20
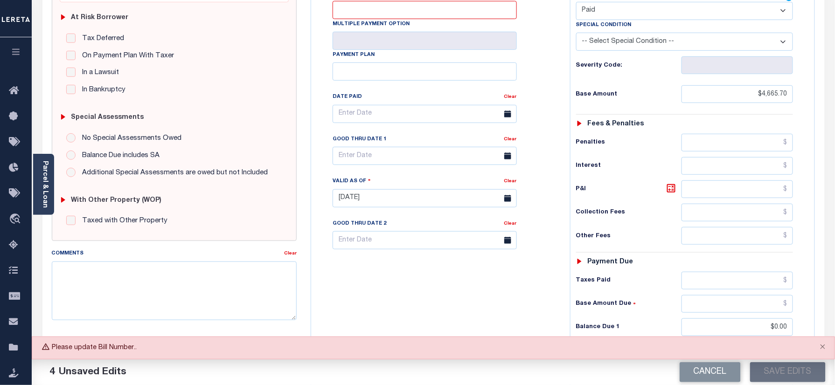
click at [389, 284] on div "Tax Bill No Multiple Payment Option Payment Plan Clear" at bounding box center [438, 194] width 250 height 412
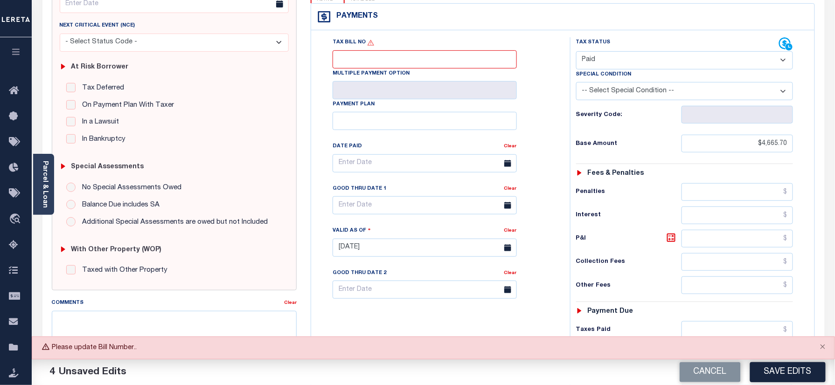
scroll to position [62, 0]
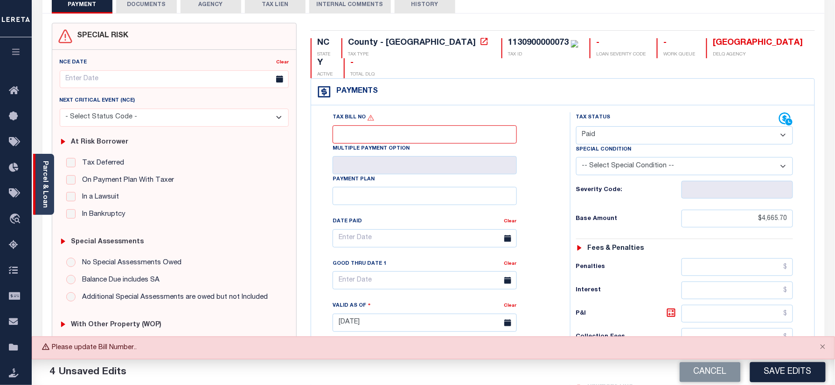
click at [45, 187] on link "Parcel & Loan" at bounding box center [45, 184] width 7 height 47
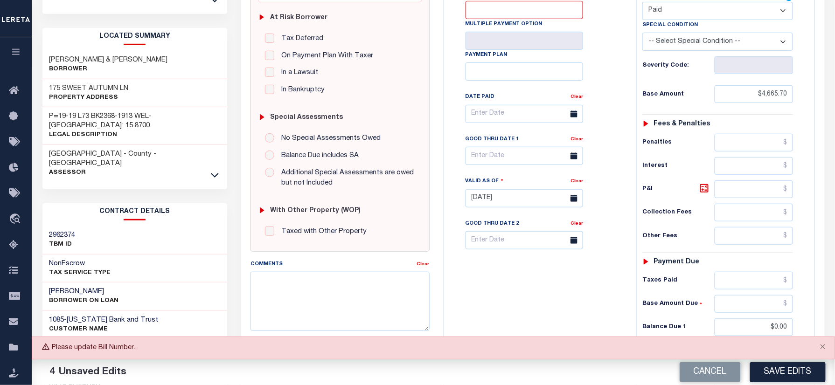
scroll to position [249, 0]
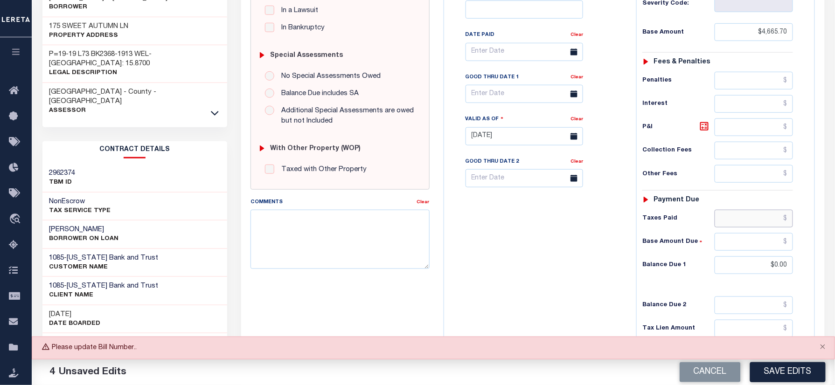
click at [748, 224] on input "text" at bounding box center [754, 219] width 78 height 18
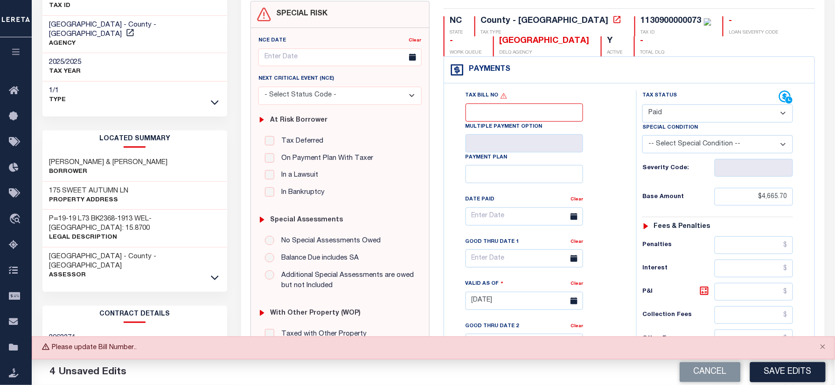
scroll to position [62, 0]
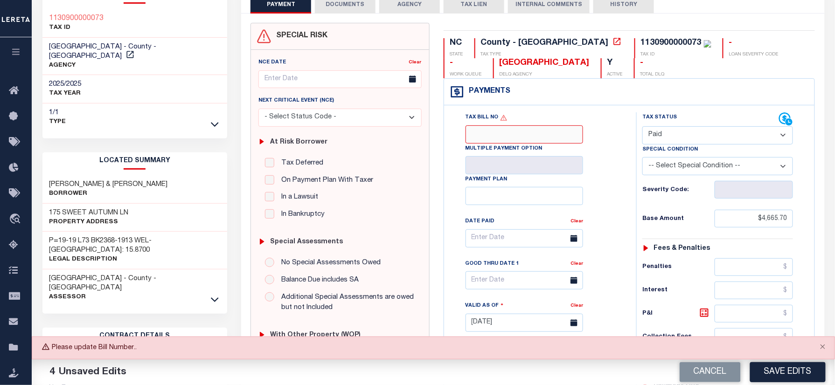
click at [488, 139] on input "Tax Bill No" at bounding box center [525, 134] width 118 height 18
click at [213, 119] on icon at bounding box center [215, 124] width 8 height 10
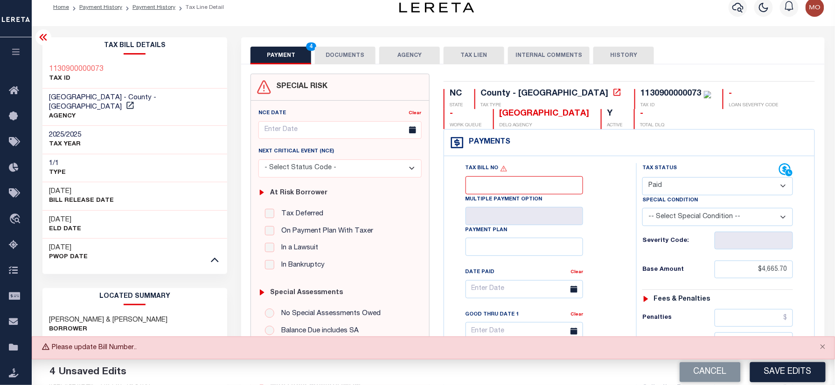
scroll to position [0, 0]
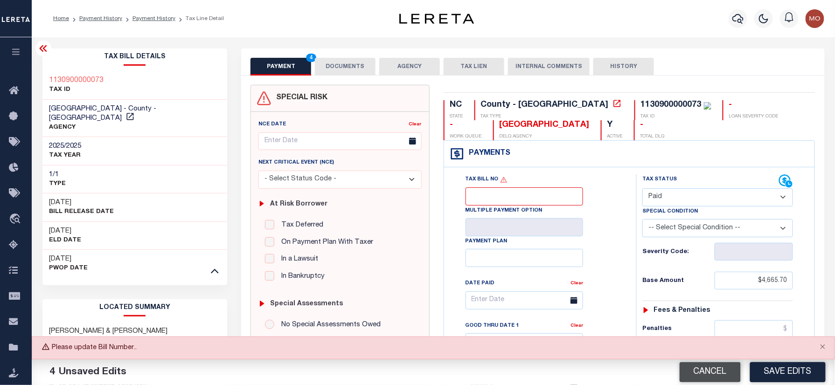
click at [710, 373] on button "Cancel" at bounding box center [710, 372] width 61 height 20
type input "[DATE]"
select select "NW2"
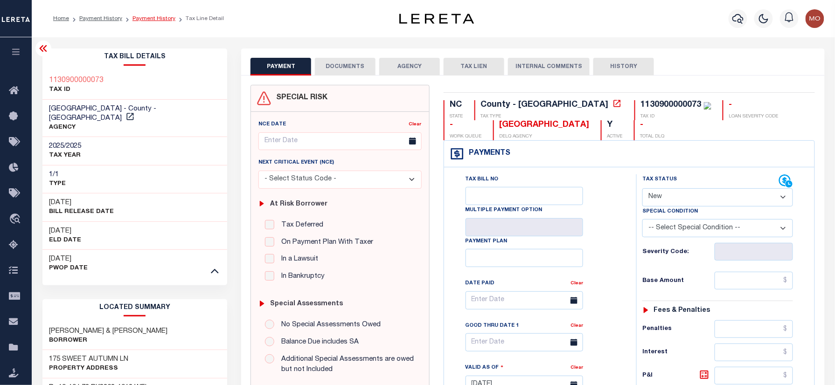
click at [157, 21] on link "Payment History" at bounding box center [153, 19] width 43 height 6
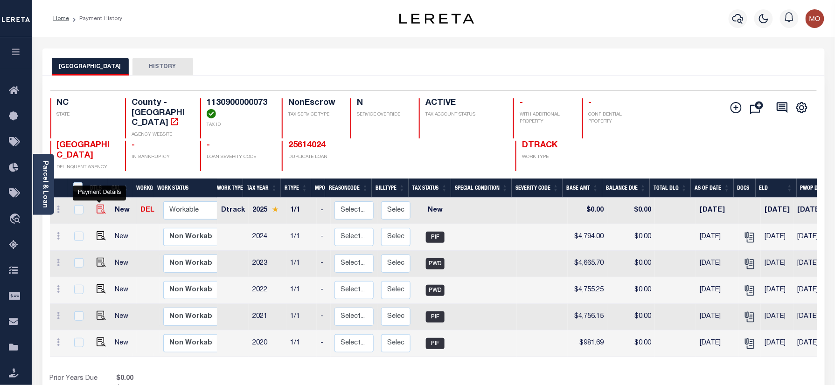
click at [97, 205] on img "" at bounding box center [101, 209] width 9 height 9
checkbox input "true"
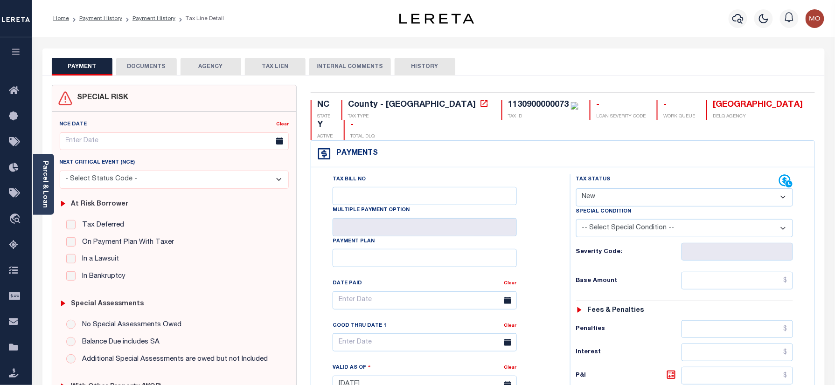
click at [617, 188] on select "- Select Status Code - Open Due/Unpaid Paid Incomplete No Tax Due Internal Refu…" at bounding box center [684, 197] width 217 height 18
select select "PYD"
click at [576, 188] on select "- Select Status Code - Open Due/Unpaid Paid Incomplete No Tax Due Internal Refu…" at bounding box center [684, 197] width 217 height 18
type input "[DATE]"
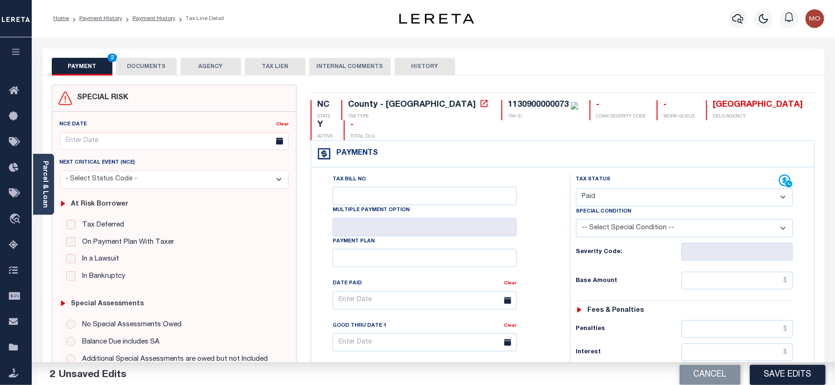
click at [537, 254] on div "Tax Bill No Multiple Payment Option Payment Plan Clear" at bounding box center [438, 305] width 236 height 262
click at [715, 272] on input "text" at bounding box center [738, 281] width 112 height 18
paste input "4,665.70"
type input "$4,665.70"
click at [609, 277] on div "Tax Status Status - Select Status Code -" at bounding box center [688, 380] width 236 height 412
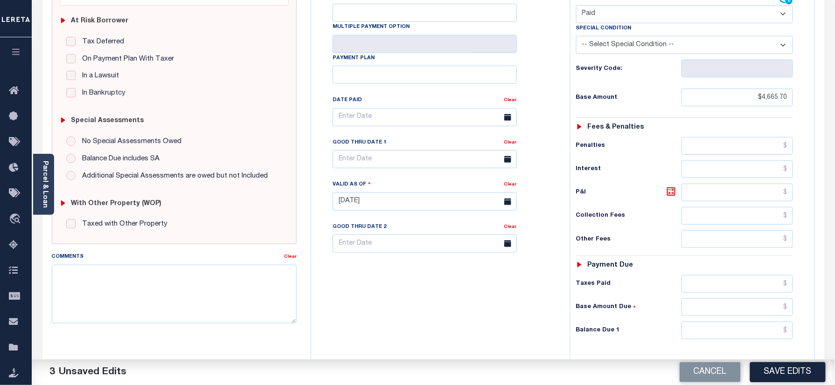
scroll to position [187, 0]
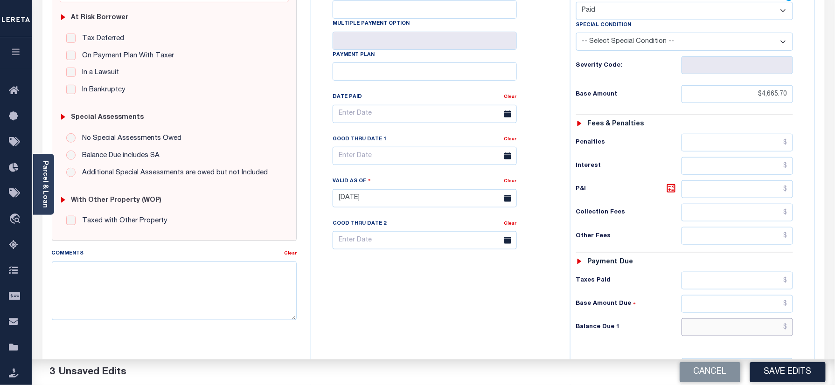
click at [730, 319] on input "text" at bounding box center [738, 328] width 112 height 18
type input "$0.00"
click at [142, 293] on textarea "Comments" at bounding box center [174, 291] width 245 height 59
type textarea "Information taken verbally"
drag, startPoint x: 458, startPoint y: 307, endPoint x: 484, endPoint y: 313, distance: 27.2
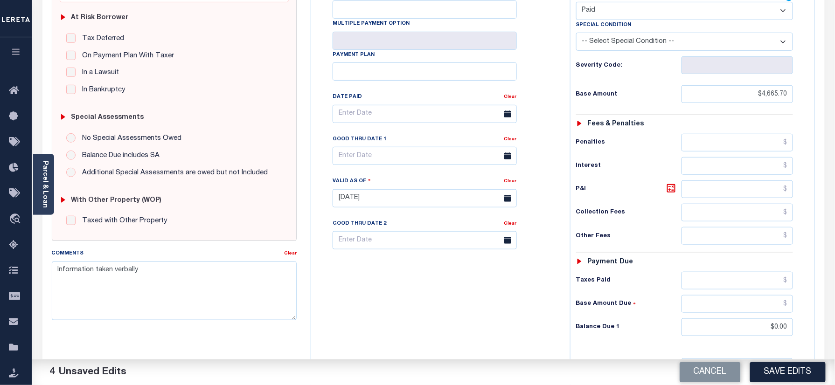
click at [456, 306] on div "Tax Bill No Multiple Payment Option Payment Plan Clear" at bounding box center [438, 194] width 250 height 412
click at [390, 324] on div "Tax Bill No Multiple Payment Option Payment Plan Clear" at bounding box center [438, 194] width 250 height 412
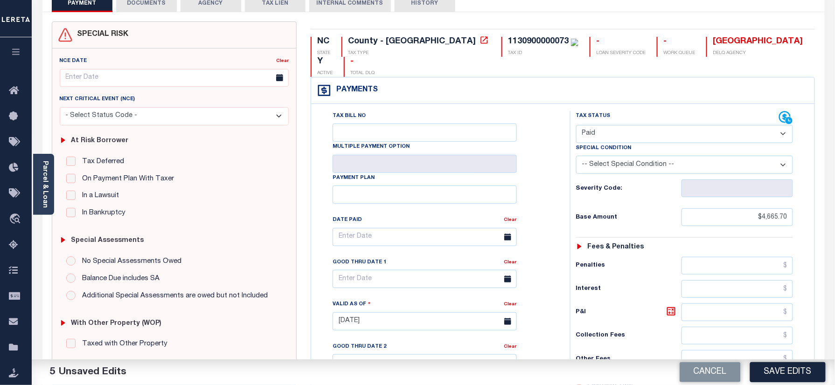
scroll to position [62, 0]
click at [374, 125] on input "Tax Bill No" at bounding box center [425, 134] width 184 height 18
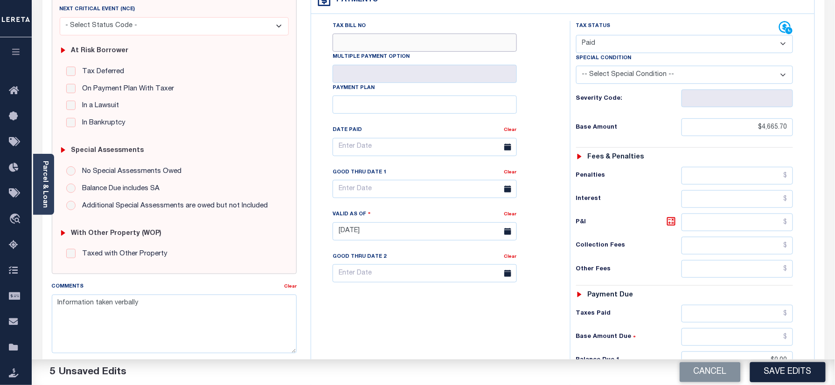
scroll to position [124, 0]
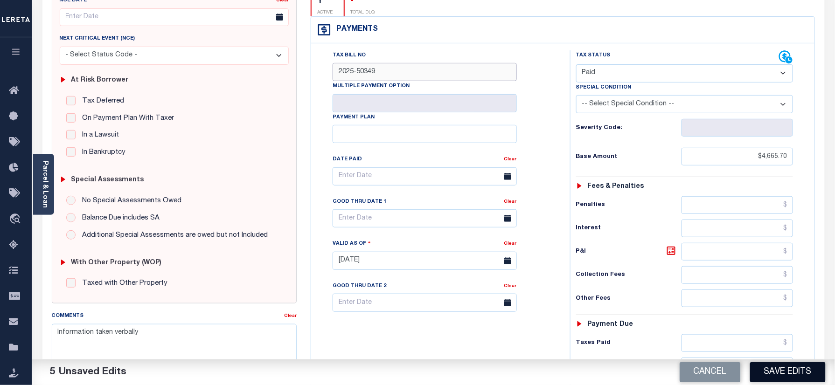
type input "2025-50349"
click at [780, 371] on button "Save Edits" at bounding box center [788, 372] width 76 height 20
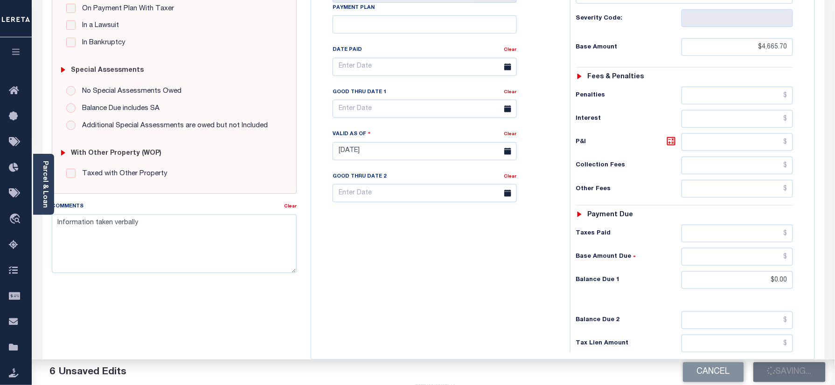
scroll to position [311, 0]
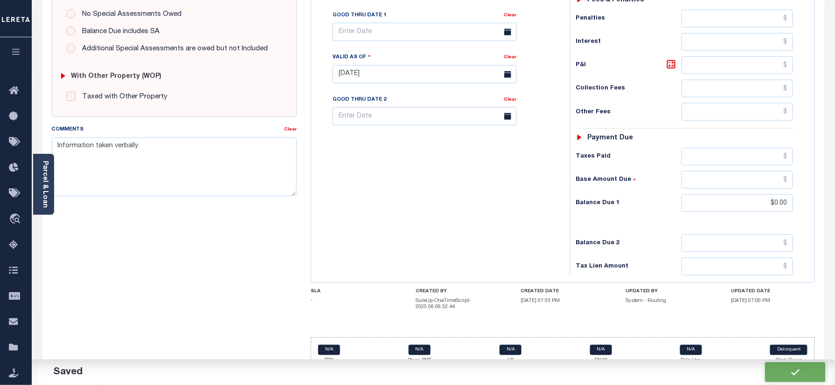
checkbox input "false"
type input "$4,665.7"
type input "$0"
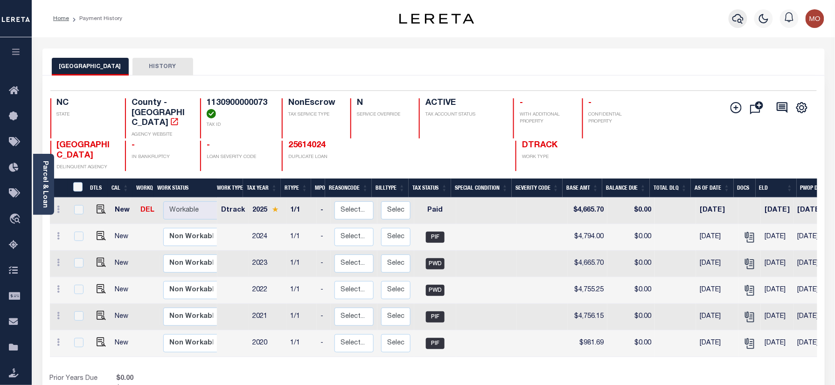
click at [735, 17] on icon "button" at bounding box center [737, 19] width 11 height 10
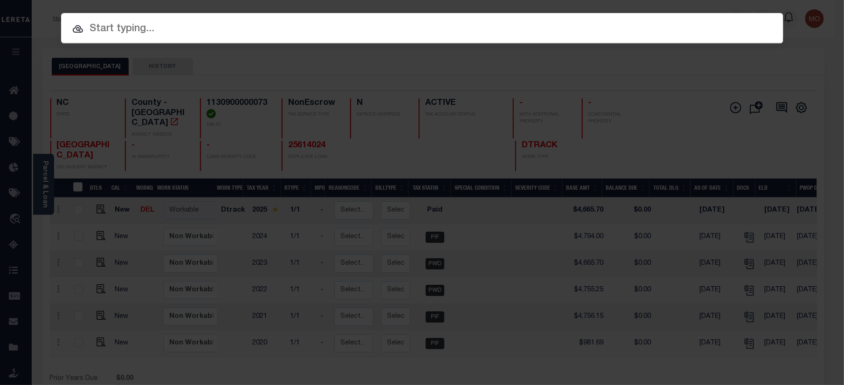
click at [127, 19] on div at bounding box center [422, 28] width 723 height 30
click at [149, 26] on input "text" at bounding box center [422, 29] width 723 height 16
paste input "17876"
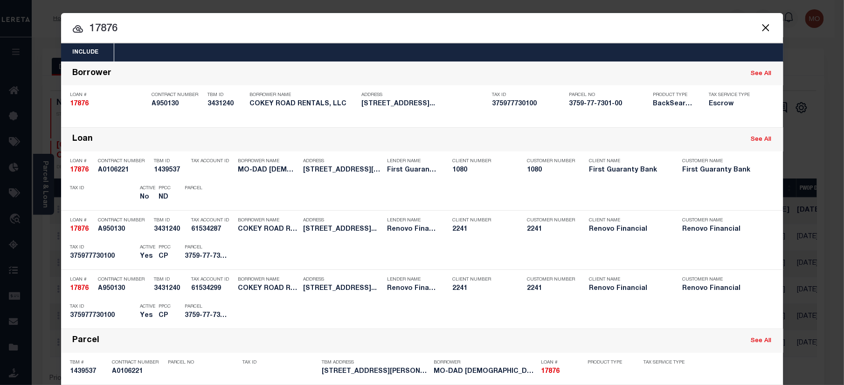
type input "17876"
click at [148, 30] on input "17876" at bounding box center [422, 29] width 723 height 16
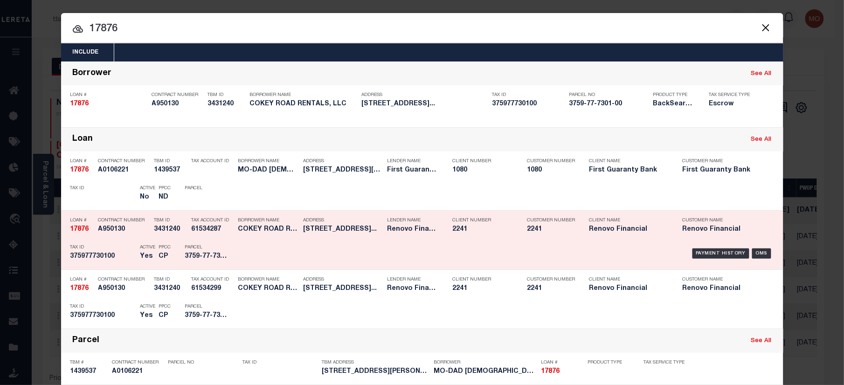
click at [125, 255] on h5 "375977730100" at bounding box center [102, 257] width 65 height 8
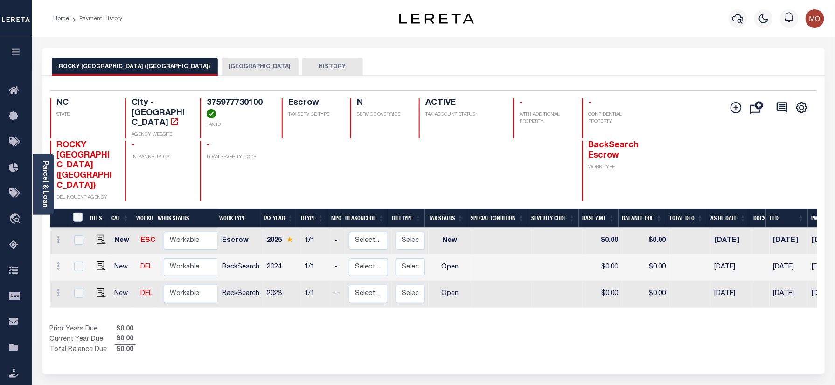
click at [246, 69] on button "[GEOGRAPHIC_DATA]" at bounding box center [260, 67] width 77 height 18
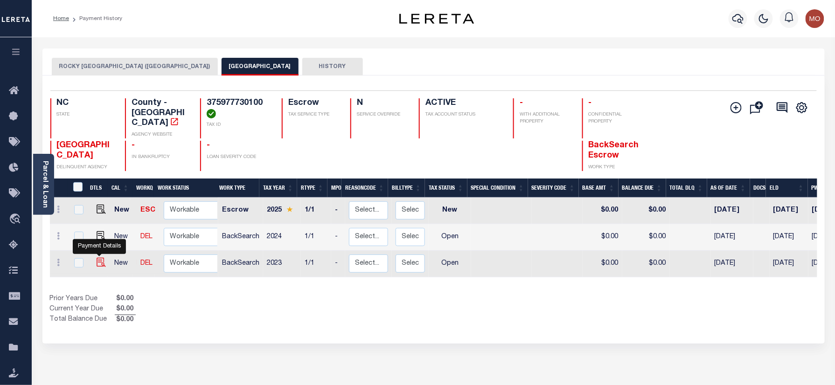
click at [97, 258] on img "" at bounding box center [101, 262] width 9 height 9
checkbox input "true"
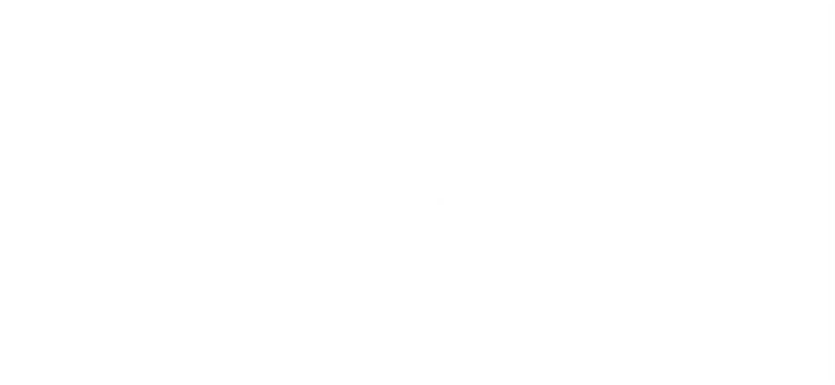
select select "OP2"
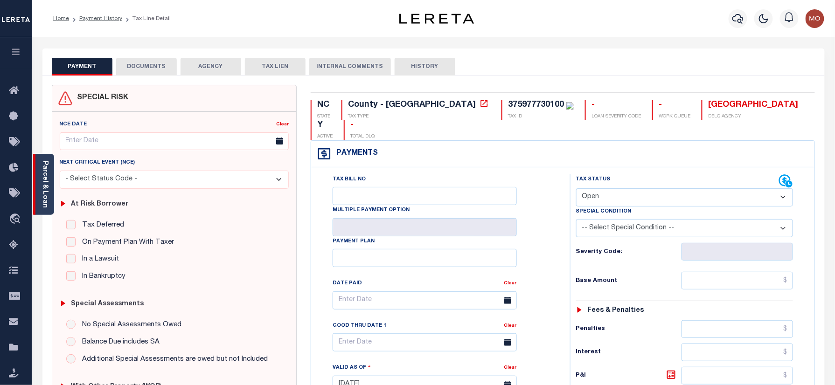
click at [43, 179] on link "Parcel & Loan" at bounding box center [45, 184] width 7 height 47
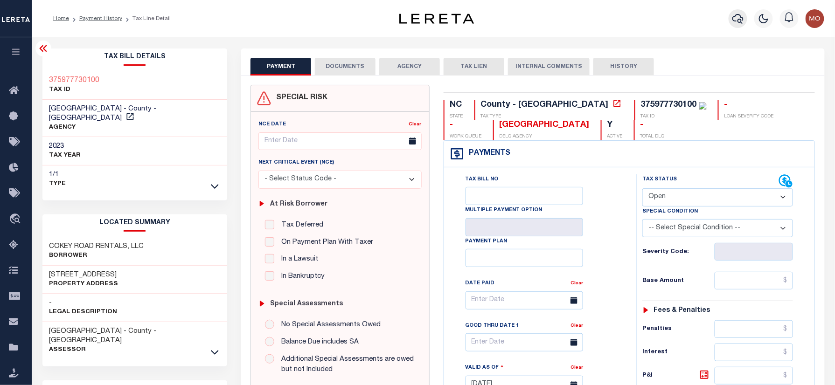
click at [733, 13] on icon "button" at bounding box center [737, 18] width 11 height 11
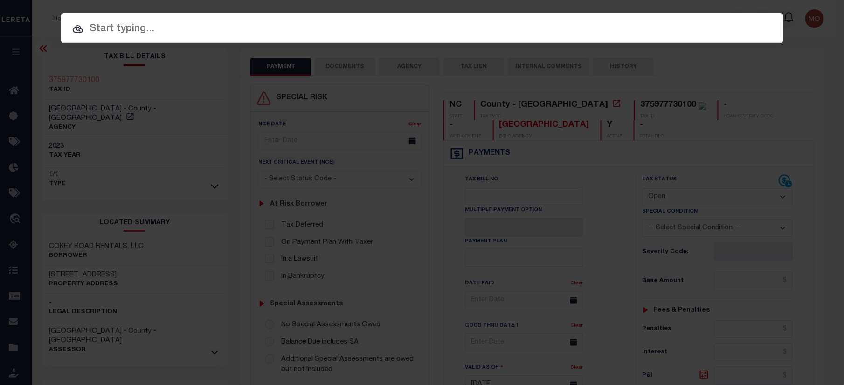
click at [146, 43] on span at bounding box center [422, 51] width 723 height 16
click at [143, 30] on input "text" at bounding box center [422, 29] width 723 height 16
paste input "9589"
type input "9589"
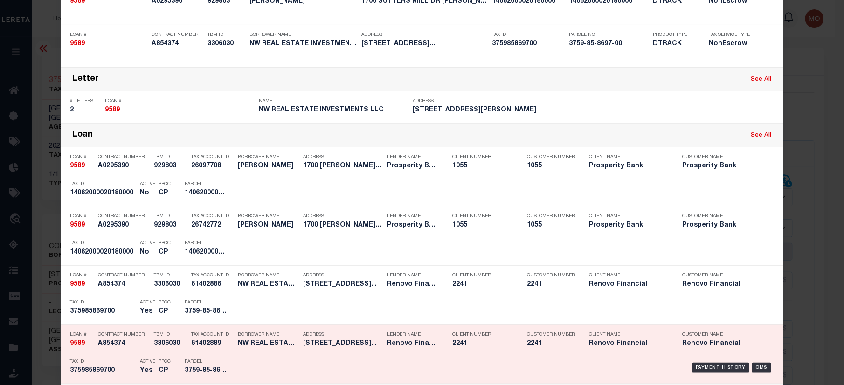
scroll to position [124, 0]
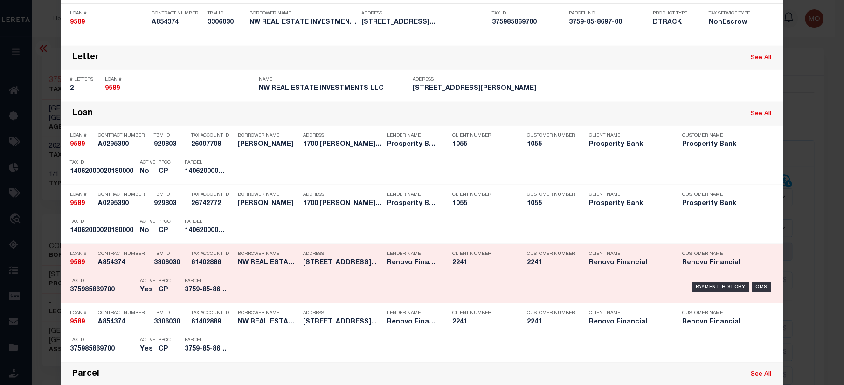
click at [111, 290] on h5 "375985869700" at bounding box center [102, 290] width 65 height 8
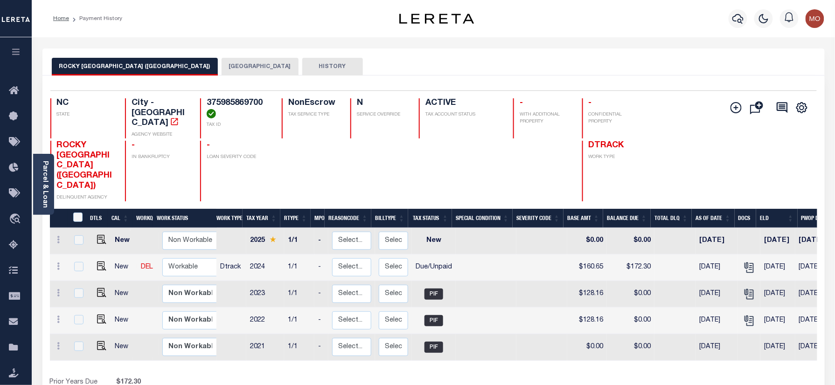
click at [236, 68] on button "[GEOGRAPHIC_DATA]" at bounding box center [260, 67] width 77 height 18
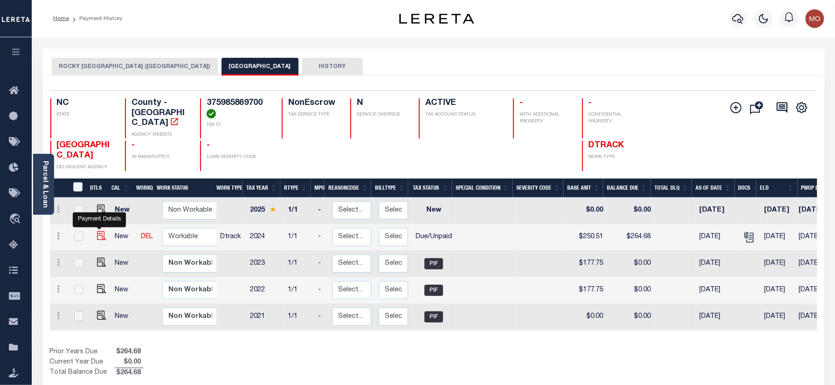
click at [98, 231] on img "" at bounding box center [101, 235] width 9 height 9
checkbox input "true"
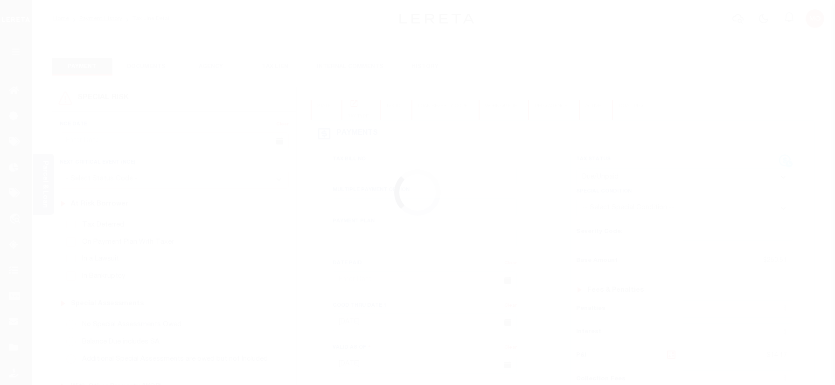
select select "DUE"
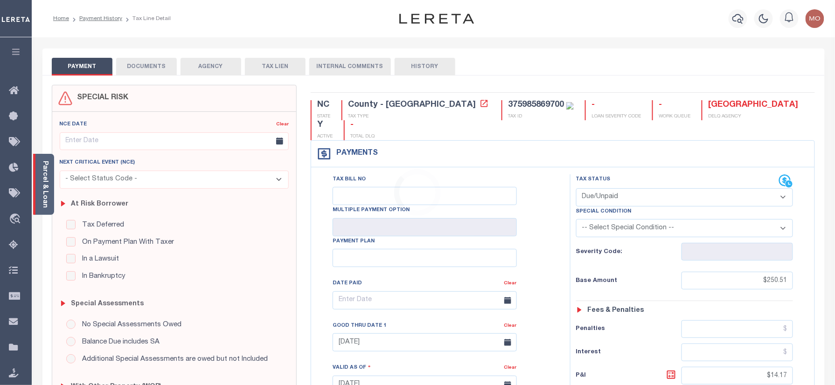
click at [43, 189] on body "Home Payment History Tax Line Detail" at bounding box center [417, 353] width 835 height 707
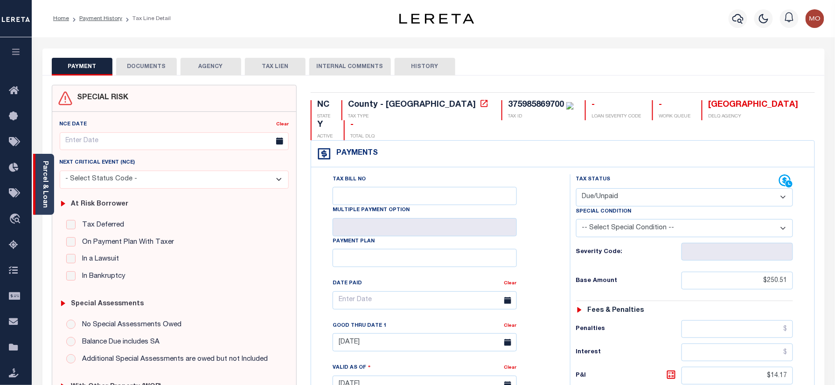
click at [48, 185] on link "Parcel & Loan" at bounding box center [45, 184] width 7 height 47
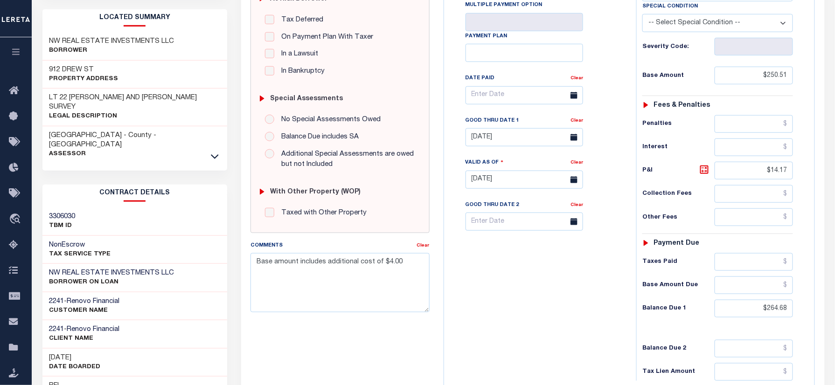
scroll to position [187, 0]
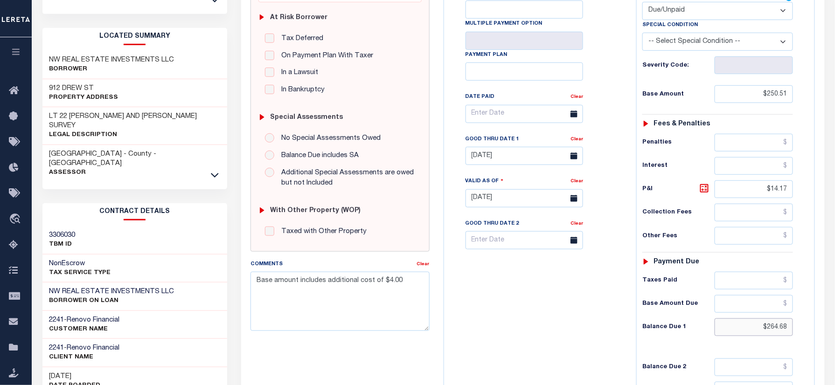
drag, startPoint x: 755, startPoint y: 335, endPoint x: 844, endPoint y: 327, distance: 89.5
click at [822, 332] on div "NC STATE County - NC TAX TYPE 375985869700 TAX ID - LOAN SEVERITY CODE - WORK Q…" at bounding box center [630, 200] width 386 height 605
type input "$270.23"
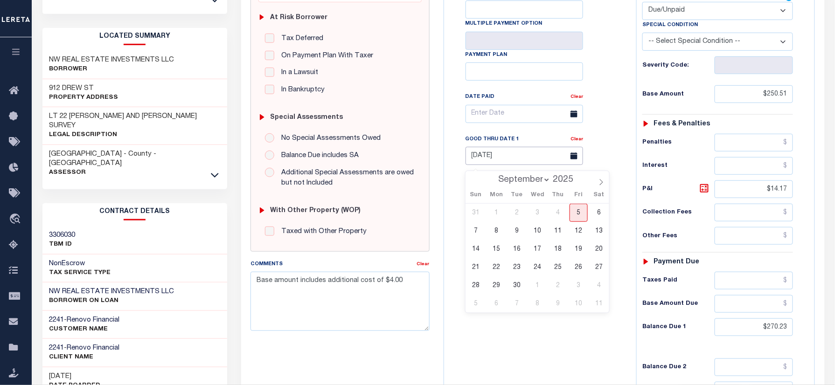
type input "[DATE]"
click at [520, 159] on input "[DATE]" at bounding box center [525, 156] width 118 height 18
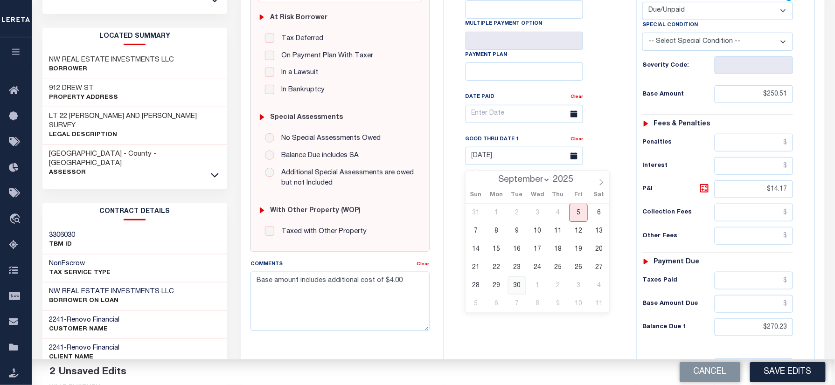
click at [514, 285] on span "30" at bounding box center [517, 286] width 18 height 18
type input "[DATE]"
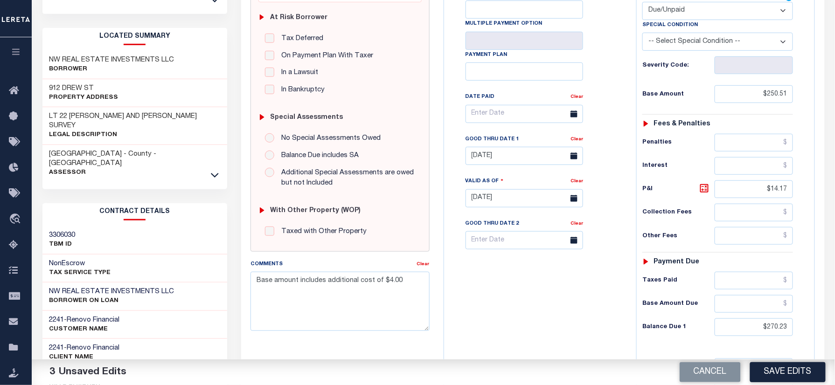
drag, startPoint x: 517, startPoint y: 337, endPoint x: 523, endPoint y: 339, distance: 6.8
click at [518, 337] on div "Tax Bill No Multiple Payment Option Payment Plan Clear" at bounding box center [537, 194] width 183 height 412
click at [702, 190] on icon at bounding box center [704, 188] width 11 height 11
type input "$19.72"
click at [407, 283] on textarea "Base amount includes additional cost of $4.00" at bounding box center [339, 301] width 179 height 59
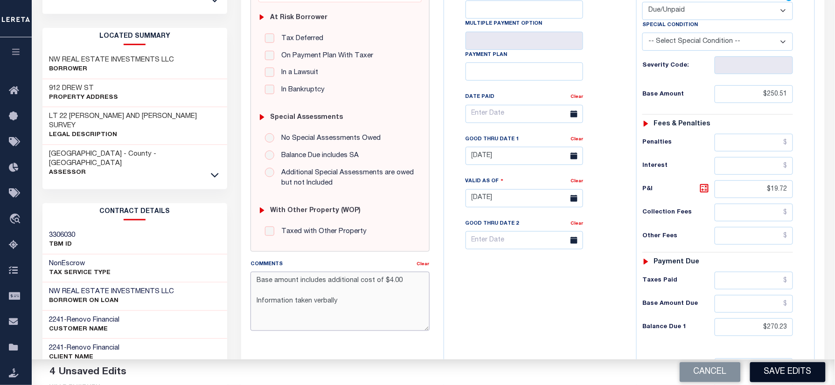
type textarea "Base amount includes additional cost of $4.00 Information taken verbally"
click at [777, 366] on button "Save Edits" at bounding box center [788, 372] width 76 height 20
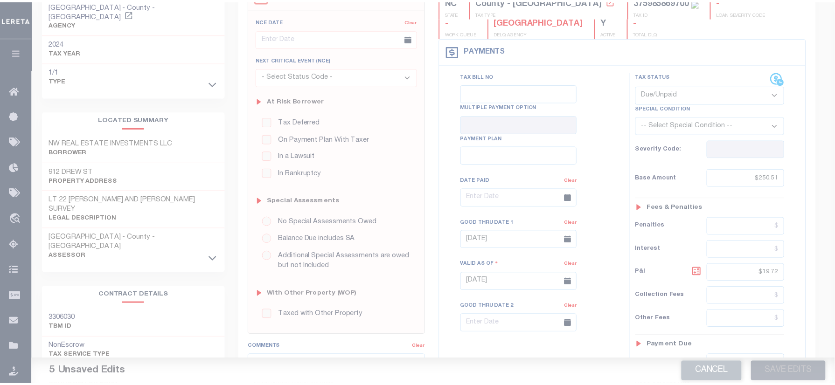
scroll to position [0, 0]
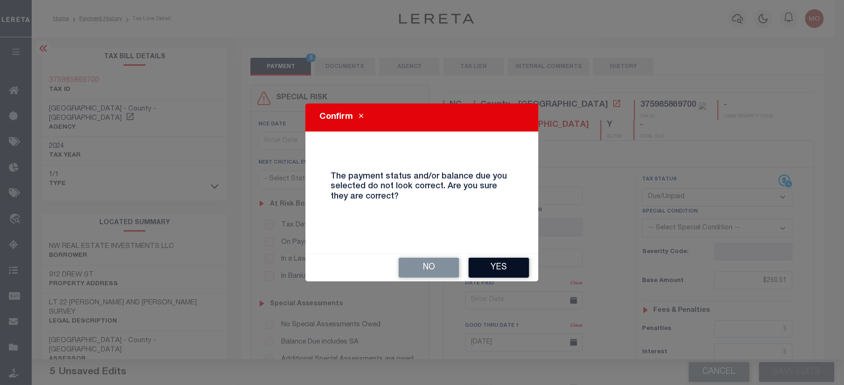
click at [491, 273] on button "Yes" at bounding box center [499, 268] width 61 height 20
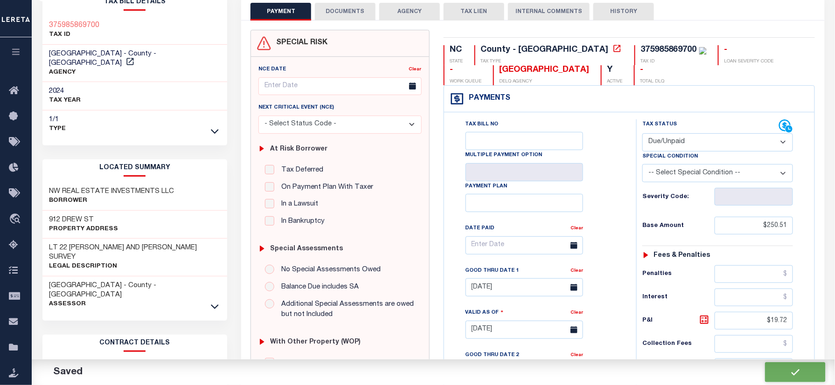
checkbox input "false"
type textarea "Base amount includes additional cost of $4.00 Information taken verbally"
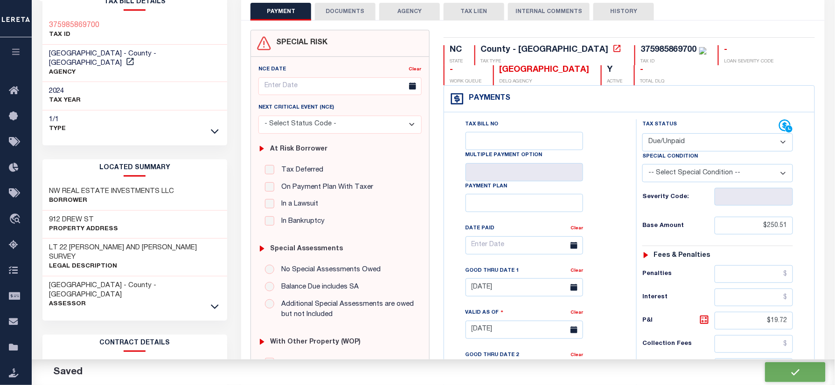
type input "$250.51"
type input "$19.72"
type input "$270.23"
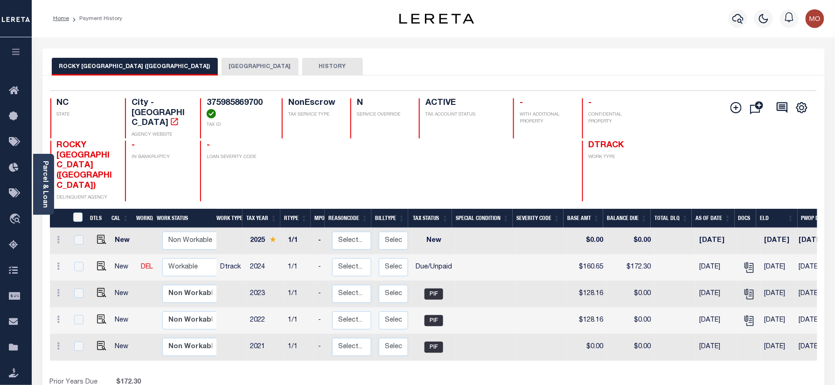
drag, startPoint x: 209, startPoint y: 66, endPoint x: 216, endPoint y: 75, distance: 10.7
click at [222, 66] on button "[GEOGRAPHIC_DATA]" at bounding box center [260, 67] width 77 height 18
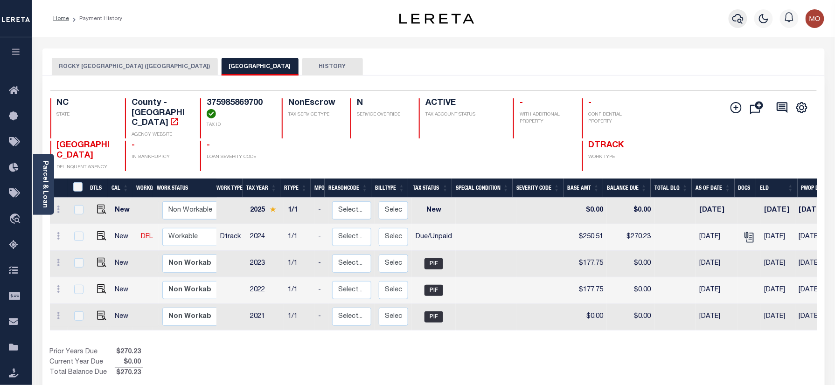
click at [741, 11] on button "button" at bounding box center [738, 18] width 19 height 19
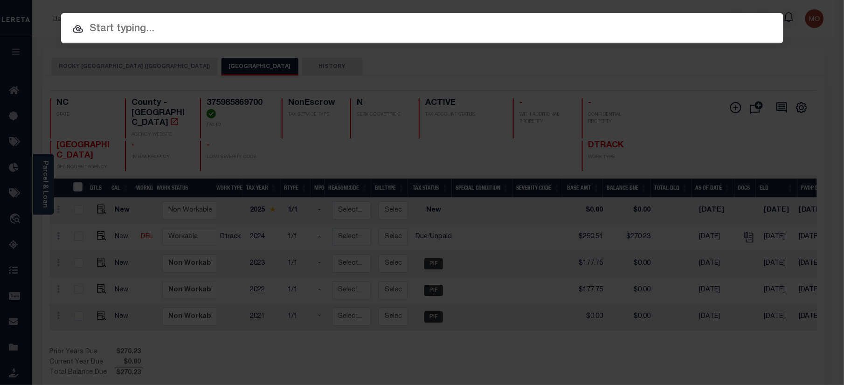
click at [140, 33] on input "text" at bounding box center [422, 29] width 723 height 16
paste input "17876"
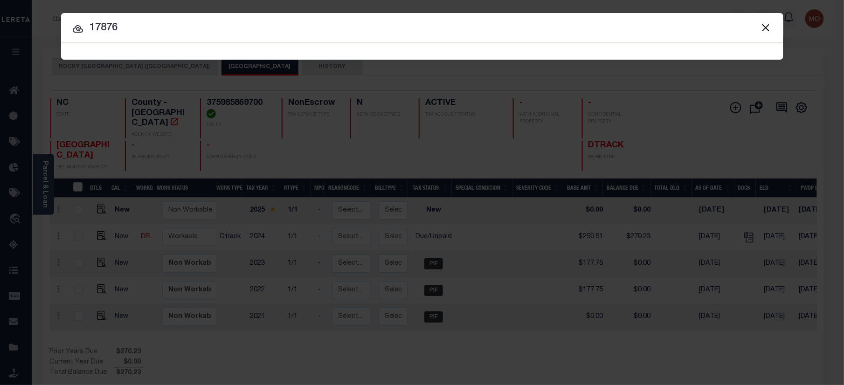
type input "17876"
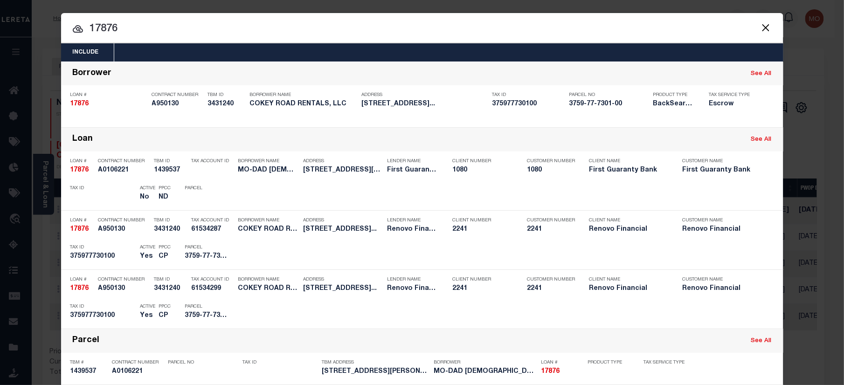
click at [132, 26] on input "17876" at bounding box center [422, 29] width 723 height 16
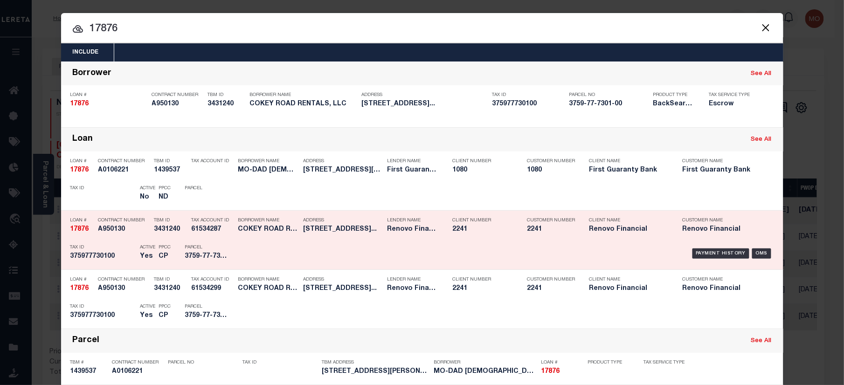
drag, startPoint x: 156, startPoint y: 254, endPoint x: 161, endPoint y: 254, distance: 5.2
click at [159, 254] on h5 "CP" at bounding box center [165, 257] width 12 height 8
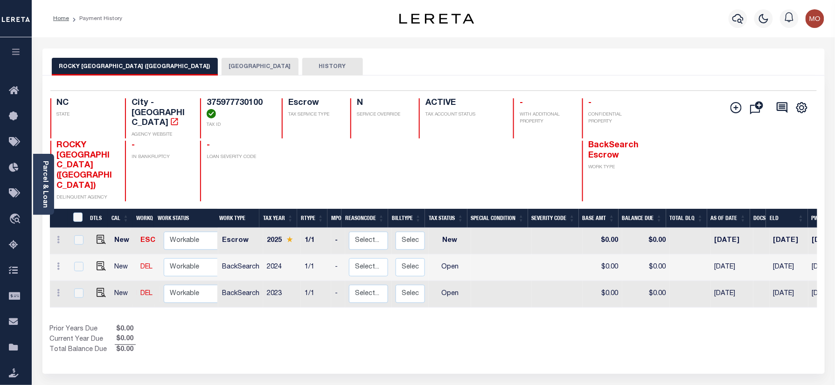
click at [222, 65] on button "[GEOGRAPHIC_DATA]" at bounding box center [260, 67] width 77 height 18
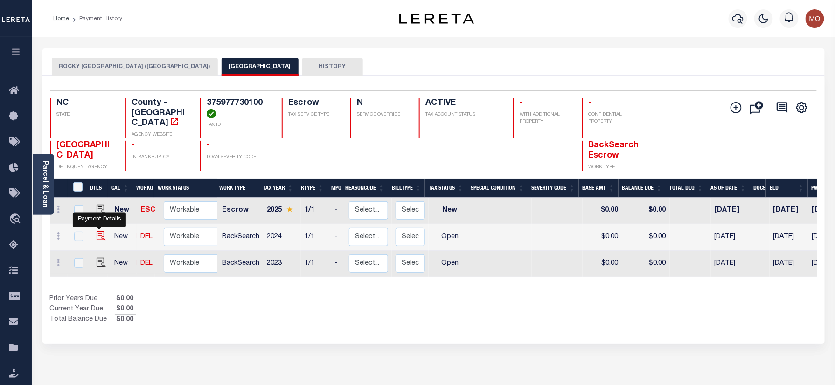
click at [97, 231] on img "" at bounding box center [101, 235] width 9 height 9
checkbox input "true"
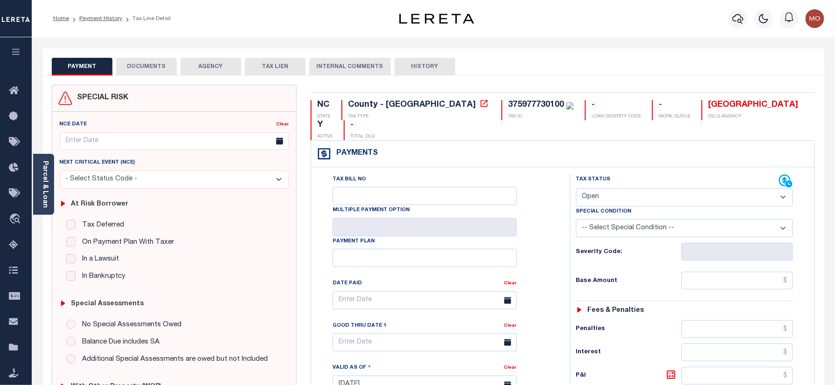
click at [610, 188] on select "- Select Status Code - Open Due/Unpaid Paid Incomplete No Tax Due Internal Refu…" at bounding box center [684, 197] width 217 height 18
select select "NTX"
click at [576, 188] on select "- Select Status Code - Open Due/Unpaid Paid Incomplete No Tax Due Internal Refu…" at bounding box center [684, 197] width 217 height 18
type input "[DATE]"
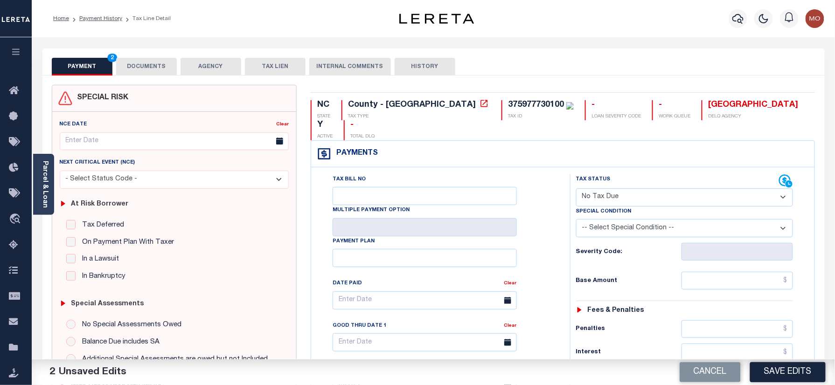
click at [586, 219] on select "-- Select Special Condition -- 3RD PARTY TAX LIEN AGENCY TAX LIEN (A.K.A Inside…" at bounding box center [684, 228] width 217 height 18
select select "7"
click at [576, 219] on select "-- Select Special Condition -- 3RD PARTY TAX LIEN AGENCY TAX LIEN (A.K.A Inside…" at bounding box center [684, 228] width 217 height 18
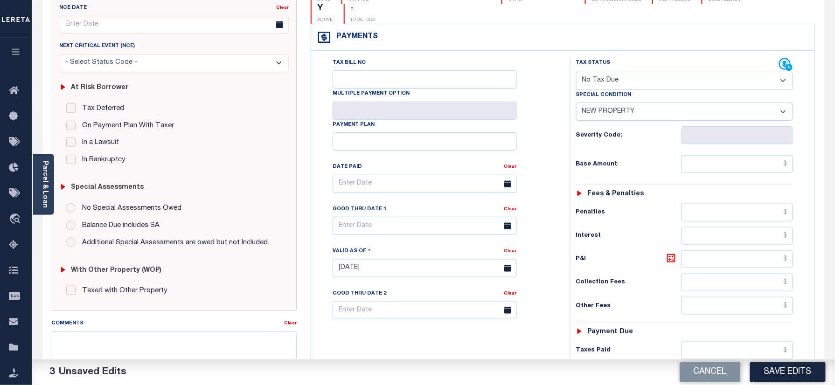
scroll to position [306, 0]
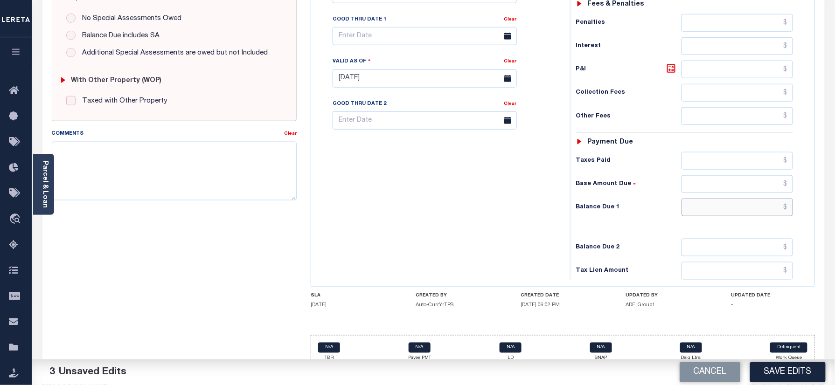
click at [717, 199] on input "text" at bounding box center [738, 208] width 112 height 18
type input "$0.00"
click at [217, 189] on textarea "Comments" at bounding box center [174, 171] width 245 height 59
type textarea "Information taken verbally"
click at [783, 372] on button "Save Edits" at bounding box center [788, 372] width 76 height 20
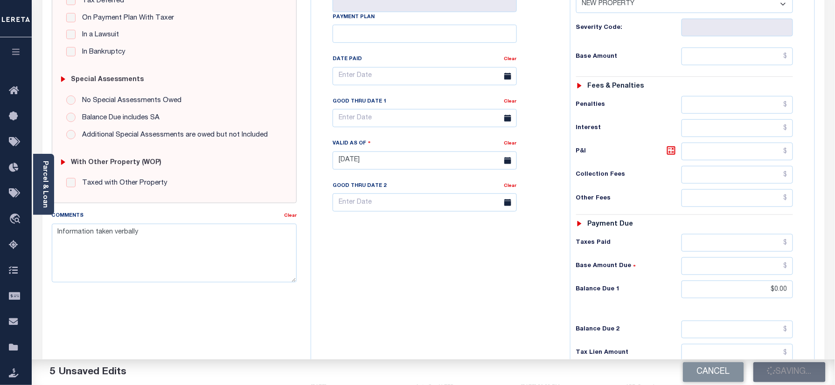
scroll to position [58, 0]
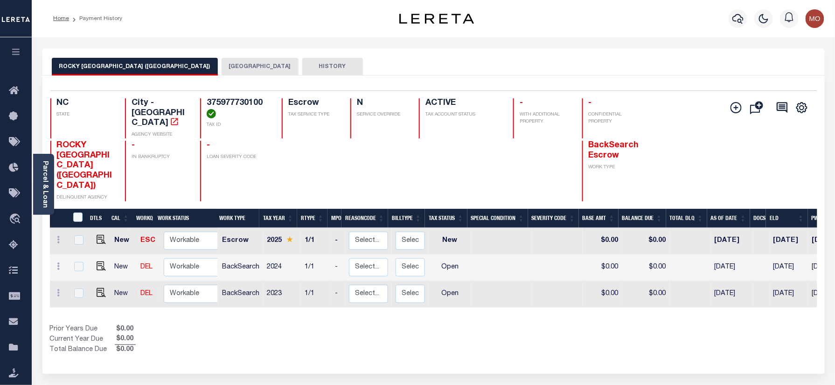
click at [222, 66] on button "[GEOGRAPHIC_DATA]" at bounding box center [260, 67] width 77 height 18
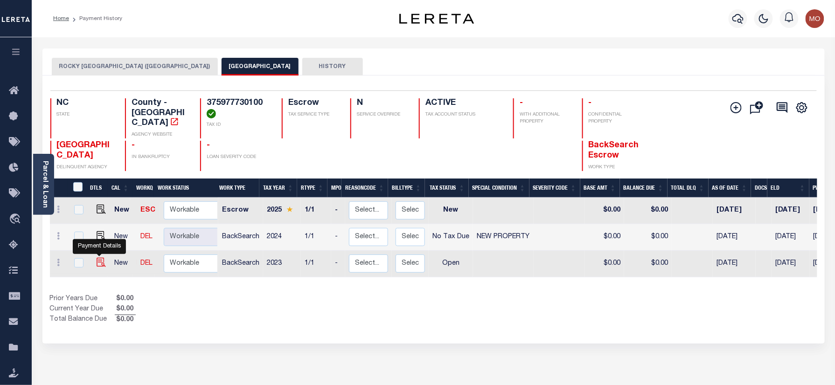
click at [97, 258] on img "" at bounding box center [101, 262] width 9 height 9
checkbox input "true"
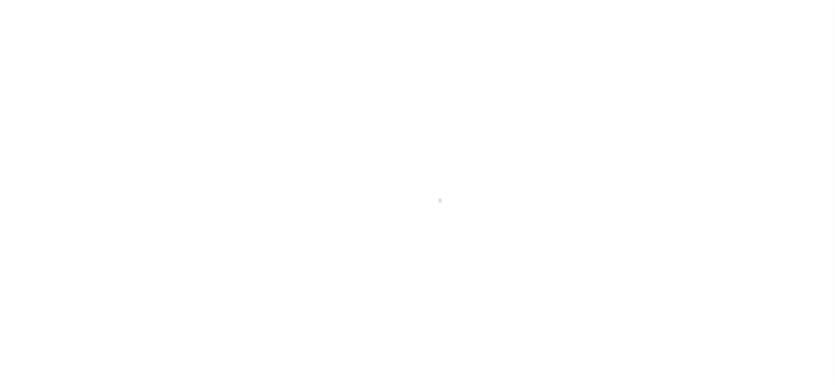
checkbox input "false"
type input "[DATE]"
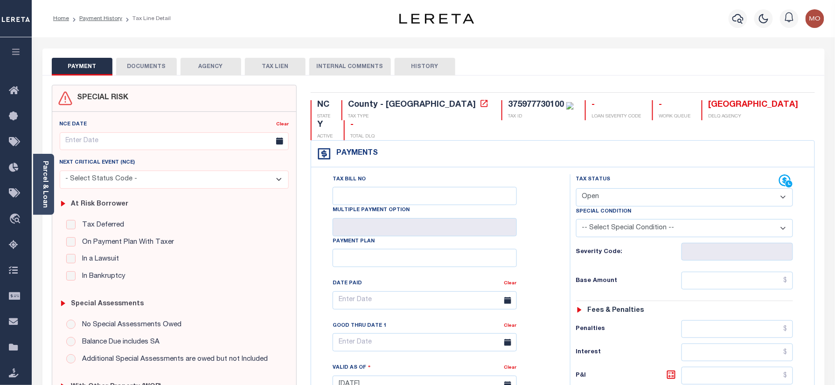
click at [618, 188] on select "- Select Status Code - Open Due/Unpaid Paid Incomplete No Tax Due Internal Refu…" at bounding box center [684, 197] width 217 height 18
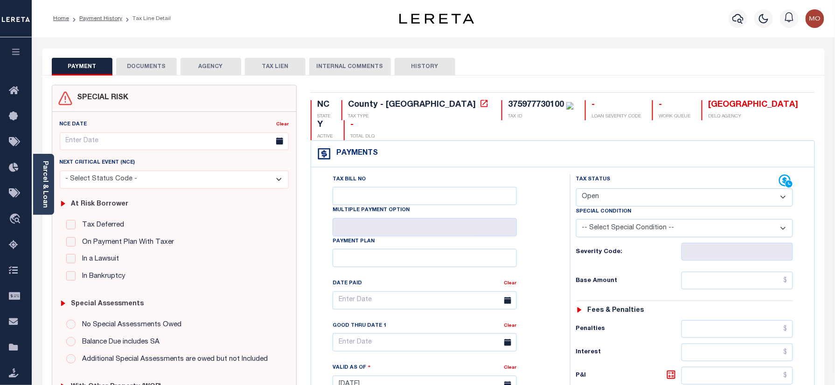
select select "NTX"
click at [576, 188] on select "- Select Status Code - Open Due/Unpaid Paid Incomplete No Tax Due Internal Refu…" at bounding box center [684, 197] width 217 height 18
type input "[DATE]"
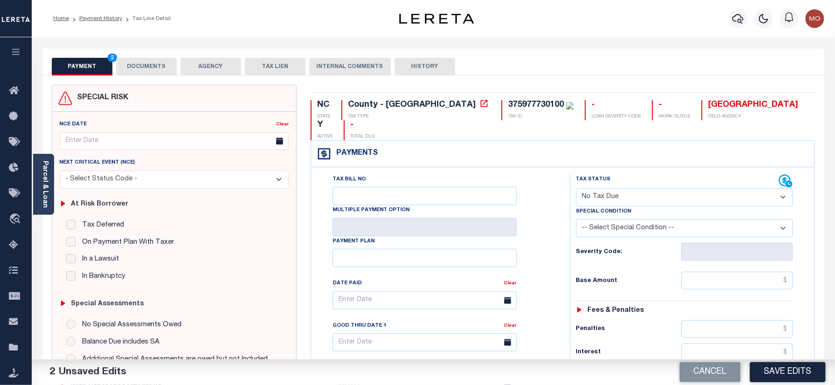
click at [607, 219] on select "-- Select Special Condition -- 3RD PARTY TAX LIEN AGENCY TAX LIEN (A.K.A Inside…" at bounding box center [684, 228] width 217 height 18
select select "7"
click at [576, 219] on select "-- Select Special Condition -- 3RD PARTY TAX LIEN AGENCY TAX LIEN (A.K.A Inside…" at bounding box center [684, 228] width 217 height 18
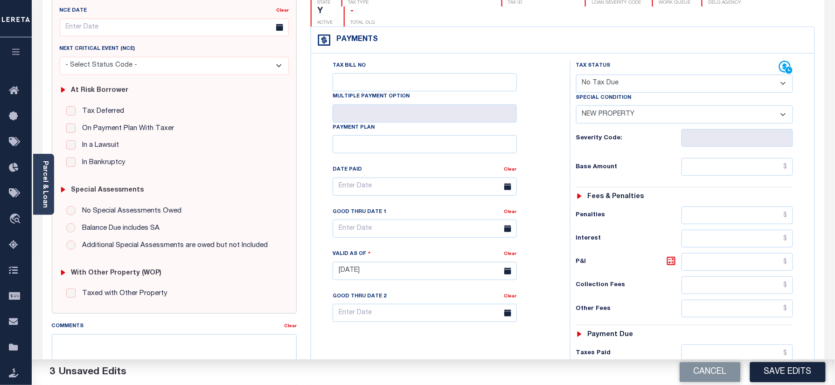
scroll to position [306, 0]
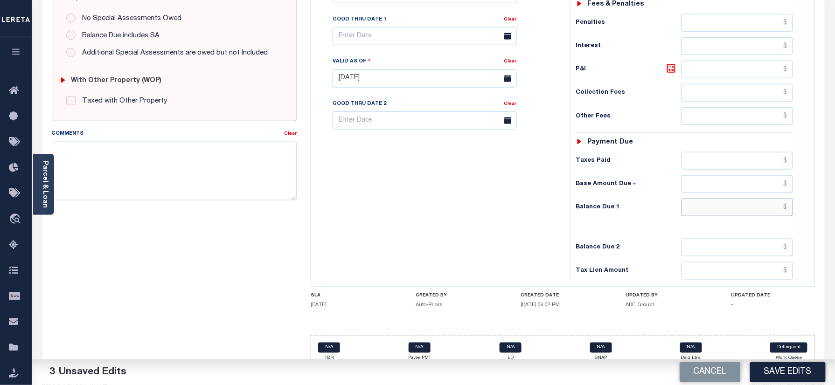
click at [715, 199] on input "text" at bounding box center [738, 208] width 112 height 18
type input "$0.00"
click at [214, 167] on textarea "Comments" at bounding box center [174, 171] width 245 height 59
type textarea "Information taken verbally"
click at [793, 371] on button "Save Edits" at bounding box center [788, 372] width 76 height 20
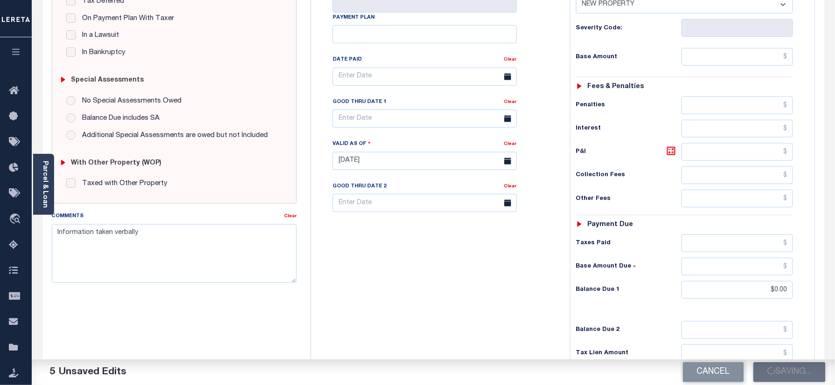
scroll to position [120, 0]
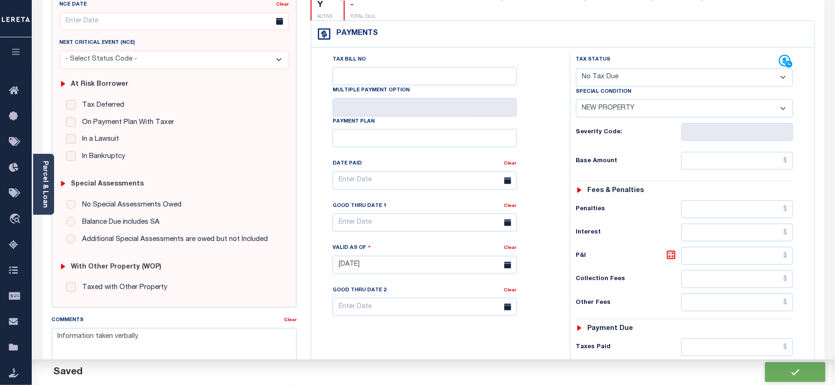
checkbox input "false"
type input "$0"
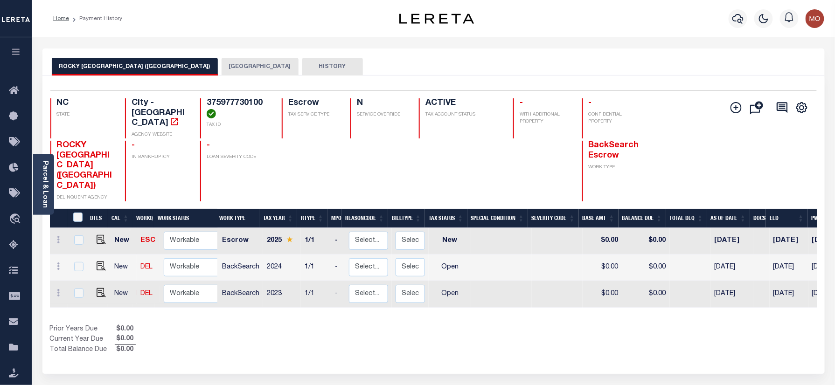
click at [228, 62] on button "[GEOGRAPHIC_DATA]" at bounding box center [260, 67] width 77 height 18
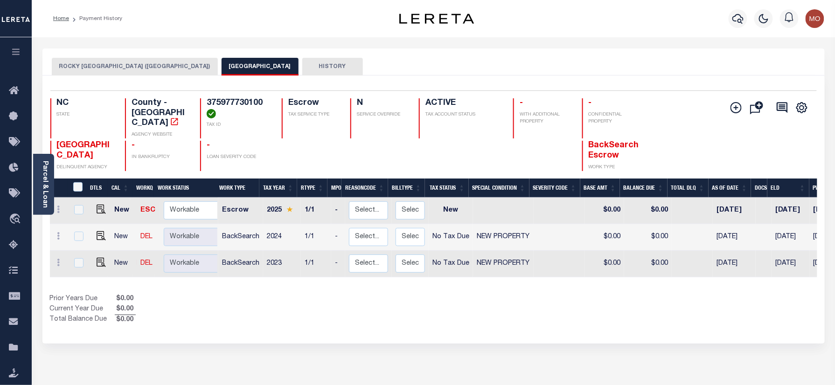
click at [101, 68] on button "ROCKY [GEOGRAPHIC_DATA] ([GEOGRAPHIC_DATA])" at bounding box center [135, 67] width 166 height 18
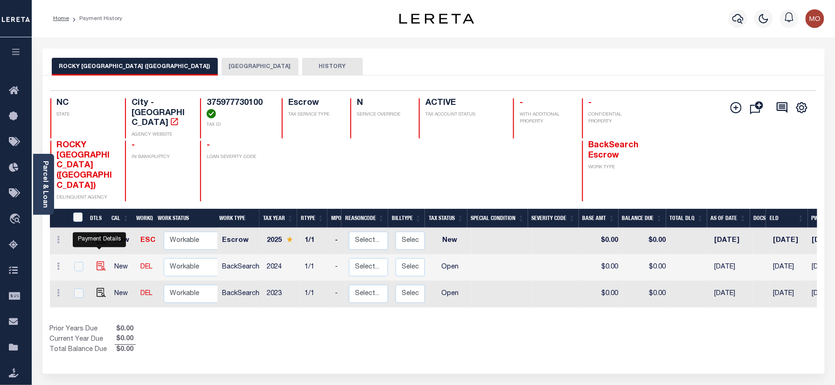
click at [99, 262] on img "" at bounding box center [101, 266] width 9 height 9
checkbox input "true"
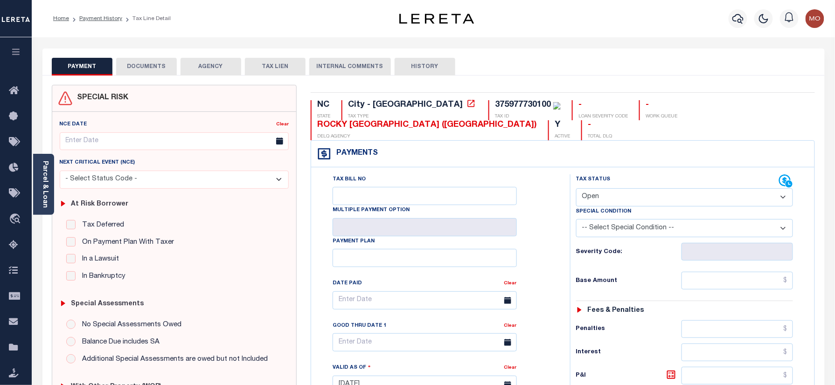
click at [600, 191] on select "- Select Status Code - Open Due/Unpaid Paid Incomplete No Tax Due Internal Refu…" at bounding box center [684, 197] width 217 height 18
select select "NTX"
click at [576, 189] on select "- Select Status Code - Open Due/Unpaid Paid Incomplete No Tax Due Internal Refu…" at bounding box center [684, 197] width 217 height 18
type input "[DATE]"
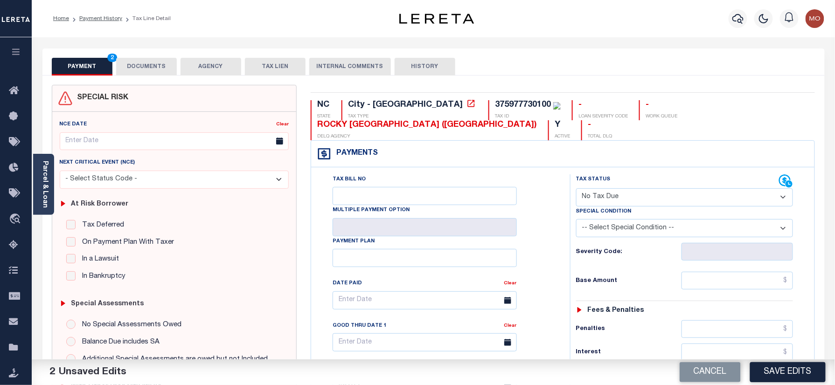
click at [616, 221] on select "-- Select Special Condition -- 3RD PARTY TAX LIEN AGENCY TAX LIEN (A.K.A Inside…" at bounding box center [684, 228] width 217 height 18
select select "7"
click at [576, 221] on select "-- Select Special Condition -- 3RD PARTY TAX LIEN AGENCY TAX LIEN (A.K.A Inside…" at bounding box center [684, 228] width 217 height 18
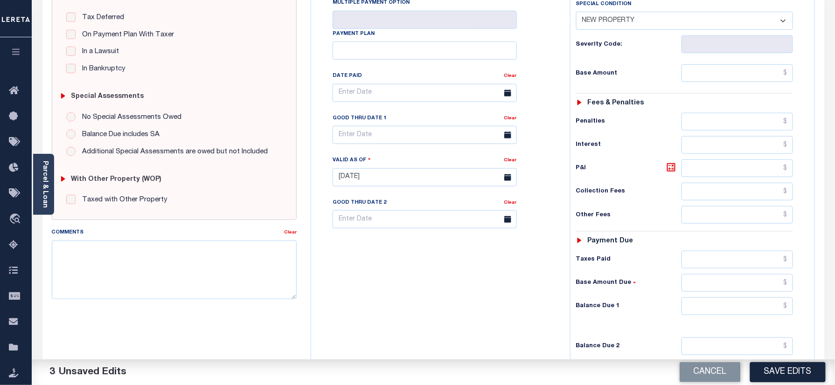
scroll to position [327, 0]
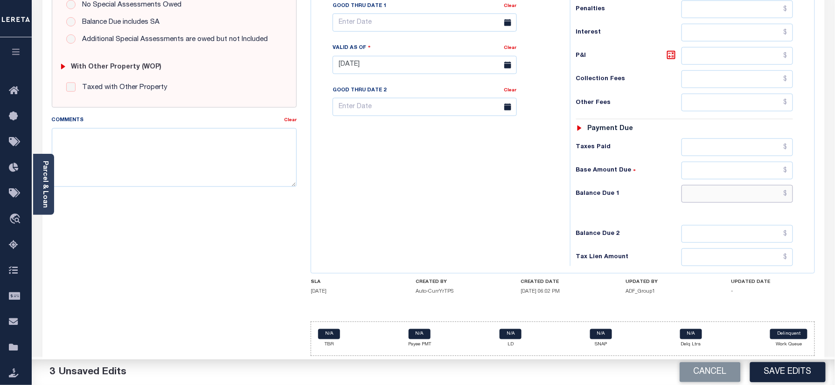
click at [705, 189] on input "text" at bounding box center [738, 194] width 112 height 18
type input "$0.00"
click at [428, 188] on div "Tax Bill No Multiple Payment Option Payment Plan Clear" at bounding box center [438, 60] width 250 height 412
click at [277, 156] on textarea "Comments" at bounding box center [174, 157] width 245 height 59
type textarea "Information taken verbally"
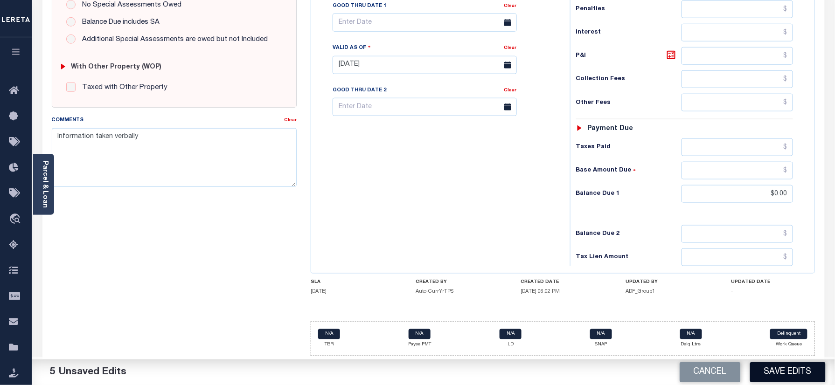
click at [786, 368] on button "Save Edits" at bounding box center [788, 372] width 76 height 20
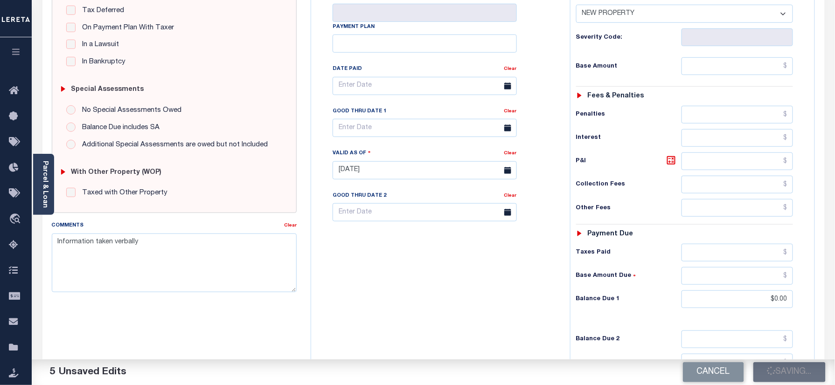
scroll to position [78, 0]
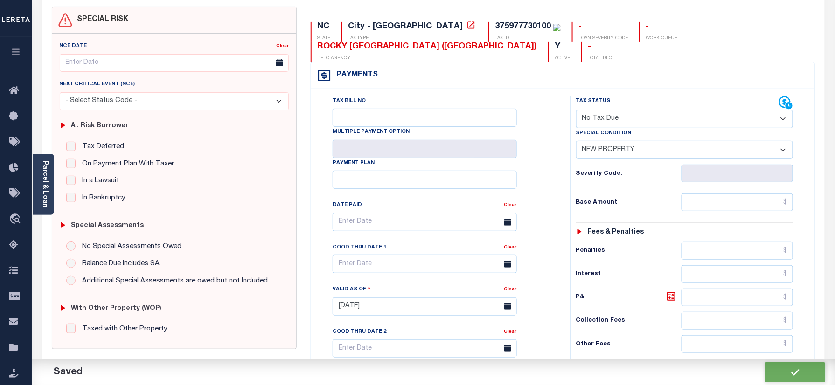
checkbox input "false"
type input "$0"
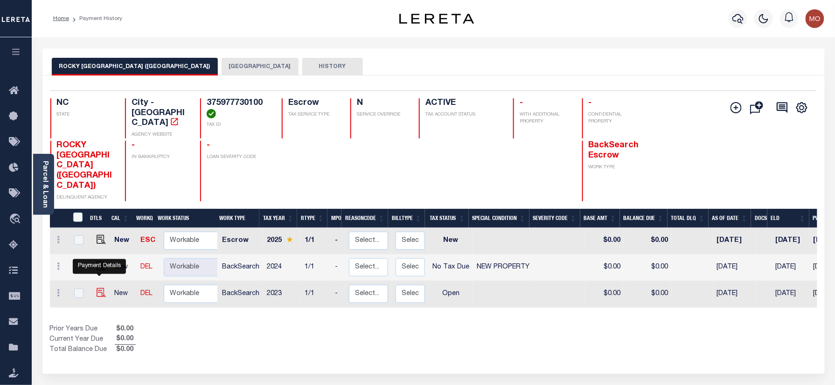
click at [97, 288] on img "" at bounding box center [101, 292] width 9 height 9
checkbox input "true"
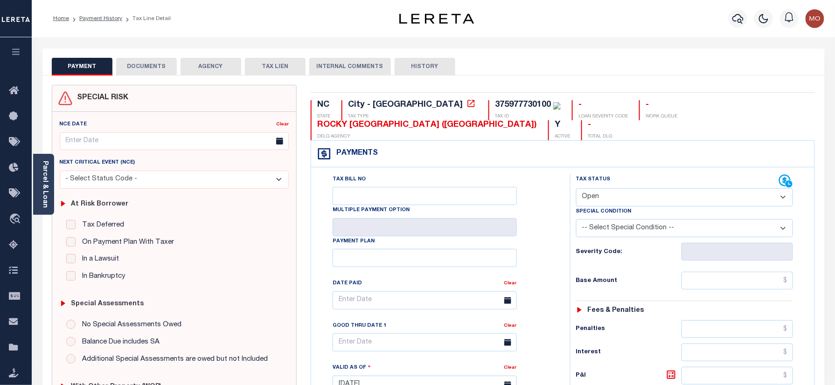
click at [614, 200] on select "- Select Status Code - Open Due/Unpaid Paid Incomplete No Tax Due Internal Refu…" at bounding box center [684, 197] width 217 height 18
select select "NTX"
click at [576, 189] on select "- Select Status Code - Open Due/Unpaid Paid Incomplete No Tax Due Internal Refu…" at bounding box center [684, 197] width 217 height 18
type input "[DATE]"
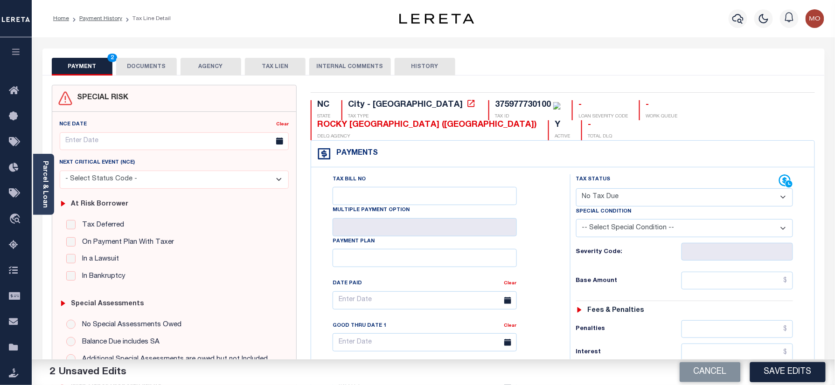
click at [614, 226] on select "-- Select Special Condition -- 3RD PARTY TAX LIEN AGENCY TAX LIEN (A.K.A Inside…" at bounding box center [684, 228] width 217 height 18
select select "7"
click at [576, 221] on select "-- Select Special Condition -- 3RD PARTY TAX LIEN AGENCY TAX LIEN (A.K.A Inside…" at bounding box center [684, 228] width 217 height 18
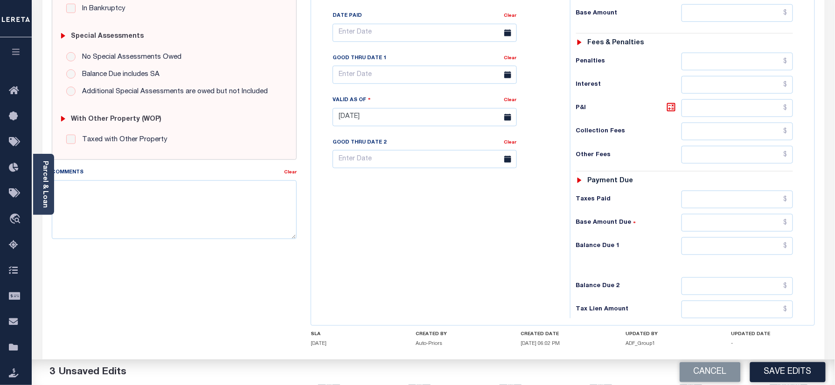
scroll to position [327, 0]
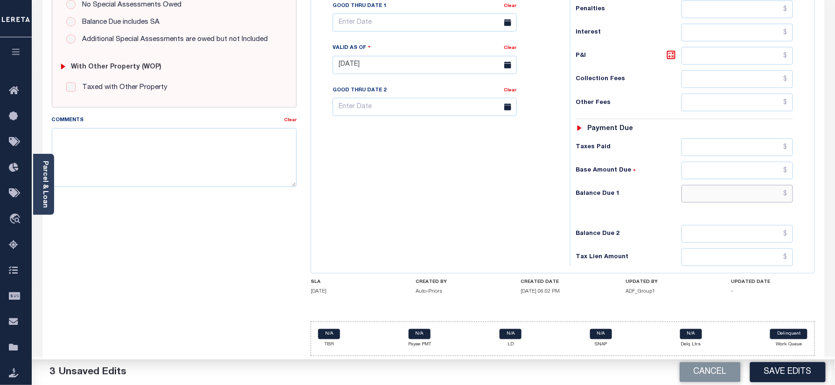
click at [724, 187] on input "text" at bounding box center [738, 194] width 112 height 18
type input "$0.00"
click at [218, 165] on textarea "Comments" at bounding box center [174, 157] width 245 height 59
type textarea "Information taken verbally"
click at [792, 368] on button "Save Edits" at bounding box center [788, 372] width 76 height 20
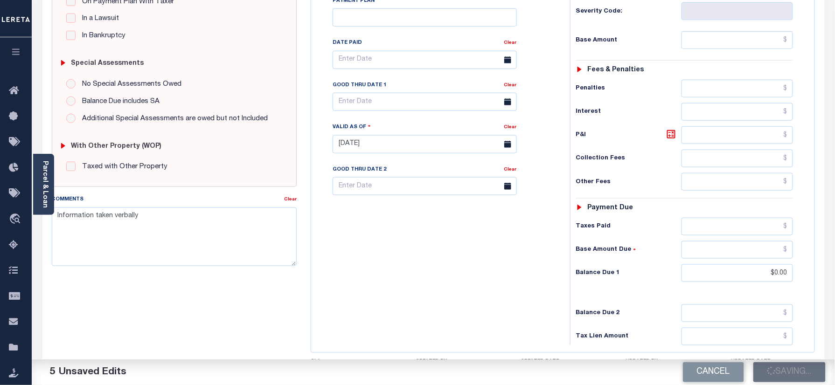
scroll to position [140, 0]
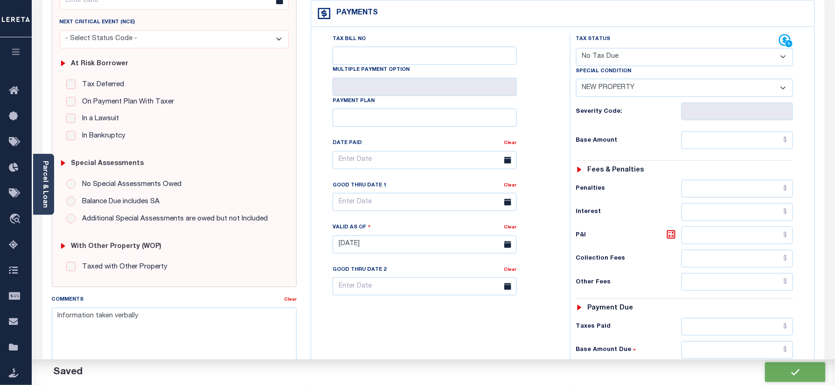
checkbox input "false"
type input "$0"
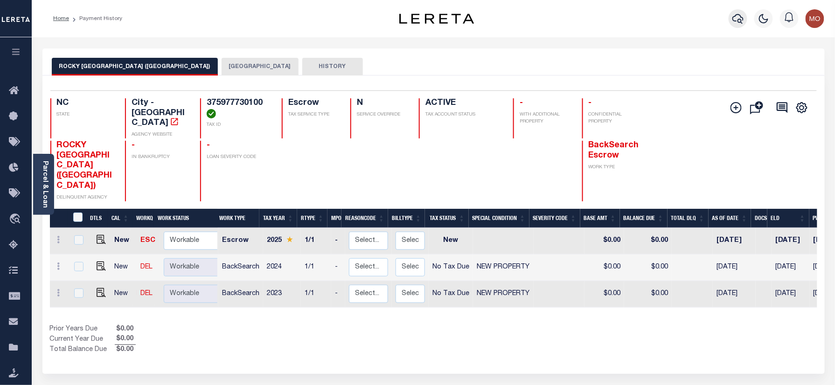
click at [736, 18] on icon "button" at bounding box center [737, 18] width 11 height 11
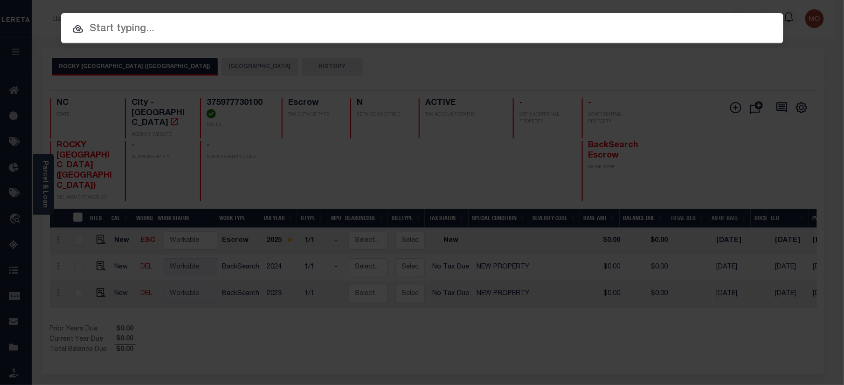
click at [123, 30] on input "text" at bounding box center [422, 29] width 723 height 16
paste input "19380"
type input "19380"
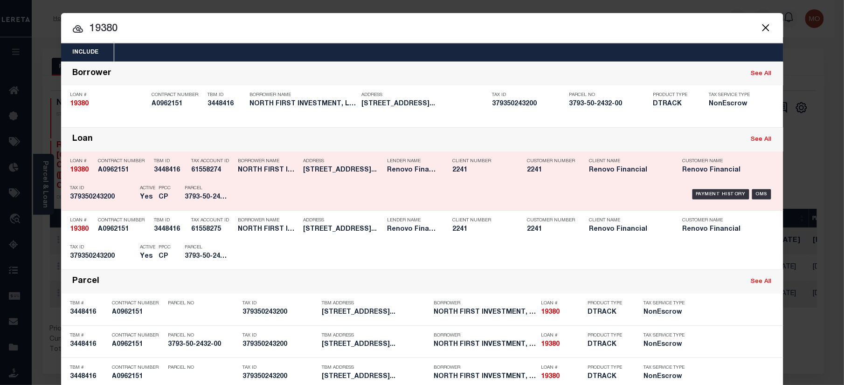
click at [116, 190] on p "Tax ID" at bounding box center [102, 189] width 65 height 6
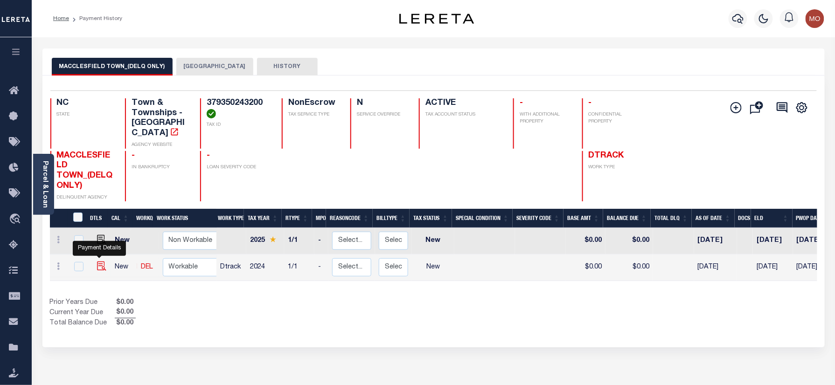
click at [97, 262] on img "" at bounding box center [101, 266] width 9 height 9
checkbox input "true"
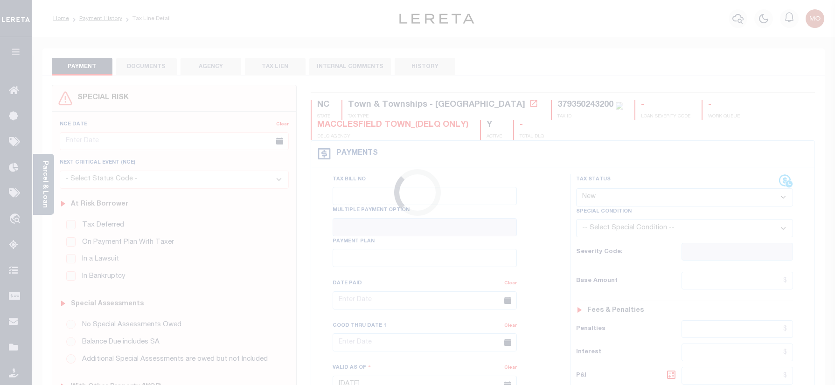
select select "NW2"
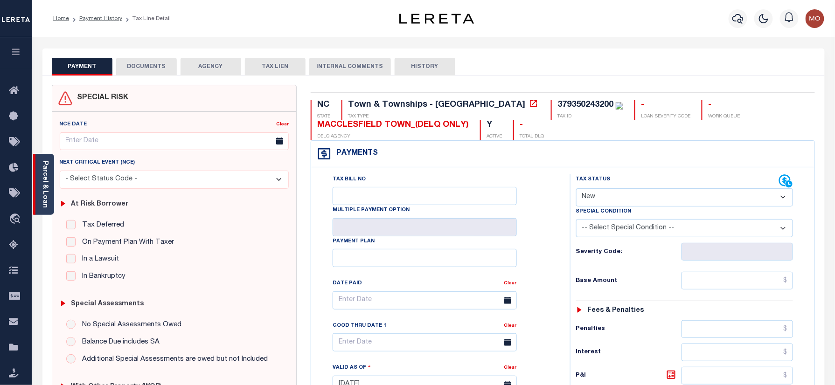
click at [47, 193] on link "Parcel & Loan" at bounding box center [45, 184] width 7 height 47
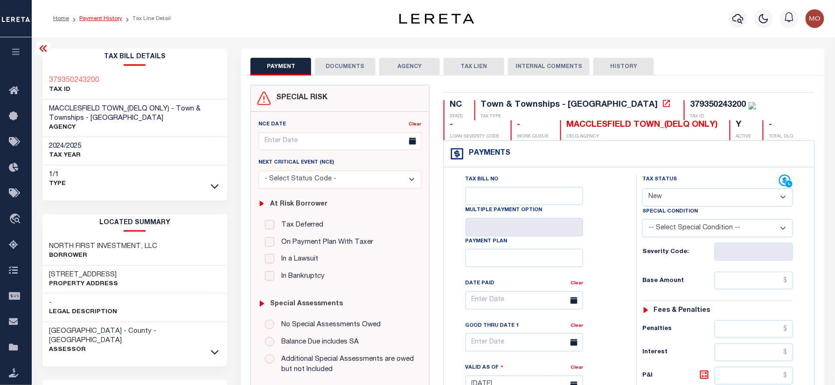
click at [91, 16] on link "Payment History" at bounding box center [100, 19] width 43 height 6
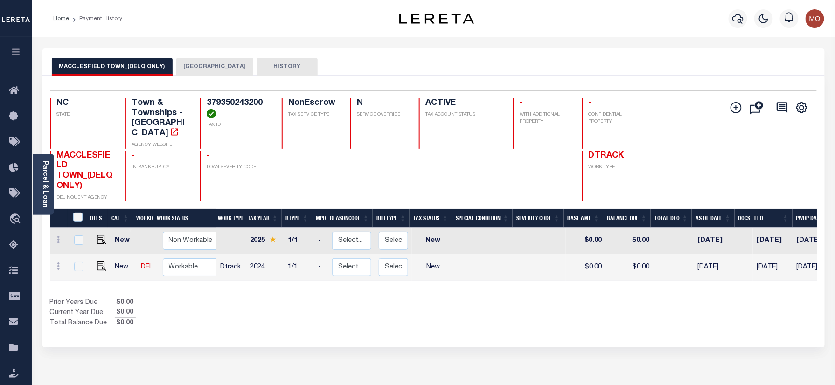
click at [694, 72] on div "MACCLESFIELD TOWN_(DELQ ONLY) EDGECOMBE COUNTY HISTORY" at bounding box center [434, 66] width 764 height 17
click at [202, 68] on button "[GEOGRAPHIC_DATA]" at bounding box center [214, 67] width 77 height 18
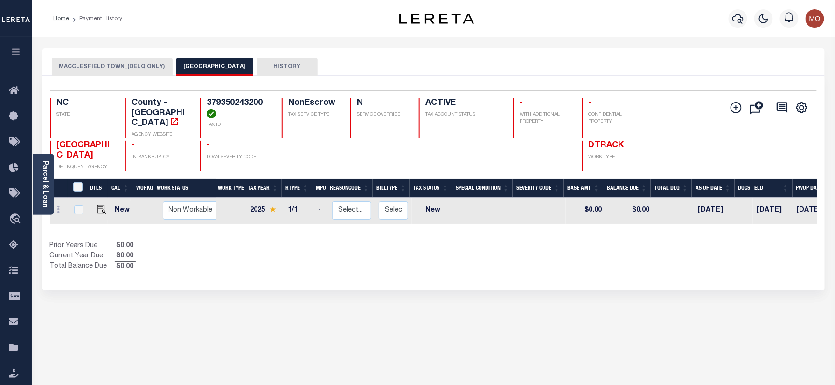
click at [99, 66] on button "MACCLESFIELD TOWN_(DELQ ONLY)" at bounding box center [112, 67] width 121 height 18
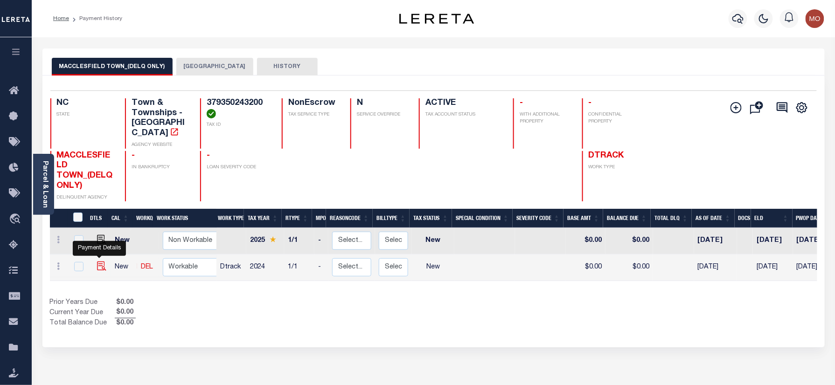
click at [101, 262] on img "" at bounding box center [101, 266] width 9 height 9
checkbox input "true"
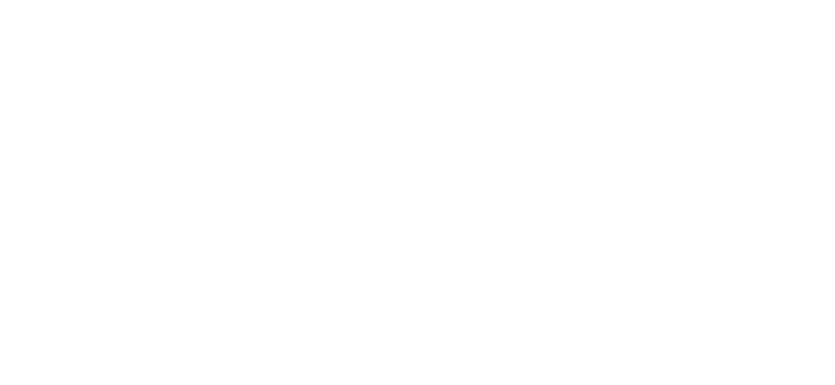
select select "NW2"
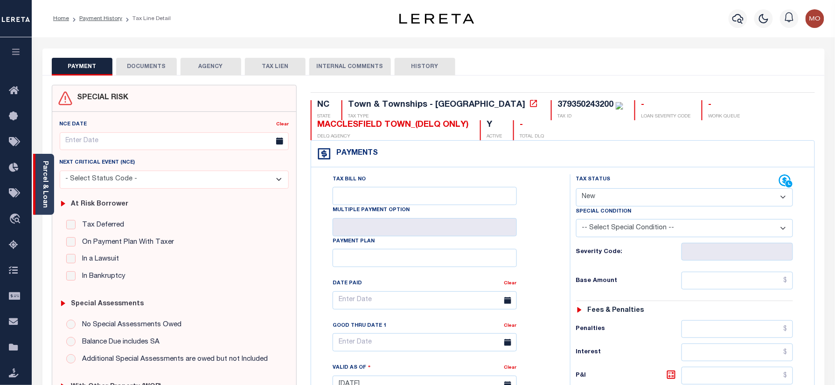
click at [48, 177] on link "Parcel & Loan" at bounding box center [45, 184] width 7 height 47
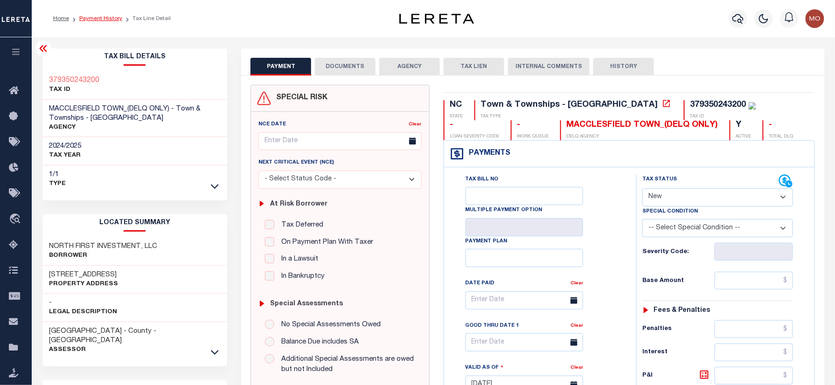
click at [102, 16] on link "Payment History" at bounding box center [100, 19] width 43 height 6
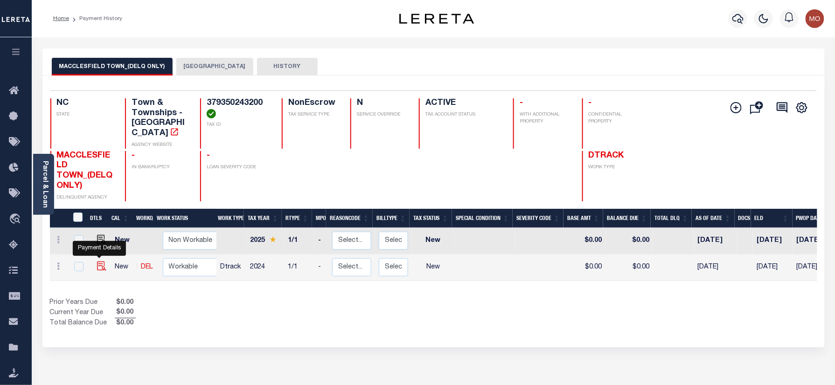
click at [99, 262] on img "" at bounding box center [101, 266] width 9 height 9
checkbox input "true"
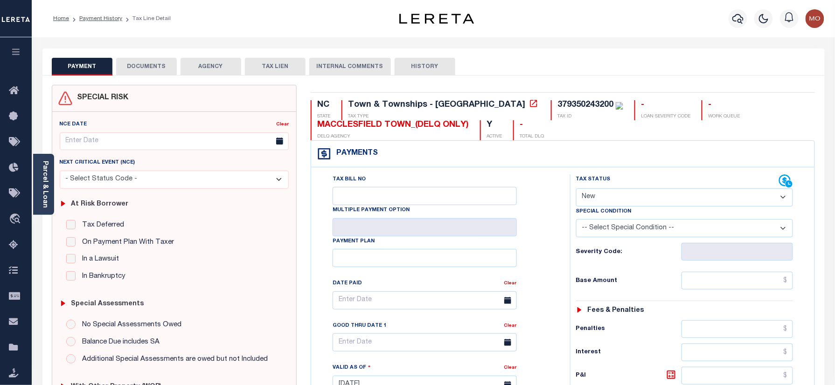
click at [613, 195] on select "- Select Status Code - Open Due/Unpaid Paid Incomplete No Tax Due Internal Refu…" at bounding box center [684, 197] width 217 height 18
select select "NTX"
click at [576, 189] on select "- Select Status Code - Open Due/Unpaid Paid Incomplete No Tax Due Internal Refu…" at bounding box center [684, 197] width 217 height 18
type input "09/05/2025"
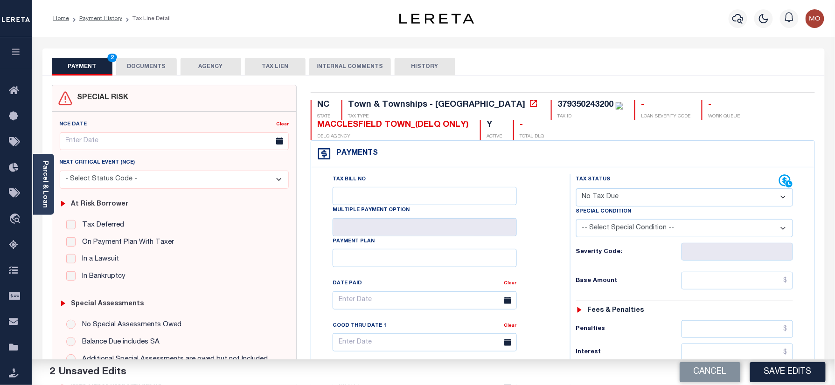
click at [614, 230] on select "-- Select Special Condition -- 3RD PARTY TAX LIEN AGENCY TAX LIEN (A.K.A Inside…" at bounding box center [684, 228] width 217 height 18
select select "7"
click at [576, 221] on select "-- Select Special Condition -- 3RD PARTY TAX LIEN AGENCY TAX LIEN (A.K.A Inside…" at bounding box center [684, 228] width 217 height 18
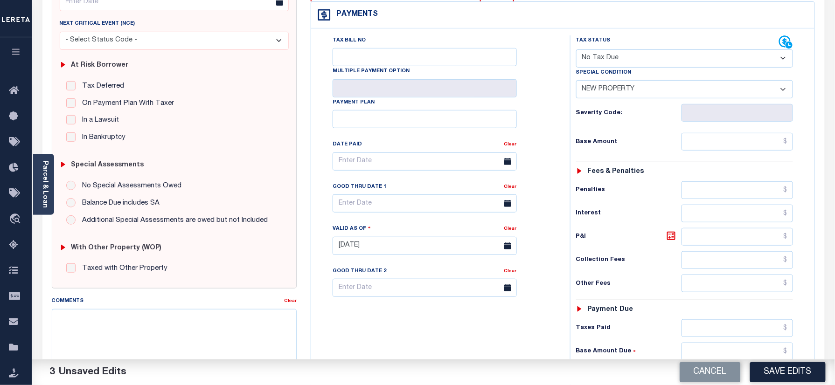
scroll to position [327, 0]
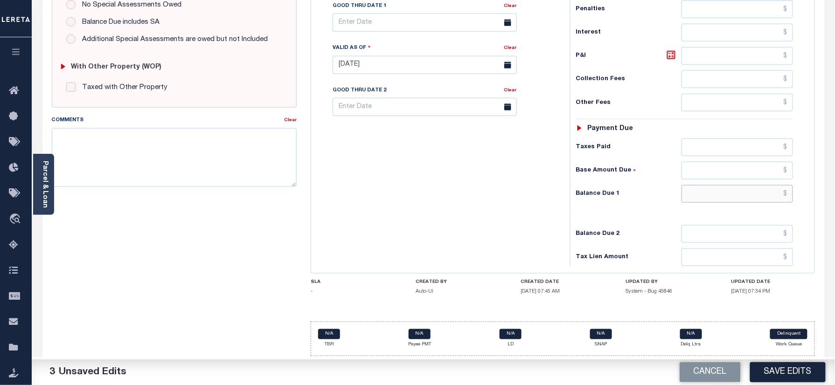
click at [700, 198] on input "text" at bounding box center [738, 194] width 112 height 18
type input "$0.00"
click at [238, 154] on textarea "Comments" at bounding box center [174, 157] width 245 height 59
type textarea "Information taken verbally"
click at [772, 368] on button "Save Edits" at bounding box center [788, 372] width 76 height 20
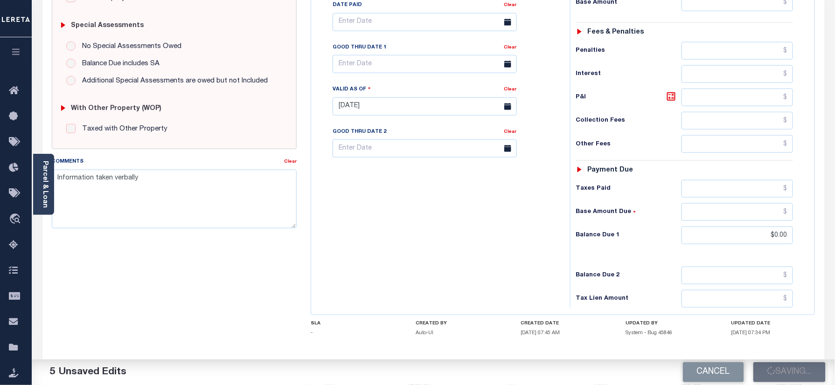
scroll to position [265, 0]
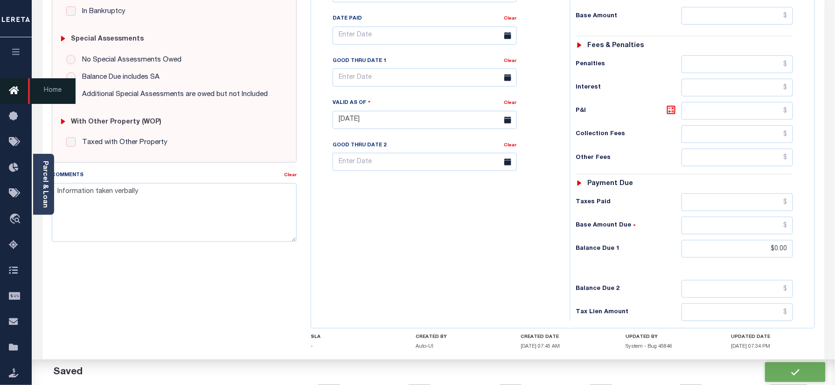
checkbox input "false"
type input "$0"
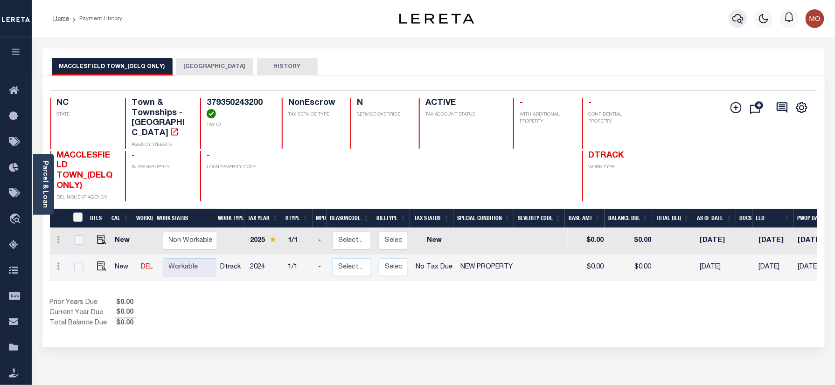
click at [735, 21] on icon "button" at bounding box center [737, 19] width 11 height 10
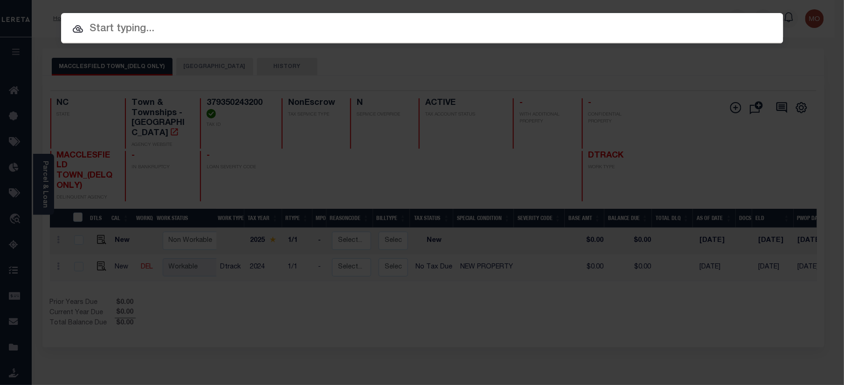
click at [172, 25] on input "text" at bounding box center [422, 29] width 723 height 16
paste input "19616"
type input "19616"
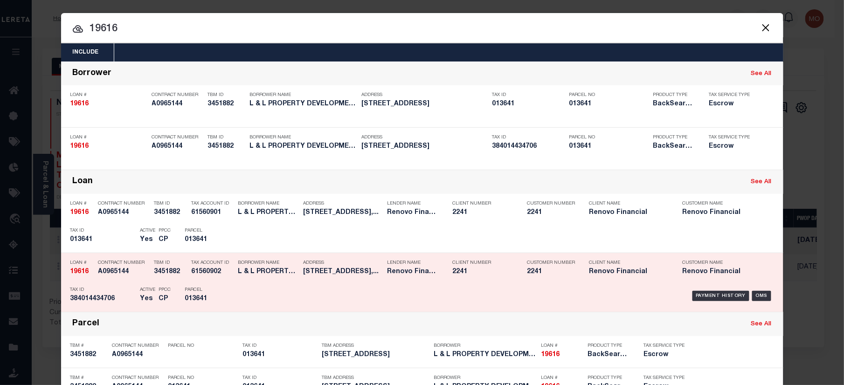
click at [159, 298] on h5 "CP" at bounding box center [165, 299] width 12 height 8
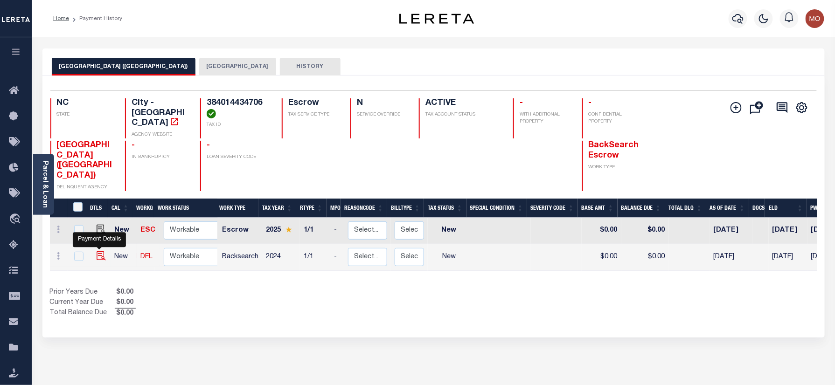
click at [97, 251] on img "" at bounding box center [101, 255] width 9 height 9
checkbox input "true"
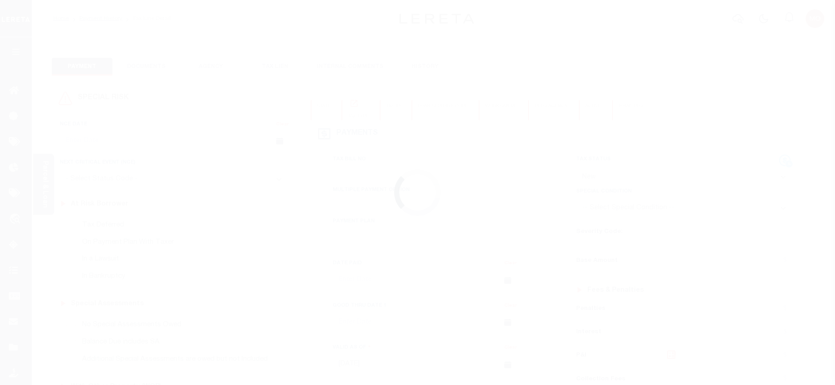
select select "NW2"
